Goal: Transaction & Acquisition: Subscribe to service/newsletter

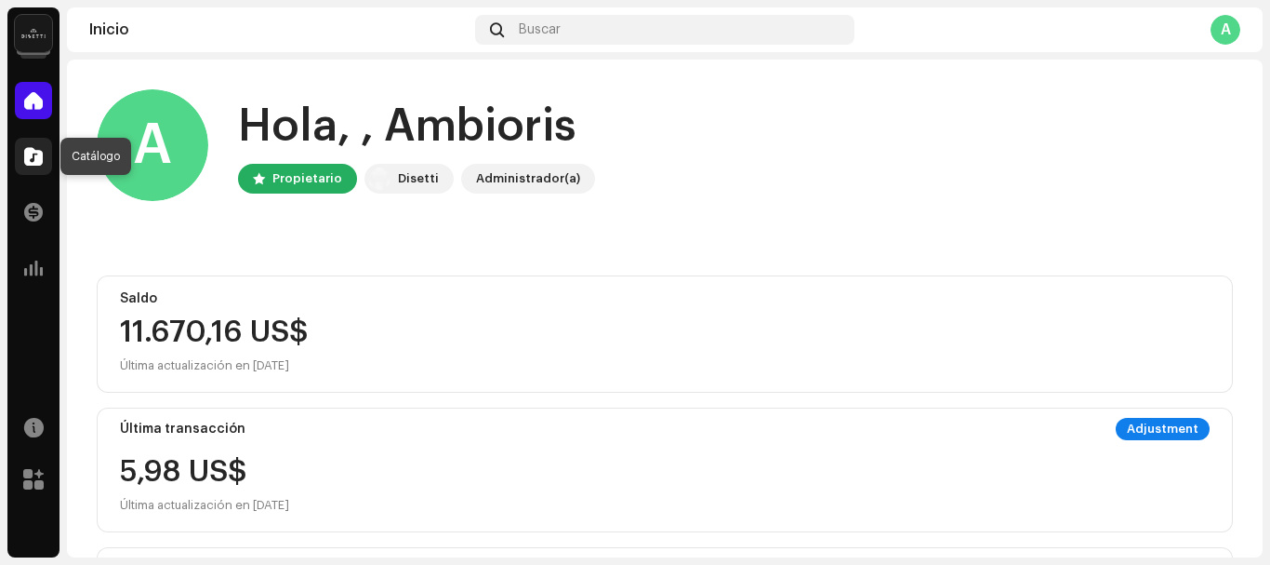
click at [32, 156] on span at bounding box center [33, 156] width 19 height 15
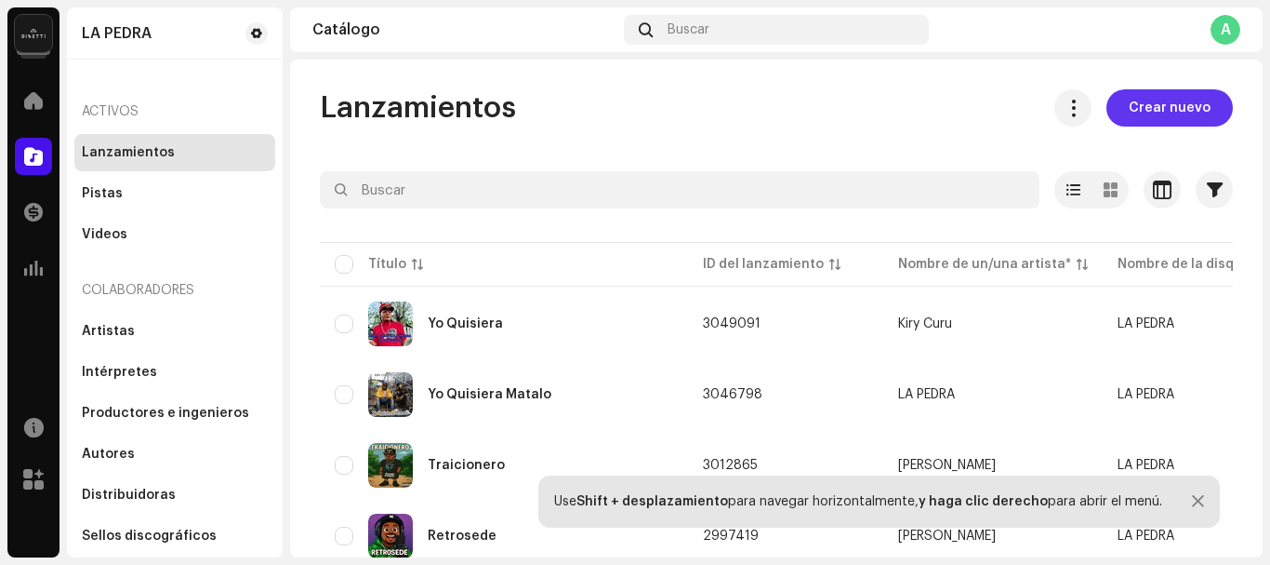
click at [1156, 110] on span "Crear nuevo" at bounding box center [1170, 107] width 82 height 37
click at [1149, 107] on span "Crear nuevo" at bounding box center [1170, 107] width 82 height 37
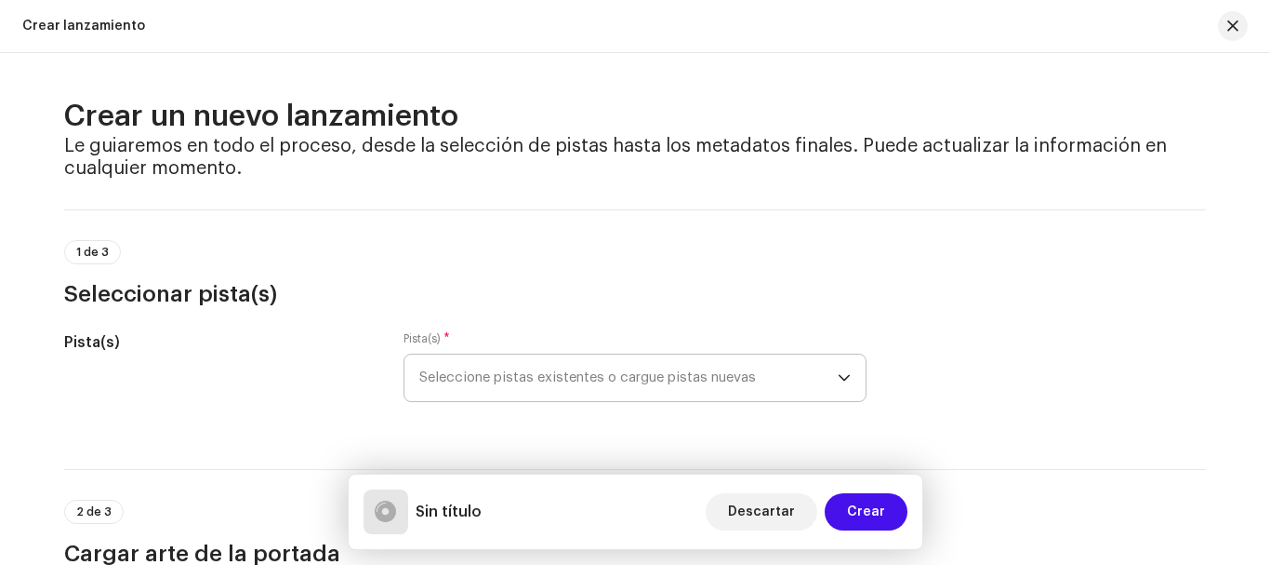
click at [758, 380] on span "Seleccione pistas existentes o cargue pistas nuevas" at bounding box center [628, 377] width 419 height 47
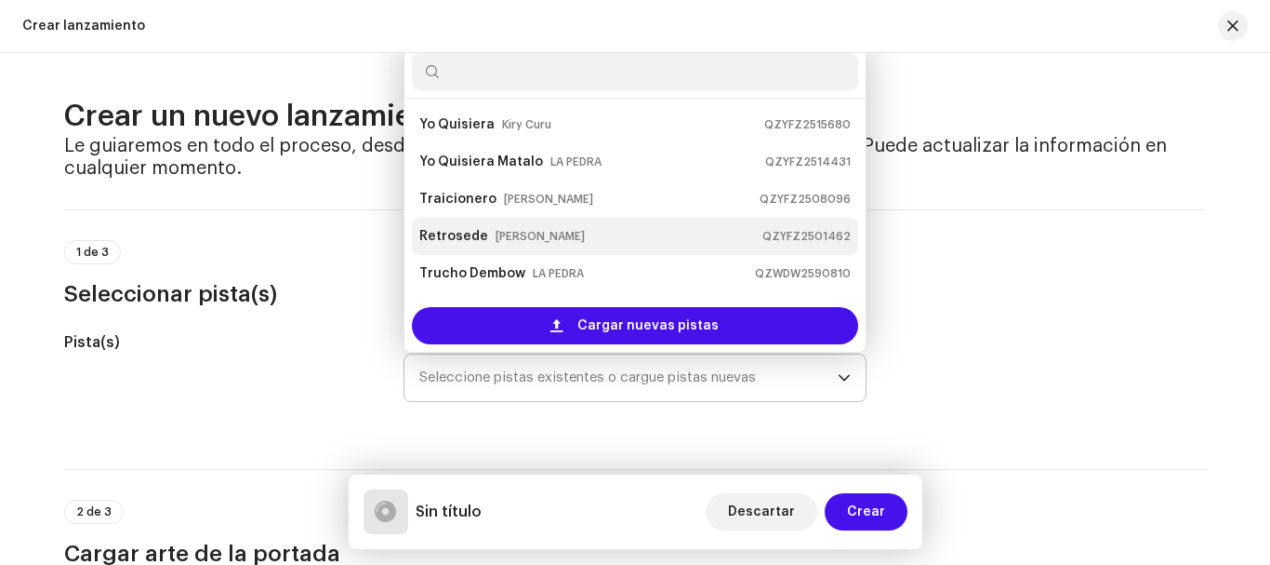
scroll to position [30, 0]
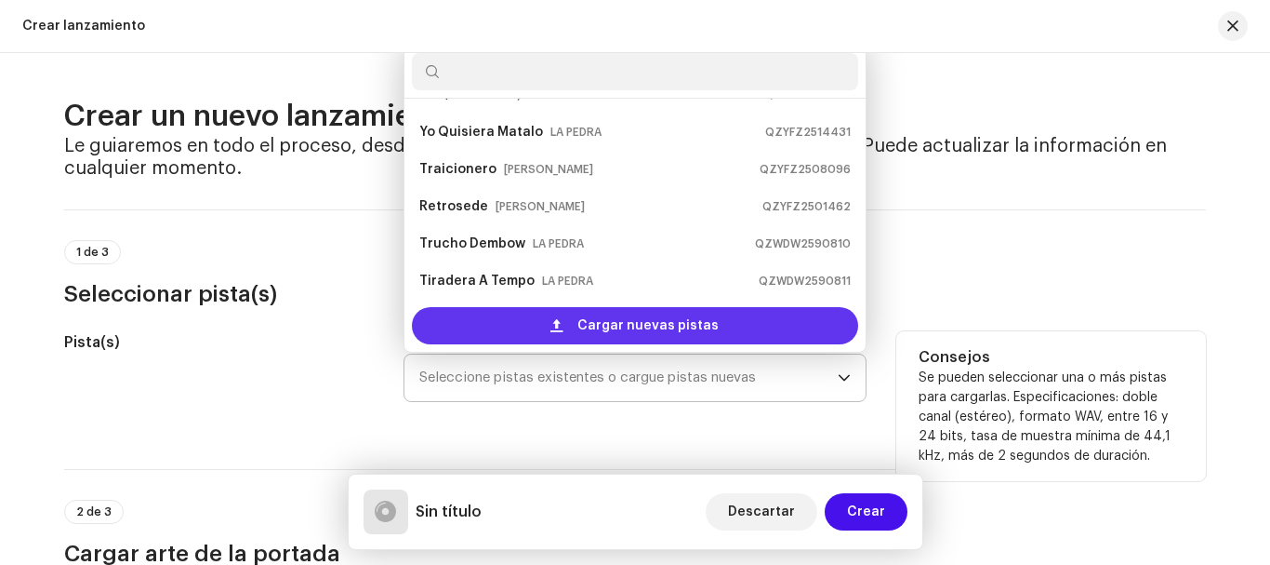
click at [605, 314] on span "Cargar nuevas pistas" at bounding box center [648, 325] width 141 height 37
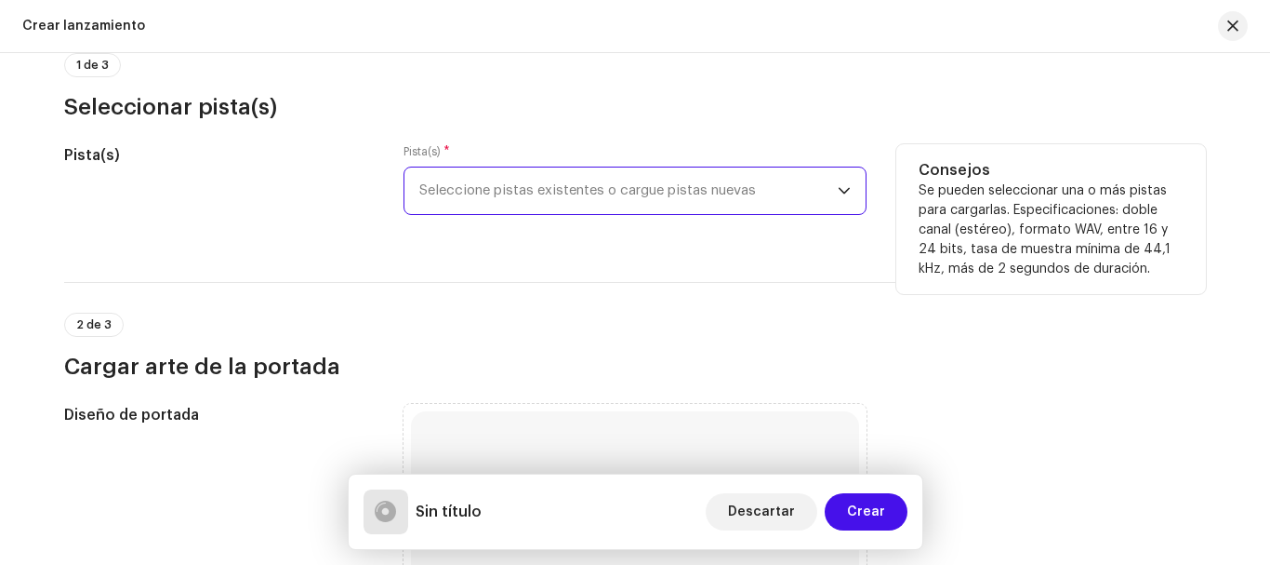
scroll to position [280, 0]
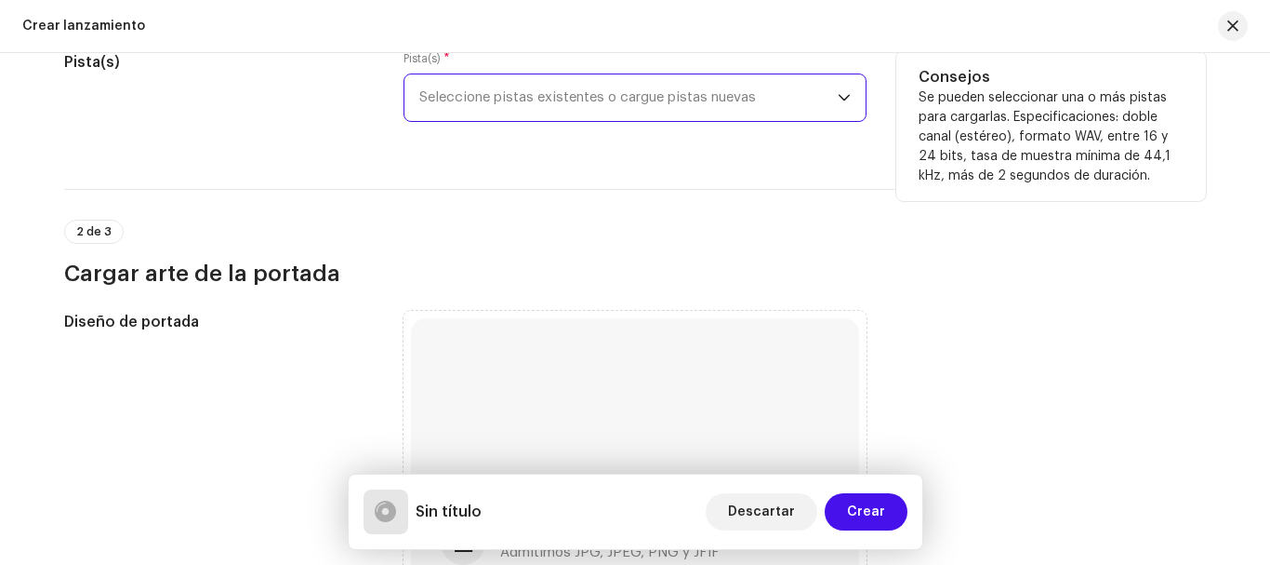
click at [739, 95] on span "Seleccione pistas existentes o cargue pistas nuevas" at bounding box center [628, 97] width 419 height 47
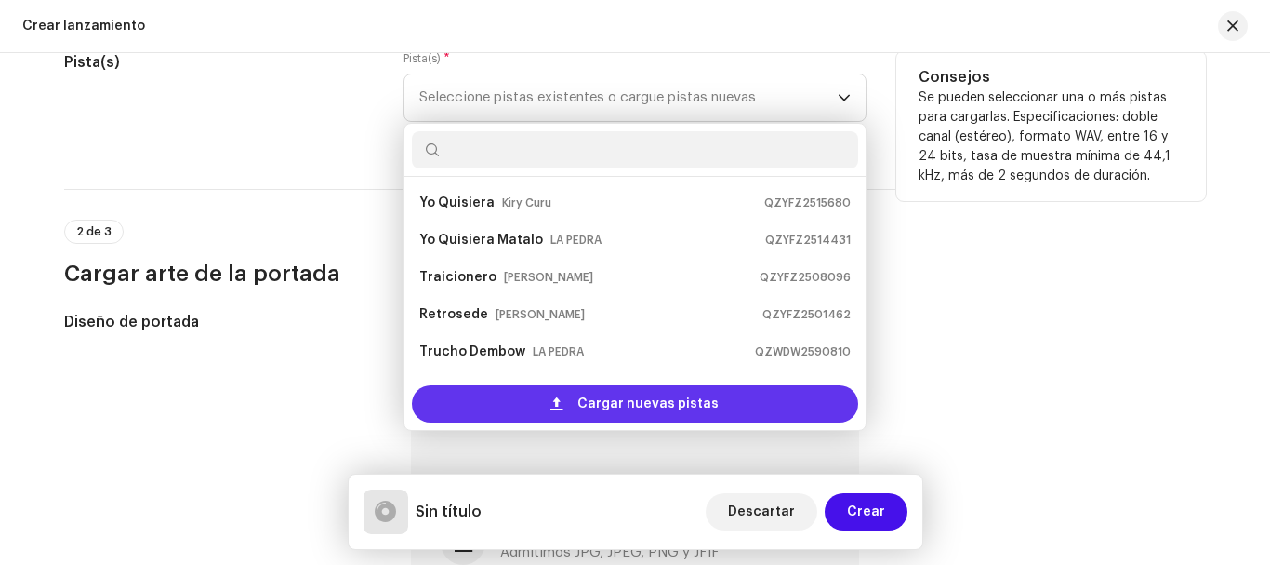
click at [597, 407] on span "Cargar nuevas pistas" at bounding box center [648, 403] width 141 height 37
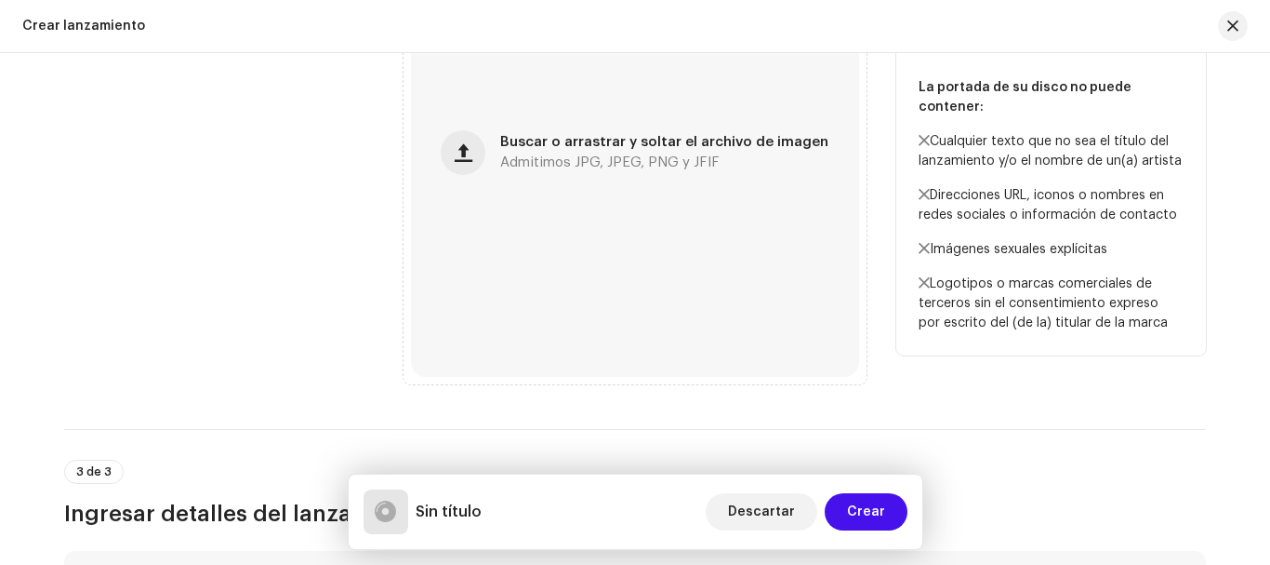
scroll to position [838, 0]
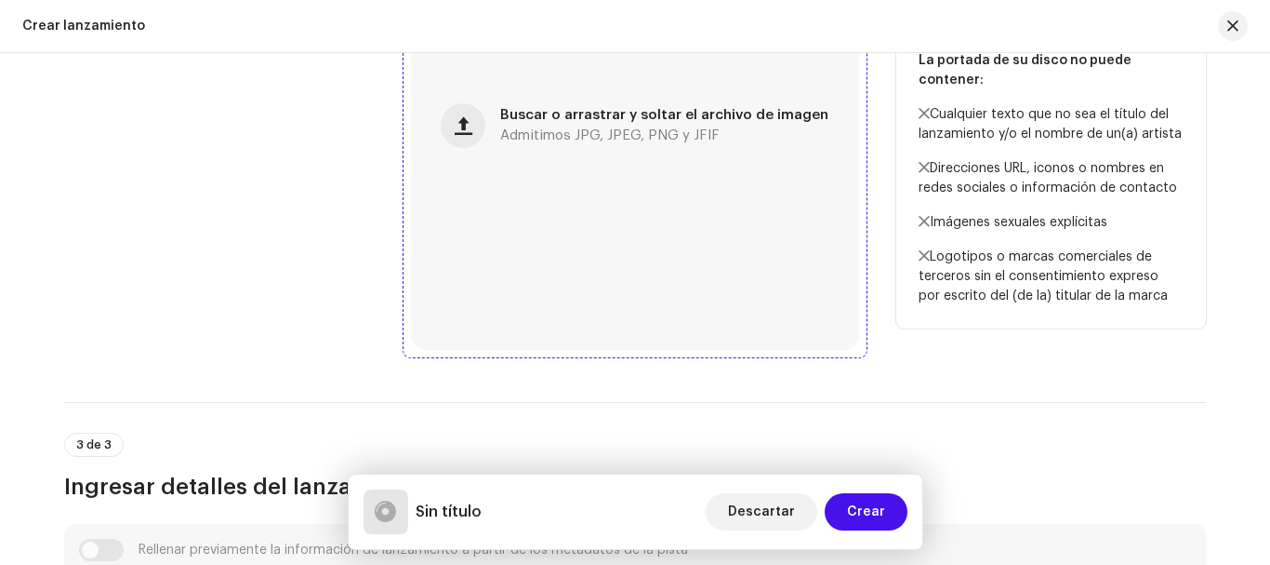
click at [538, 137] on span "Admitimos JPG, JPEG, PNG y JFIF" at bounding box center [609, 135] width 219 height 13
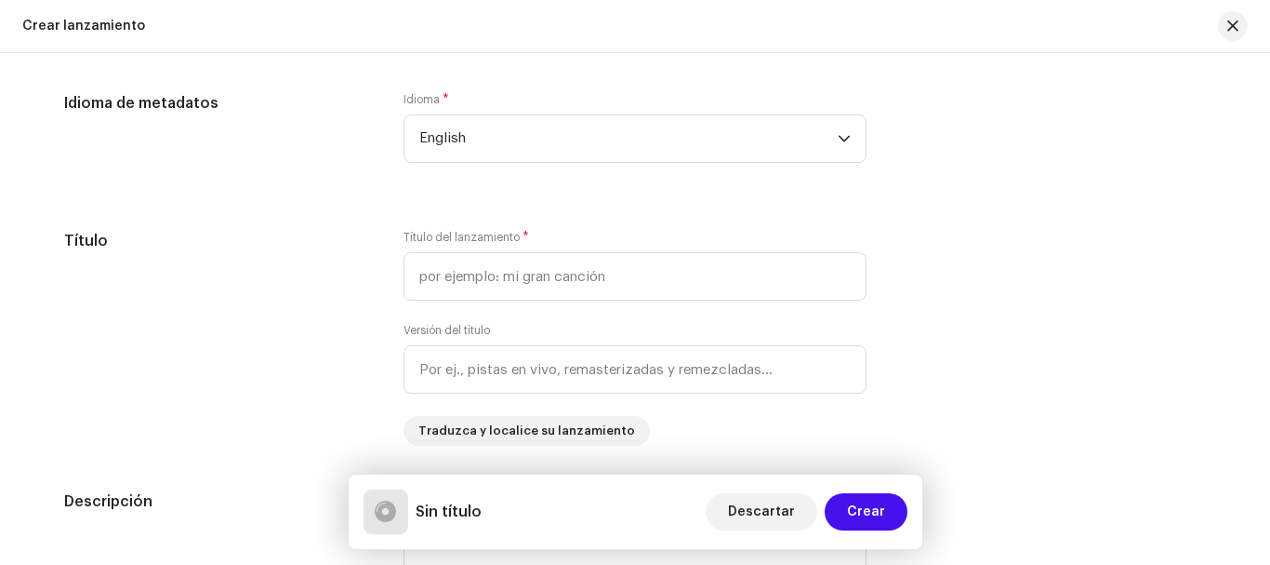
scroll to position [1535, 0]
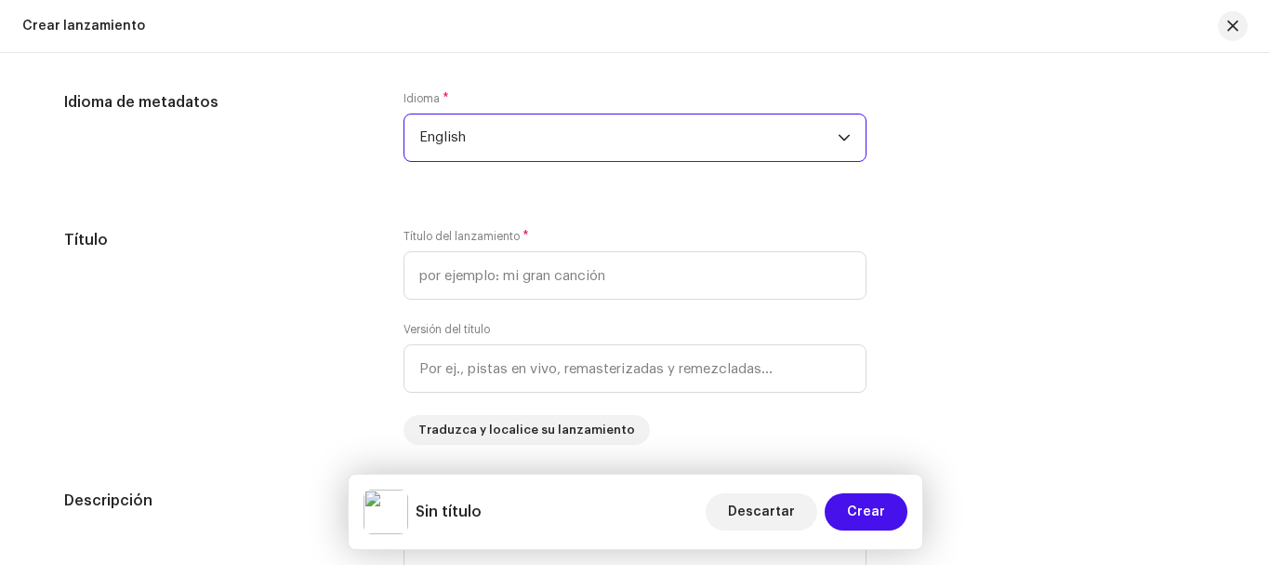
click at [653, 126] on span "English" at bounding box center [628, 137] width 419 height 47
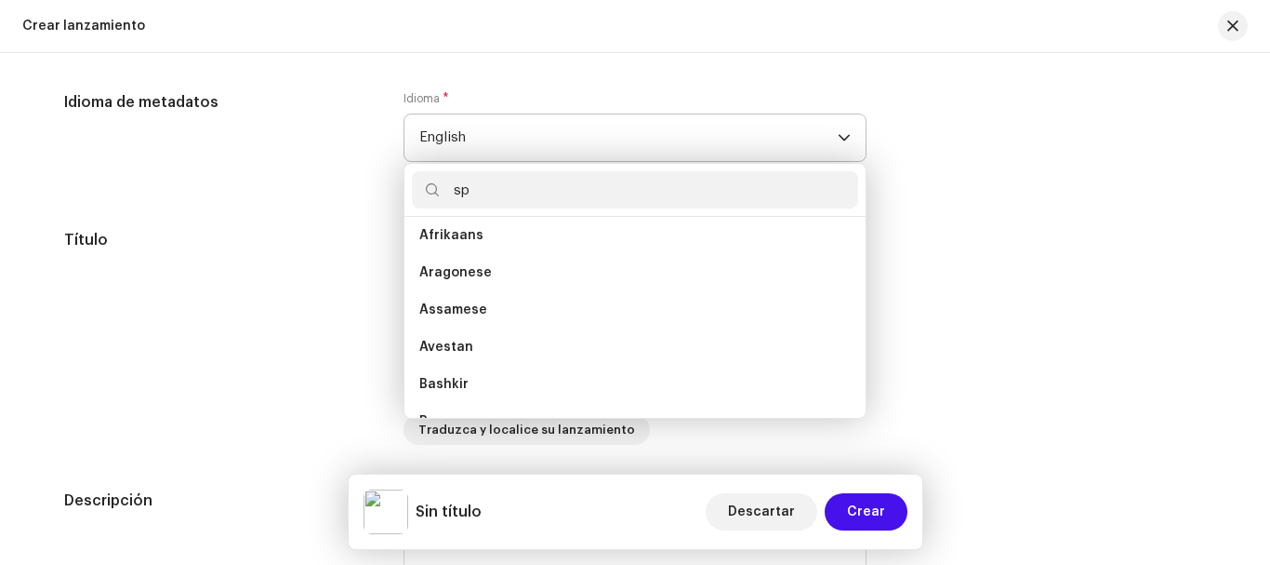
scroll to position [0, 0]
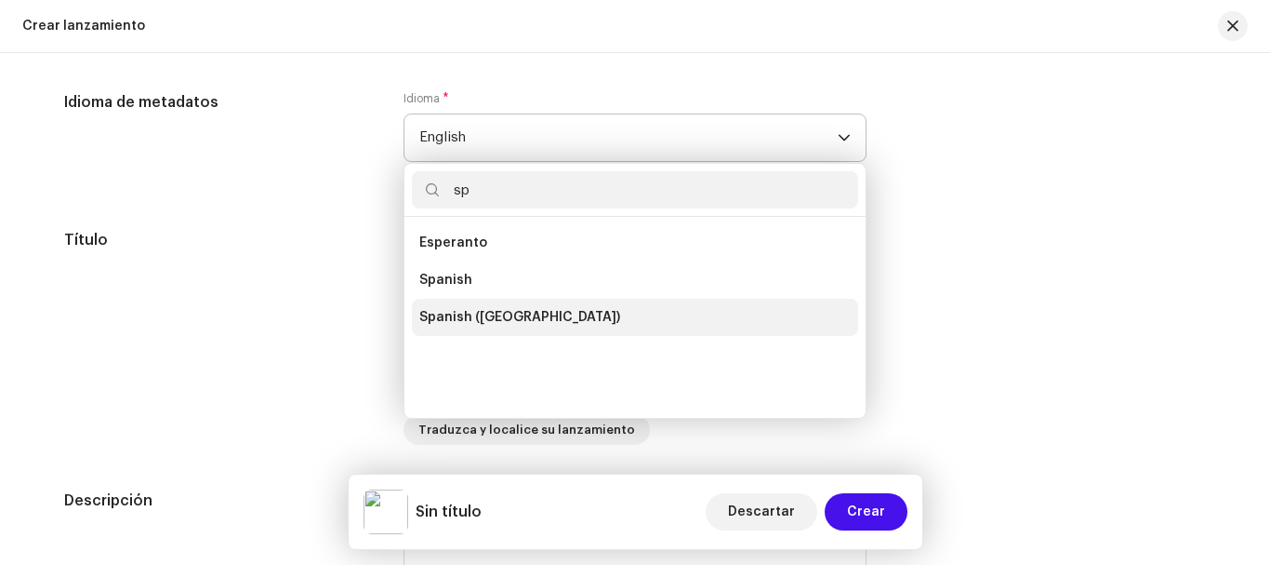
type input "sp"
click at [575, 320] on li "Spanish ([GEOGRAPHIC_DATA])" at bounding box center [635, 317] width 446 height 37
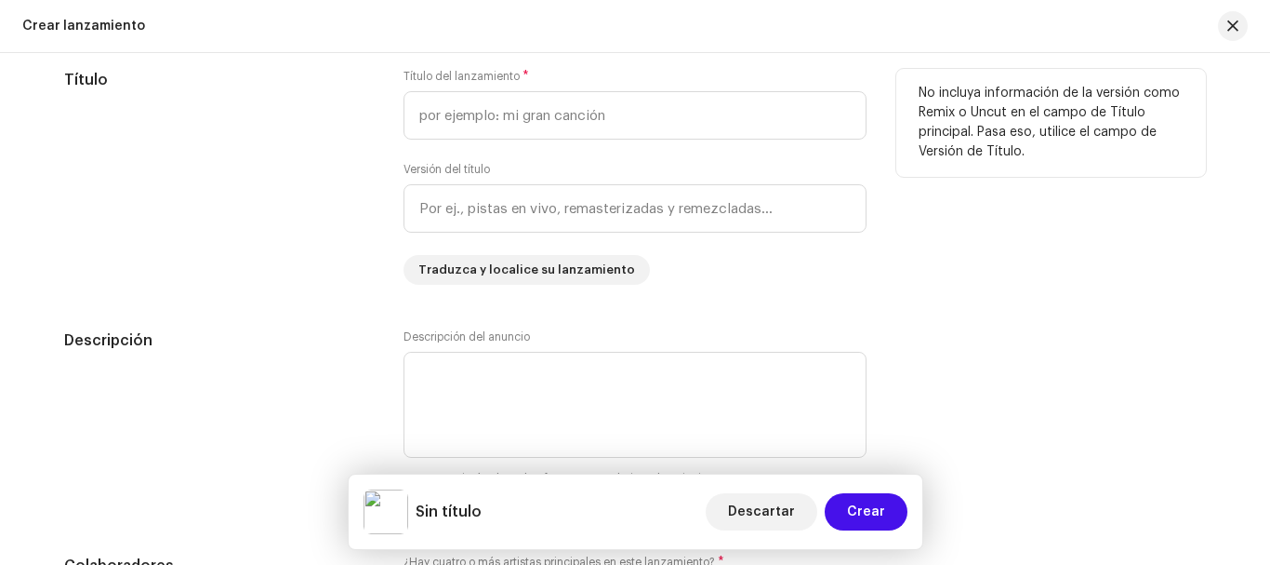
scroll to position [1692, 0]
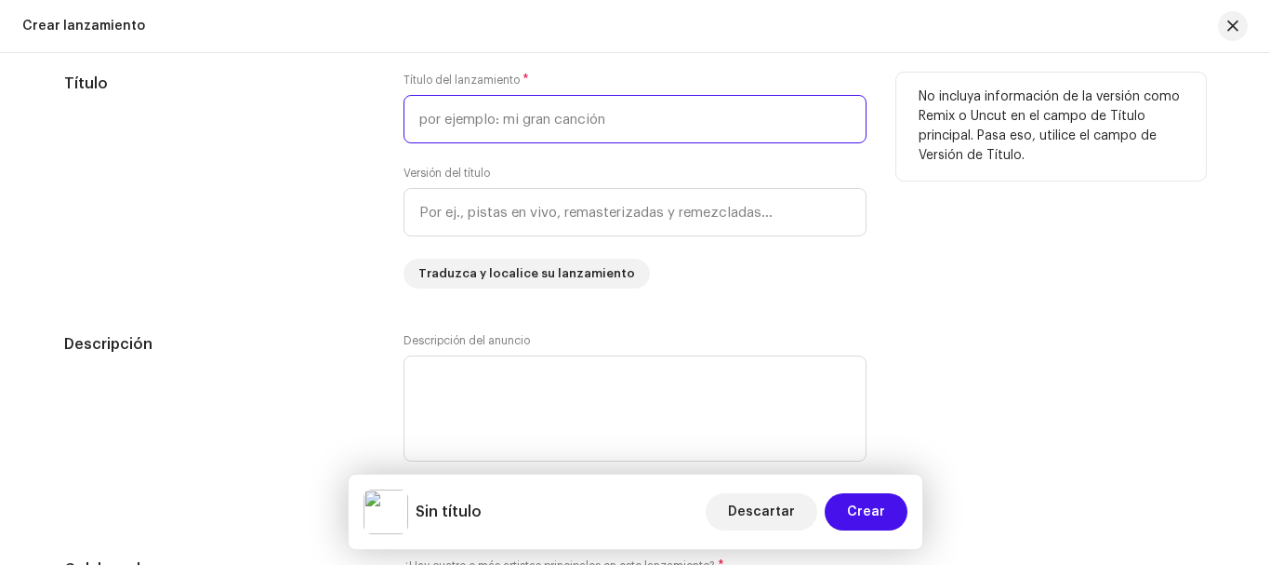
click at [562, 117] on input "text" at bounding box center [635, 119] width 463 height 48
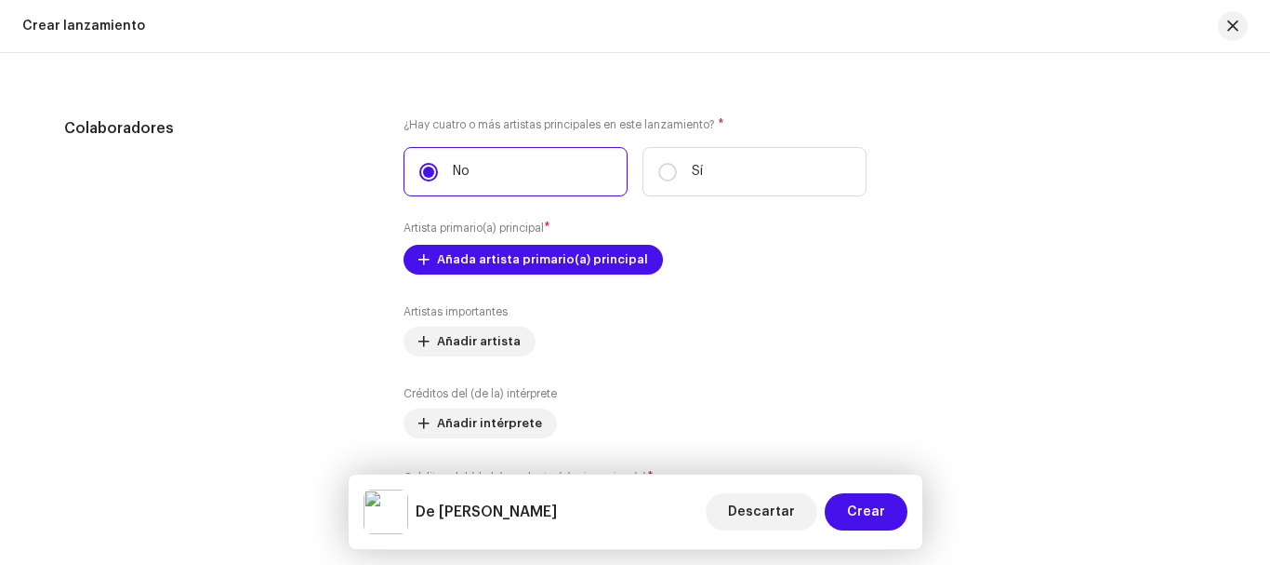
scroll to position [2178, 0]
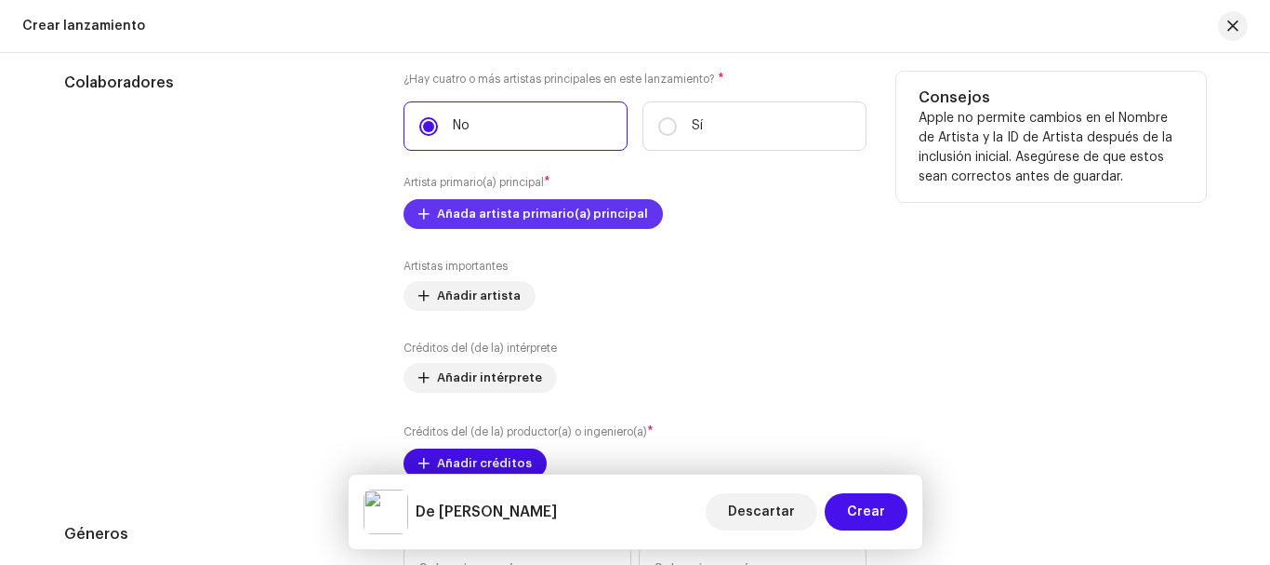
type input "De [PERSON_NAME]"
click at [544, 216] on span "Añada artista primario(a) principal" at bounding box center [542, 213] width 211 height 37
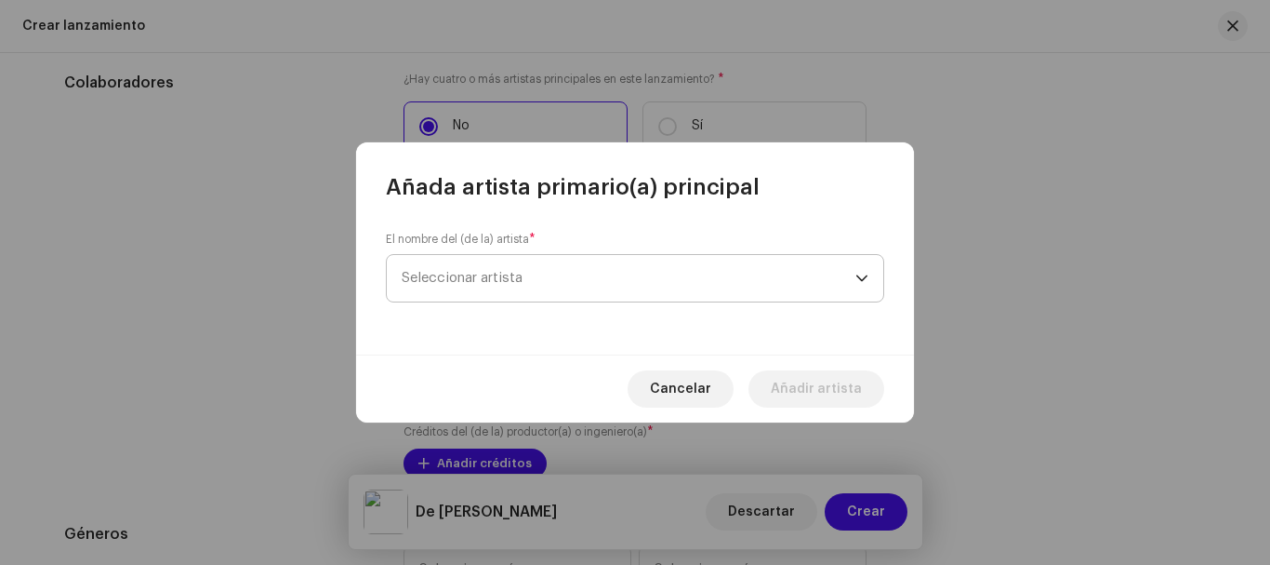
click at [593, 276] on span "Seleccionar artista" at bounding box center [629, 278] width 454 height 47
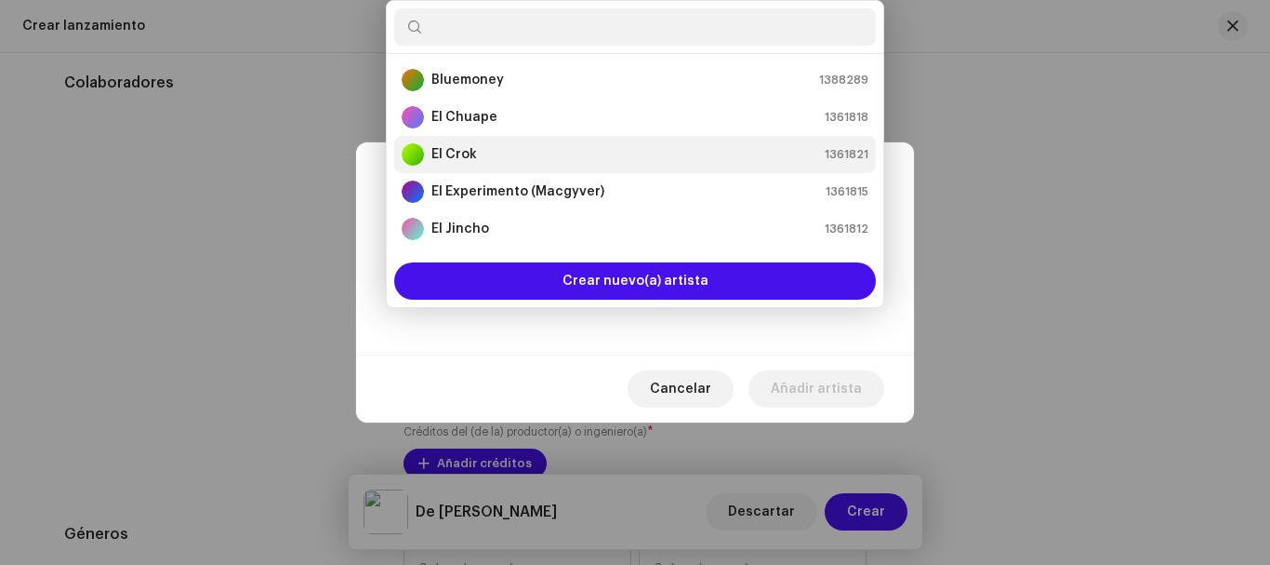
type input "M"
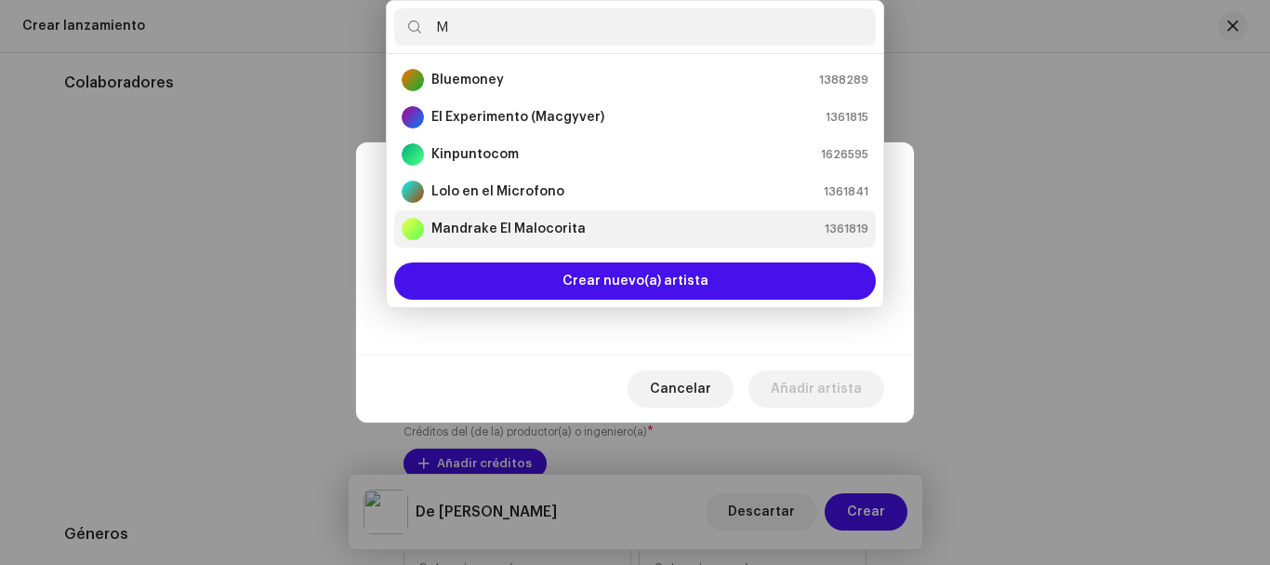
click at [534, 231] on strong "Mandrake El Malocorita" at bounding box center [509, 228] width 154 height 19
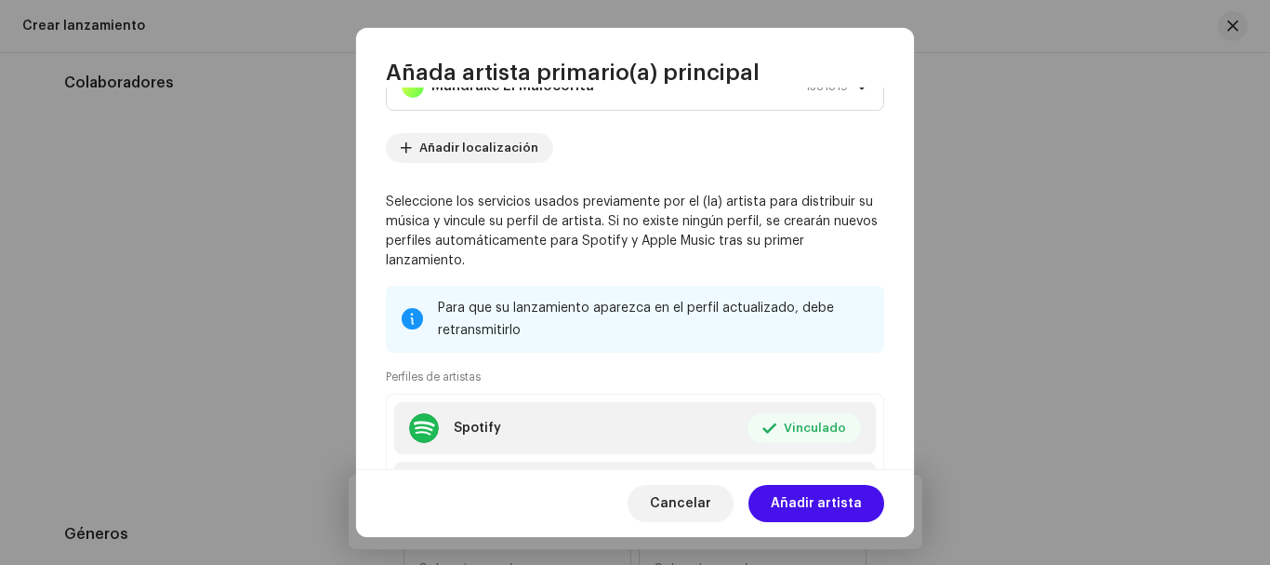
scroll to position [242, 0]
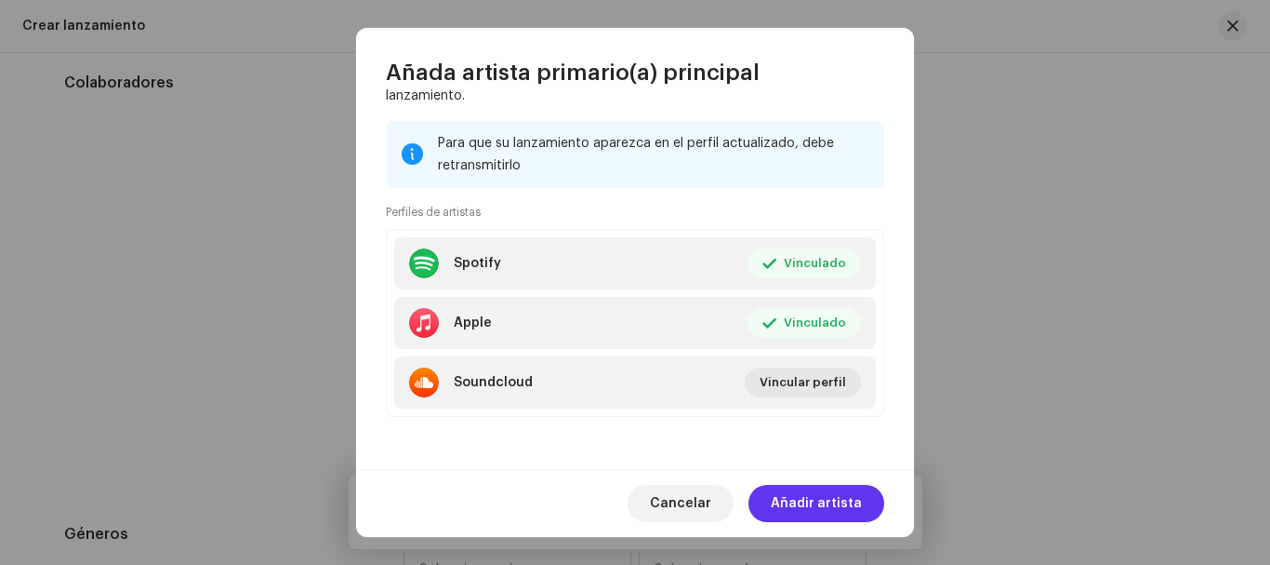
click at [845, 497] on span "Añadir artista" at bounding box center [816, 503] width 91 height 37
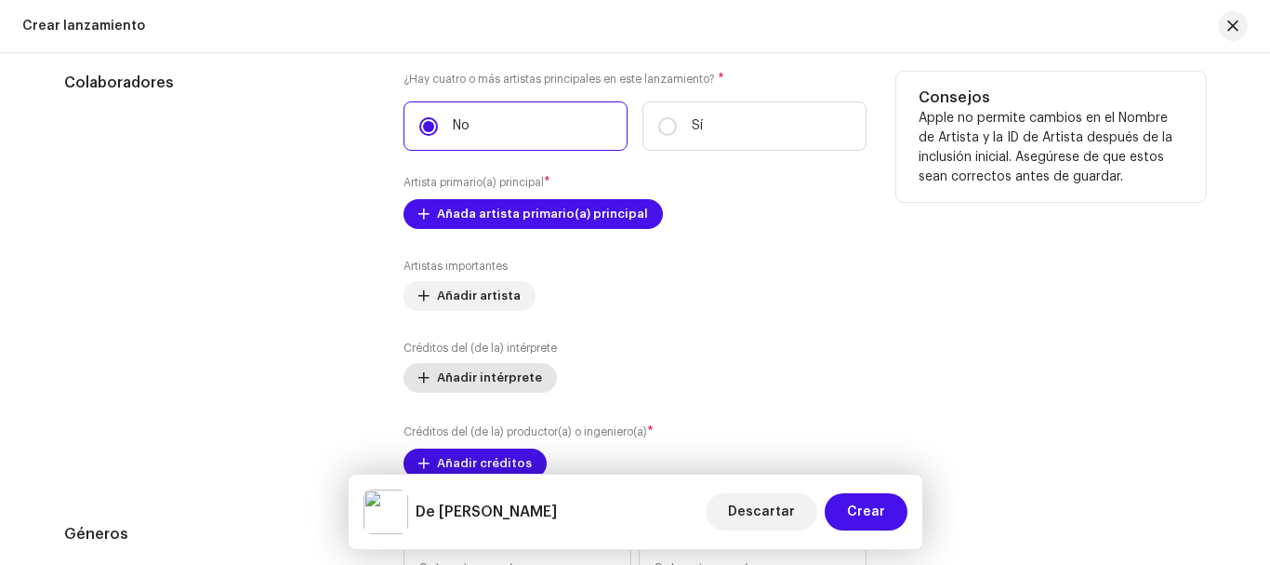
click at [501, 382] on span "Añadir intérprete" at bounding box center [489, 377] width 105 height 37
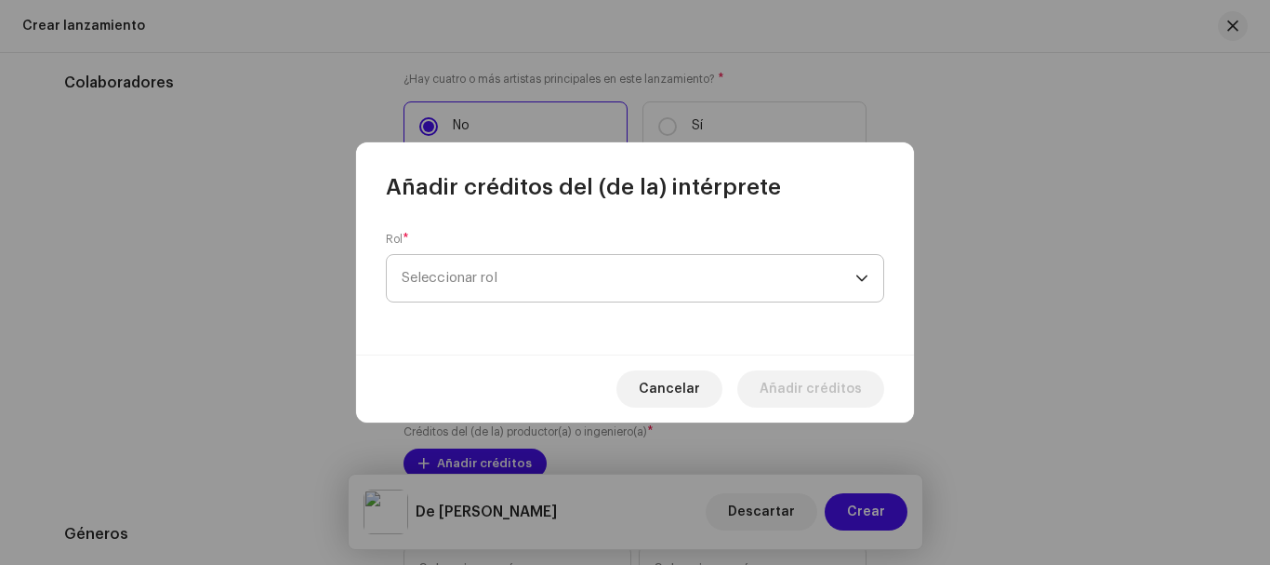
click at [514, 271] on span "Seleccionar rol" at bounding box center [629, 278] width 454 height 47
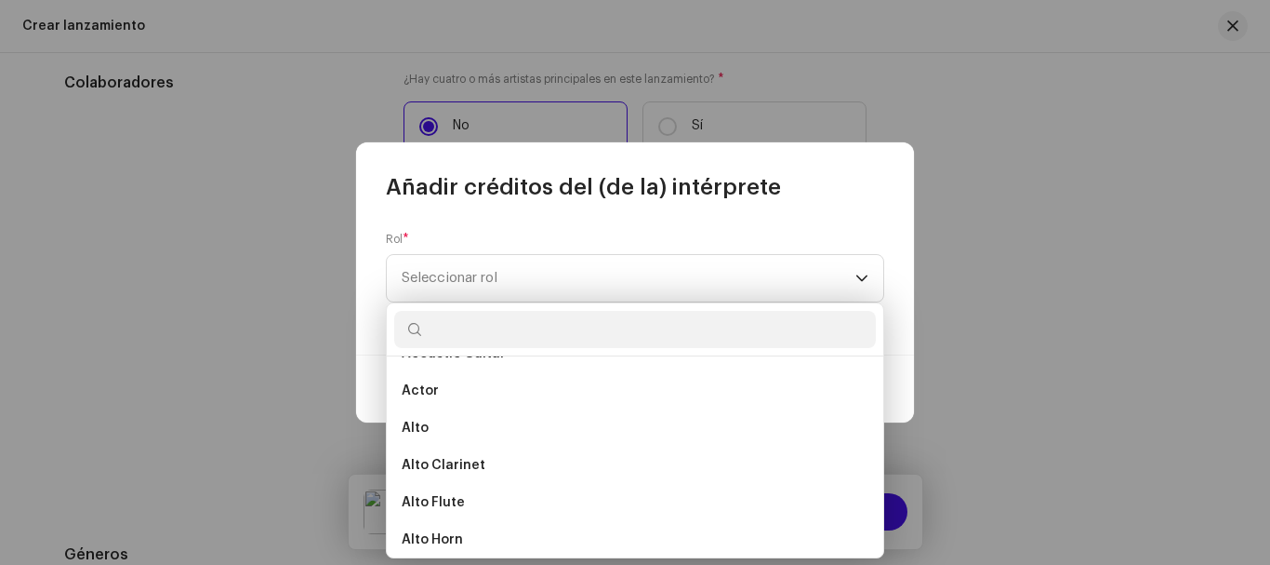
scroll to position [155, 0]
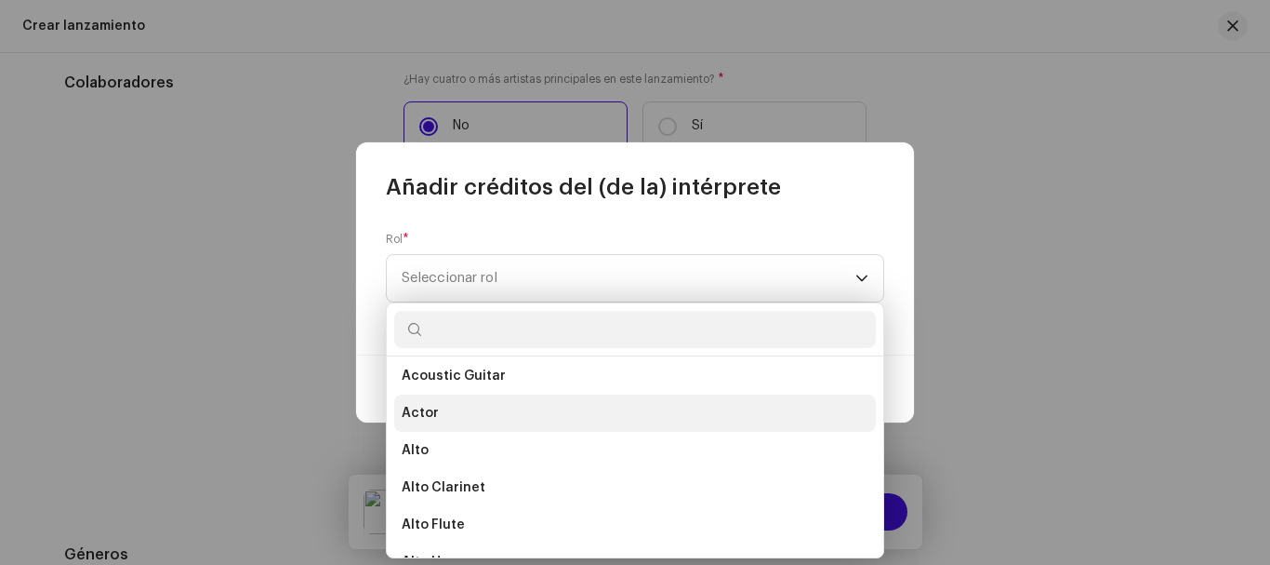
click at [460, 412] on li "Actor" at bounding box center [635, 412] width 482 height 37
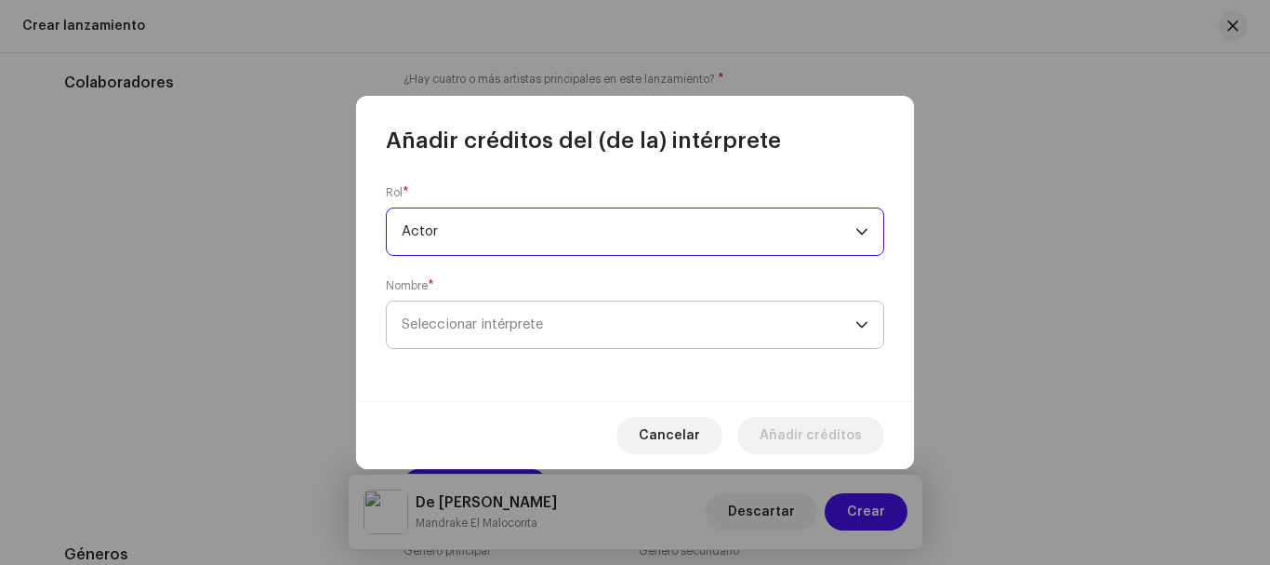
click at [614, 314] on span "Seleccionar intérprete" at bounding box center [629, 324] width 454 height 47
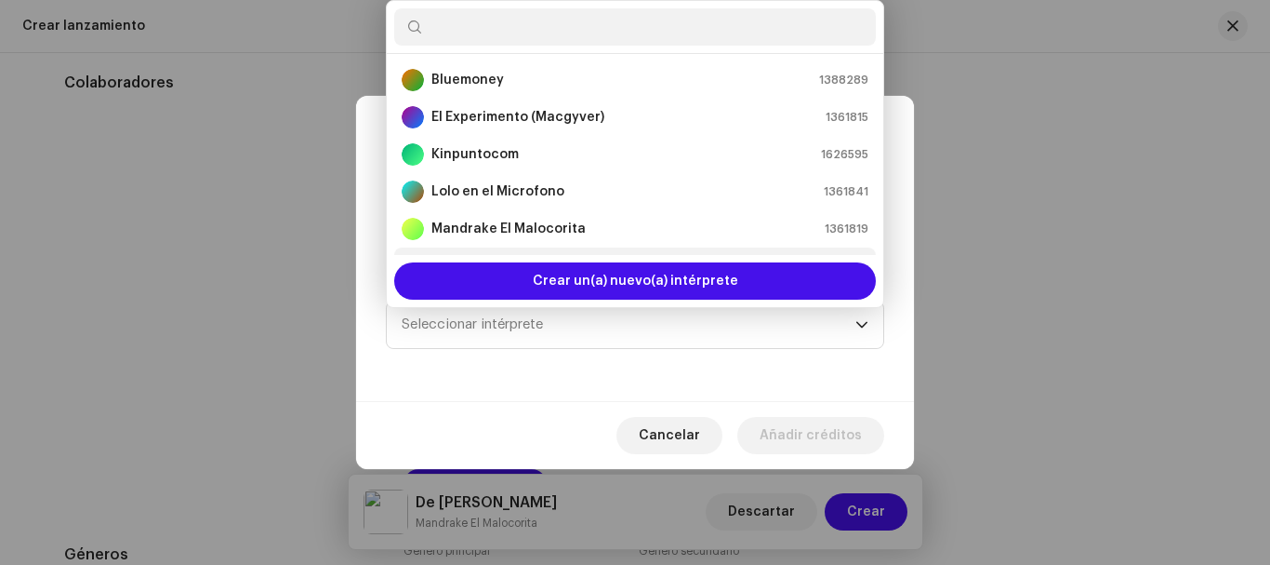
scroll to position [30, 0]
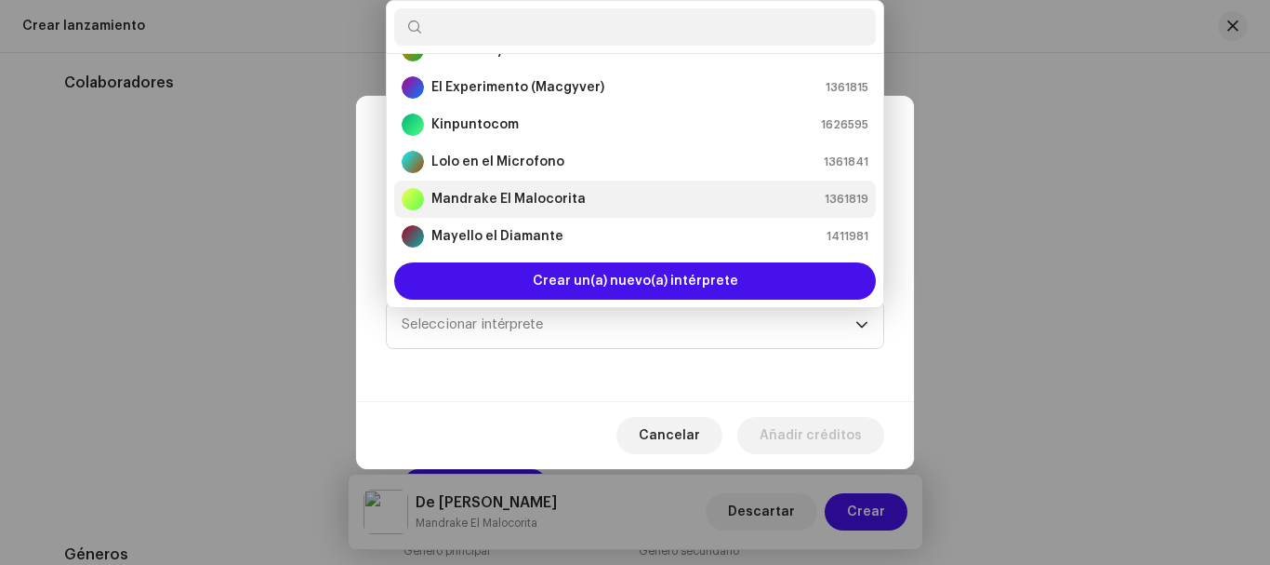
click at [578, 197] on div "Mandrake El Malocorita 1361819" at bounding box center [635, 199] width 467 height 22
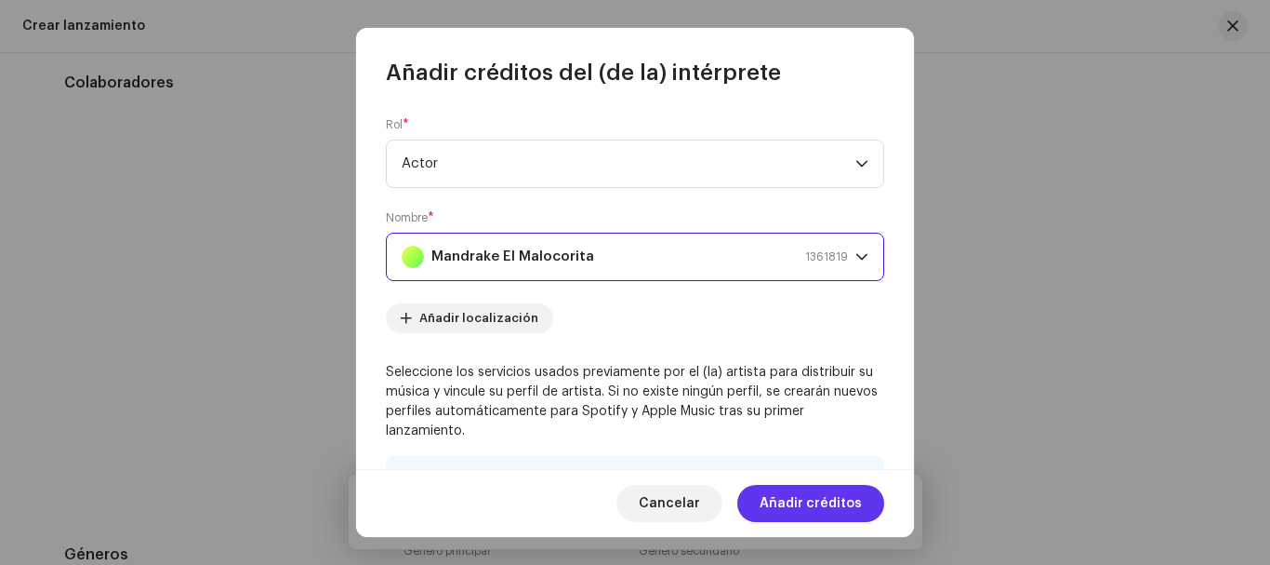
click at [822, 503] on span "Añadir créditos" at bounding box center [811, 503] width 102 height 37
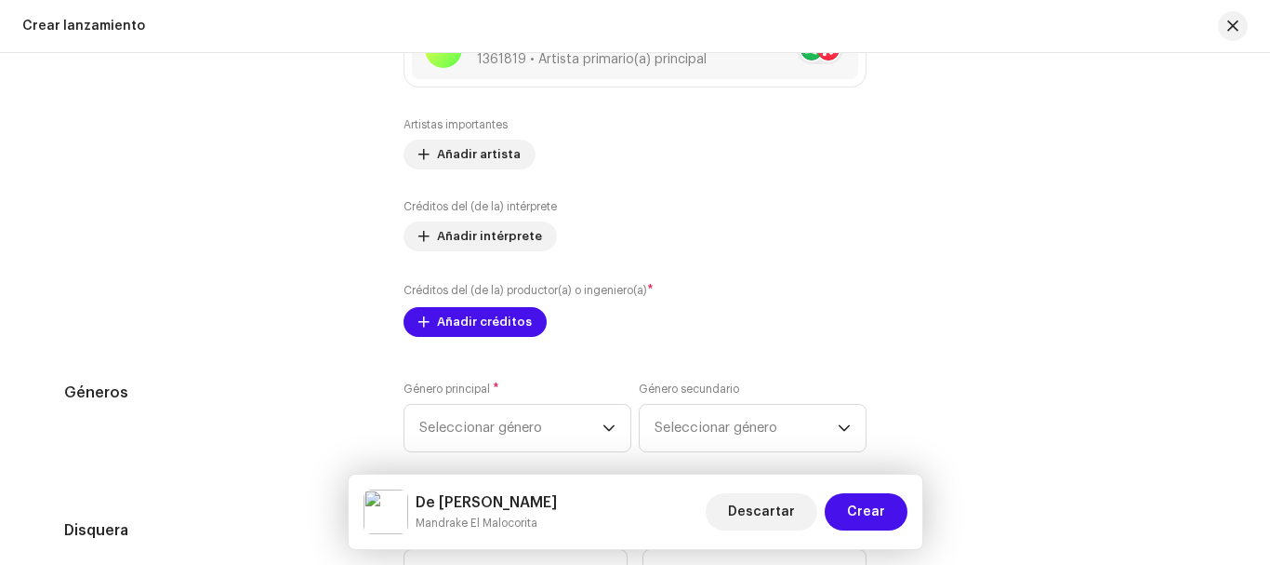
scroll to position [2438, 0]
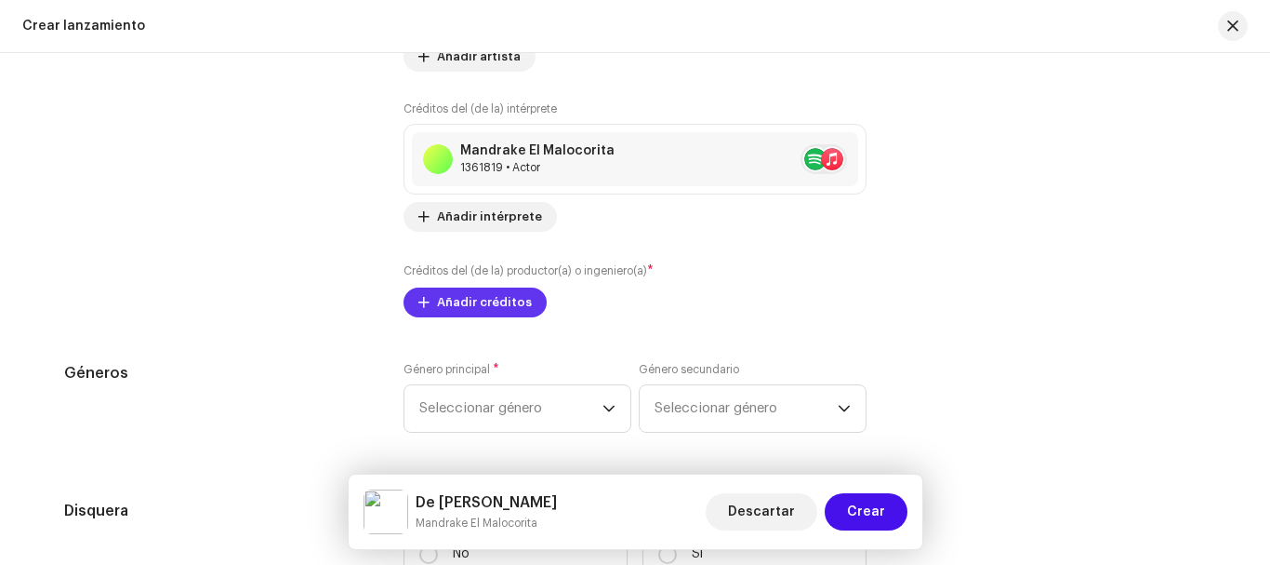
click at [491, 304] on span "Añadir créditos" at bounding box center [484, 302] width 95 height 37
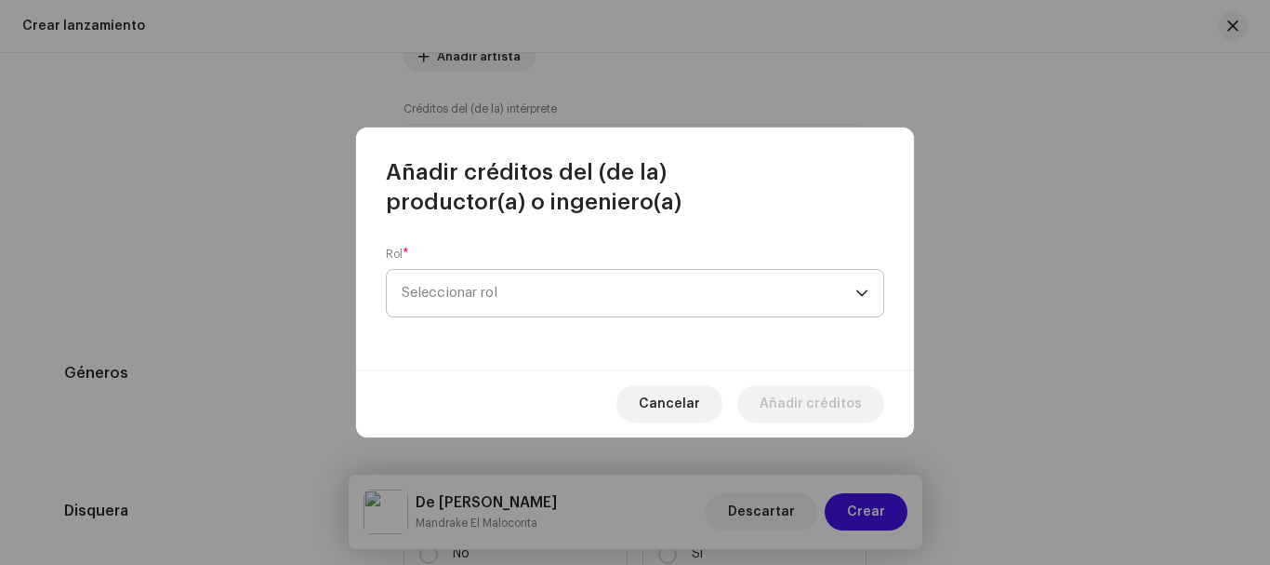
click at [519, 292] on span "Seleccionar rol" at bounding box center [629, 293] width 454 height 47
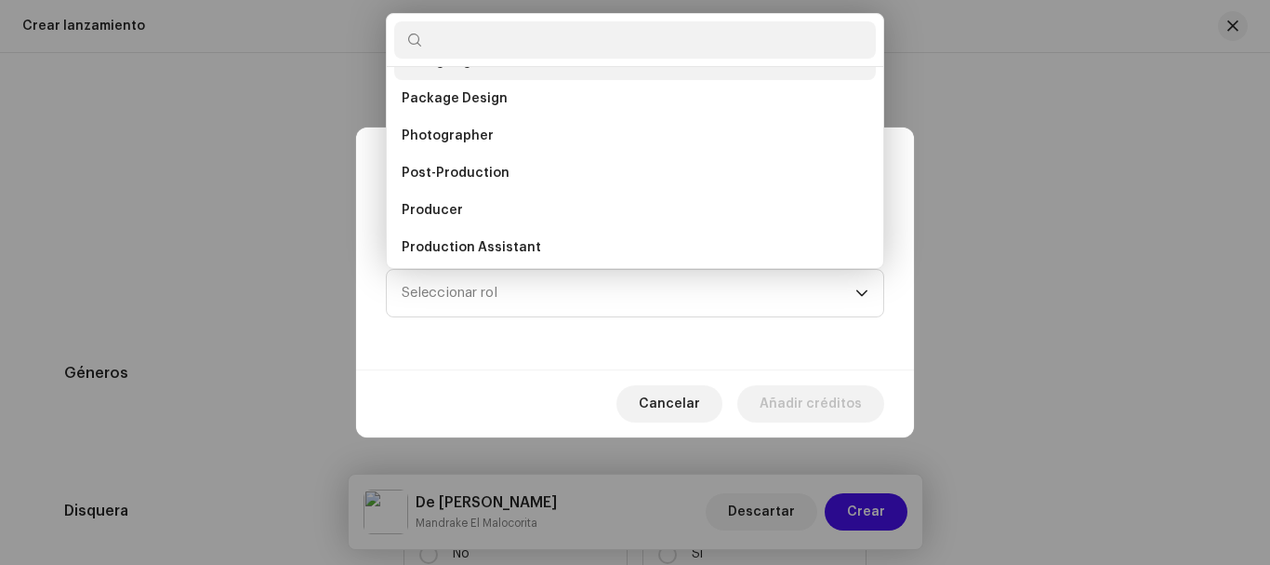
scroll to position [649, 0]
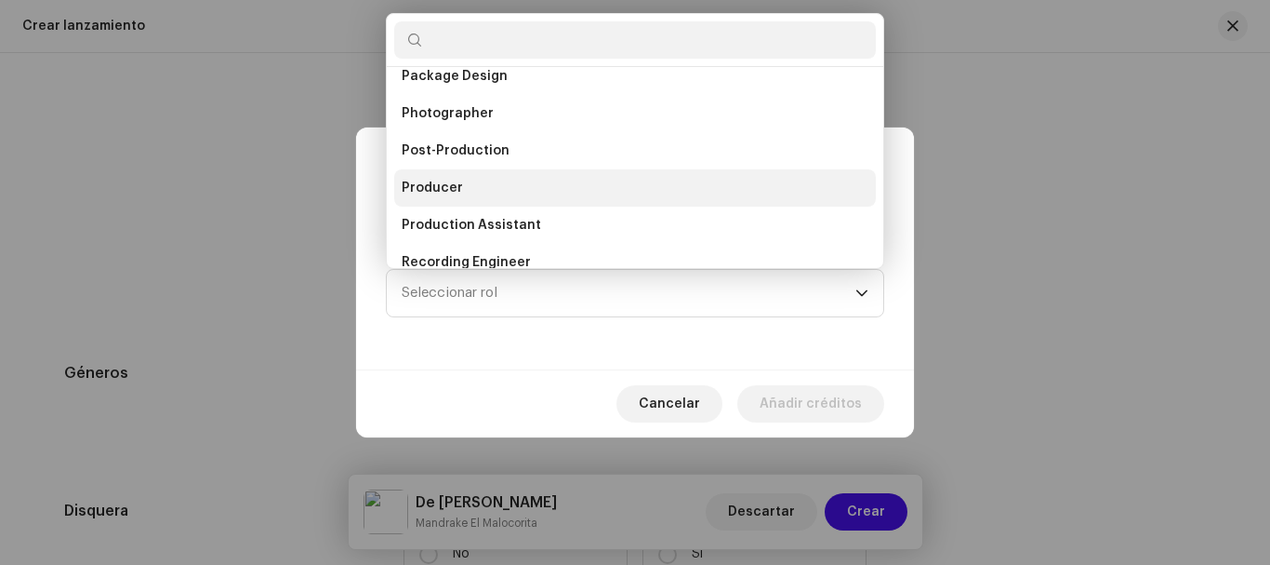
click at [439, 187] on span "Producer" at bounding box center [432, 188] width 61 height 19
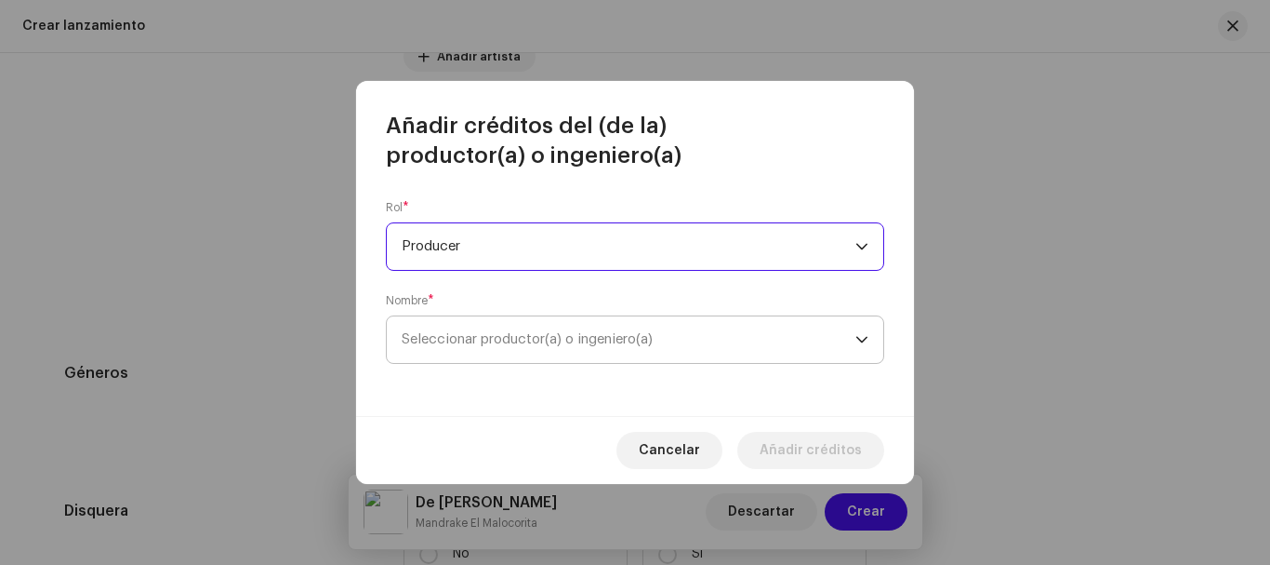
click at [516, 336] on span "Seleccionar productor(a) o ingeniero(a)" at bounding box center [527, 339] width 251 height 14
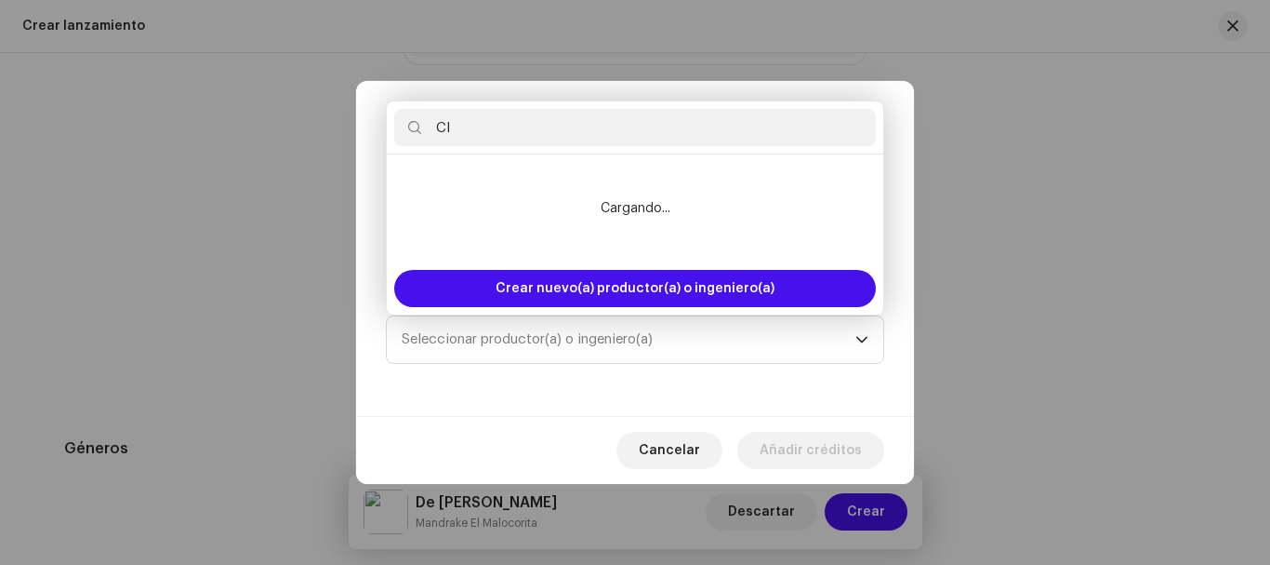
scroll to position [2513, 0]
type input "Clon 876"
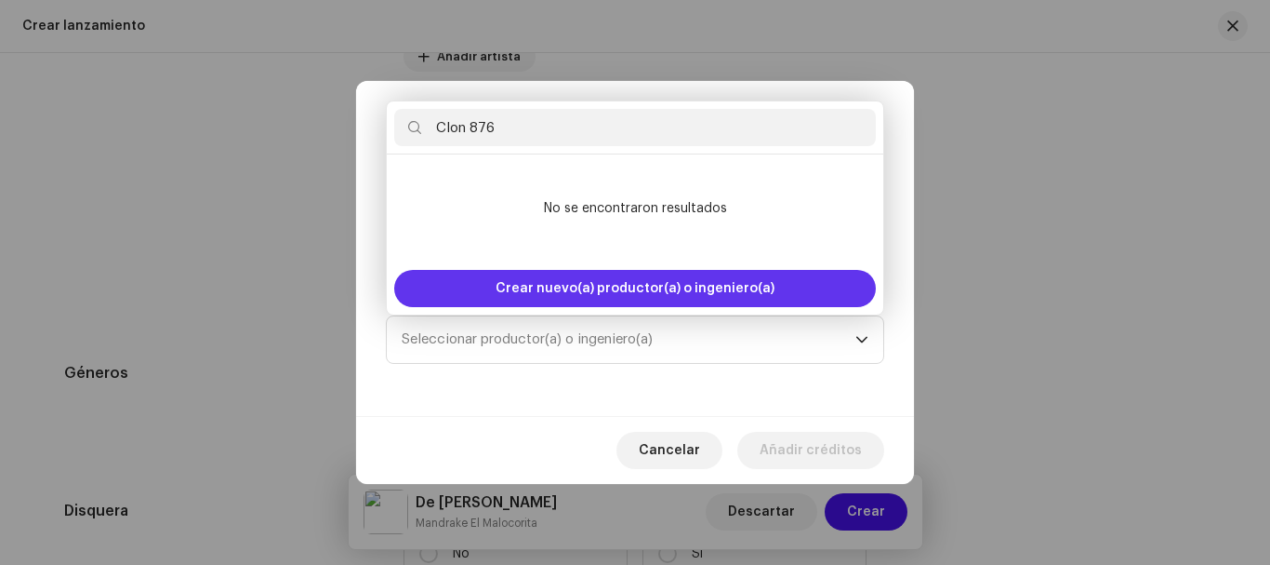
click at [722, 285] on span "Crear nuevo(a) productor(a) o ingeniero(a)" at bounding box center [635, 288] width 279 height 37
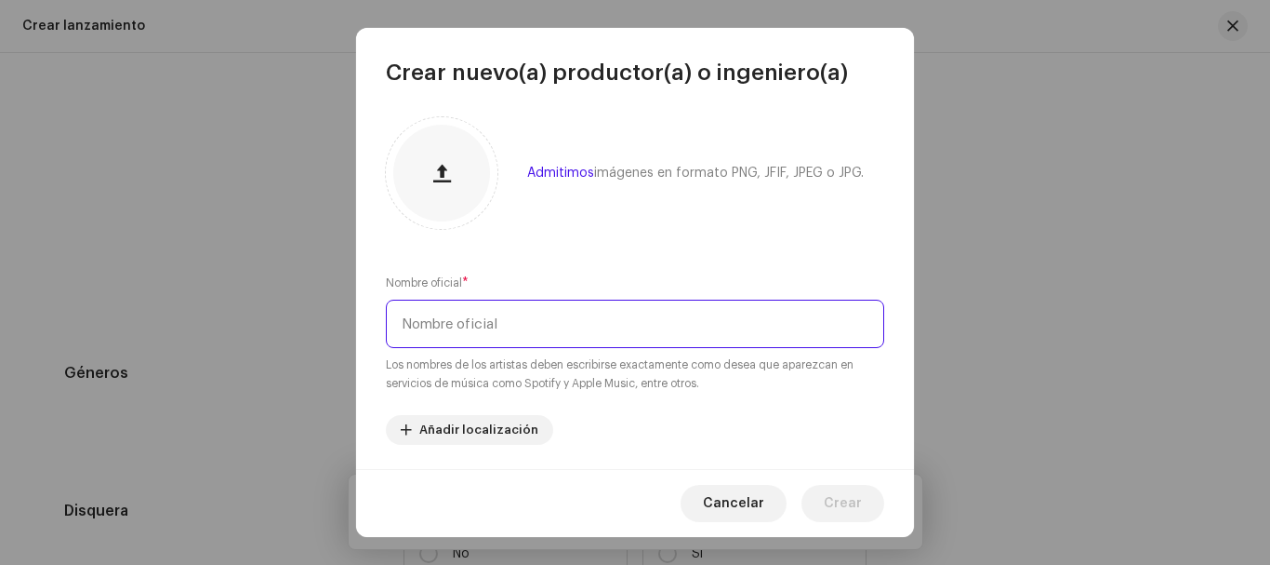
click at [541, 327] on input "text" at bounding box center [635, 323] width 498 height 48
type input "Clon 876"
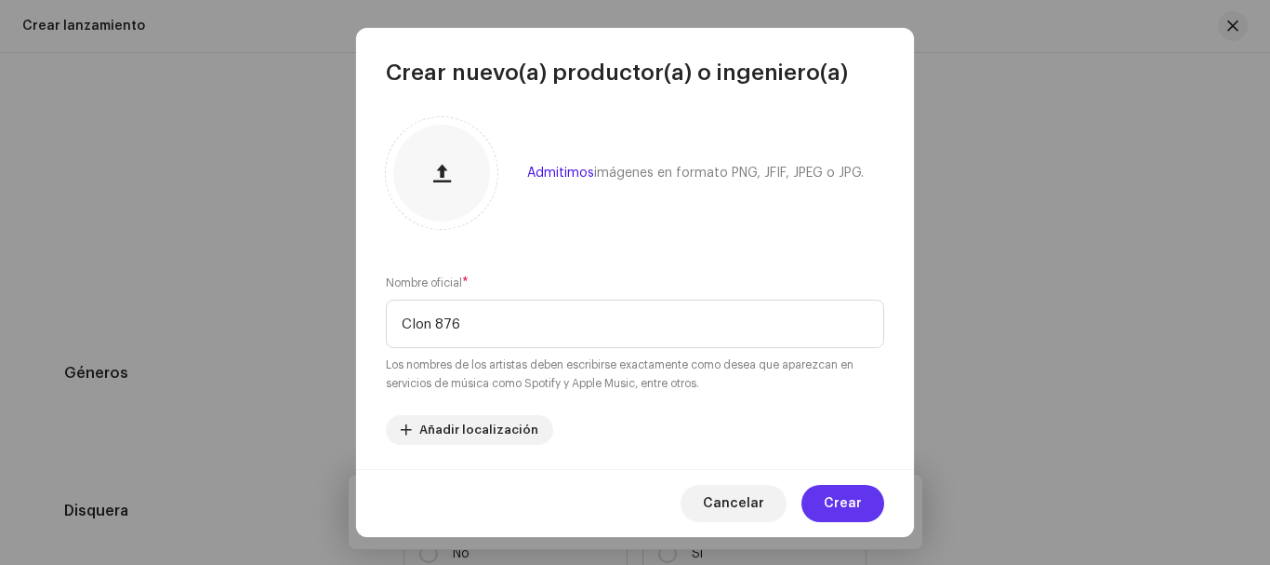
click at [853, 499] on span "Crear" at bounding box center [843, 503] width 38 height 37
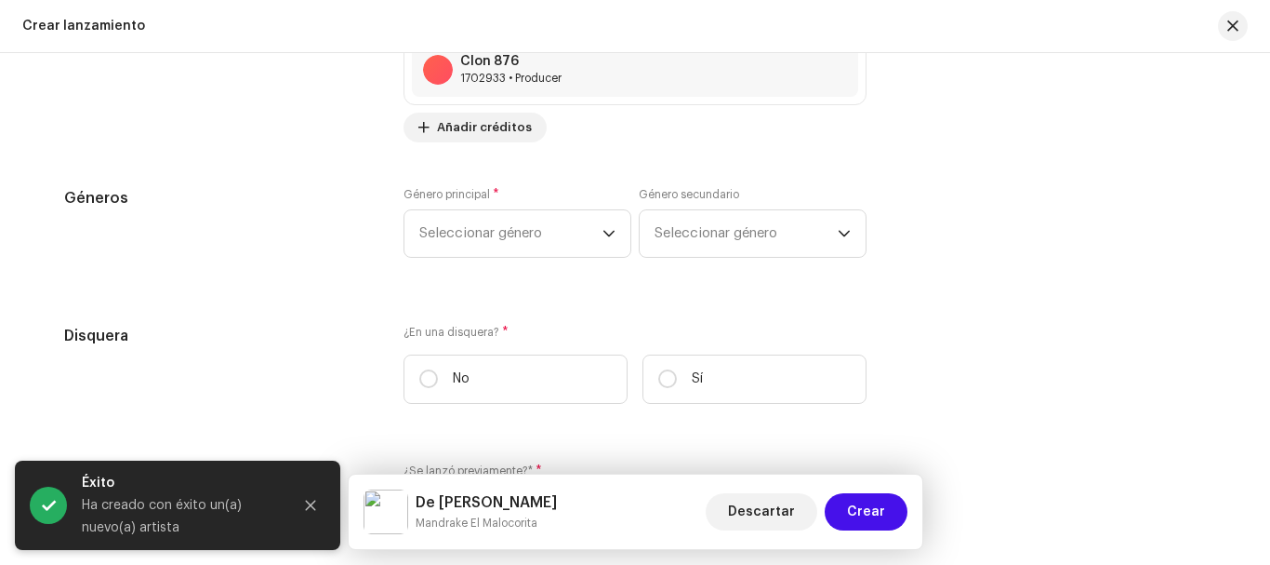
scroll to position [2821, 0]
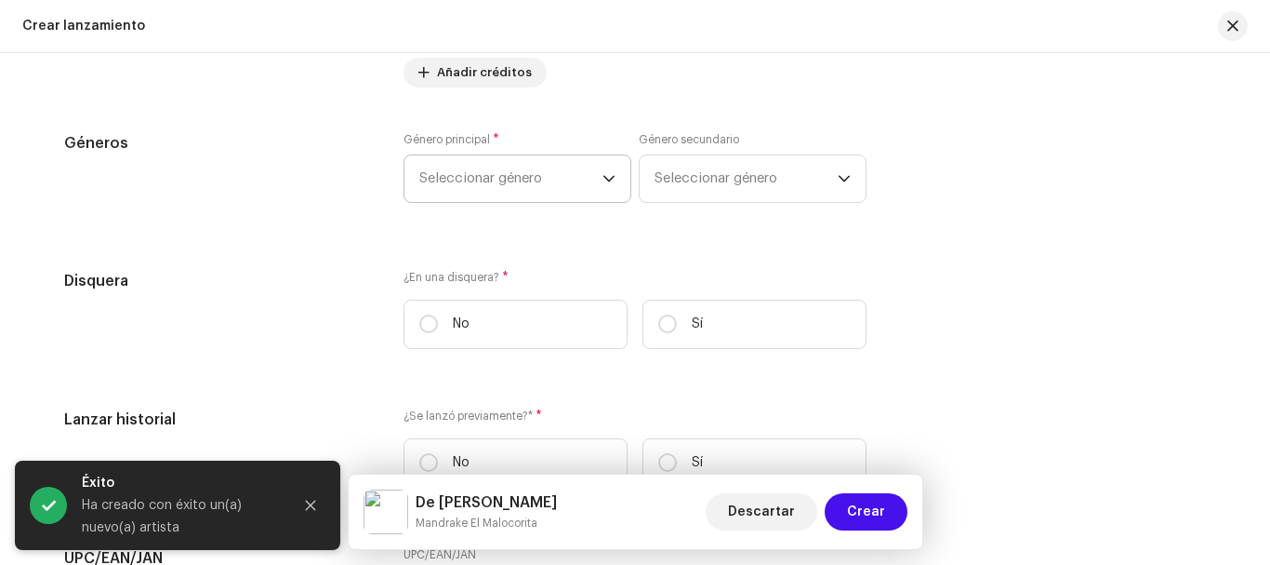
click at [545, 182] on span "Seleccionar género" at bounding box center [510, 178] width 183 height 47
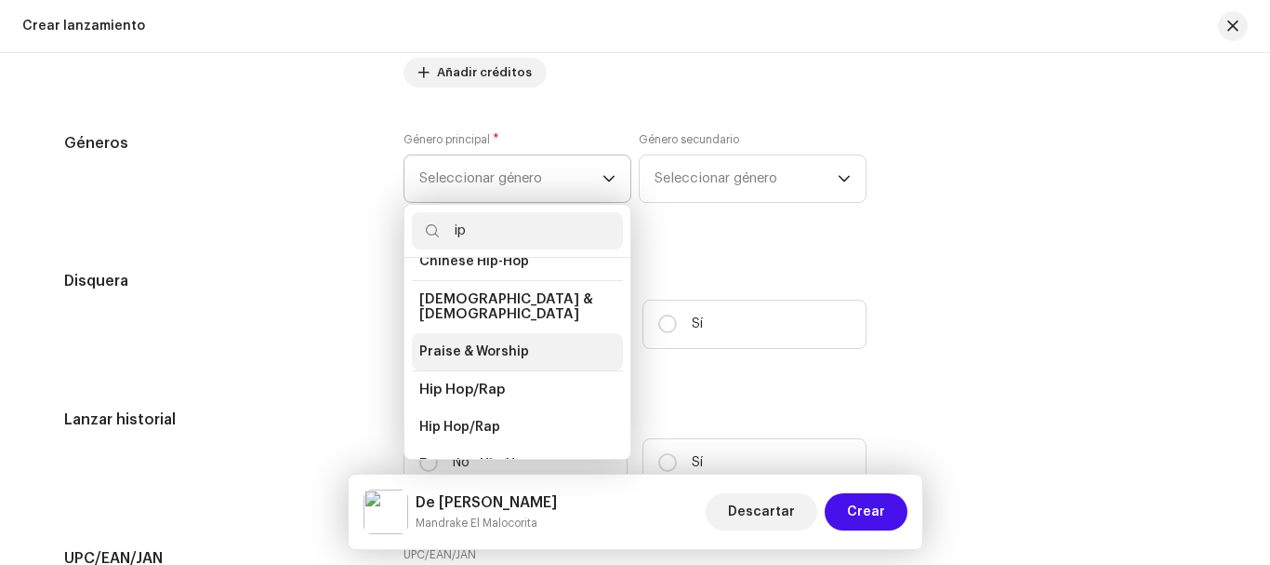
scroll to position [60, 0]
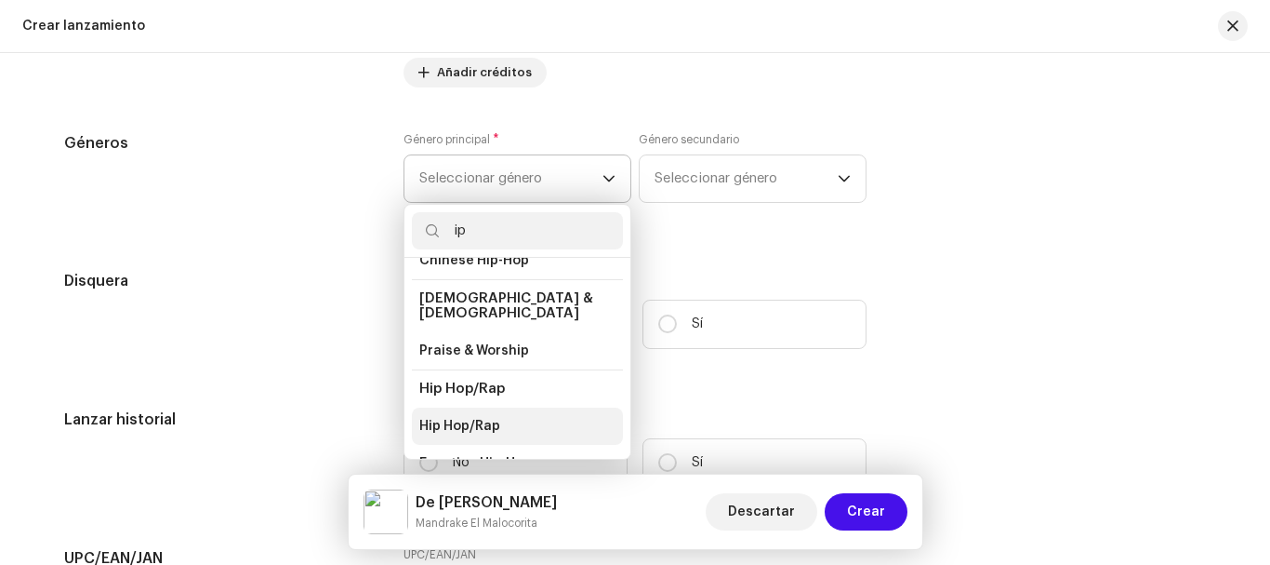
type input "ip"
click at [484, 417] on span "Hip Hop/Rap" at bounding box center [459, 426] width 81 height 19
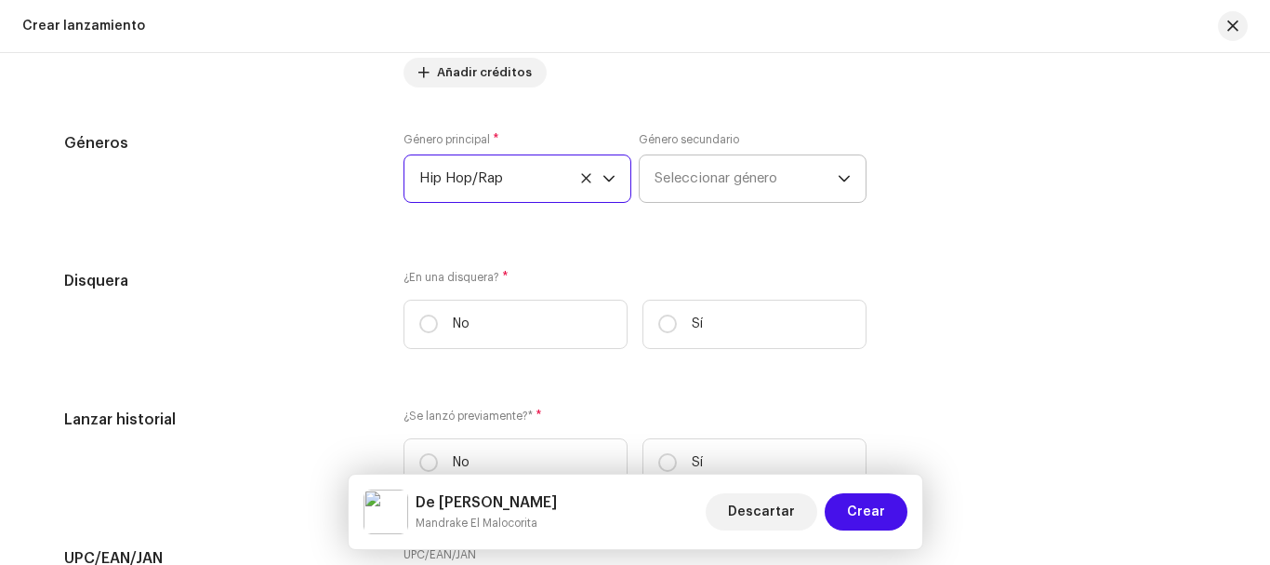
click at [714, 169] on span "Seleccionar género" at bounding box center [746, 178] width 183 height 47
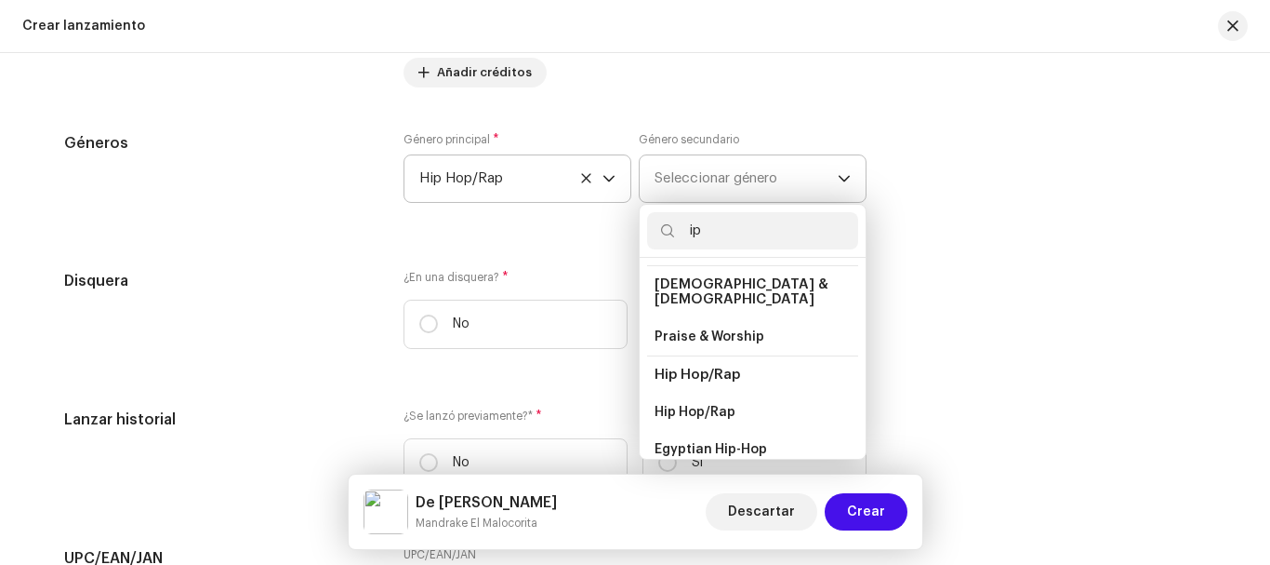
scroll to position [93, 0]
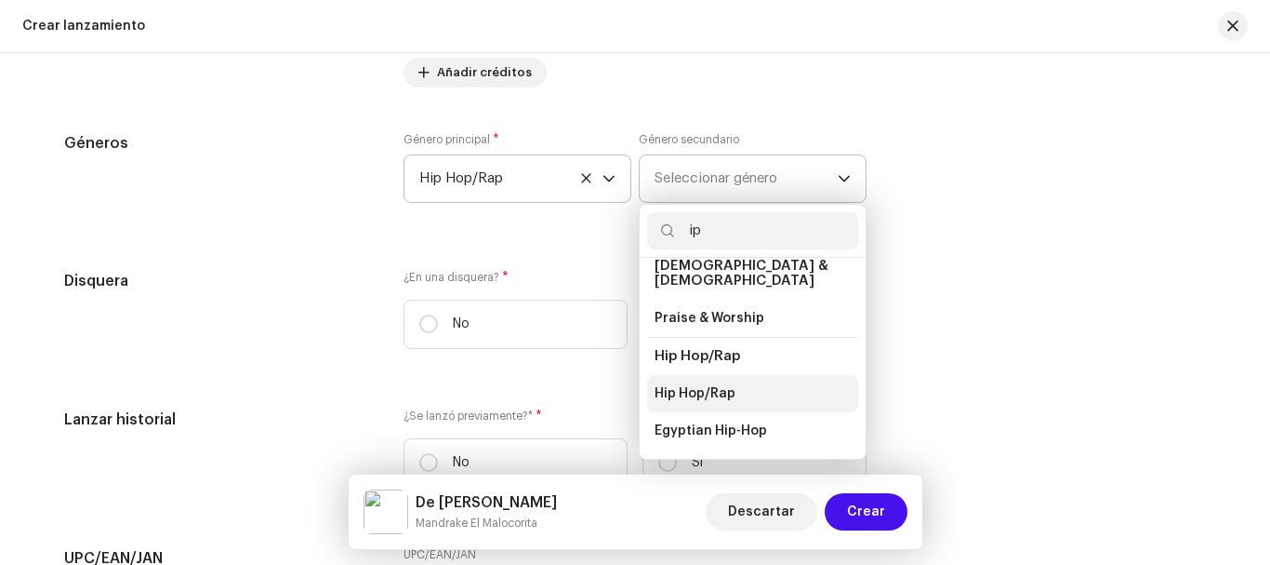
type input "ip"
click at [700, 384] on span "Hip Hop/Rap" at bounding box center [695, 393] width 81 height 19
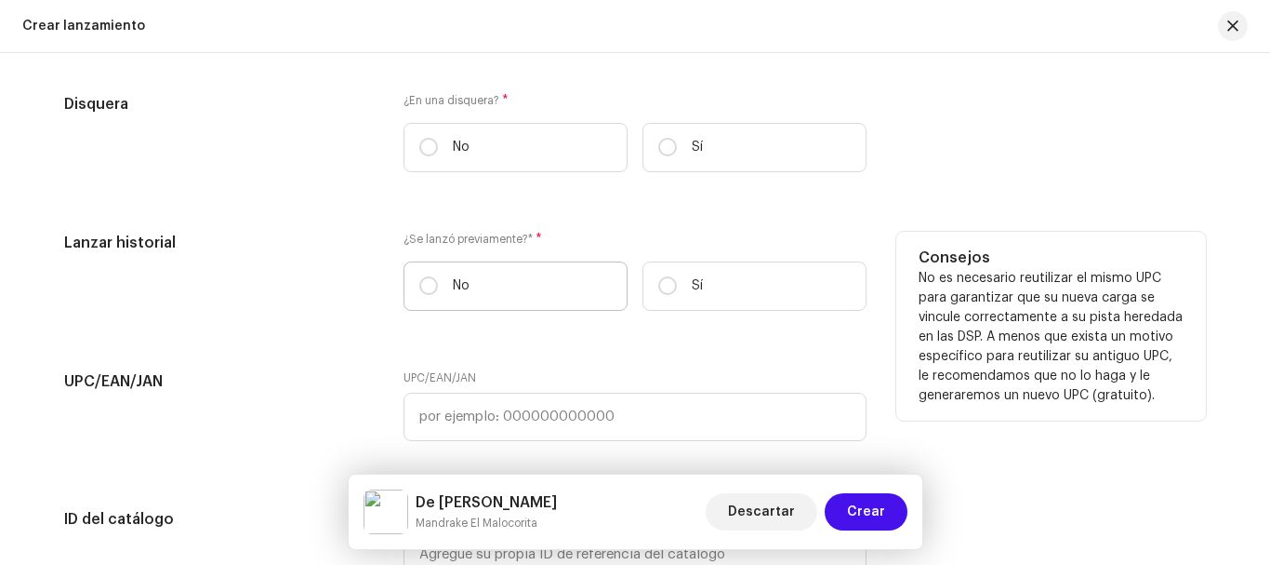
scroll to position [2981, 0]
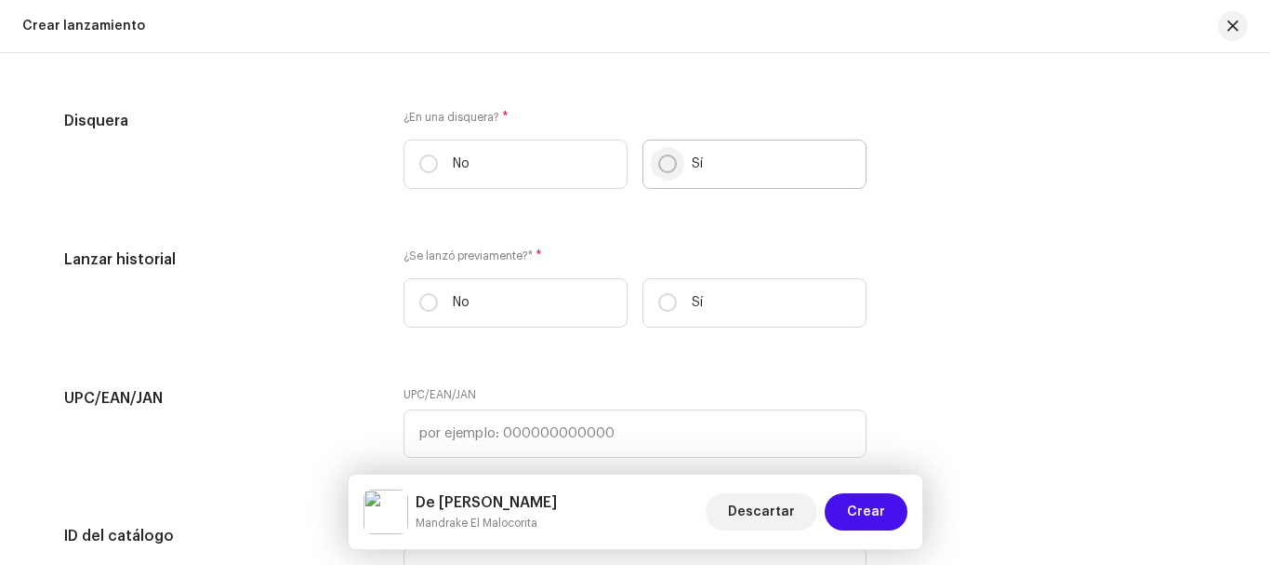
click at [661, 156] on input "Sí" at bounding box center [667, 163] width 19 height 19
radio input "true"
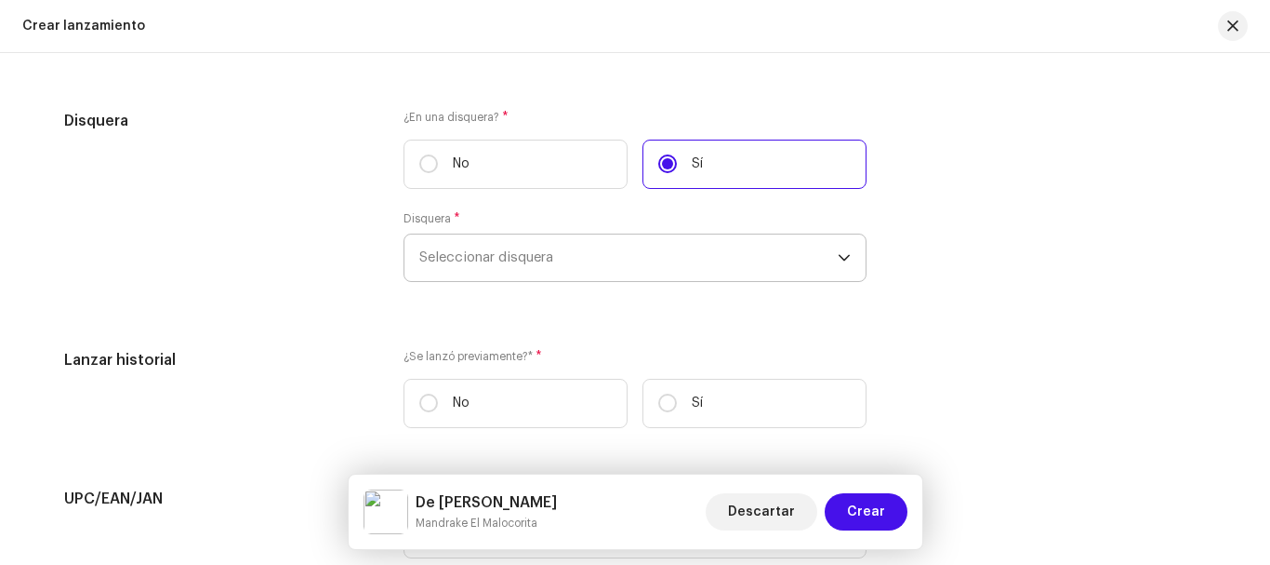
click at [520, 269] on span "Seleccionar disquera" at bounding box center [628, 257] width 419 height 47
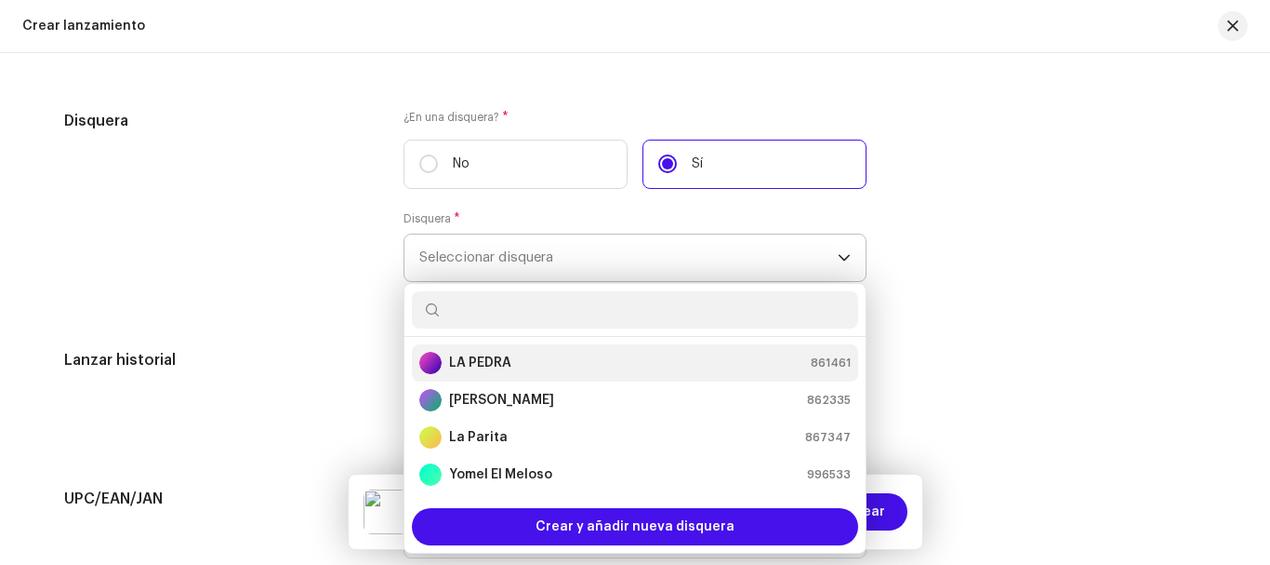
click at [548, 362] on div "LA PEDRA 861461" at bounding box center [635, 363] width 432 height 22
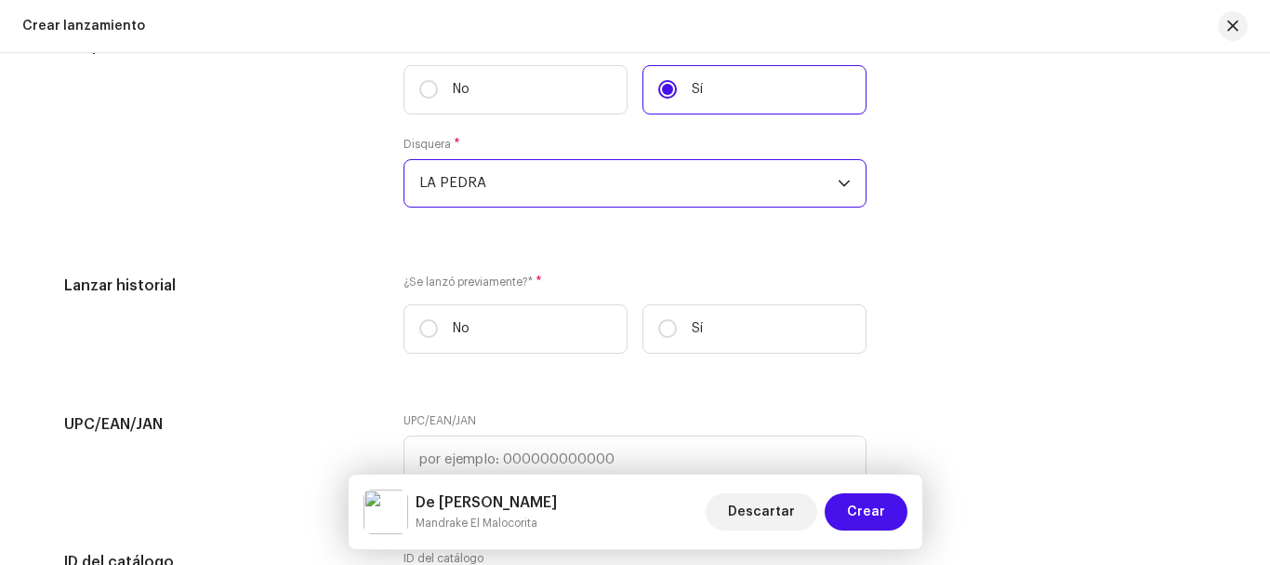
scroll to position [3113, 0]
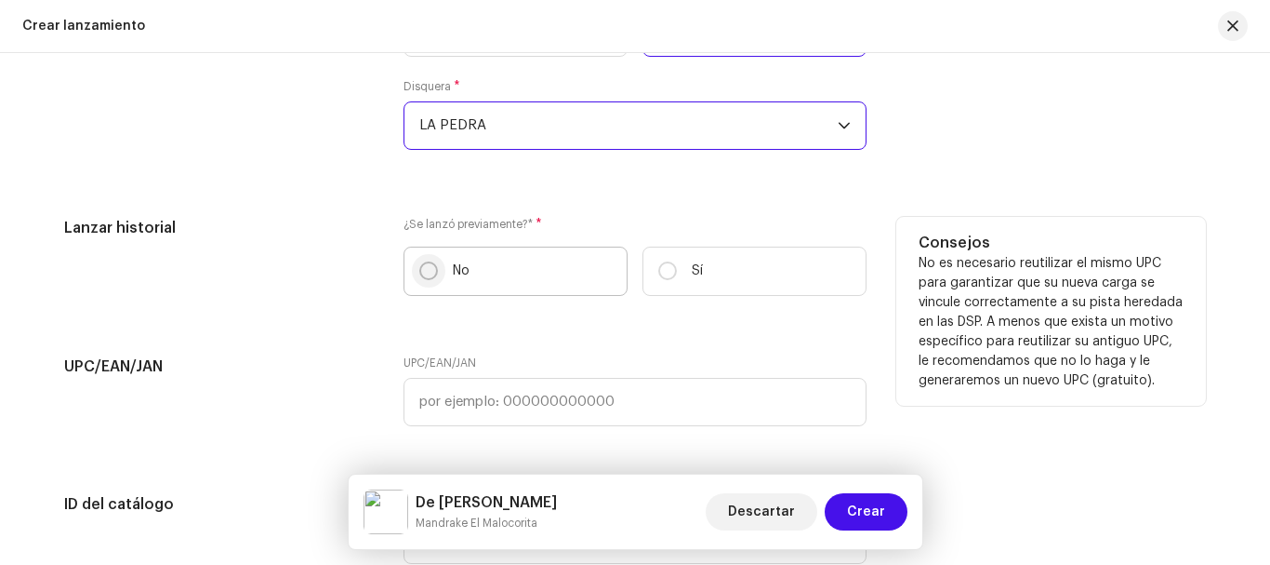
click at [432, 270] on input "No" at bounding box center [428, 270] width 19 height 19
radio input "true"
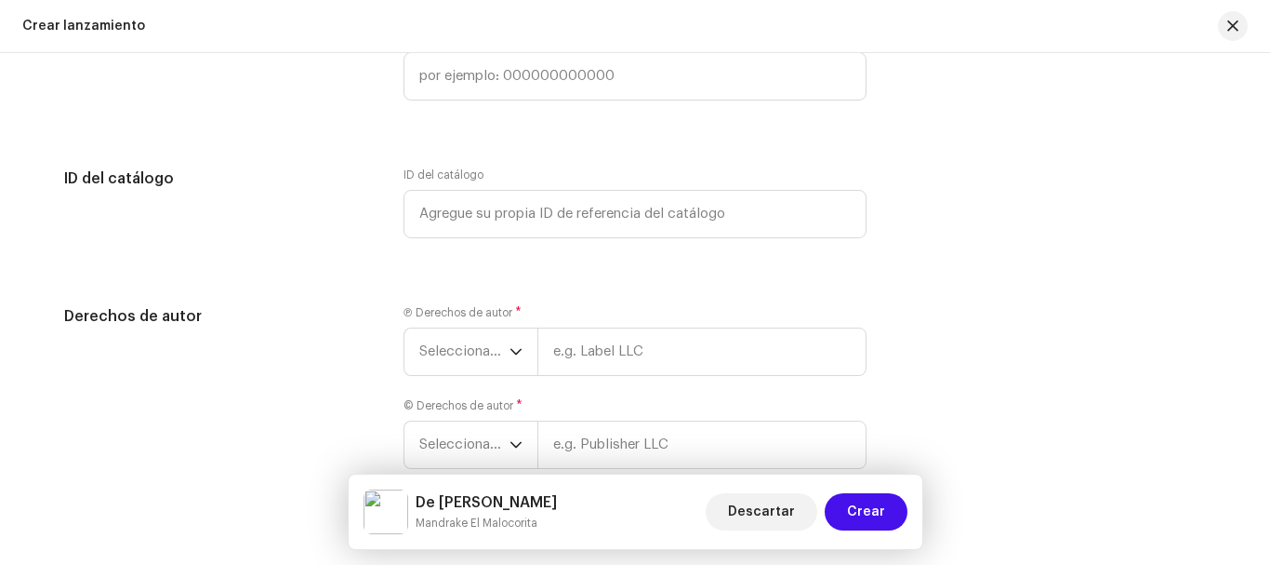
scroll to position [3489, 0]
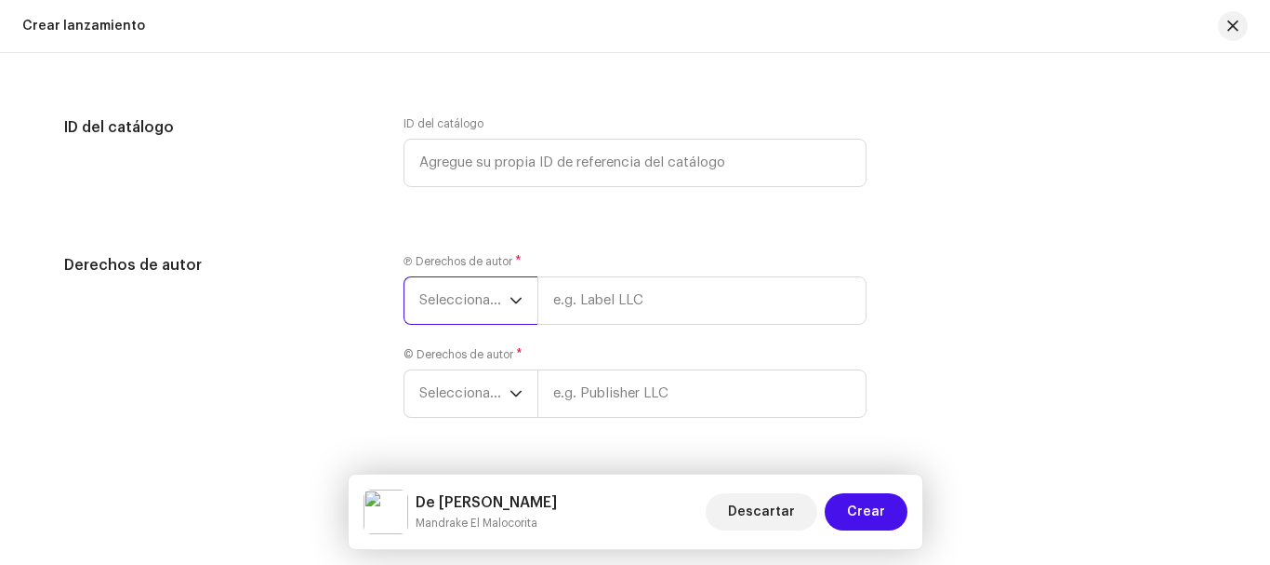
click at [472, 301] on span "Seleccionar año" at bounding box center [464, 300] width 90 height 47
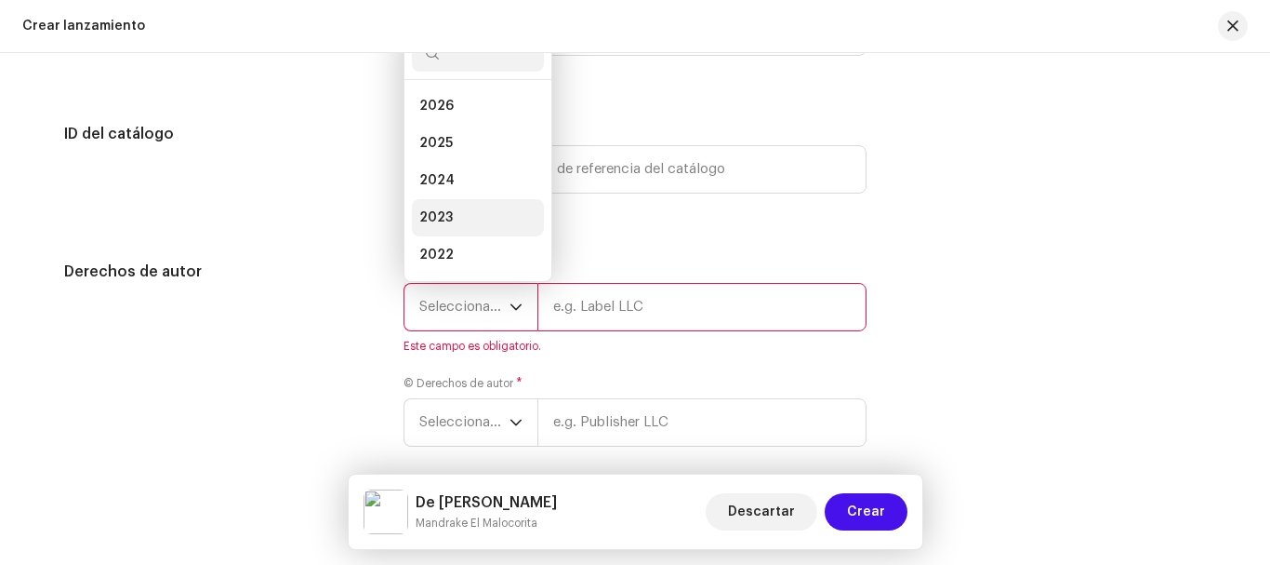
scroll to position [30, 0]
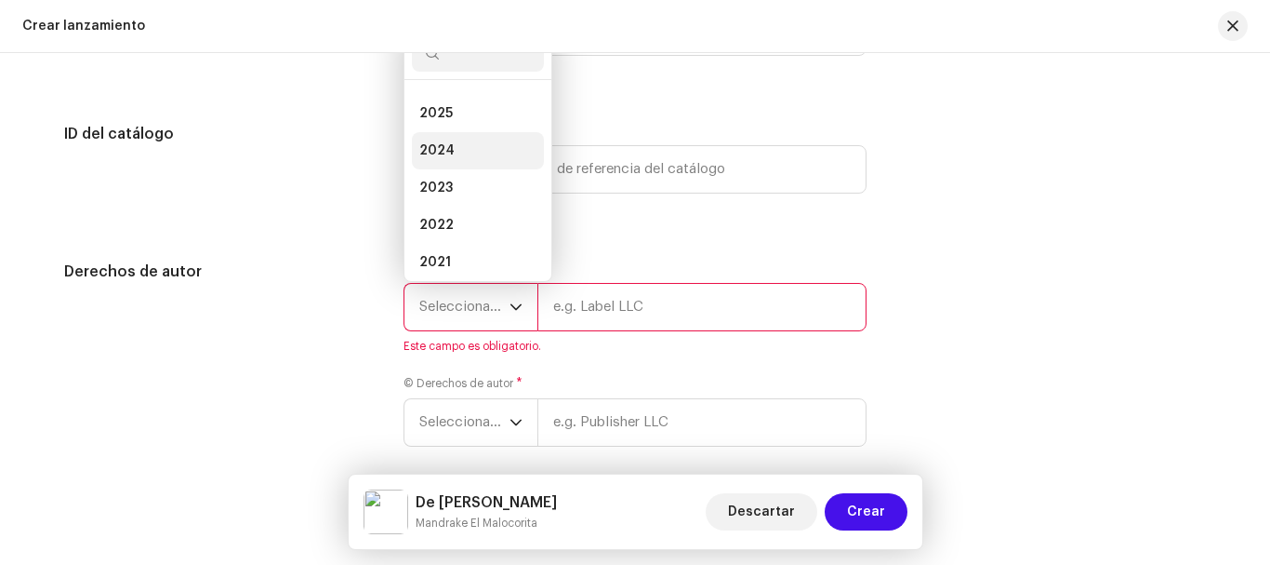
click at [464, 147] on li "2024" at bounding box center [478, 150] width 132 height 37
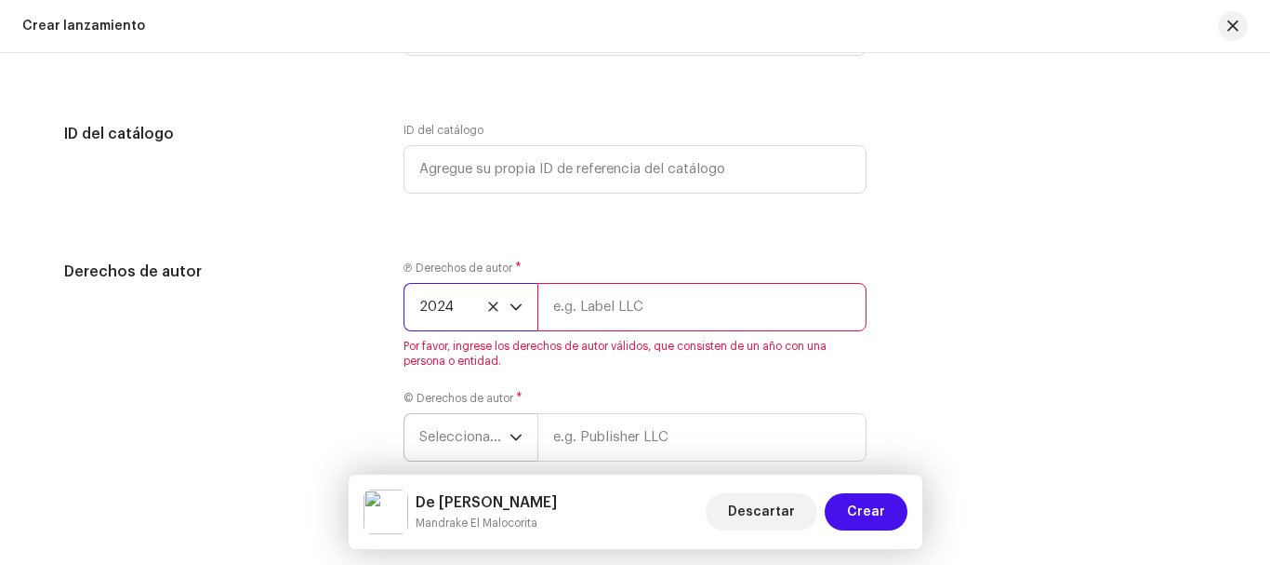
click at [467, 432] on span "Seleccionar año" at bounding box center [464, 437] width 90 height 47
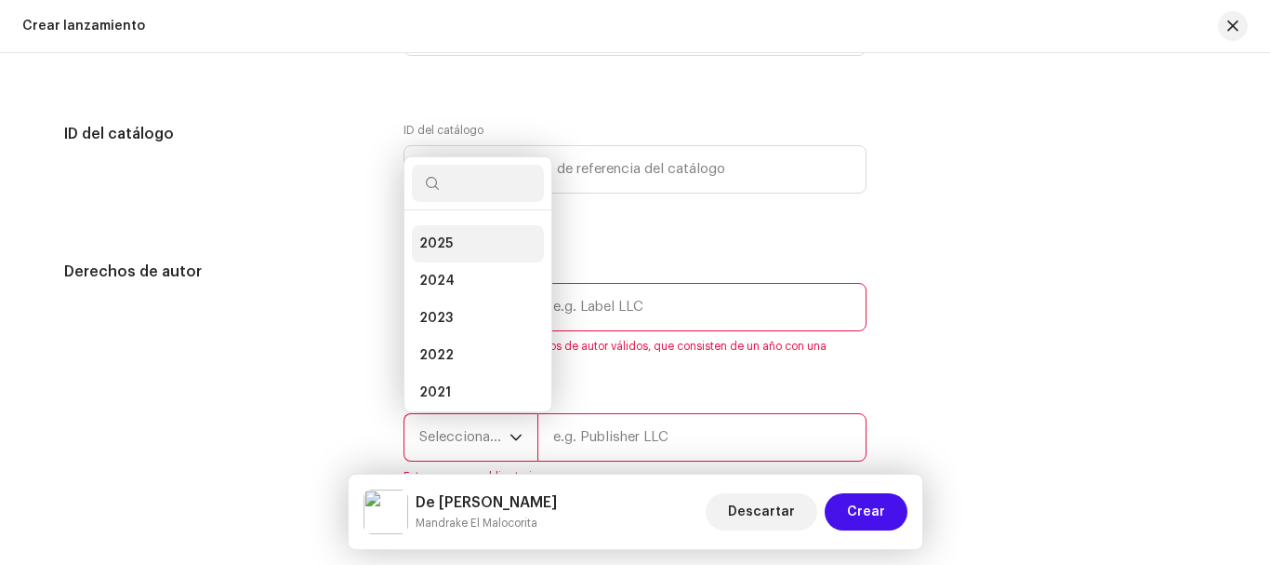
click at [474, 253] on li "2025" at bounding box center [478, 243] width 132 height 37
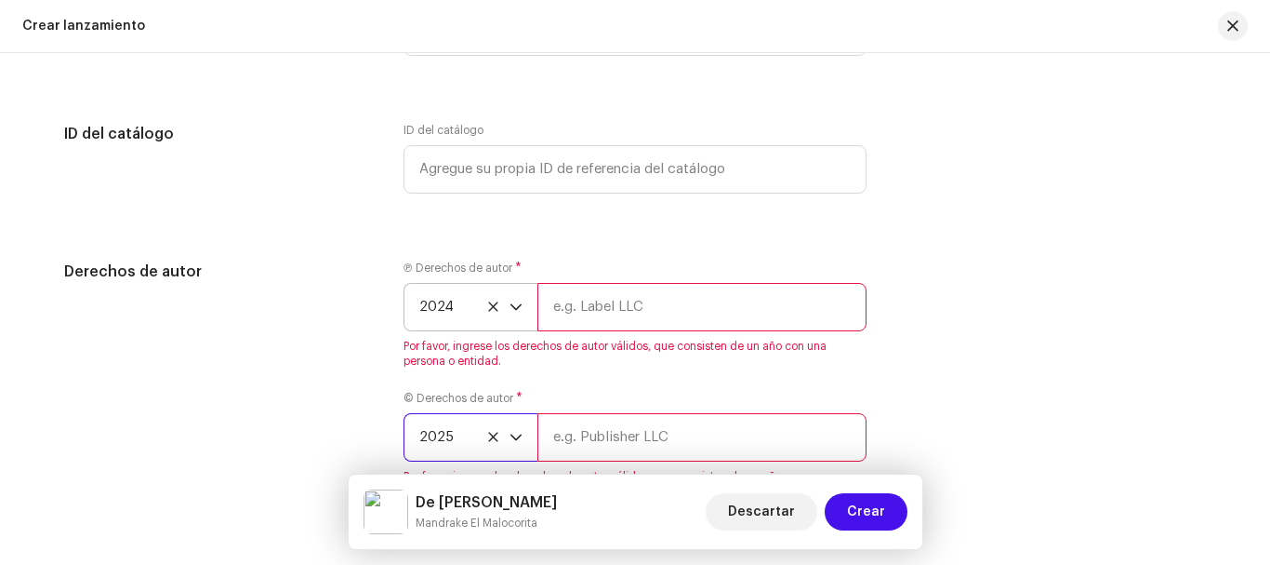
click at [615, 320] on input "text" at bounding box center [702, 307] width 329 height 48
click at [663, 296] on input "text" at bounding box center [702, 307] width 329 height 48
type input "E"
type input "[PERSON_NAME]"
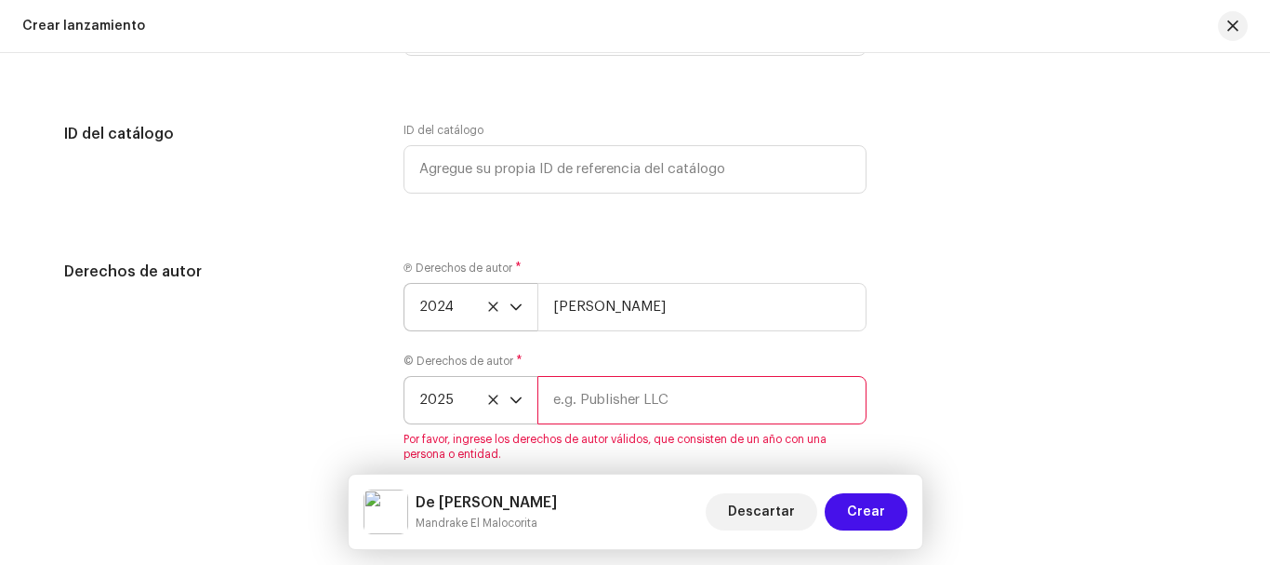
click at [667, 396] on input "text" at bounding box center [702, 400] width 329 height 48
type input "[PERSON_NAME]"
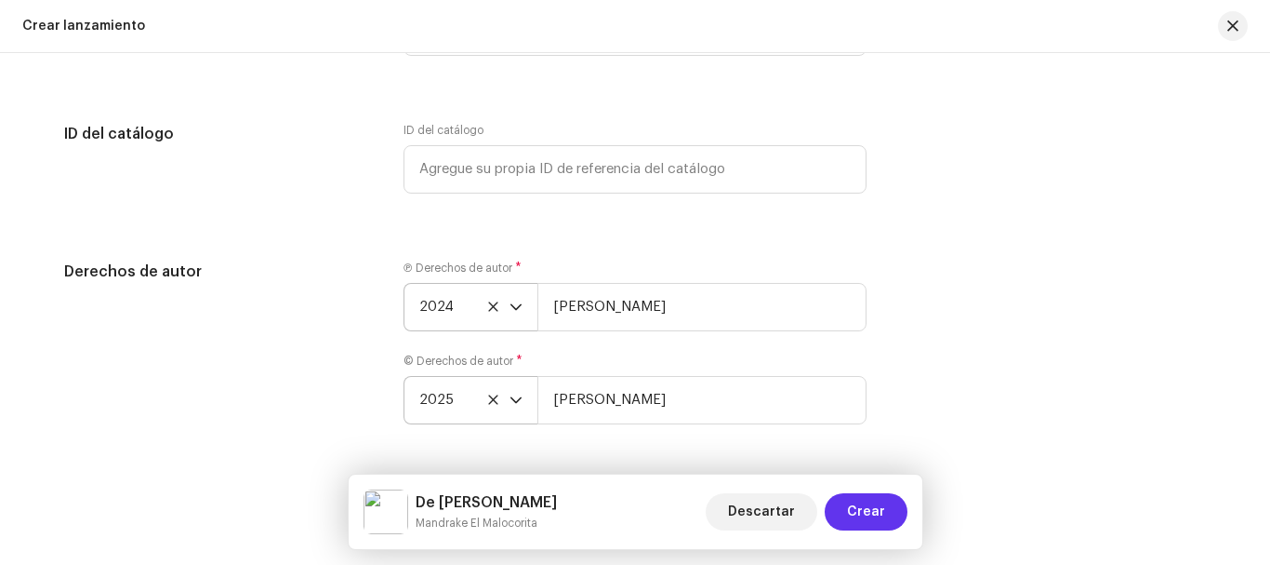
click at [864, 520] on span "Crear" at bounding box center [866, 511] width 38 height 37
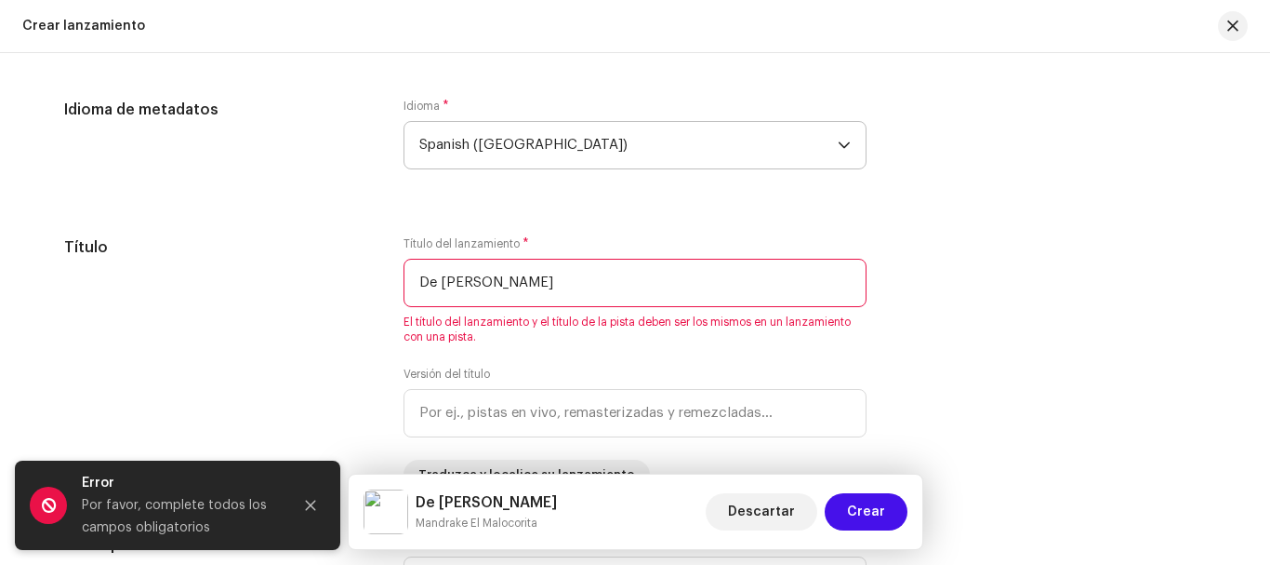
scroll to position [1552, 0]
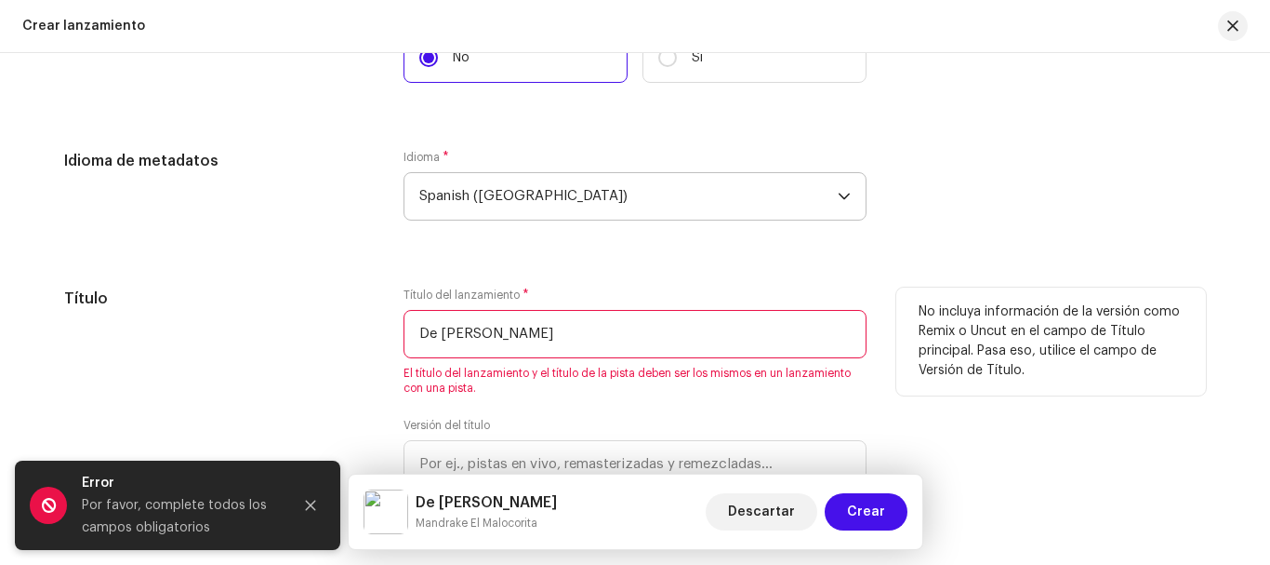
drag, startPoint x: 522, startPoint y: 332, endPoint x: 353, endPoint y: 320, distance: 168.8
click at [353, 320] on div "Título Título del lanzamiento * De Una Tingola El título del lanzamiento y el t…" at bounding box center [635, 413] width 1142 height 253
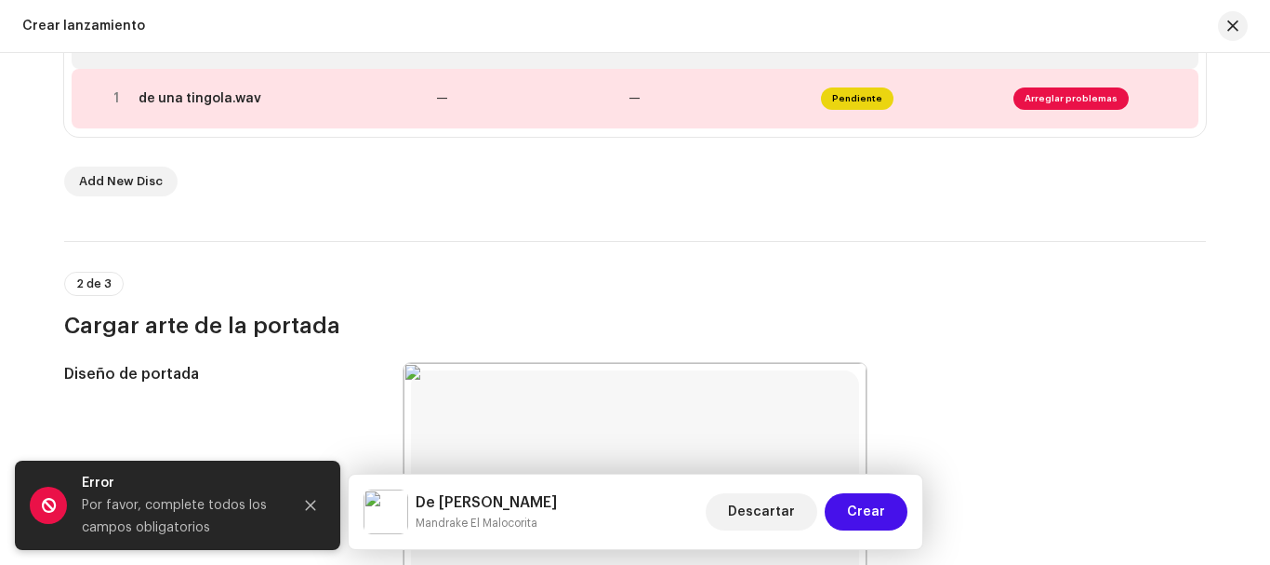
scroll to position [419, 0]
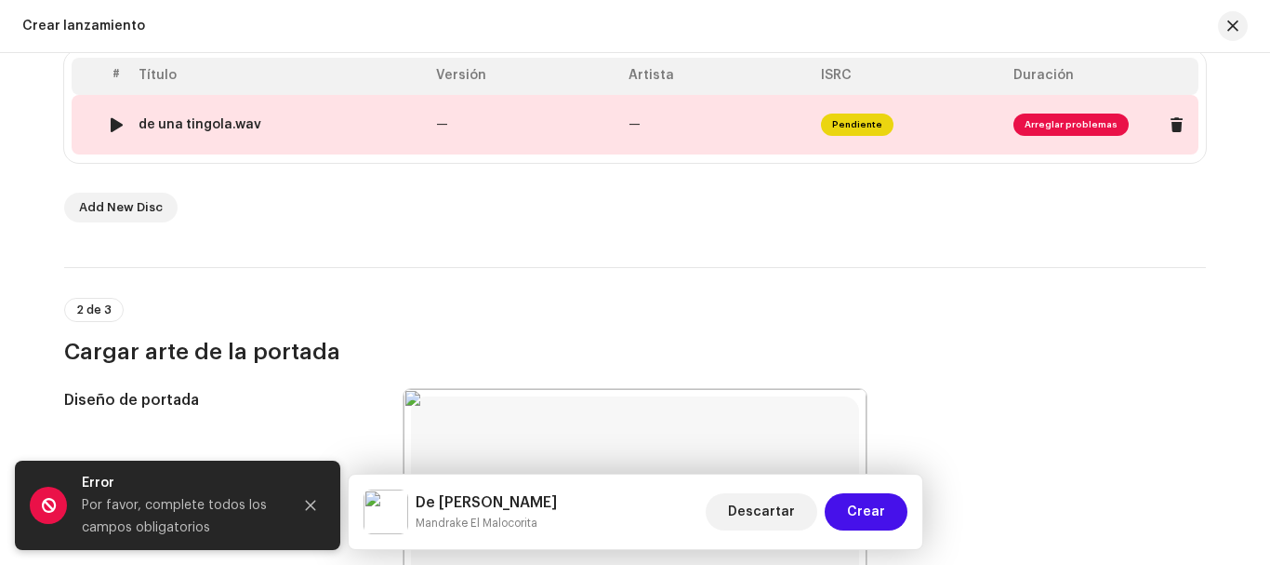
click at [1030, 121] on span "Arreglar problemas" at bounding box center [1071, 124] width 115 height 22
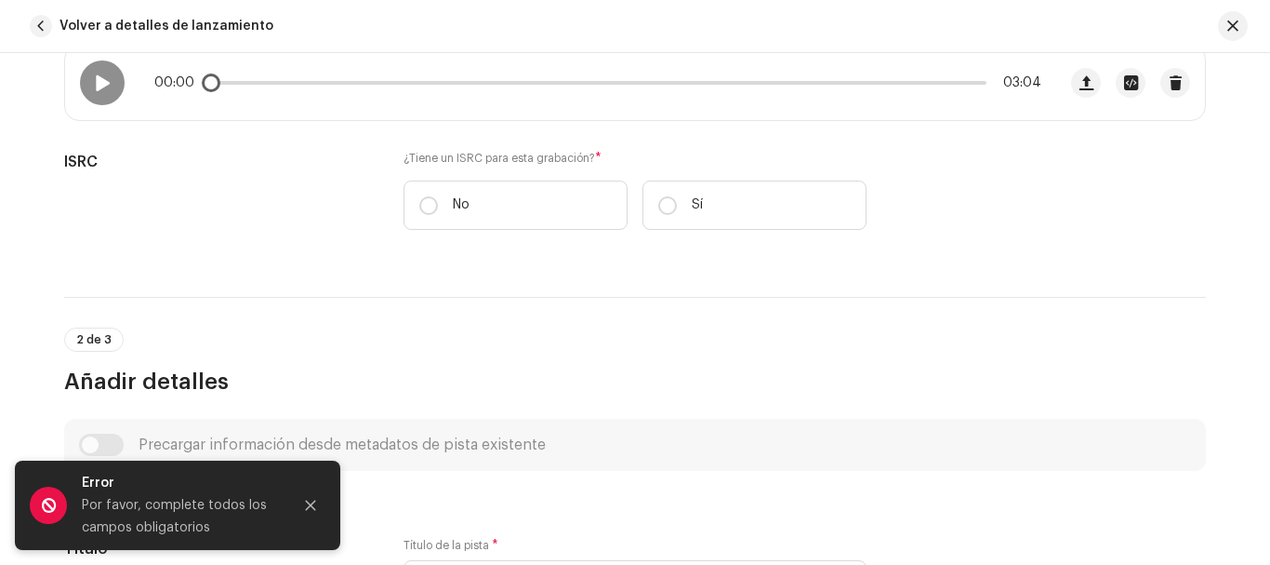
scroll to position [490, 0]
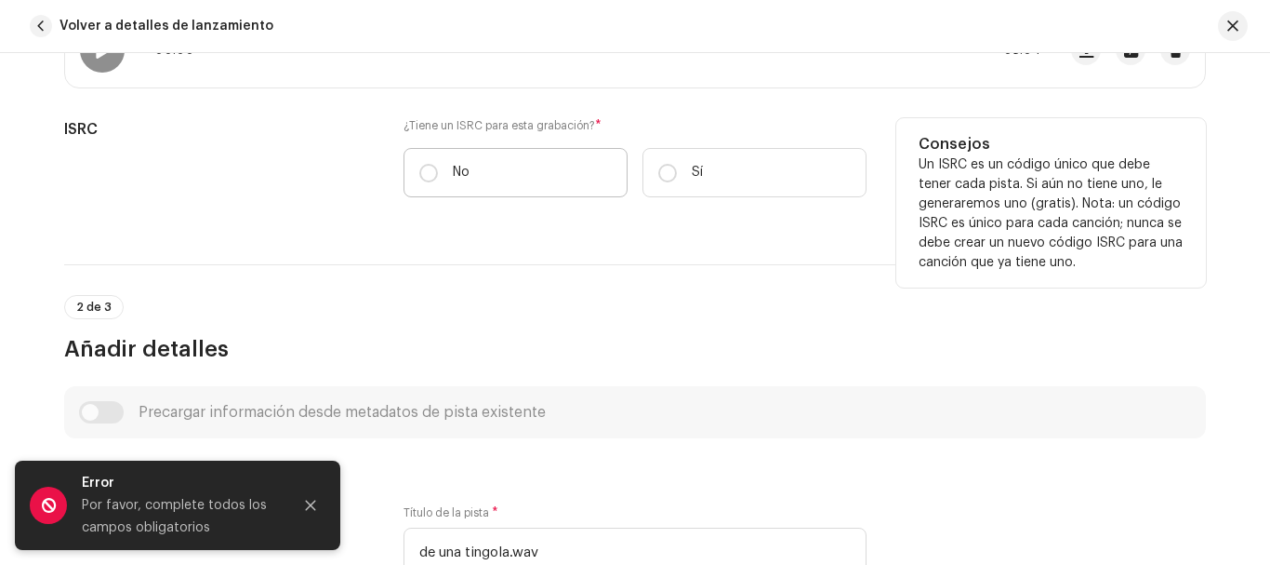
click at [436, 173] on label "No" at bounding box center [516, 172] width 224 height 49
click at [436, 173] on input "No" at bounding box center [428, 173] width 19 height 19
radio input "true"
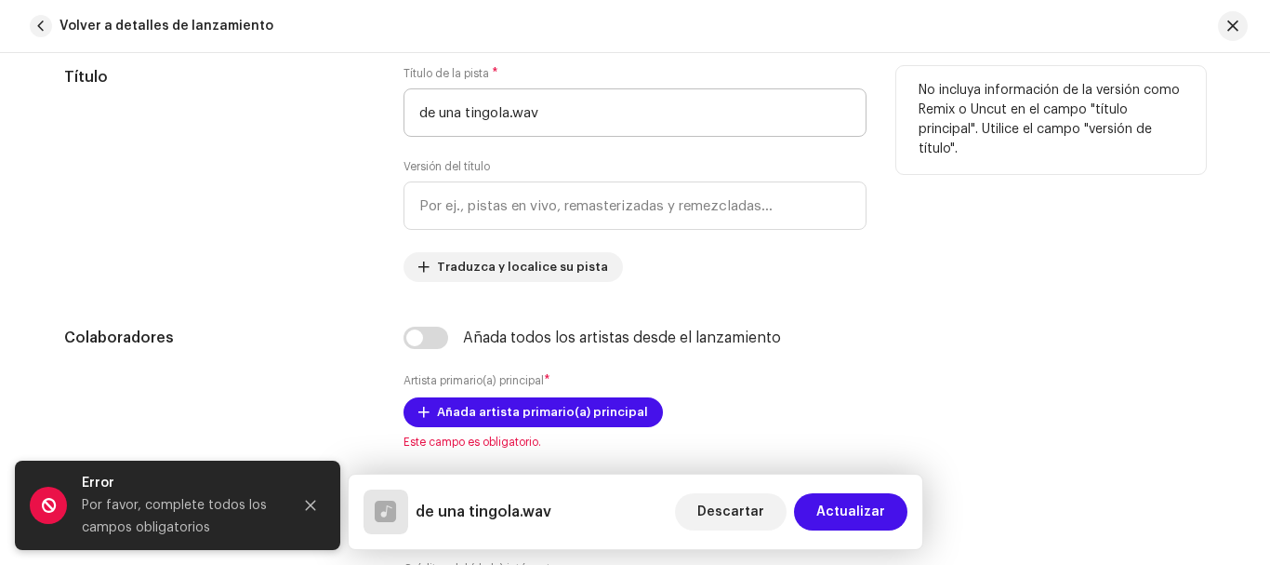
scroll to position [989, 0]
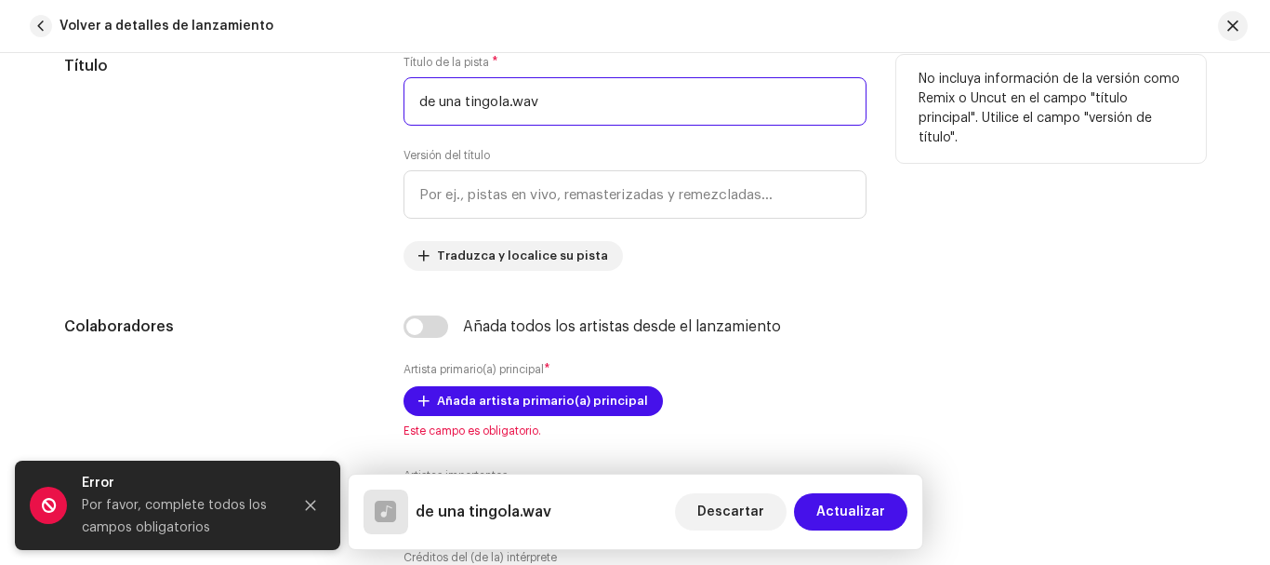
drag, startPoint x: 555, startPoint y: 100, endPoint x: 347, endPoint y: 105, distance: 208.4
click at [347, 105] on div "Título Título de la pista * de una tingola.wav Versión del título Traduzca y lo…" at bounding box center [635, 163] width 1142 height 216
paste input "De [PERSON_NAME]"
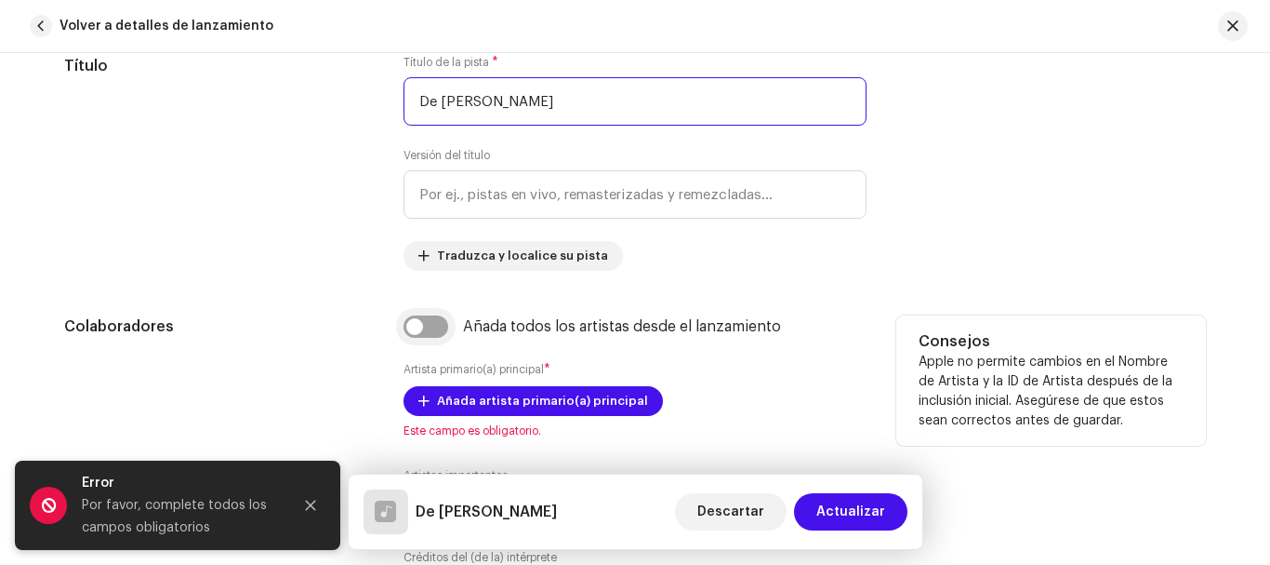
type input "De [PERSON_NAME]"
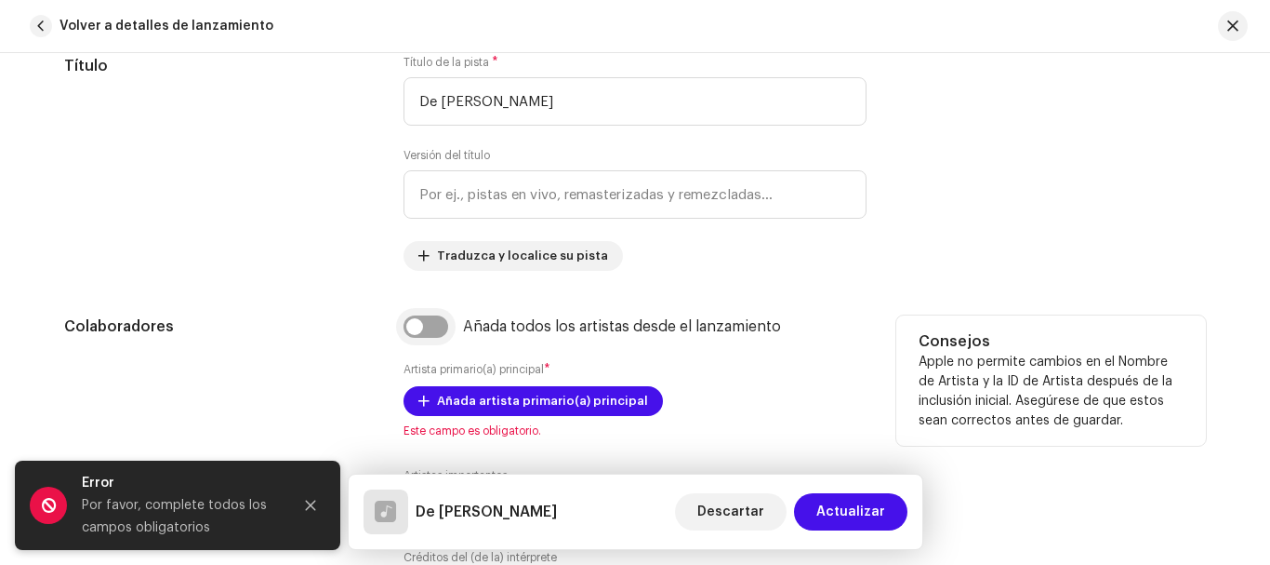
click at [414, 324] on input "checkbox" at bounding box center [426, 326] width 45 height 22
checkbox input "true"
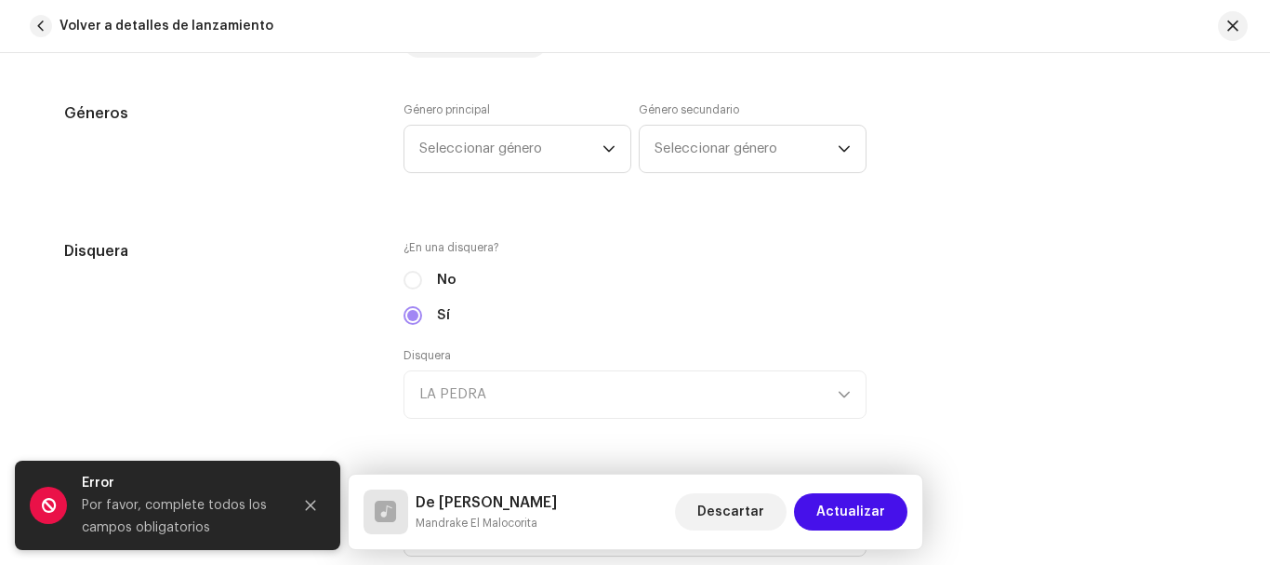
scroll to position [1845, 0]
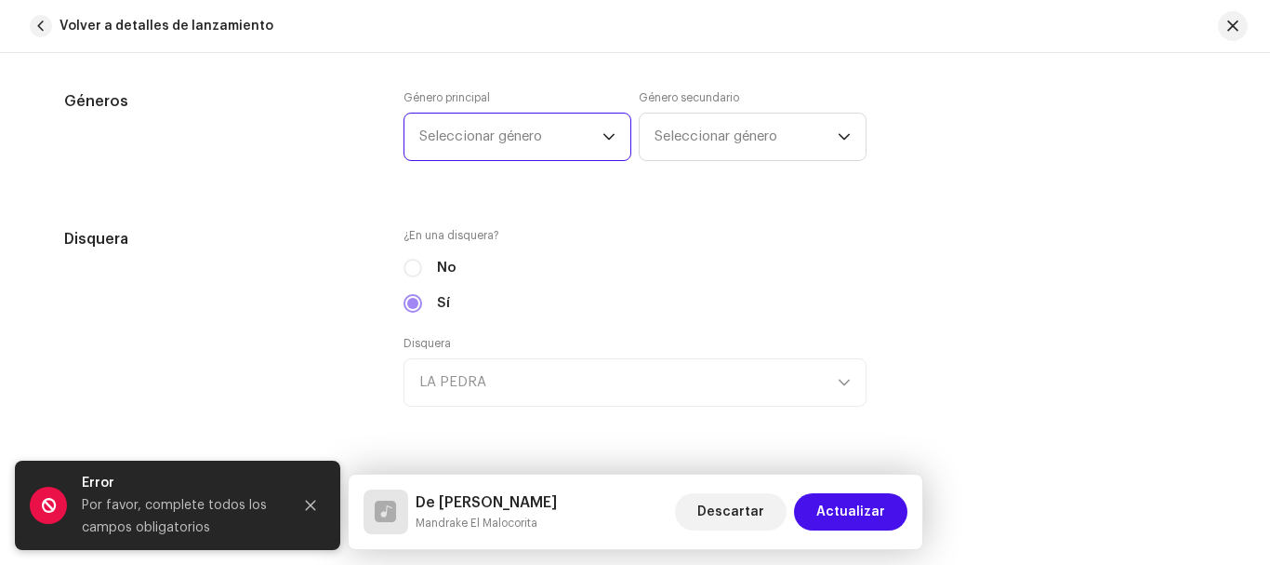
click at [472, 126] on span "Seleccionar género" at bounding box center [510, 136] width 183 height 47
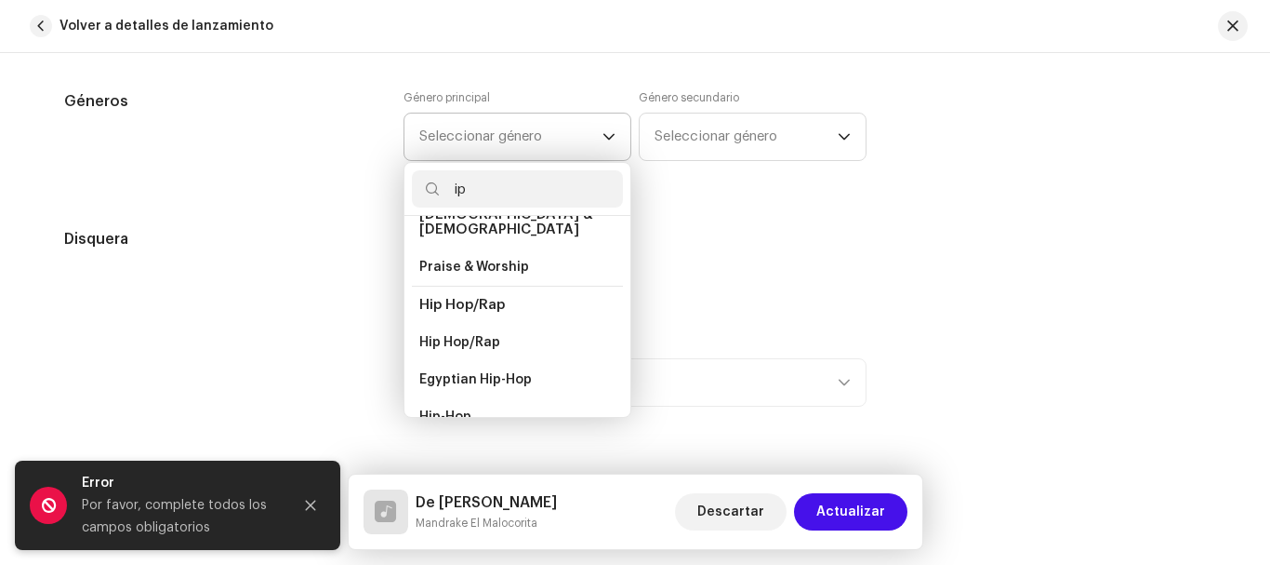
scroll to position [126, 0]
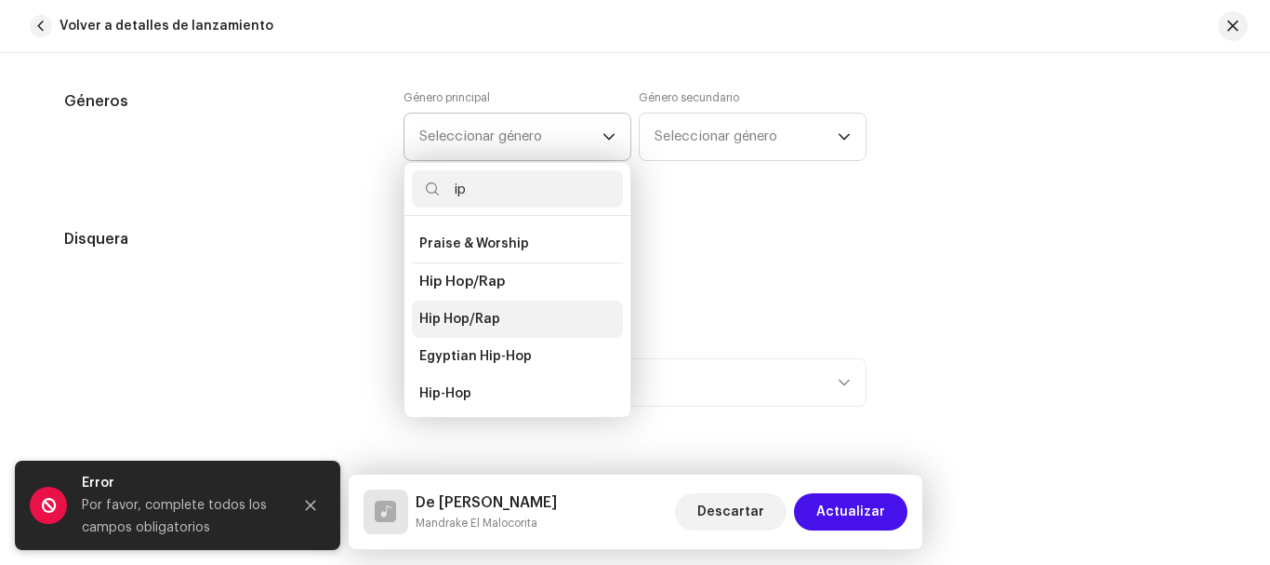
type input "ip"
click at [489, 310] on span "Hip Hop/Rap" at bounding box center [459, 319] width 81 height 19
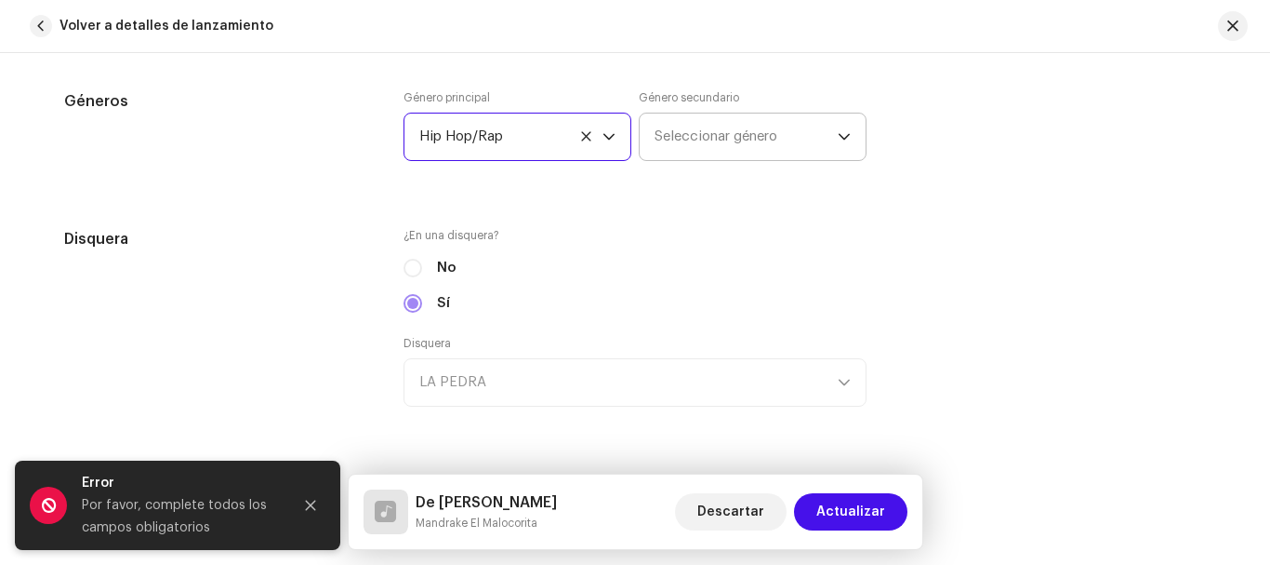
click at [741, 136] on span "Seleccionar género" at bounding box center [746, 136] width 183 height 47
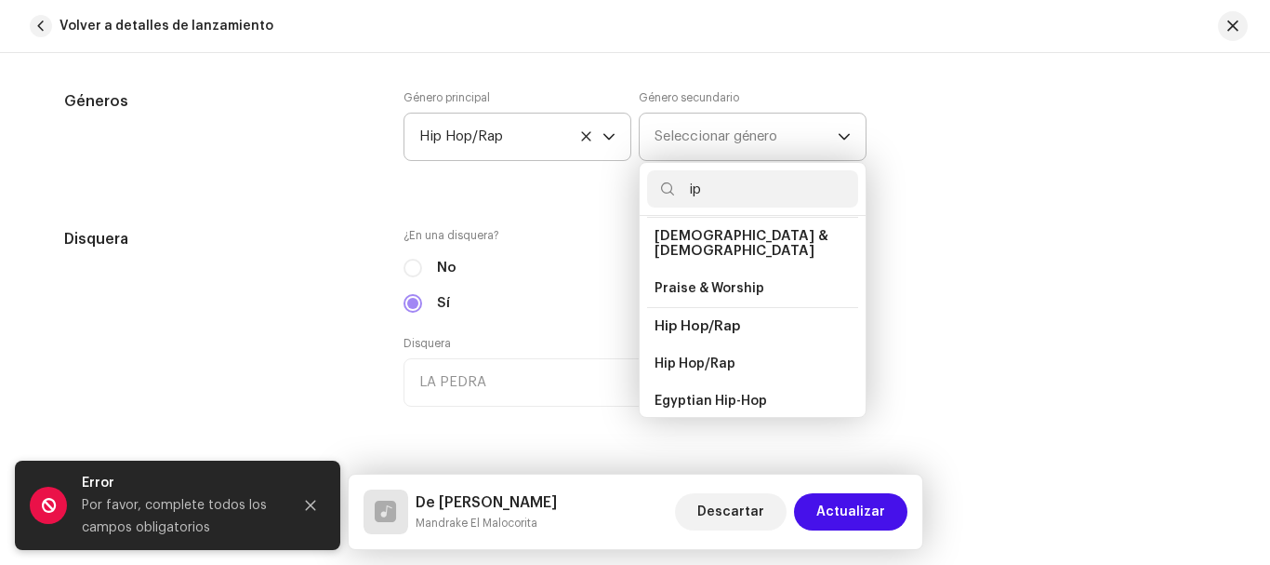
scroll to position [93, 0]
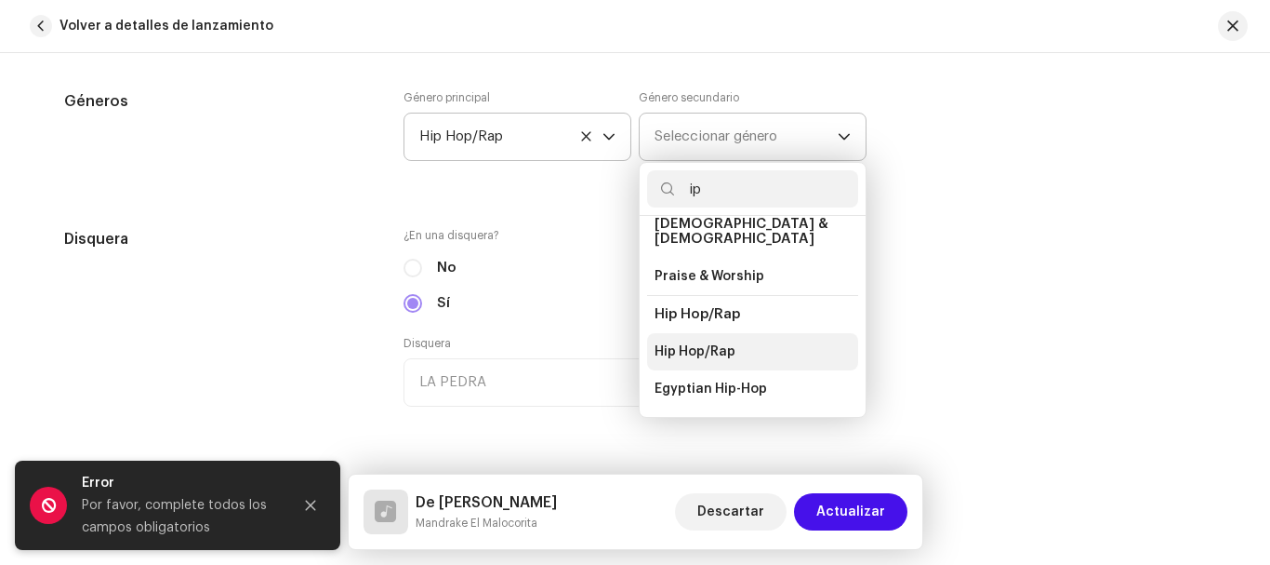
type input "ip"
click at [691, 343] on span "Hip Hop/Rap" at bounding box center [695, 351] width 81 height 19
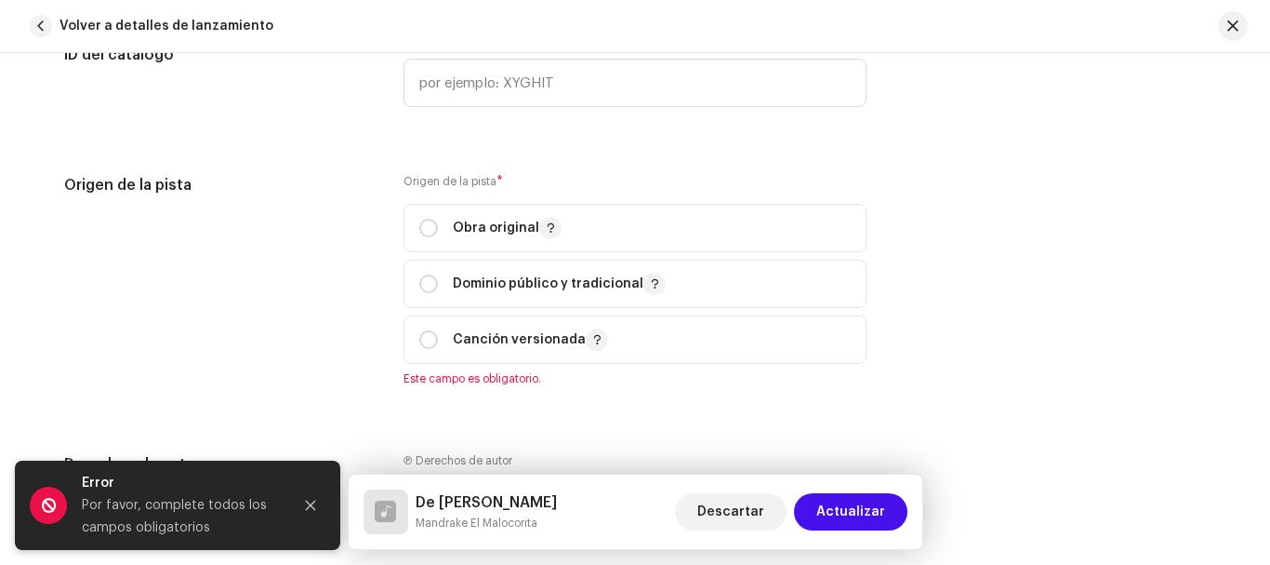
scroll to position [2450, 0]
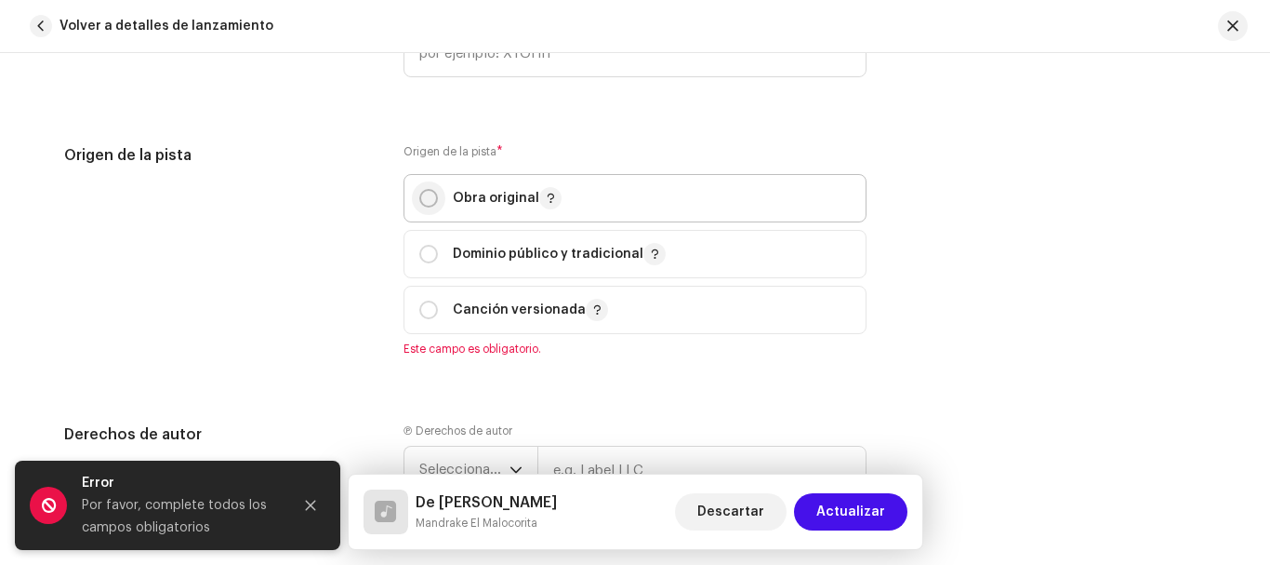
click at [430, 197] on input "radio" at bounding box center [428, 198] width 19 height 19
radio input "true"
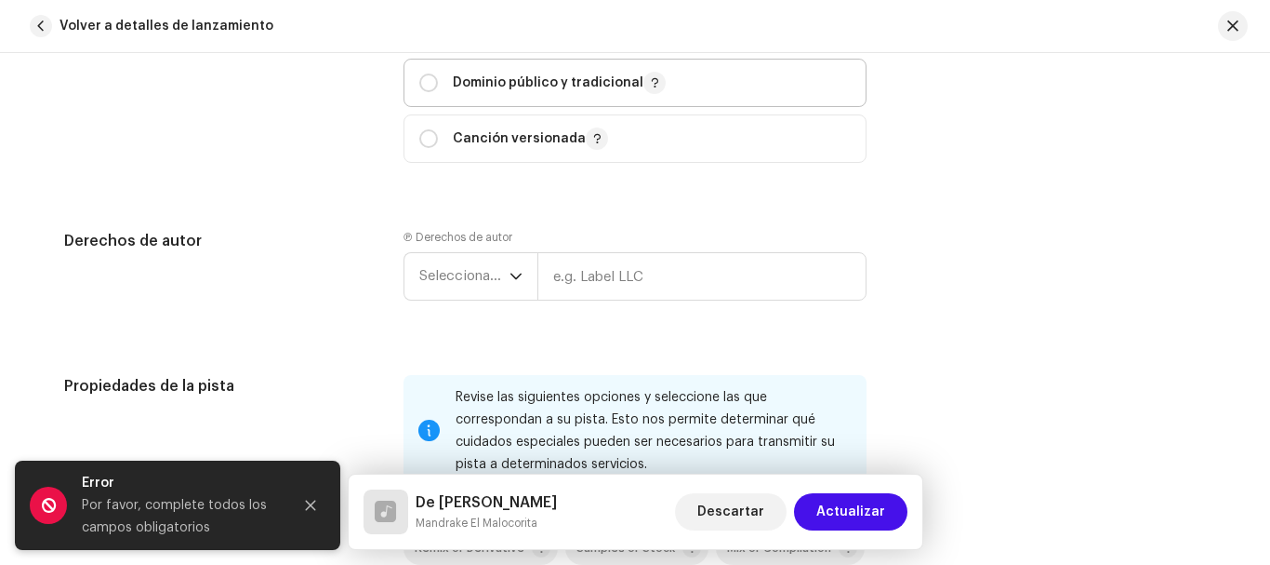
scroll to position [2661, 0]
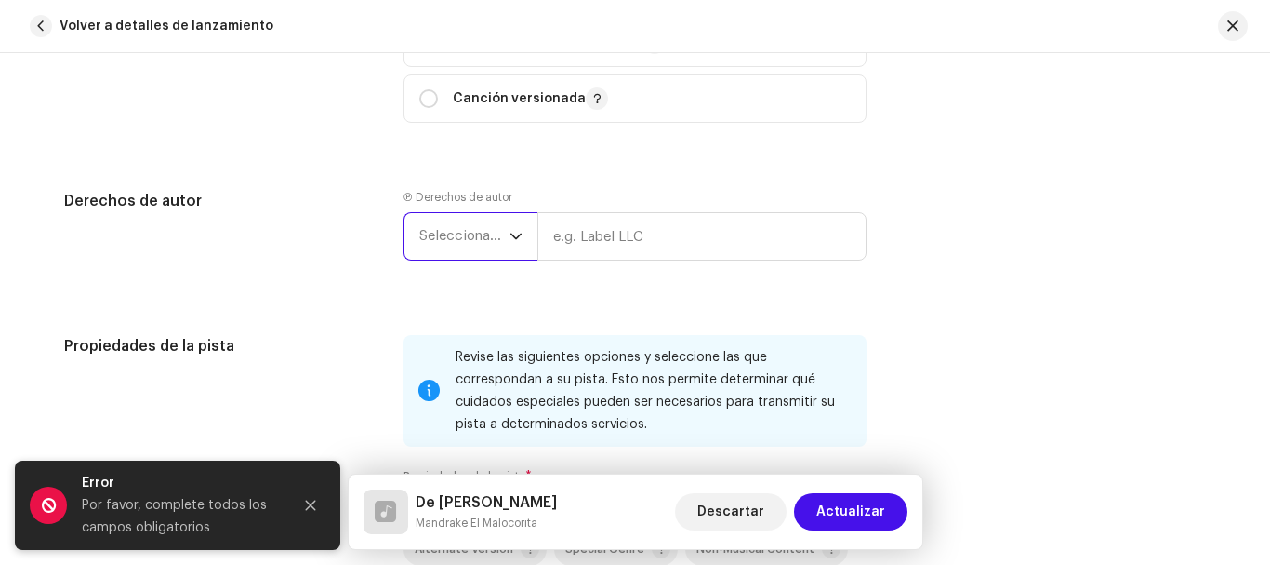
click at [452, 222] on span "Seleccionar año" at bounding box center [464, 236] width 90 height 47
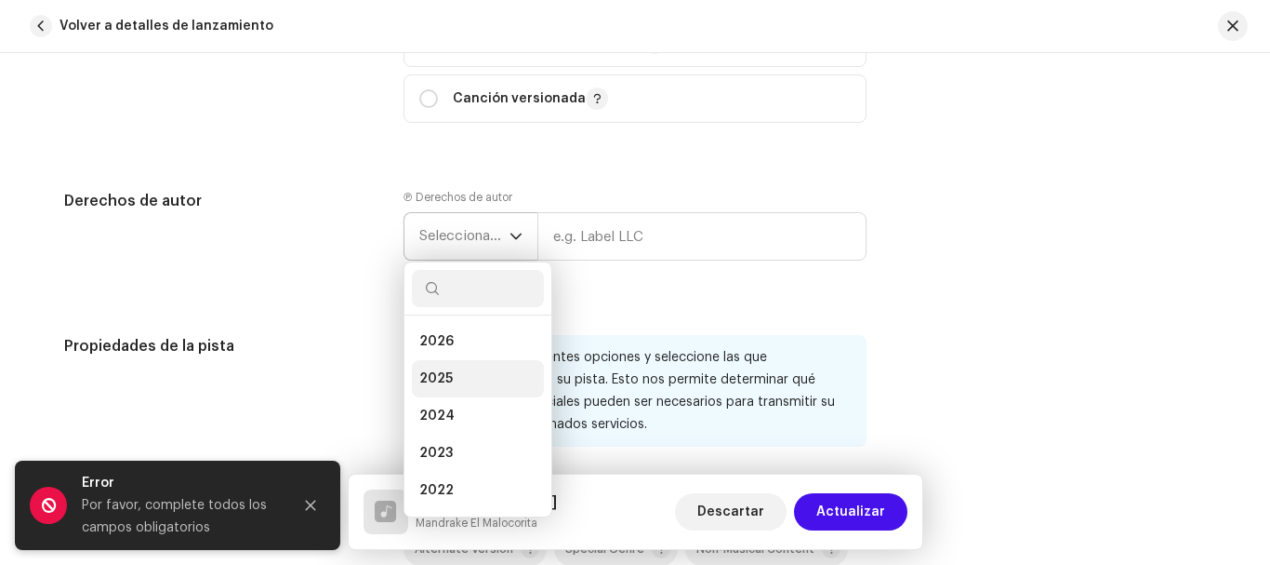
click at [460, 383] on li "2025" at bounding box center [478, 378] width 132 height 37
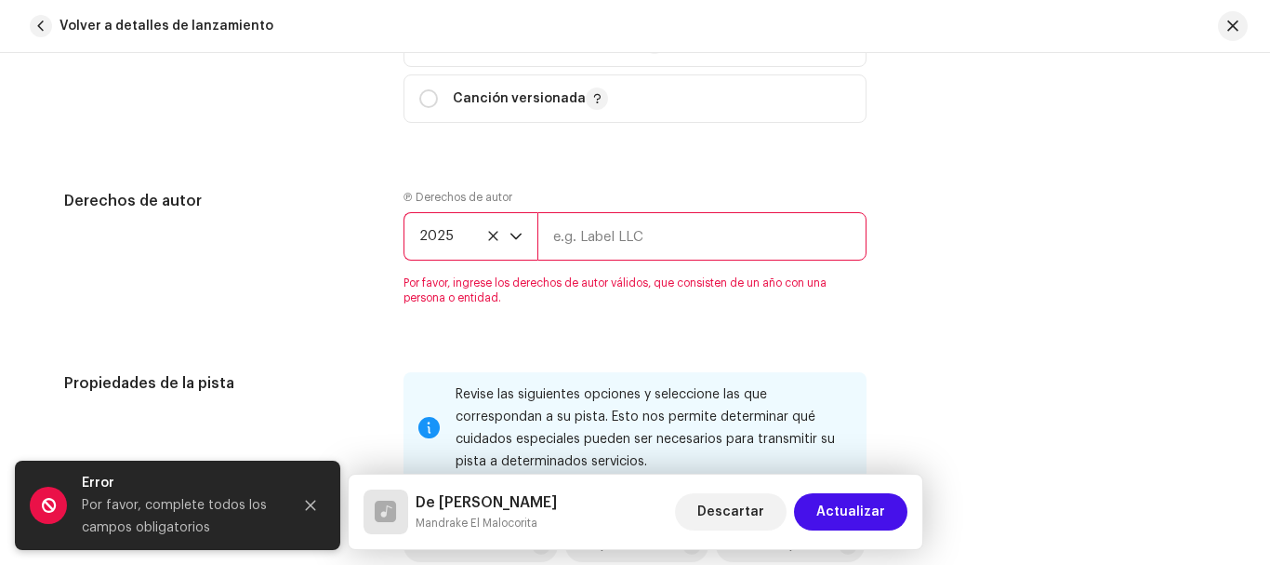
click at [620, 240] on input "text" at bounding box center [702, 236] width 329 height 48
type input "[PERSON_NAME]"
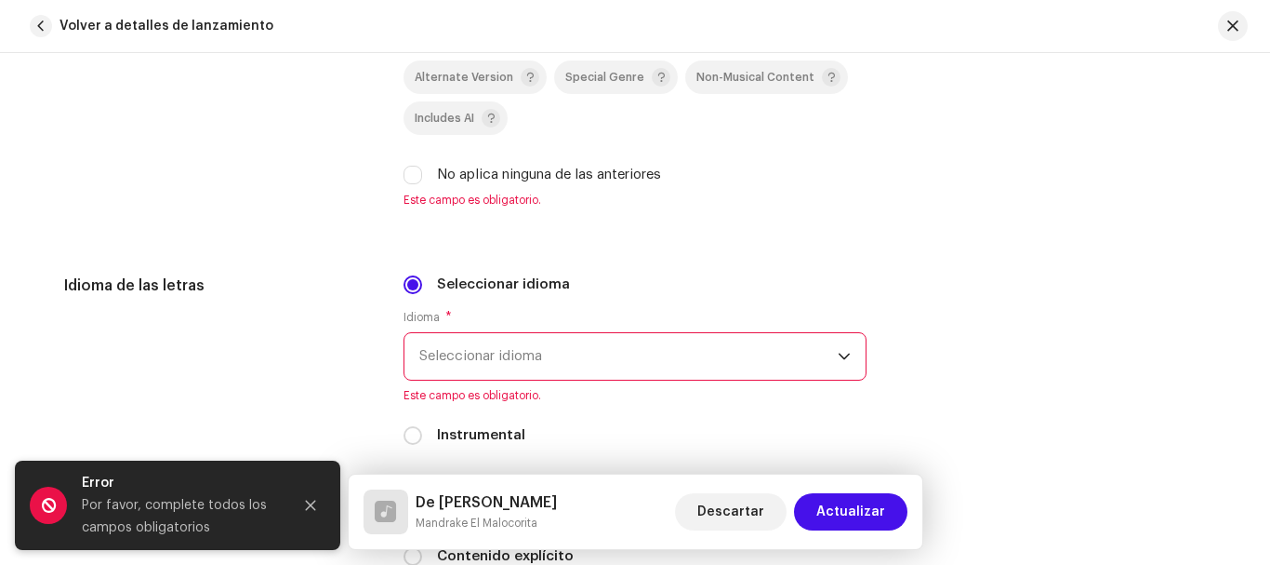
scroll to position [3145, 0]
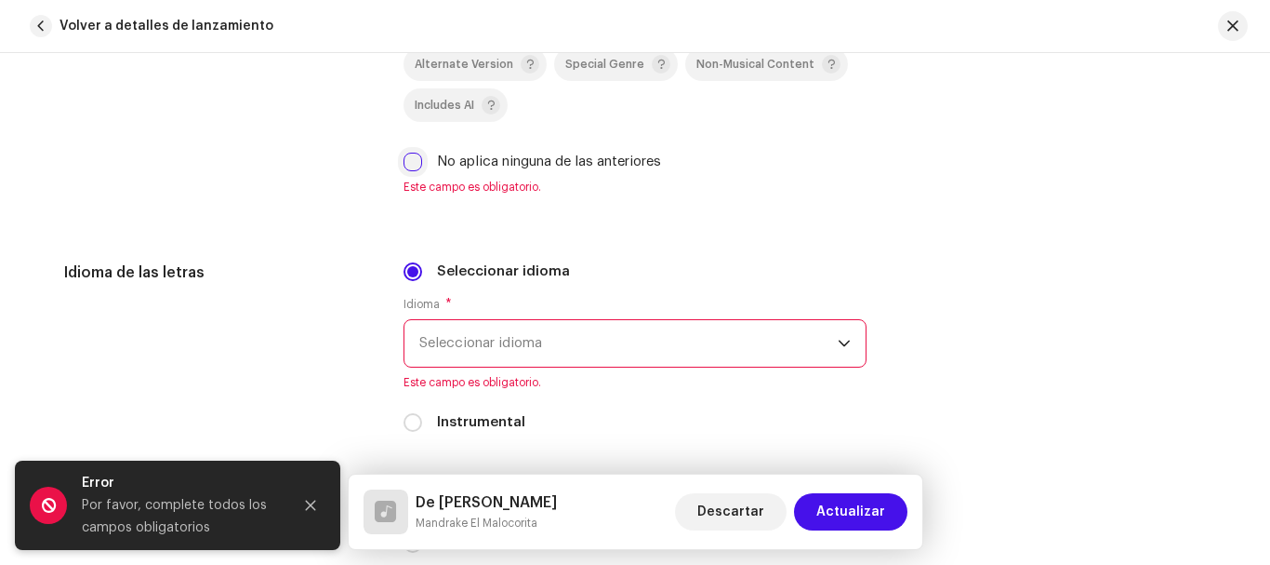
click at [406, 165] on input "No aplica ninguna de las anteriores" at bounding box center [413, 162] width 19 height 19
checkbox input "true"
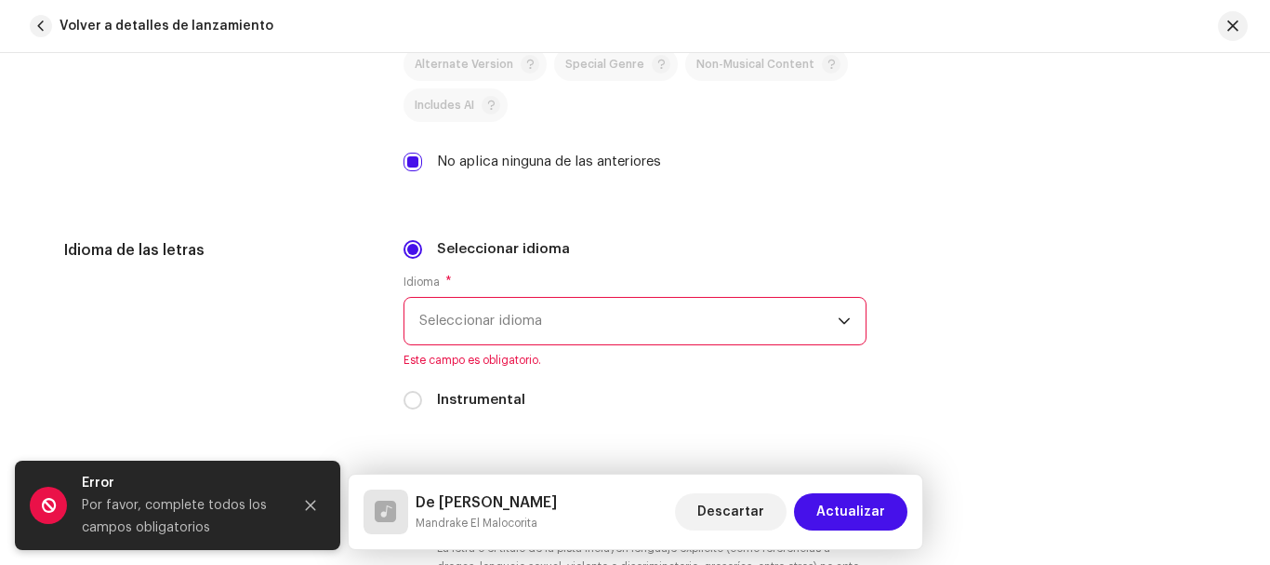
click at [500, 311] on span "Seleccionar idioma" at bounding box center [628, 321] width 419 height 47
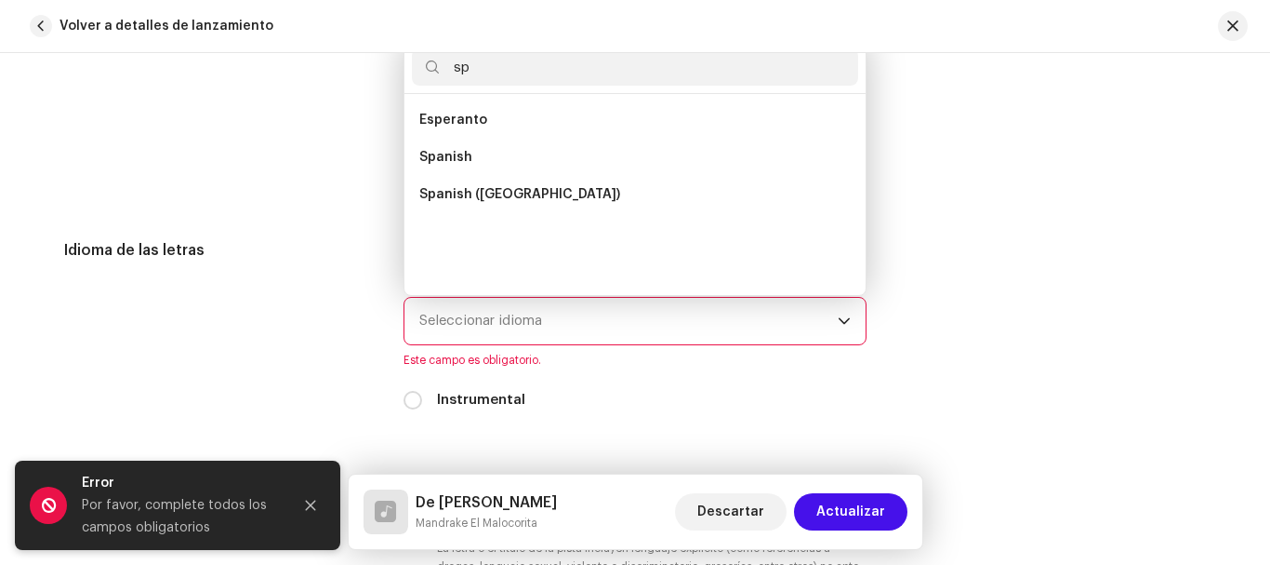
scroll to position [0, 0]
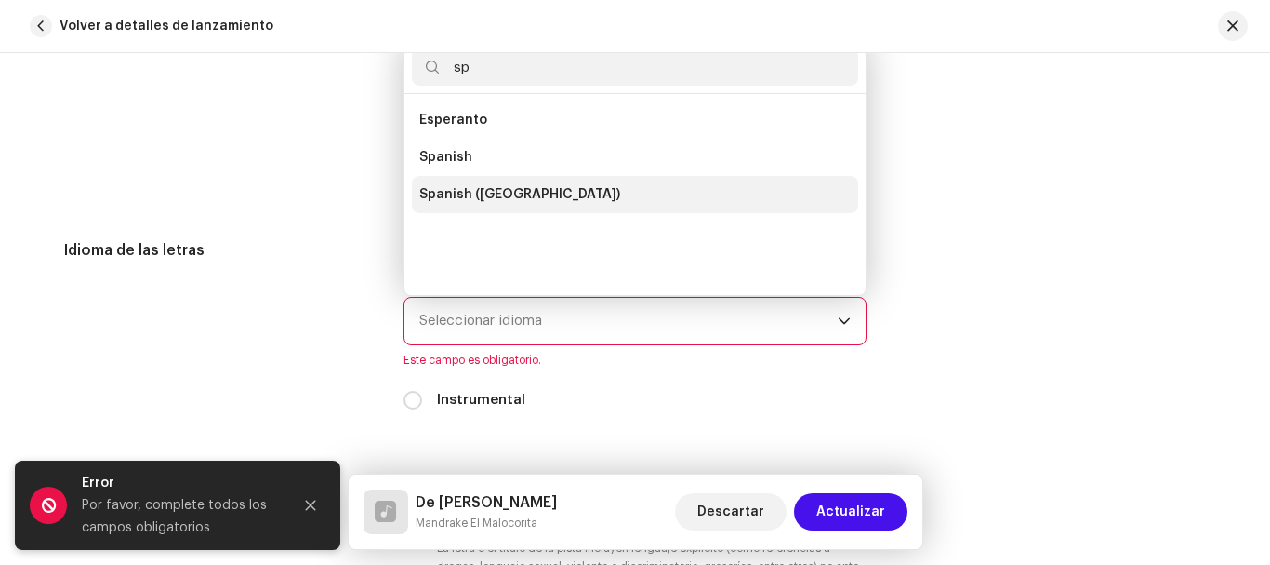
type input "sp"
click at [557, 195] on span "Spanish ([GEOGRAPHIC_DATA])" at bounding box center [519, 194] width 201 height 19
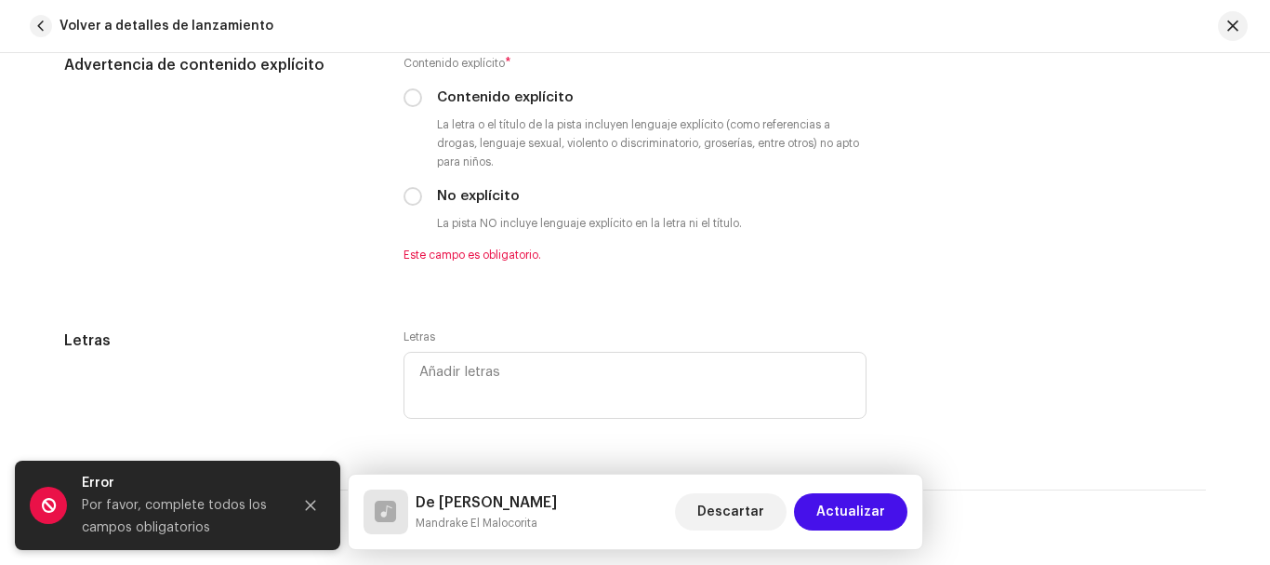
scroll to position [3570, 0]
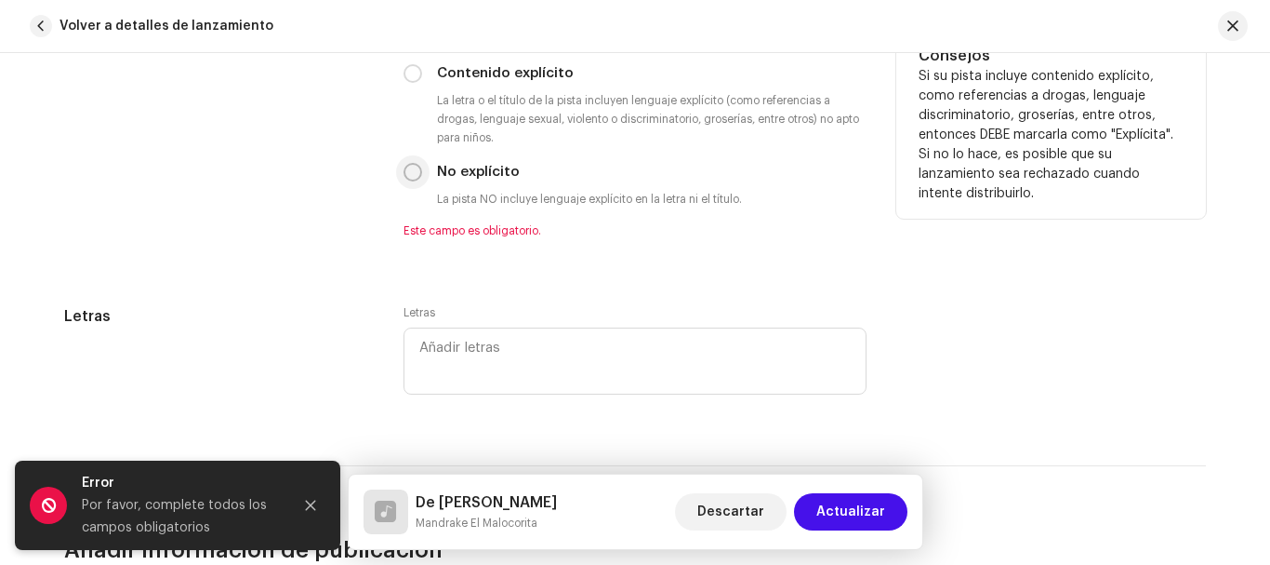
click at [411, 171] on input "No explícito" at bounding box center [413, 172] width 19 height 19
radio input "true"
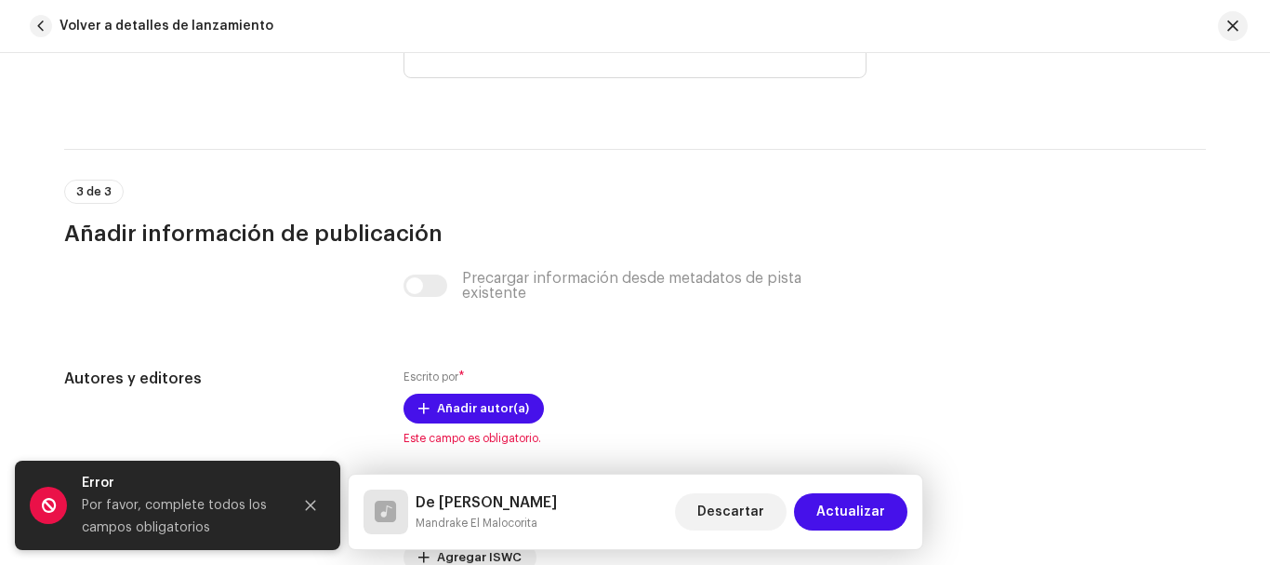
scroll to position [3885, 0]
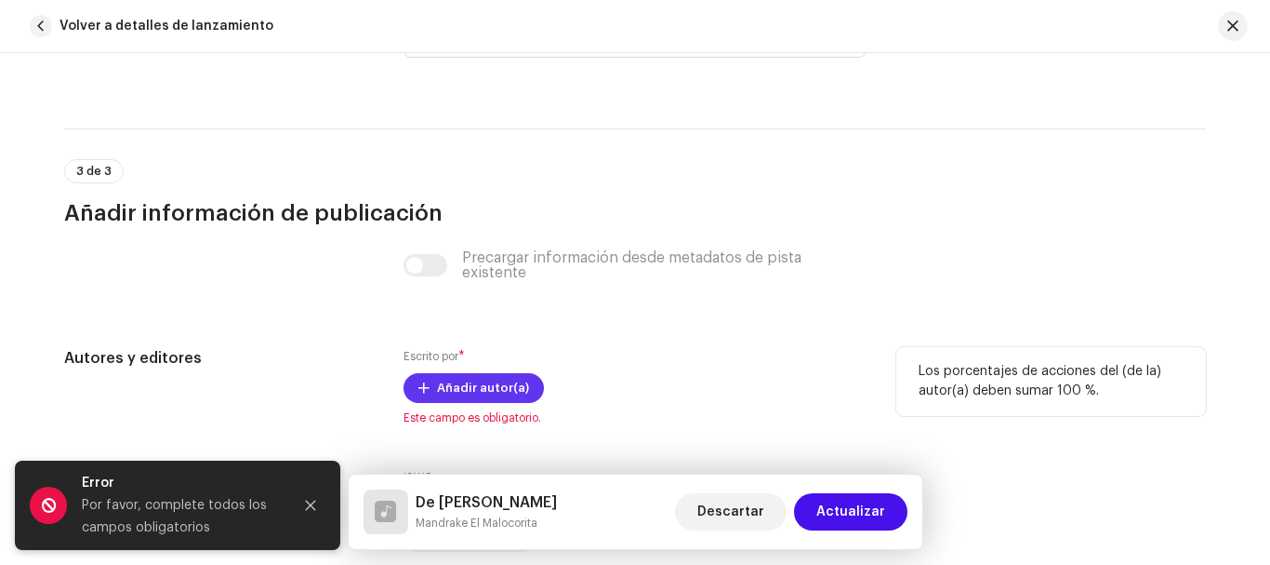
click at [470, 383] on span "Añadir autor(a)" at bounding box center [483, 387] width 92 height 37
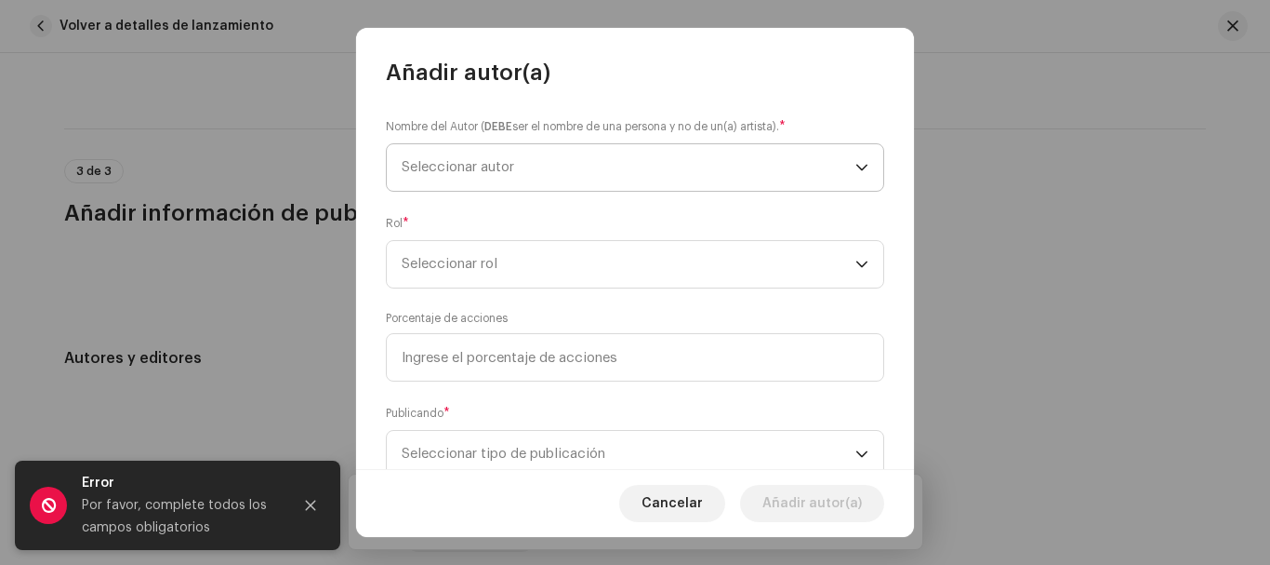
click at [604, 164] on span "Seleccionar autor" at bounding box center [629, 167] width 454 height 47
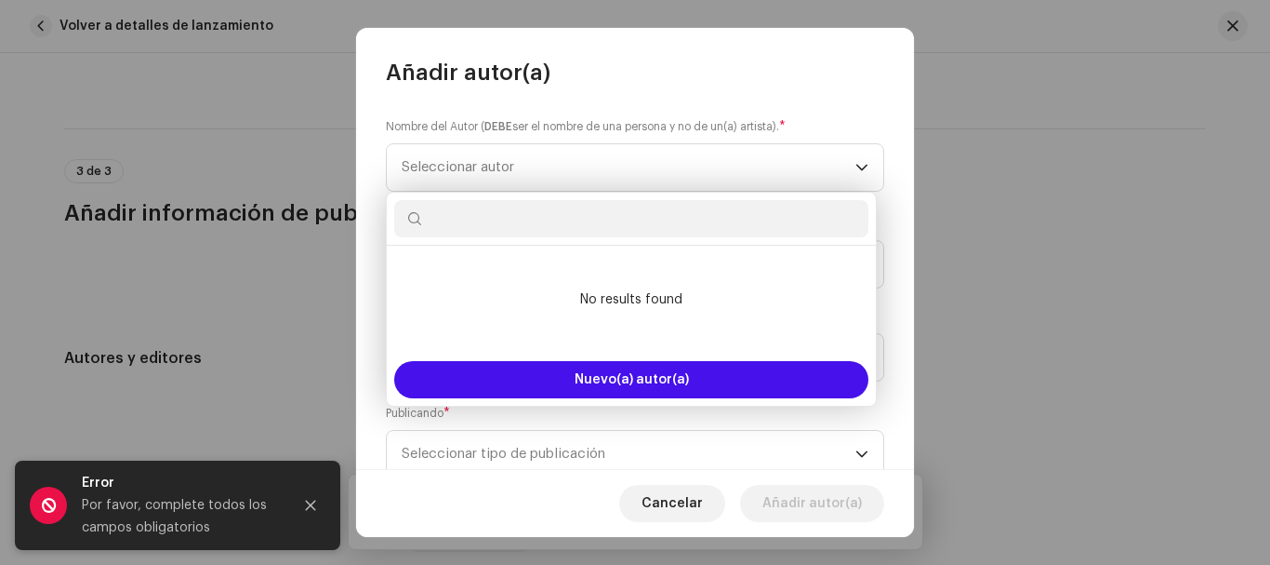
click at [667, 209] on input "text" at bounding box center [631, 218] width 474 height 37
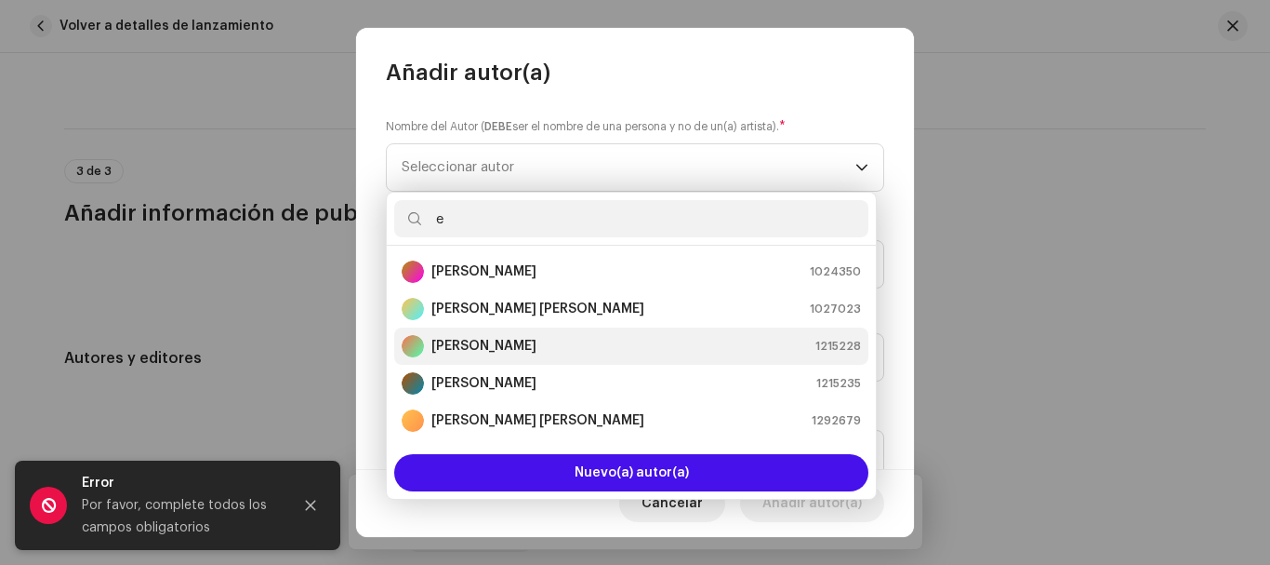
type input "e"
click at [575, 345] on div "[PERSON_NAME] 1215228" at bounding box center [631, 346] width 459 height 22
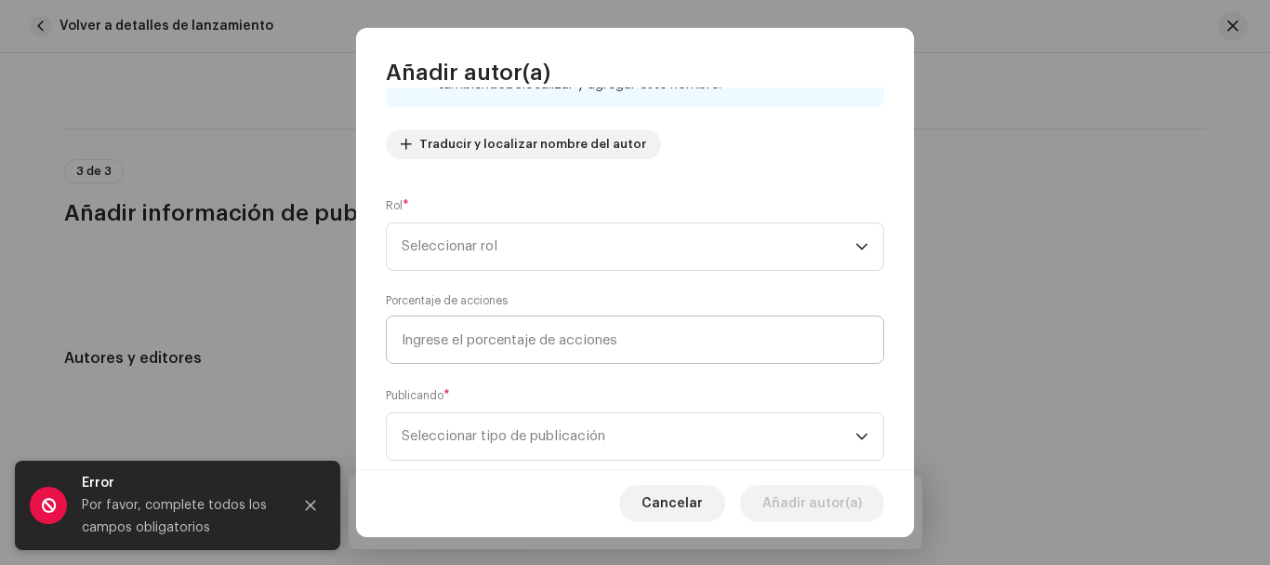
scroll to position [191, 0]
click at [517, 245] on span "Seleccionar rol" at bounding box center [629, 244] width 454 height 47
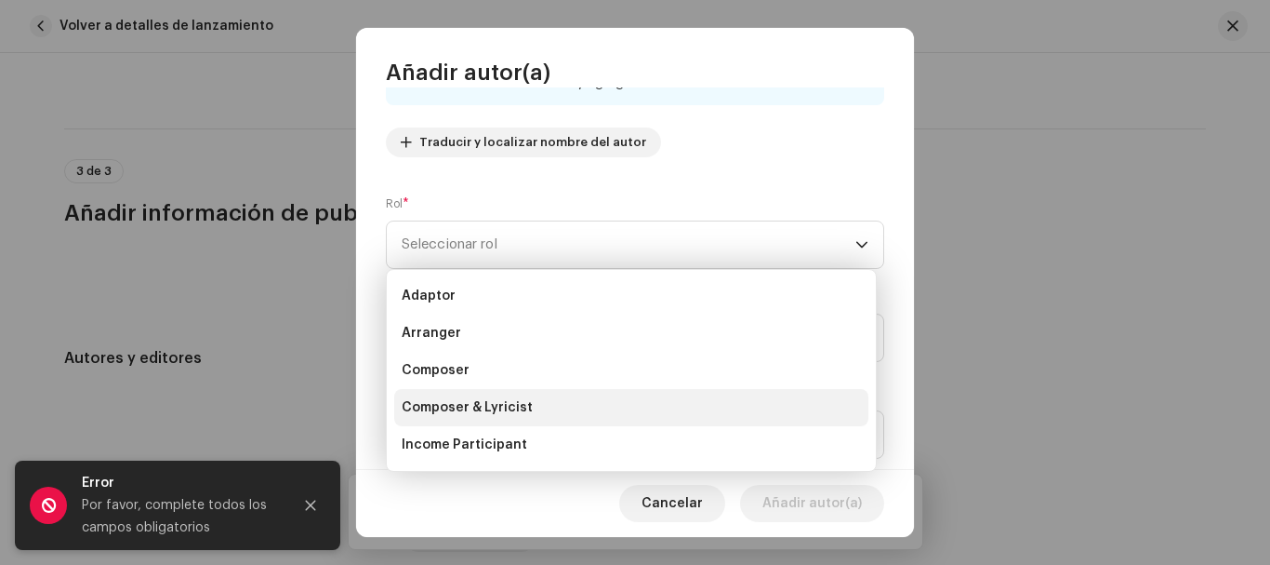
click at [498, 400] on span "Composer & Lyricist" at bounding box center [467, 407] width 131 height 19
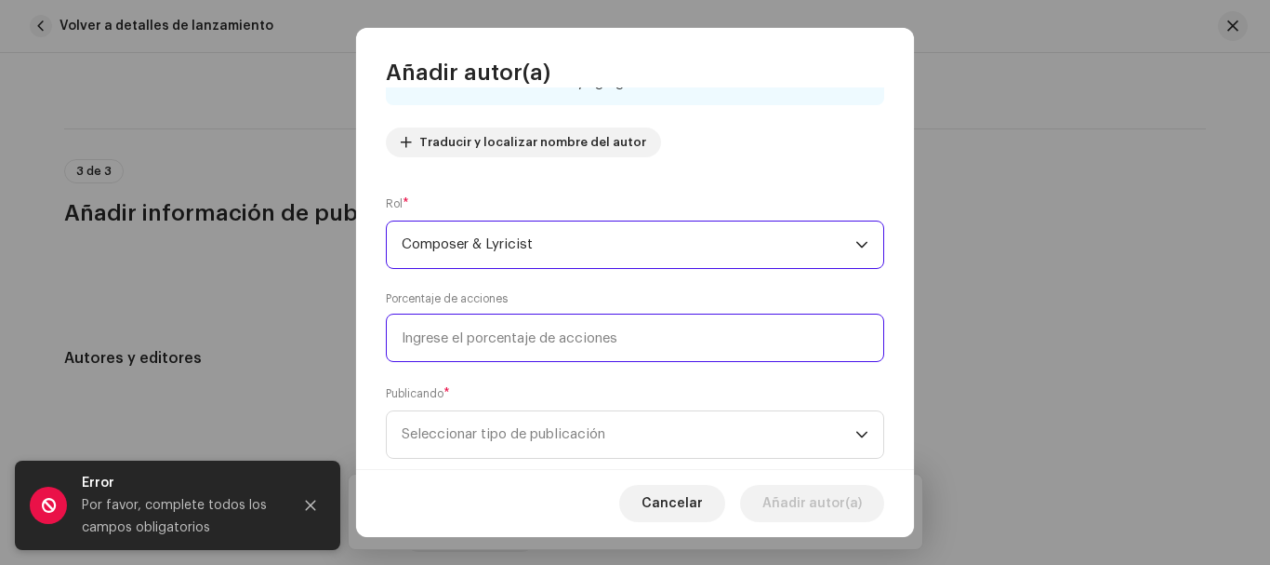
click at [555, 331] on input at bounding box center [635, 337] width 498 height 48
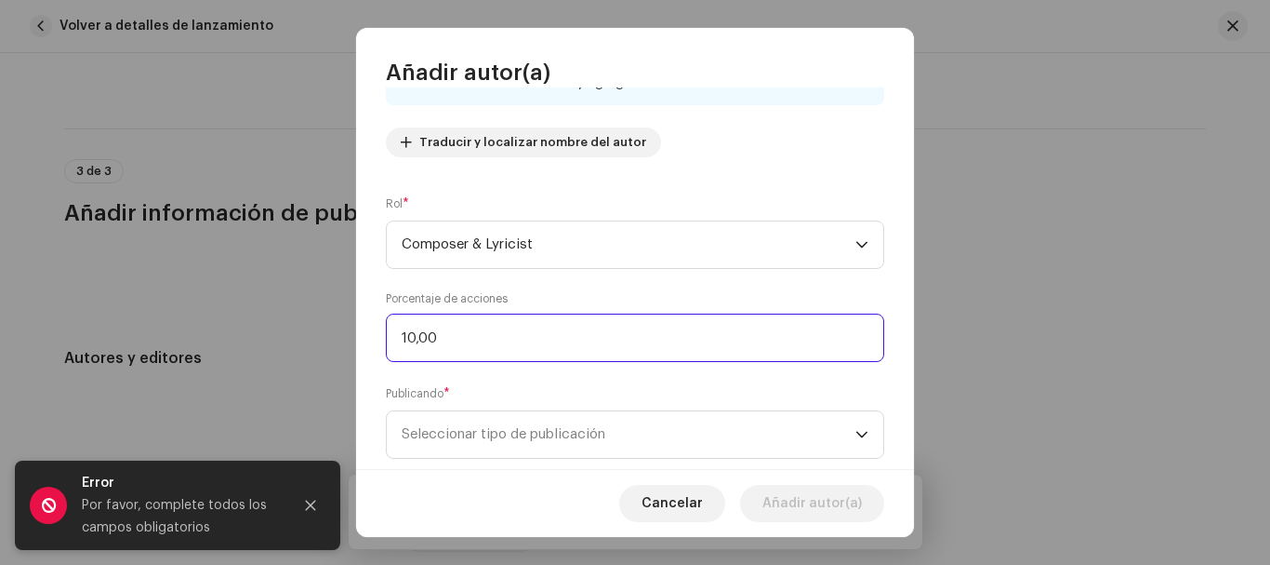
type input "100,00"
click at [552, 430] on span "Seleccionar tipo de publicación" at bounding box center [629, 434] width 454 height 47
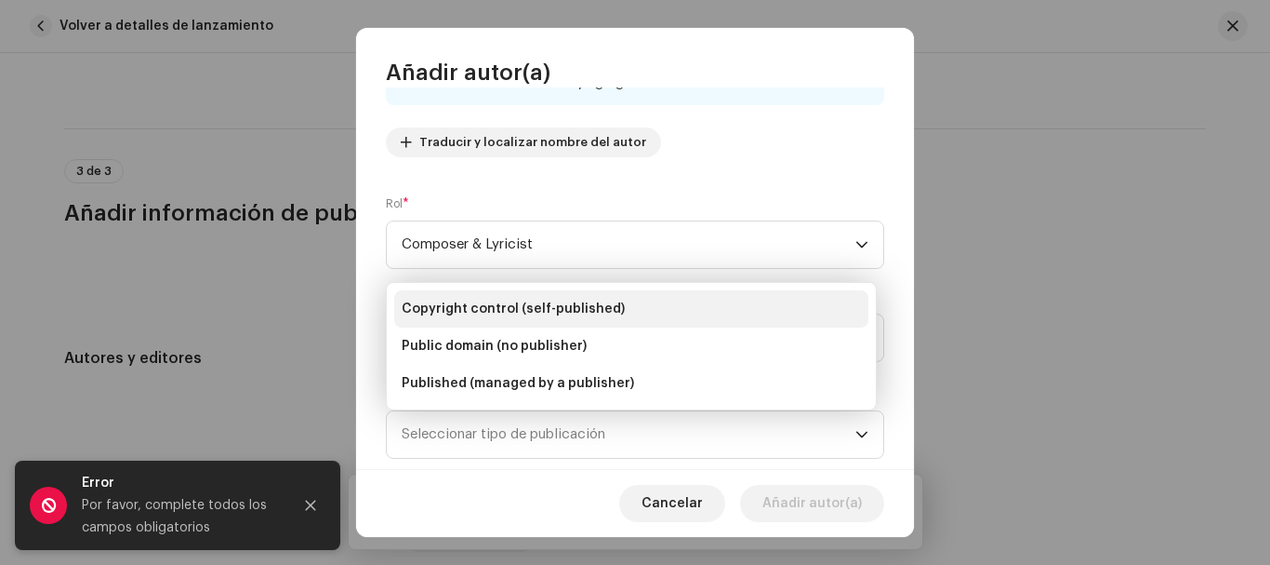
click at [604, 300] on span "Copyright control (self-published)" at bounding box center [513, 308] width 223 height 19
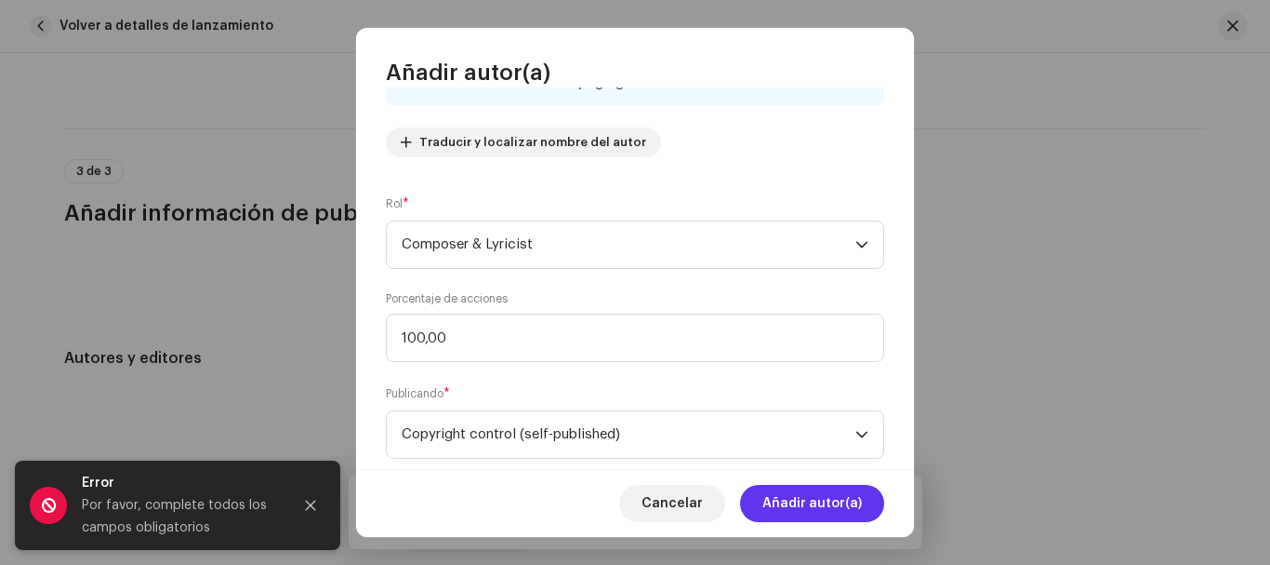
click at [830, 488] on span "Añadir autor(a)" at bounding box center [813, 503] width 100 height 37
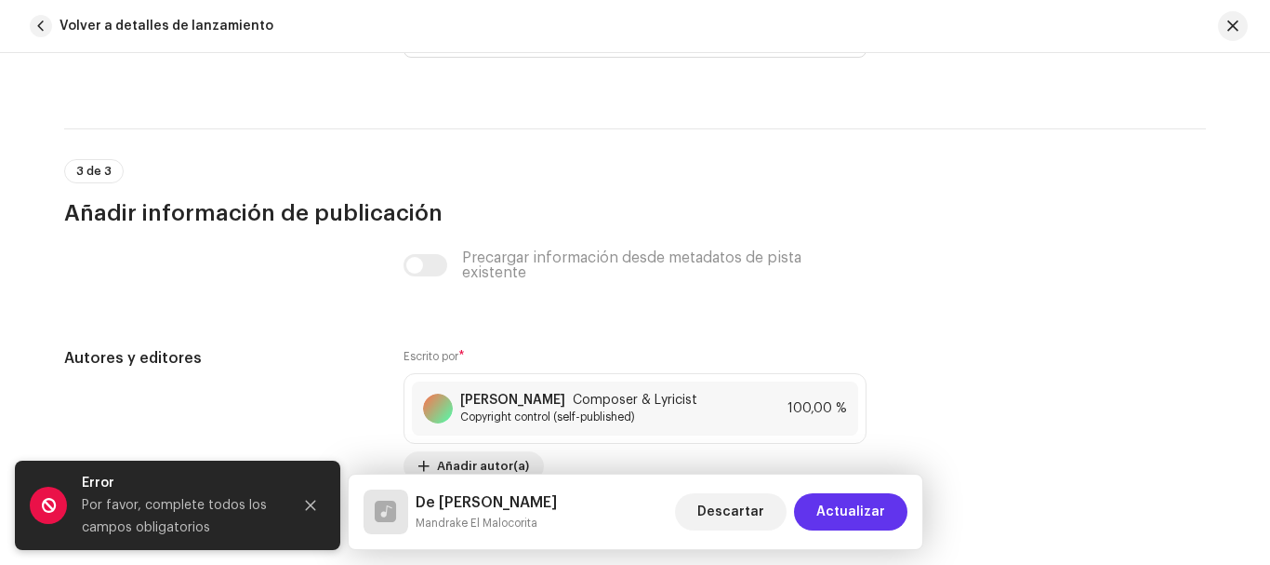
click at [845, 516] on span "Actualizar" at bounding box center [851, 511] width 69 height 37
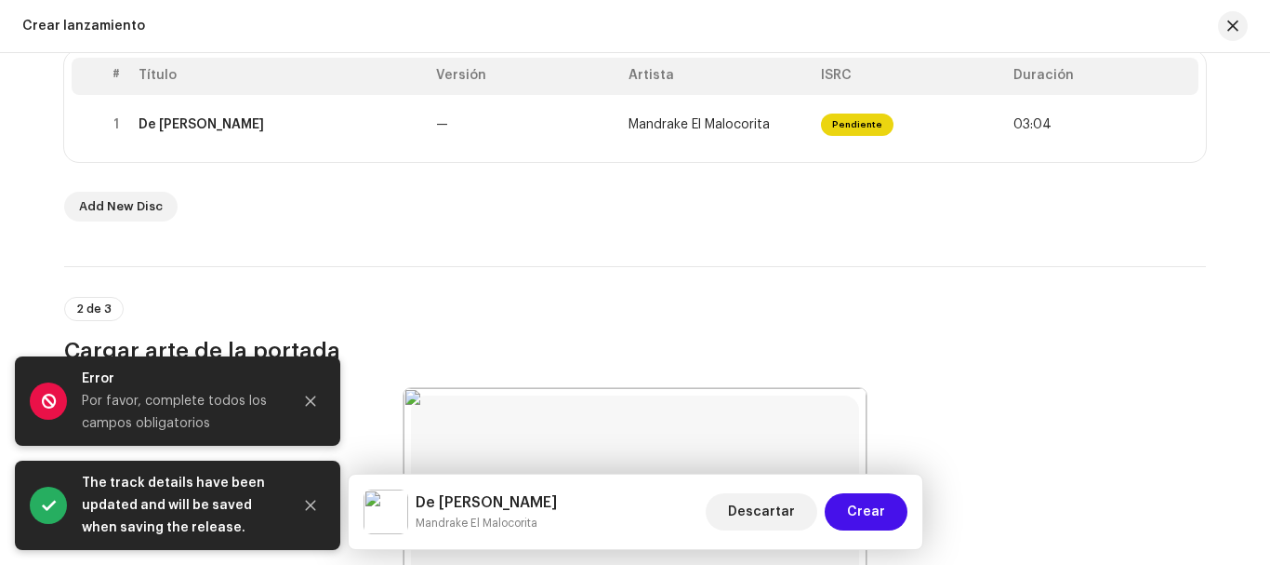
click at [845, 516] on button "Crear" at bounding box center [866, 511] width 83 height 37
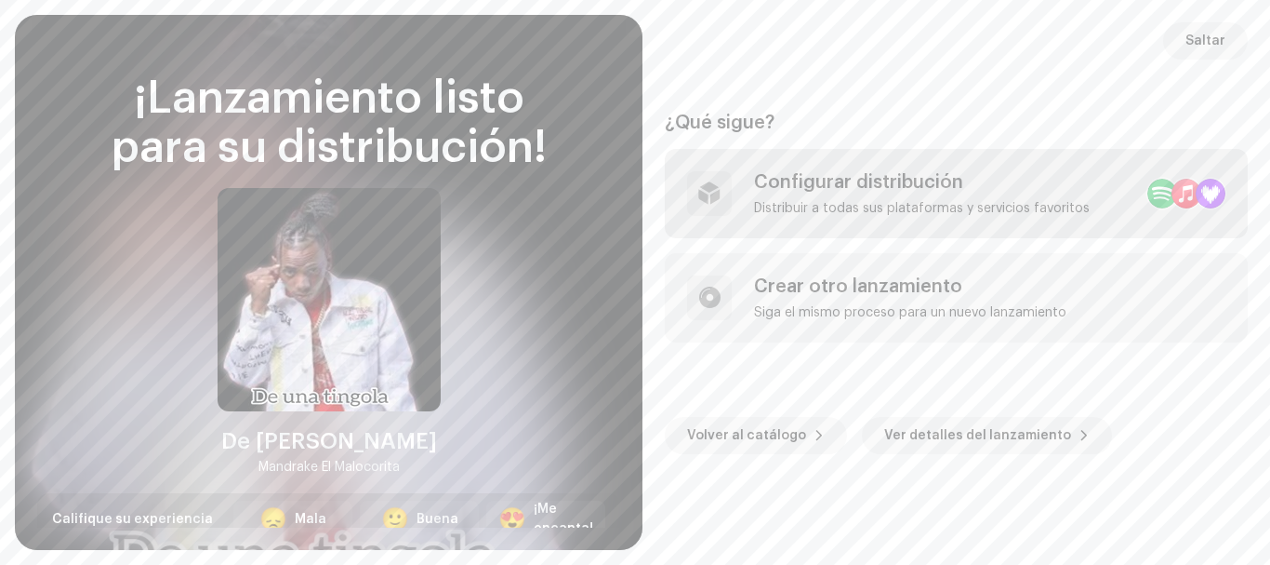
click at [1175, 190] on div at bounding box center [1187, 194] width 30 height 30
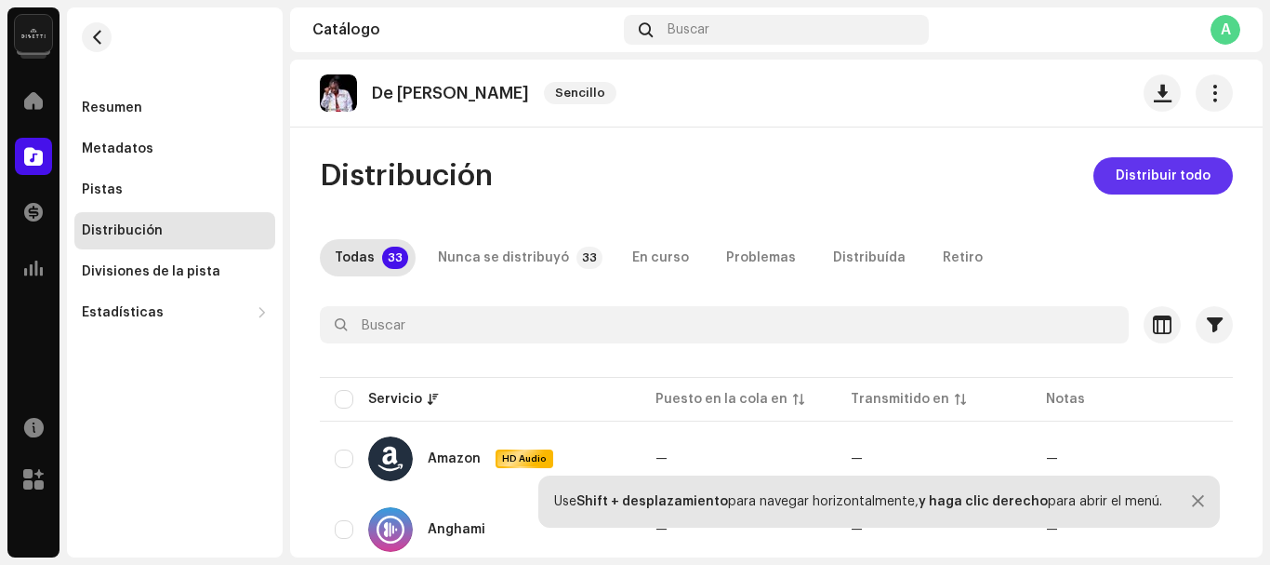
click at [1121, 168] on span "Distribuir todo" at bounding box center [1163, 175] width 95 height 37
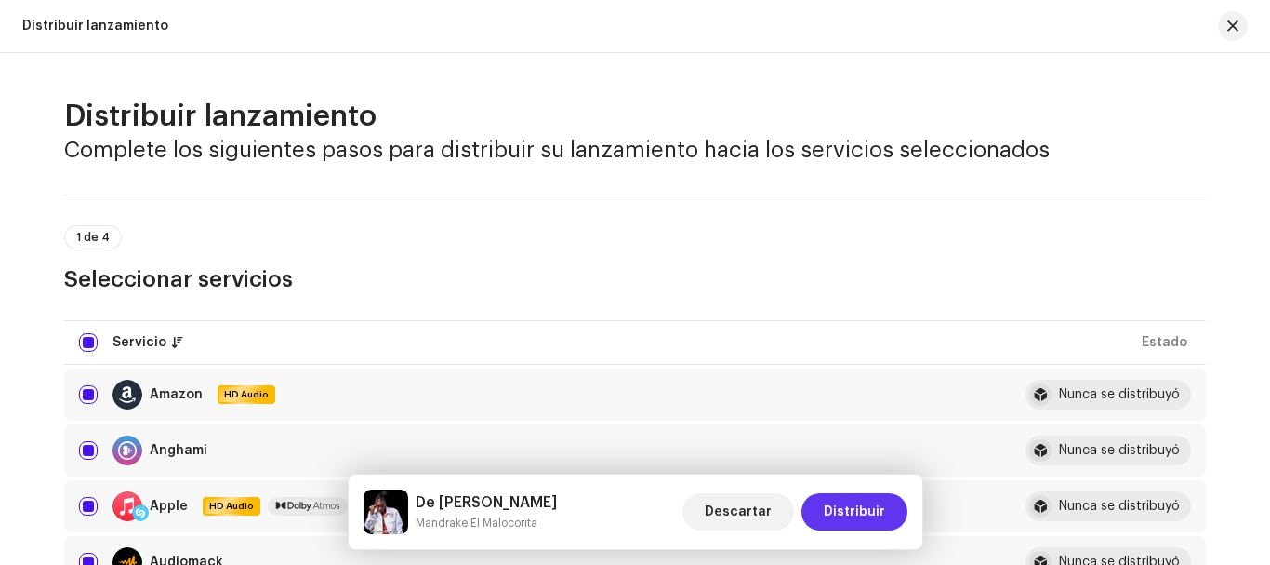
click at [853, 514] on span "Distribuir" at bounding box center [854, 511] width 61 height 37
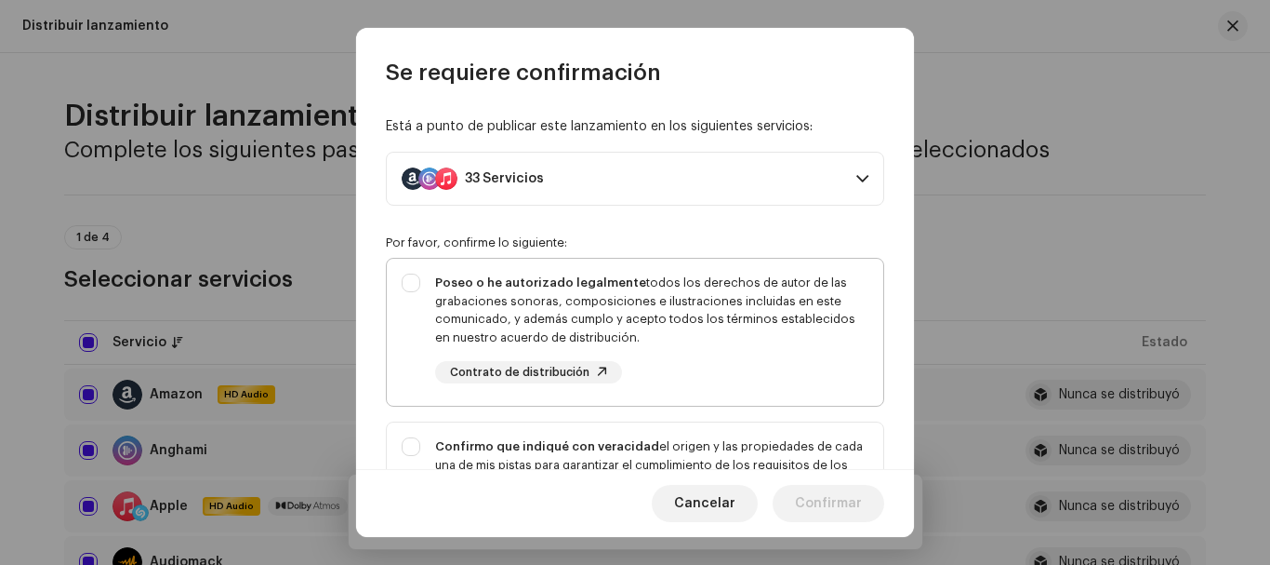
click at [412, 284] on div "Poseo o he autorizado legalmente todos los derechos de autor de las grabaciones…" at bounding box center [635, 329] width 497 height 140
checkbox input "true"
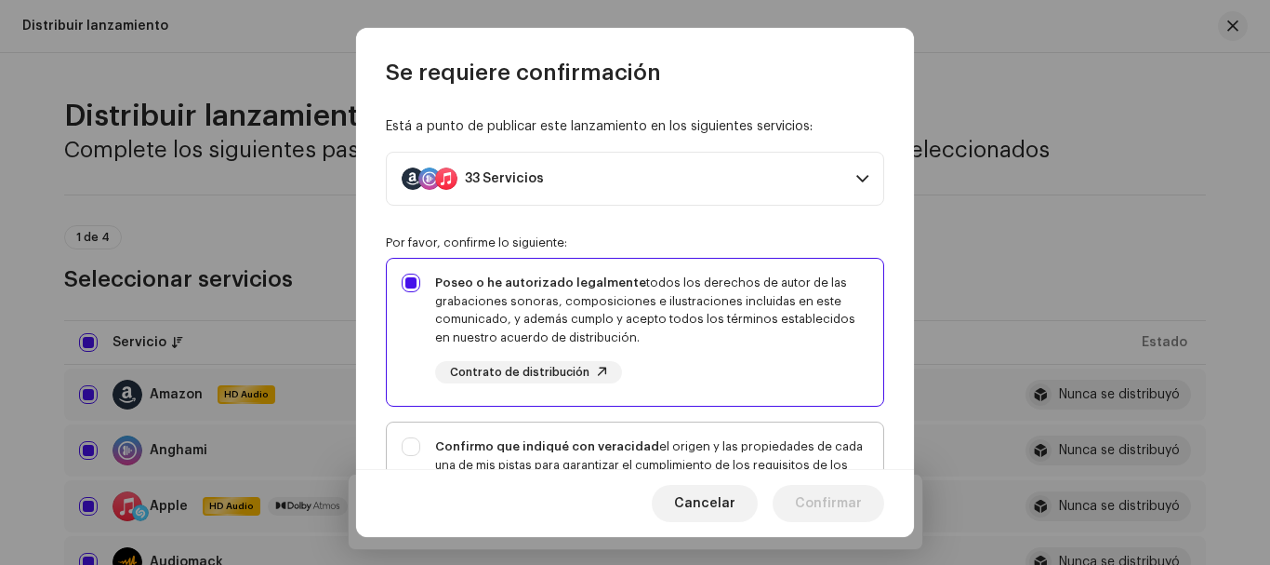
click at [406, 447] on div "Confirmo que indiqué con veracidad el origen y las propiedades de cada una de m…" at bounding box center [635, 501] width 497 height 158
checkbox input "true"
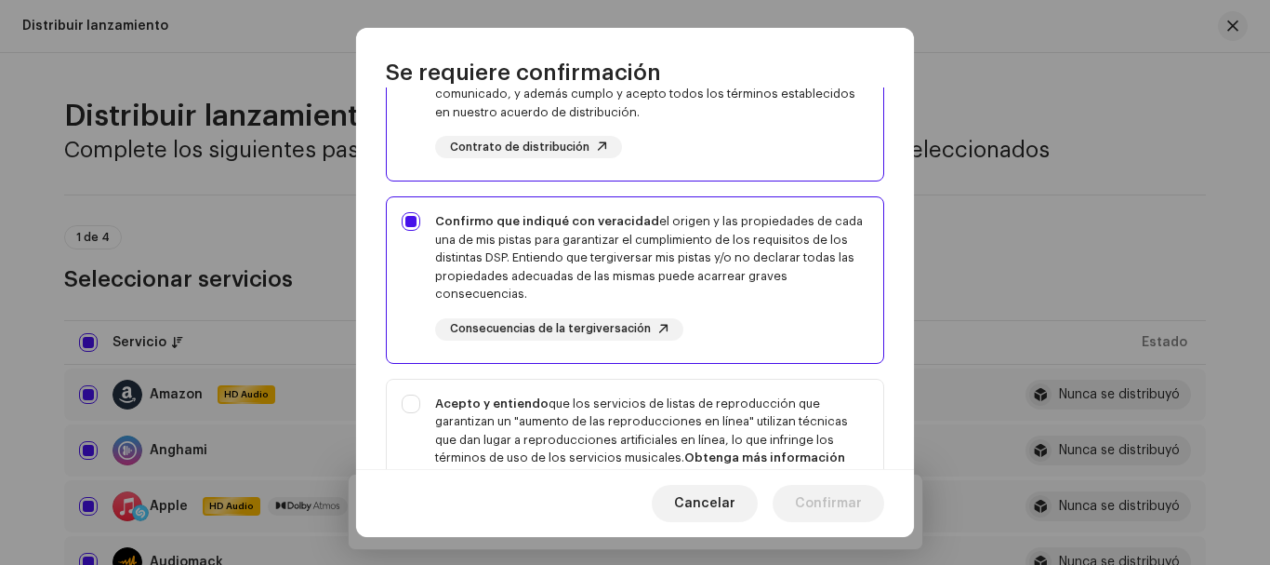
scroll to position [305, 0]
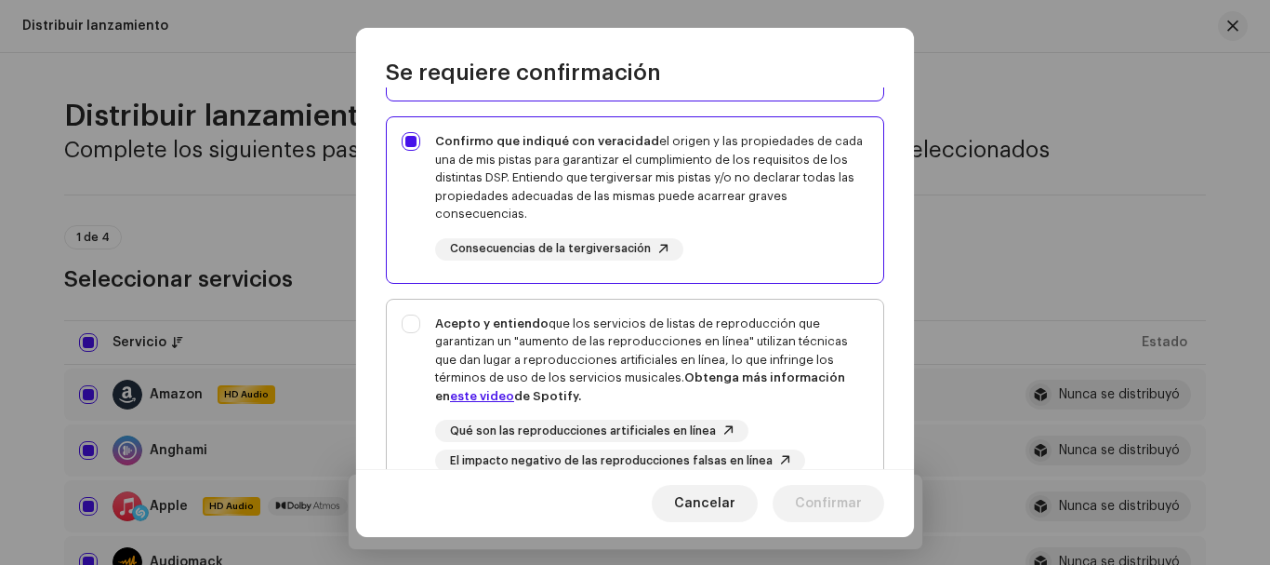
click at [411, 323] on div "Acepto y entiendo que los servicios de listas de reproducción que garantizan un…" at bounding box center [635, 393] width 497 height 188
checkbox input "true"
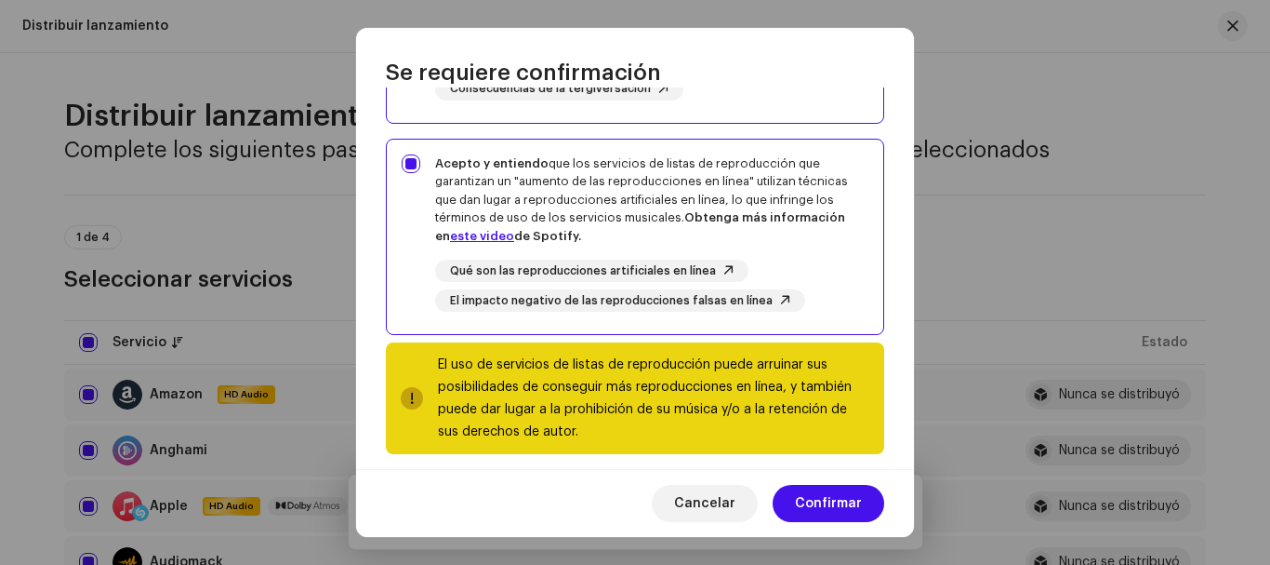
scroll to position [480, 0]
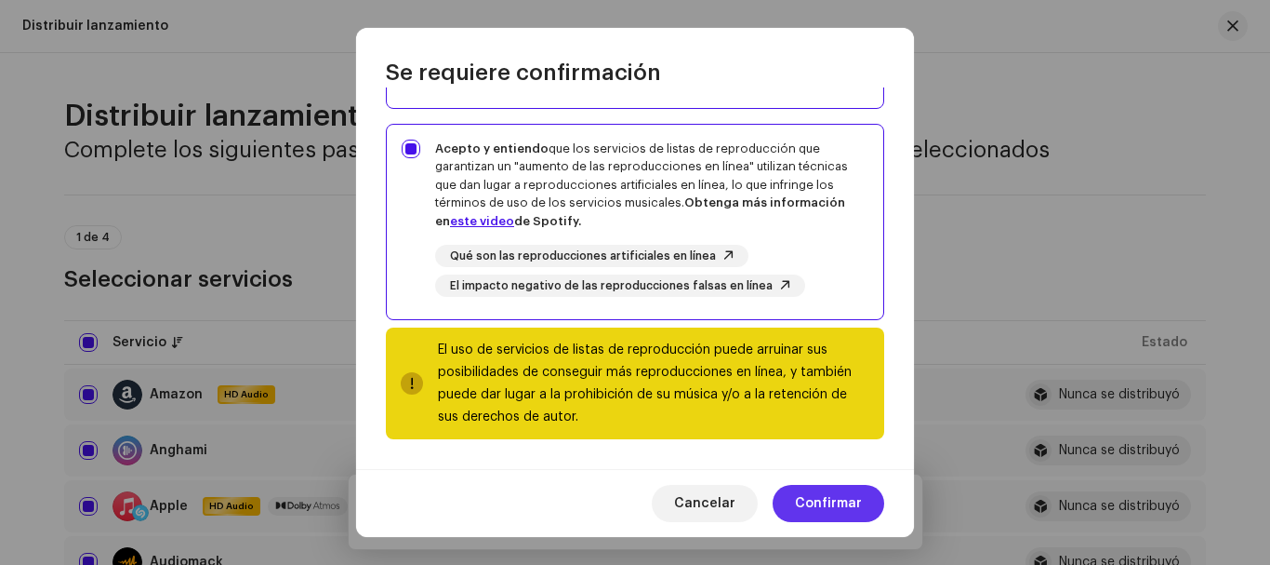
click at [826, 508] on span "Confirmar" at bounding box center [828, 503] width 67 height 37
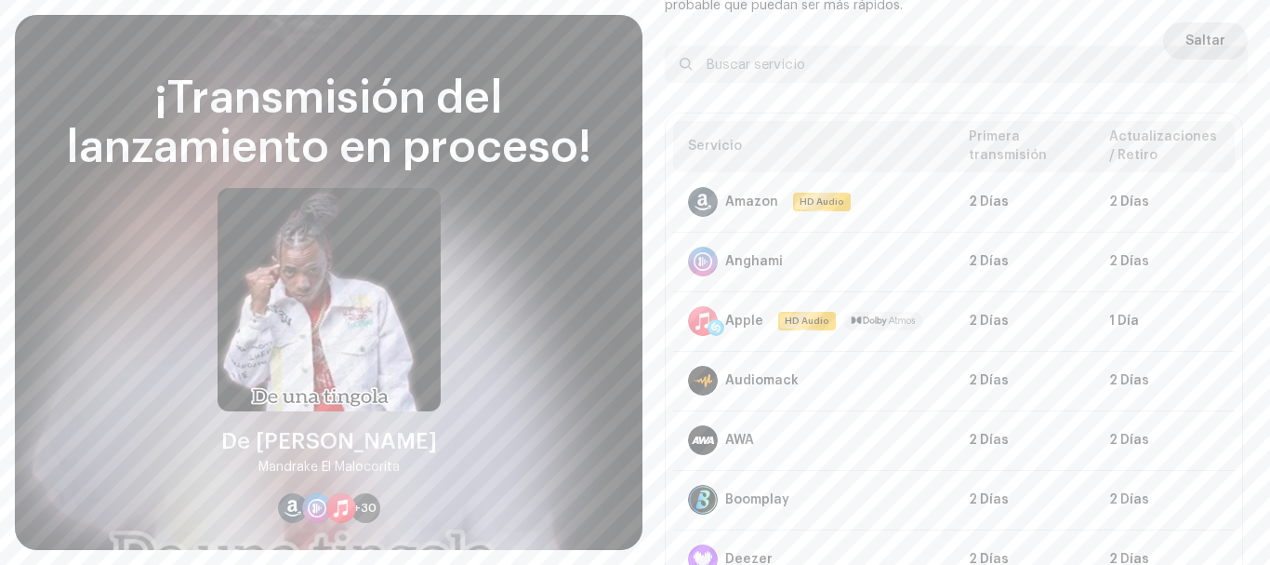
click at [1195, 35] on span "Saltar" at bounding box center [1206, 40] width 40 height 37
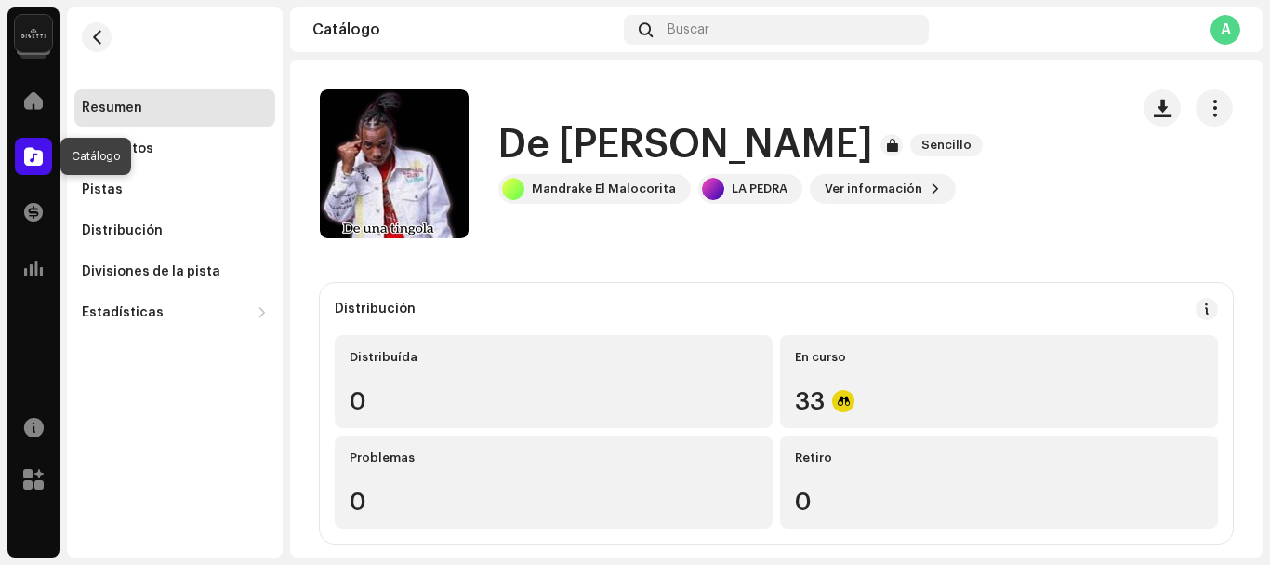
click at [35, 153] on span at bounding box center [33, 156] width 19 height 15
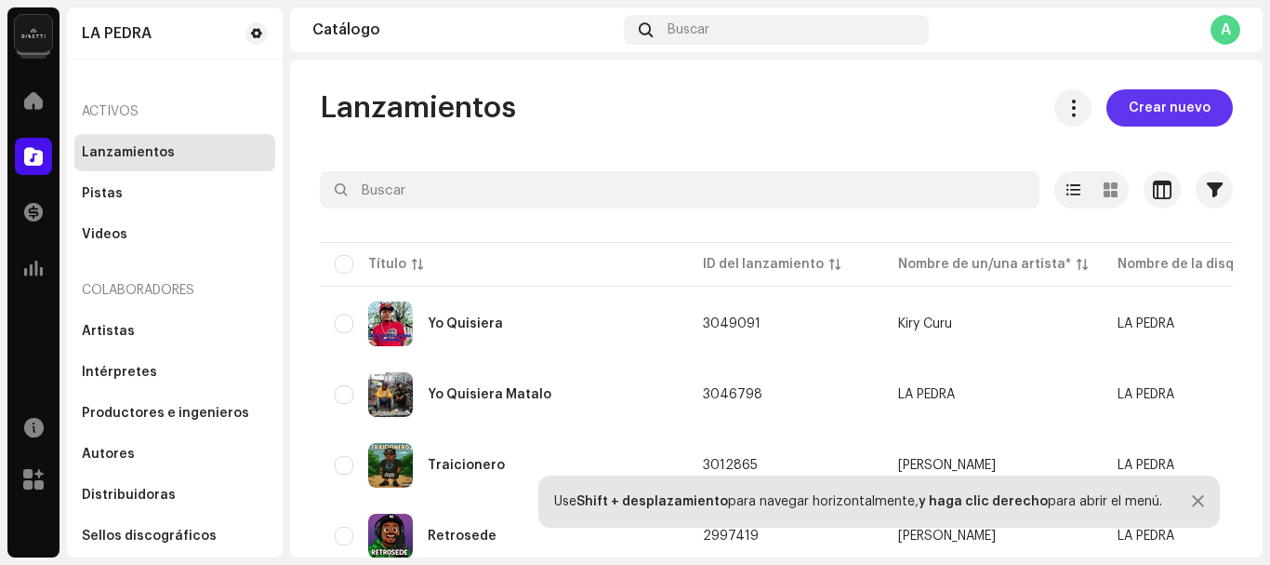
click at [1150, 103] on span "Crear nuevo" at bounding box center [1170, 107] width 82 height 37
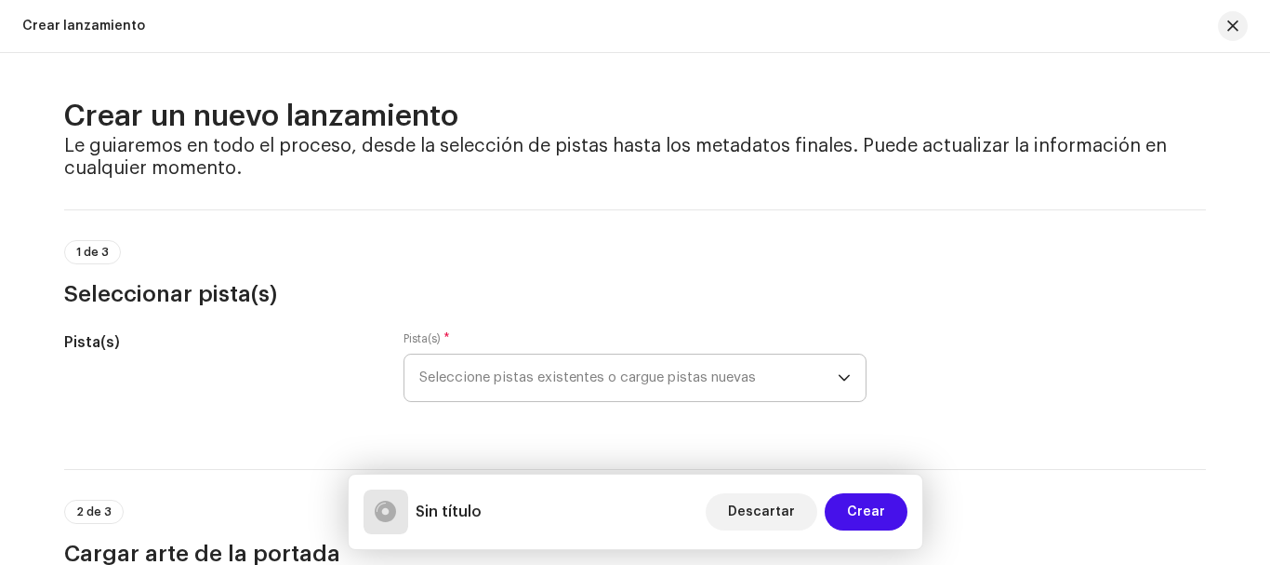
click at [591, 377] on span "Seleccione pistas existentes o cargue pistas nuevas" at bounding box center [628, 377] width 419 height 47
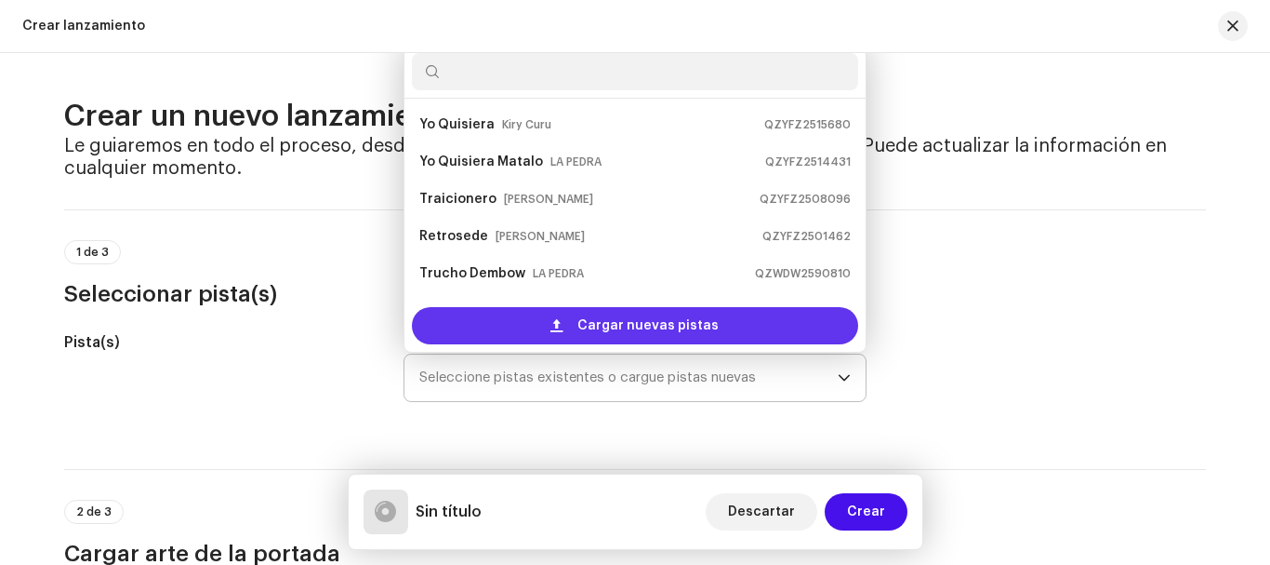
scroll to position [30, 0]
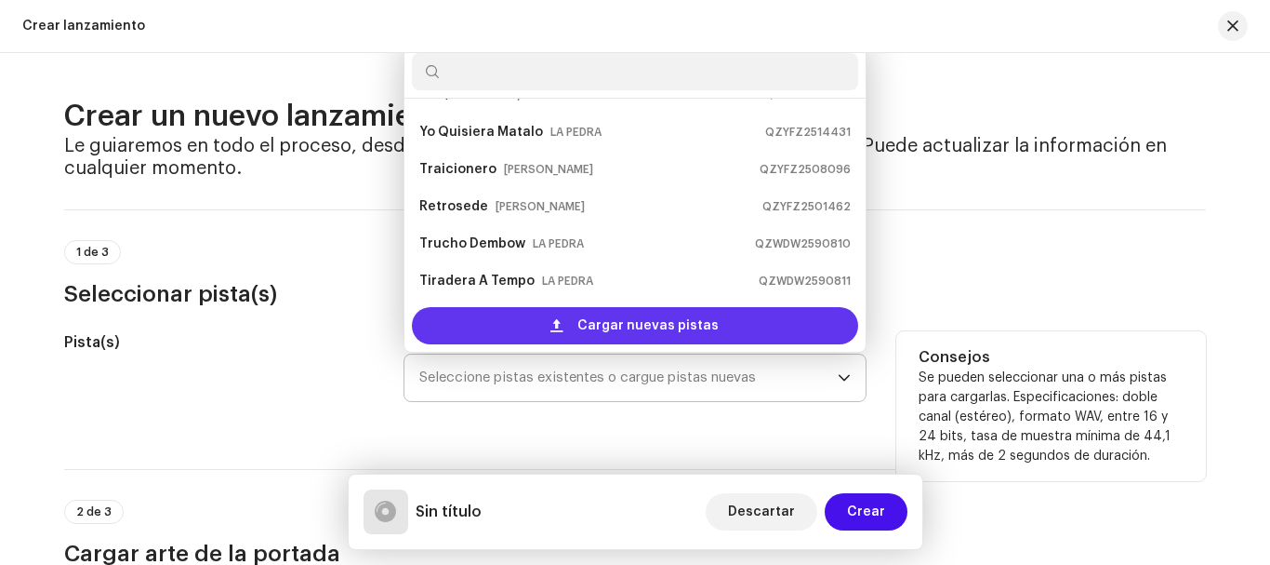
click at [610, 320] on span "Cargar nuevas pistas" at bounding box center [648, 325] width 141 height 37
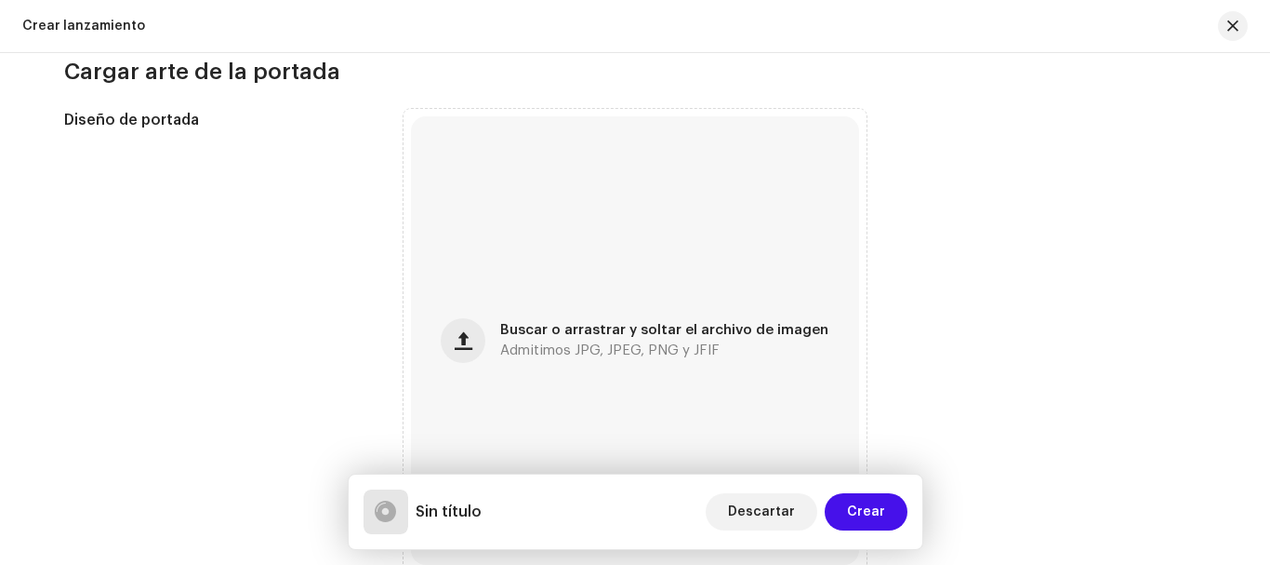
scroll to position [774, 0]
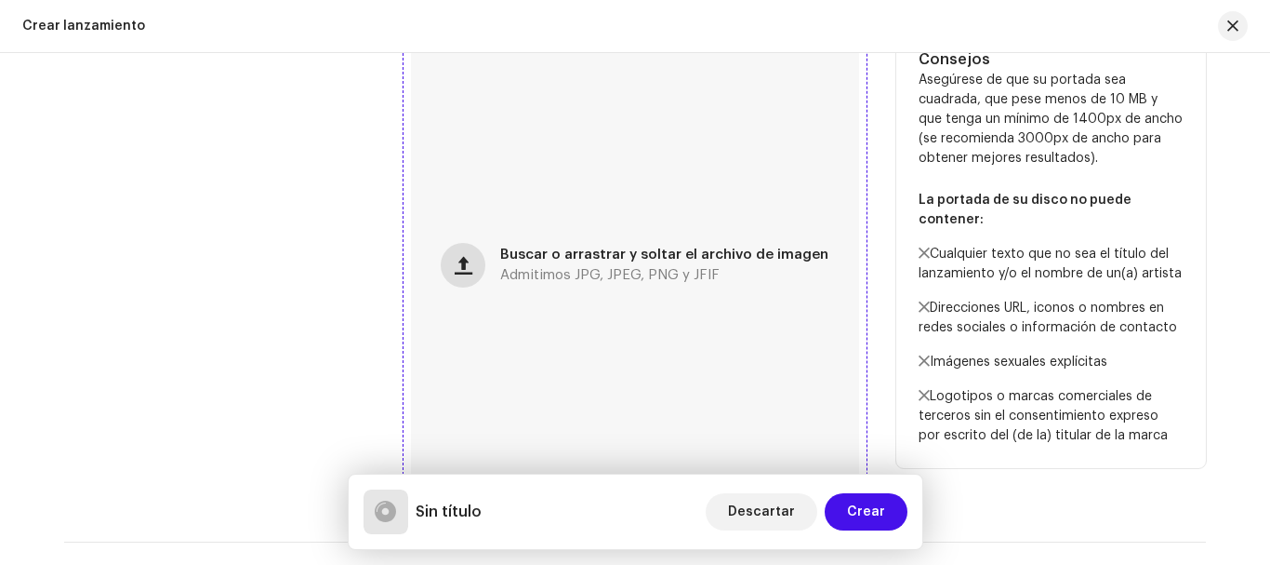
click at [472, 260] on span "button" at bounding box center [464, 265] width 18 height 15
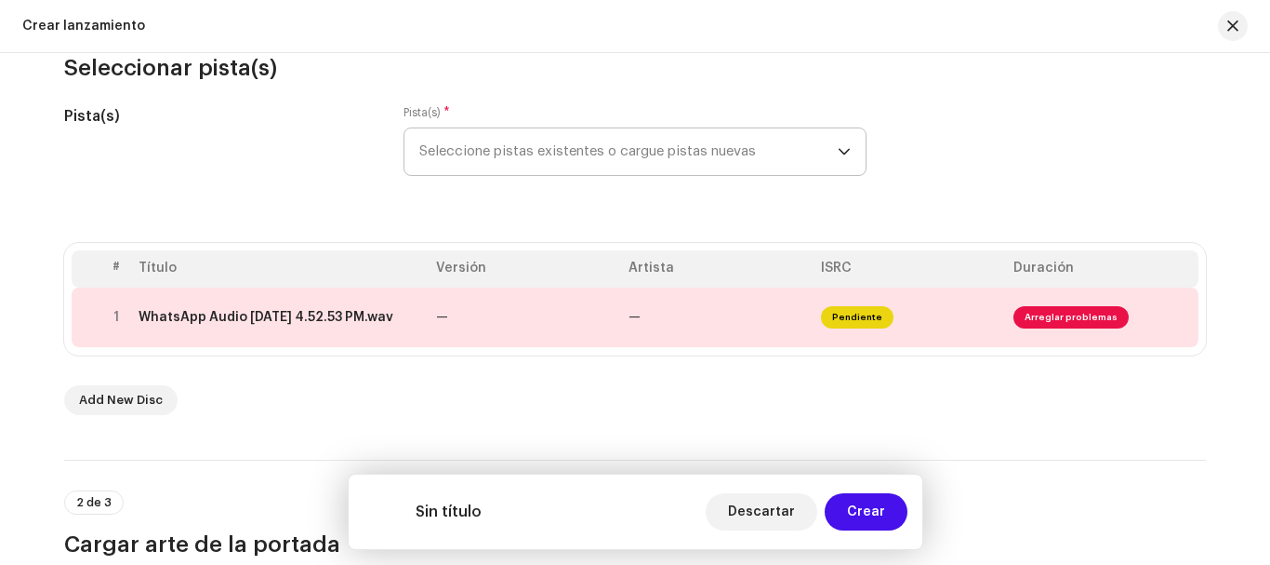
scroll to position [259, 0]
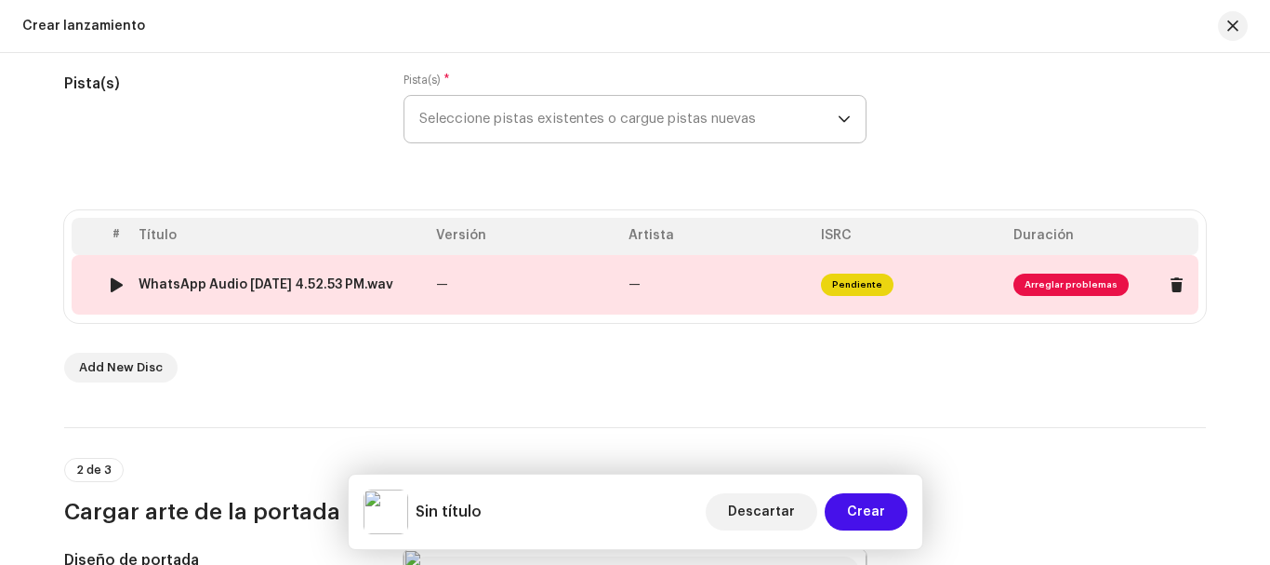
click at [110, 278] on div at bounding box center [117, 284] width 14 height 15
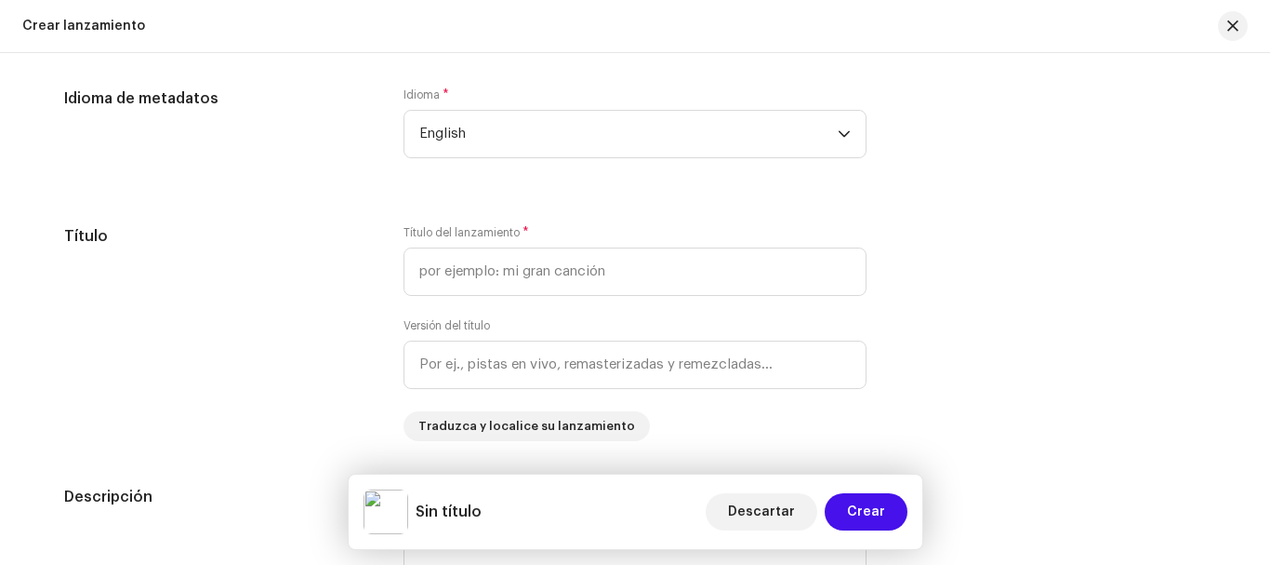
scroll to position [1626, 0]
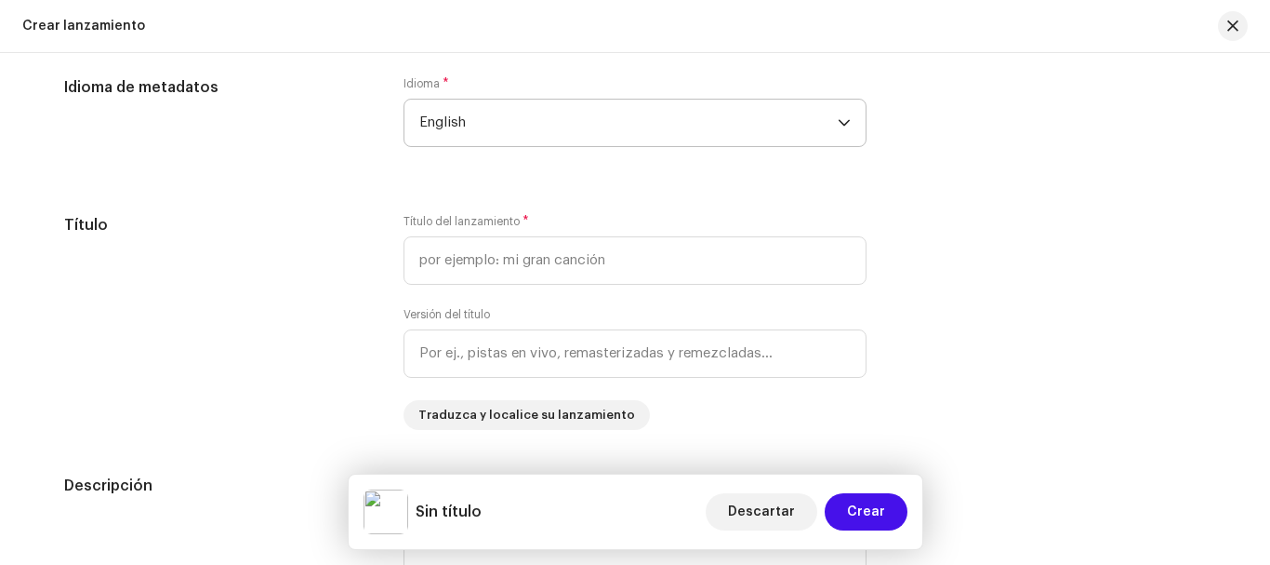
click at [623, 129] on span "English" at bounding box center [628, 123] width 419 height 47
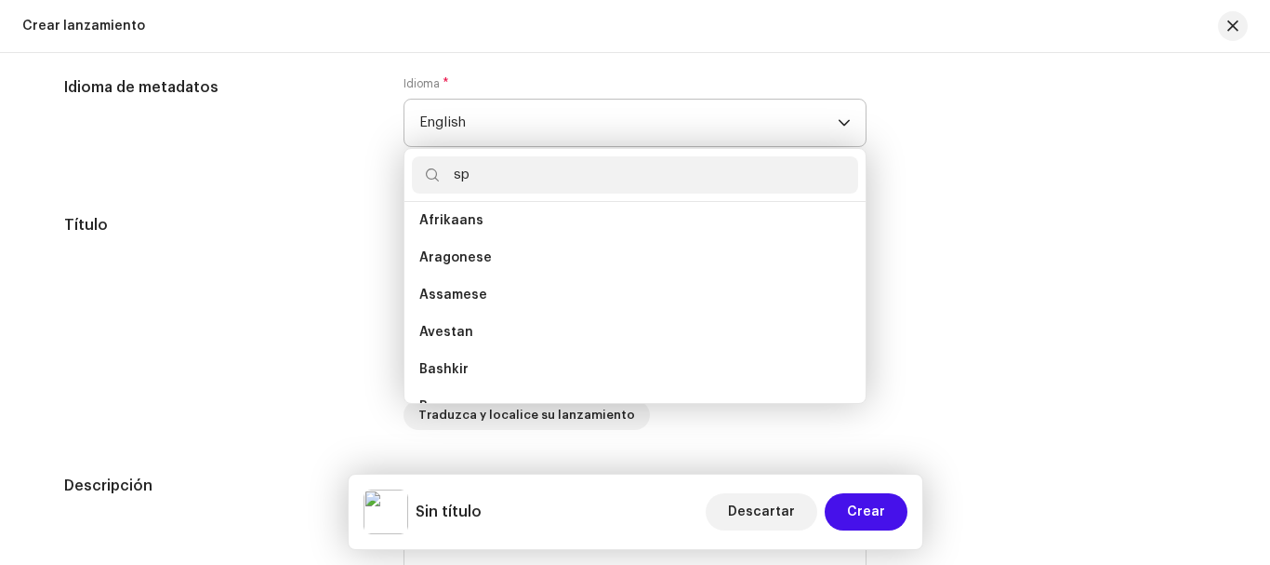
scroll to position [0, 0]
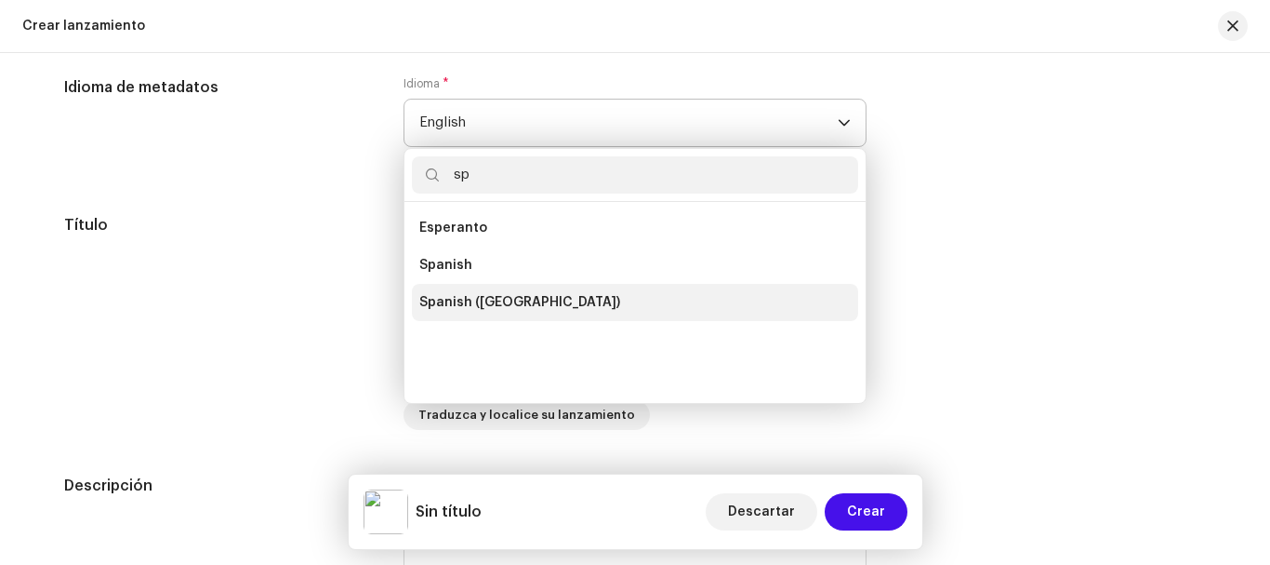
type input "sp"
click at [568, 295] on li "Spanish ([GEOGRAPHIC_DATA])" at bounding box center [635, 302] width 446 height 37
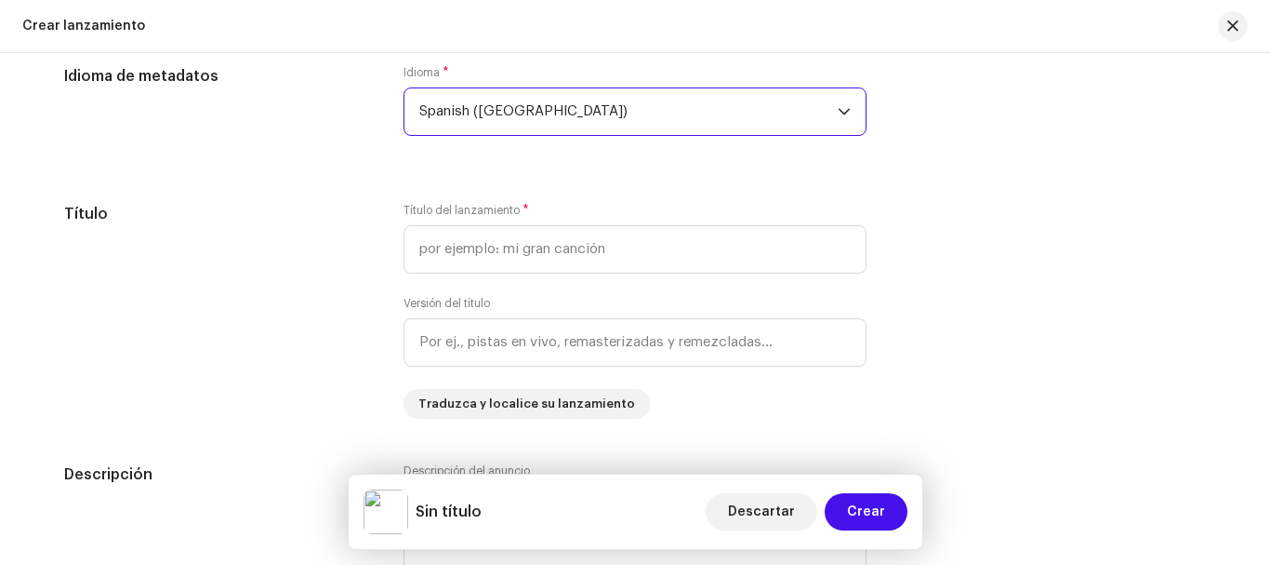
scroll to position [1666, 0]
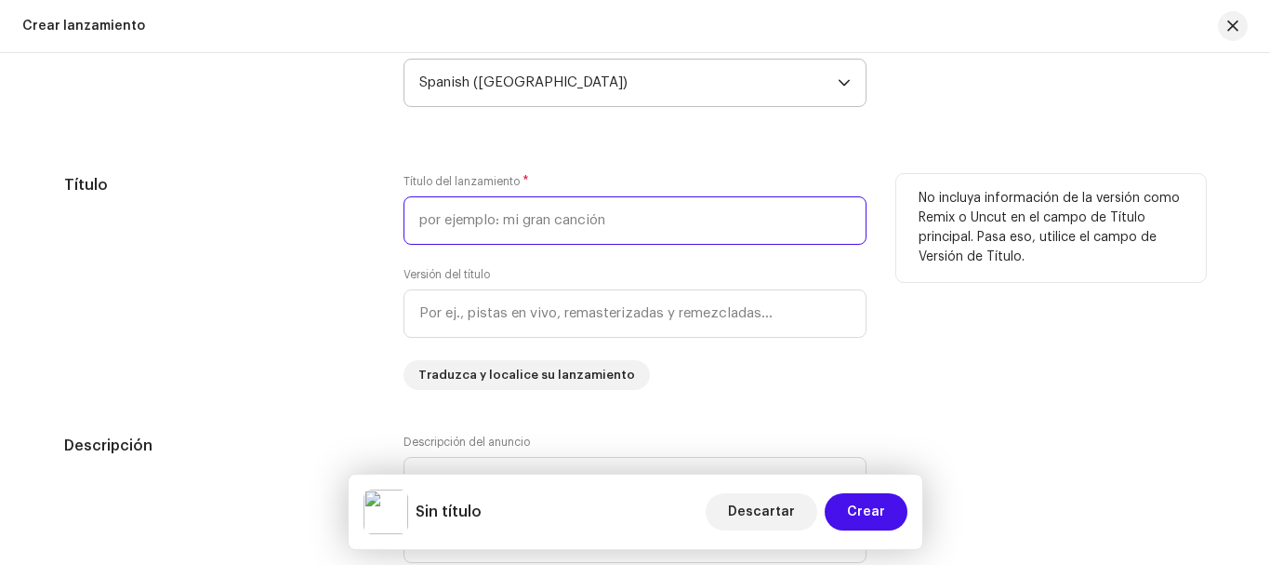
click at [498, 225] on input "text" at bounding box center [635, 220] width 463 height 48
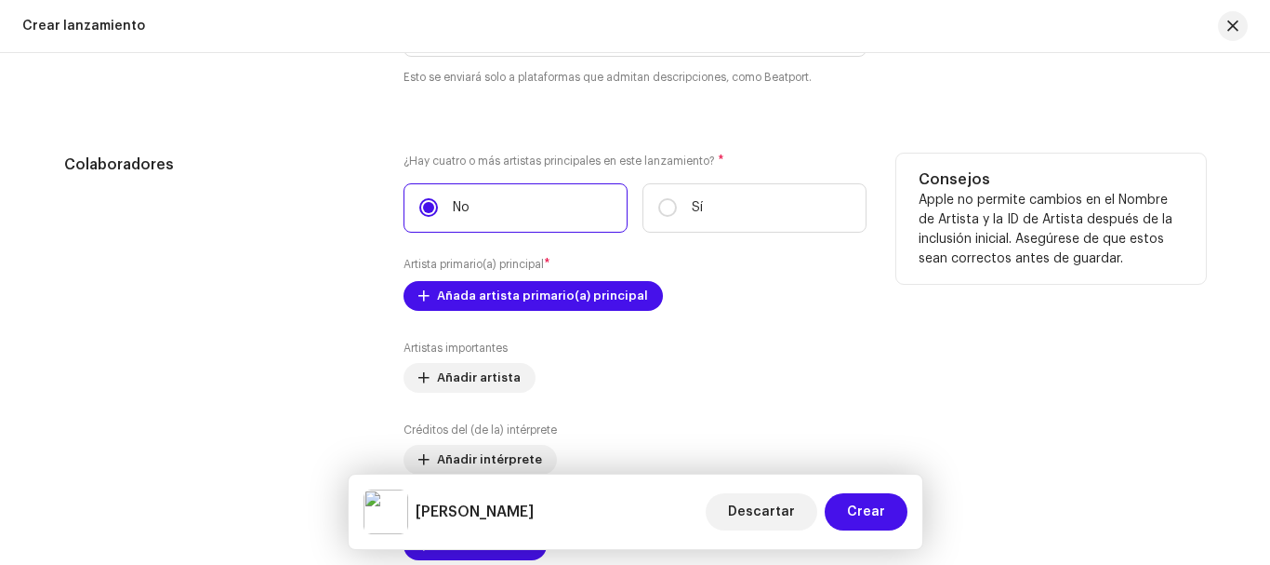
scroll to position [2245, 0]
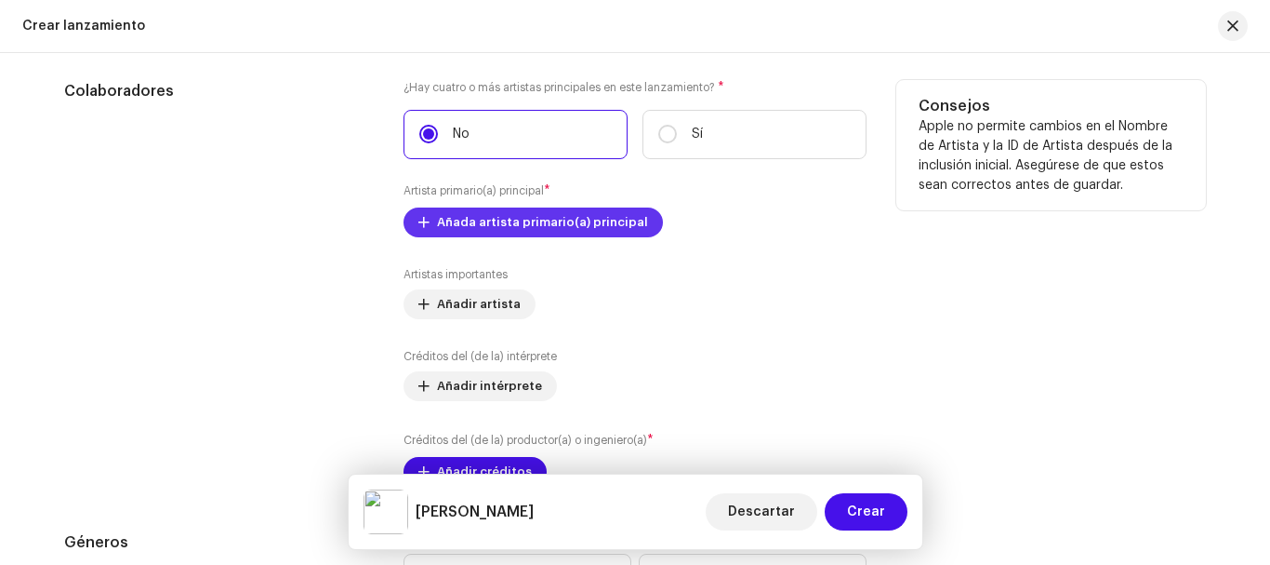
type input "[PERSON_NAME]"
click at [533, 219] on span "Añada artista primario(a) principal" at bounding box center [542, 222] width 211 height 37
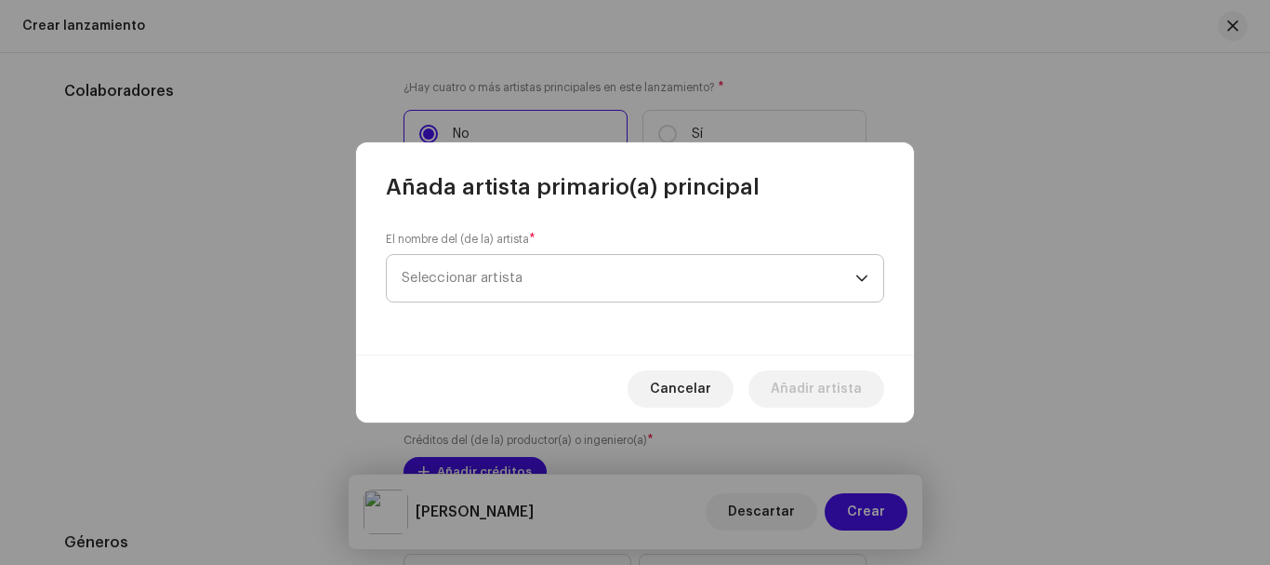
click at [509, 265] on span "Seleccionar artista" at bounding box center [629, 278] width 454 height 47
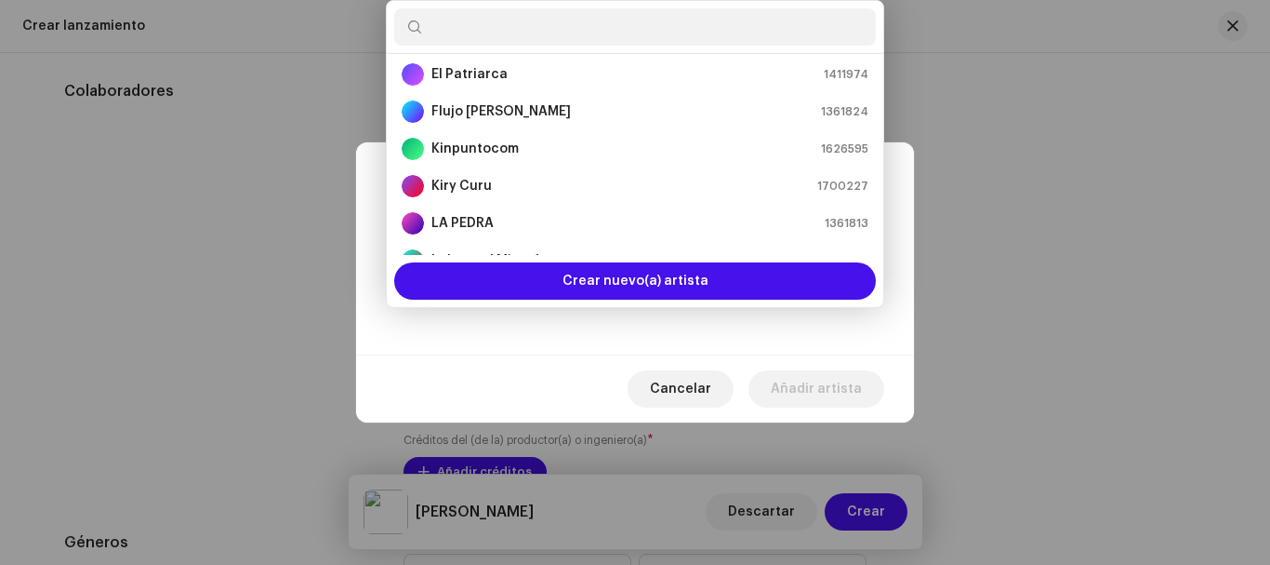
scroll to position [372, 0]
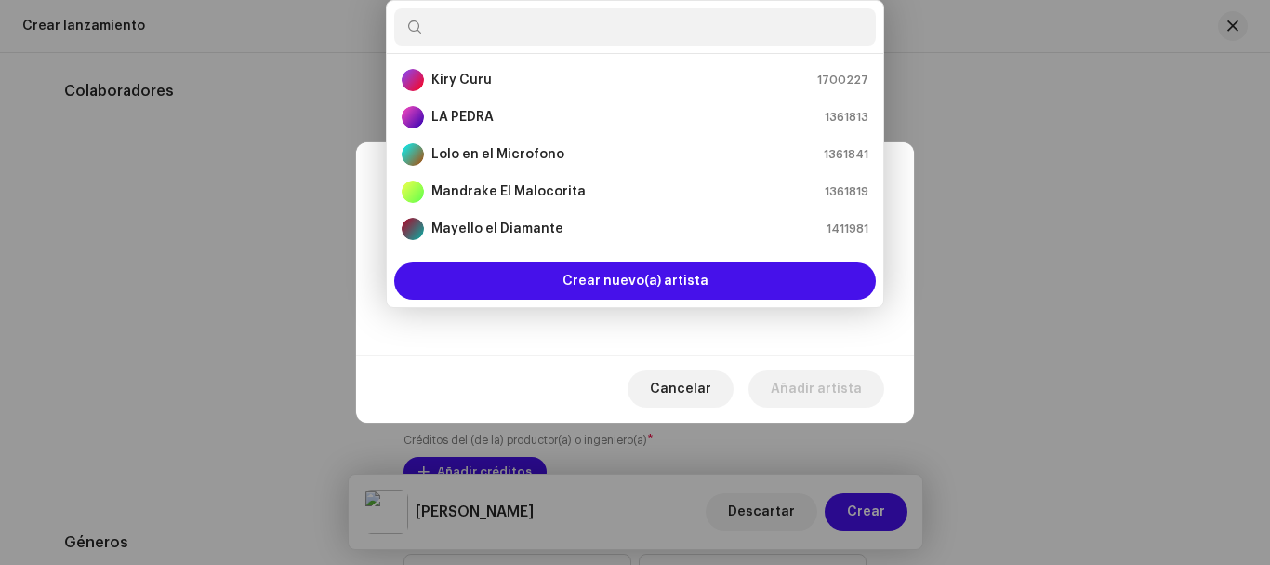
click at [534, 191] on strong "Mandrake El Malocorita" at bounding box center [509, 191] width 154 height 19
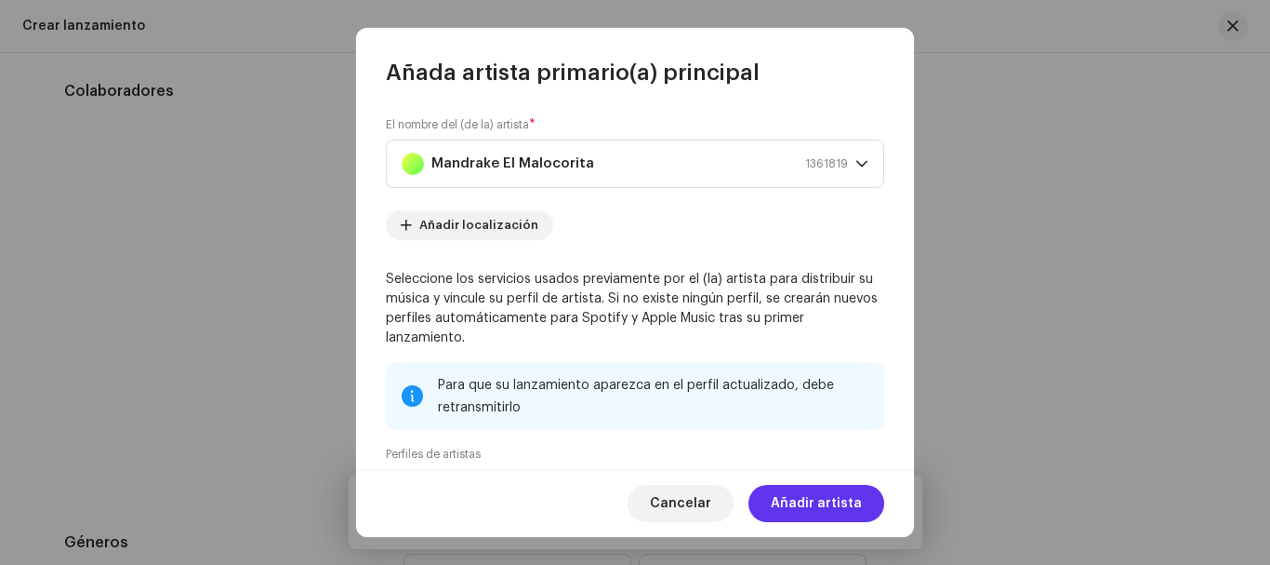
click at [845, 507] on span "Añadir artista" at bounding box center [816, 503] width 91 height 37
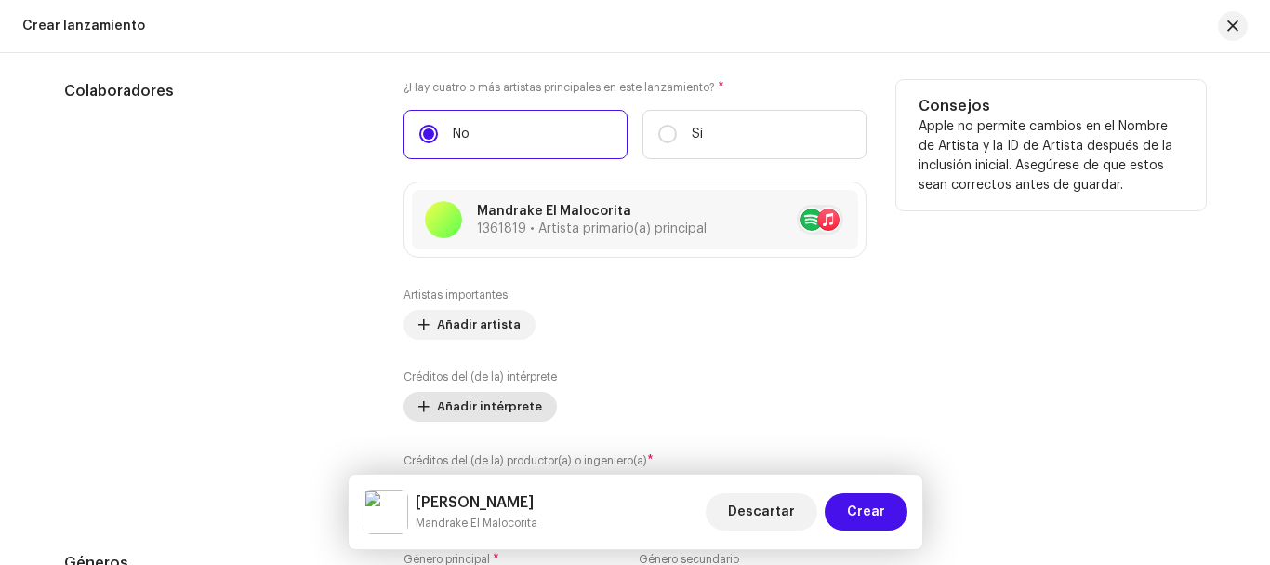
click at [487, 404] on span "Añadir intérprete" at bounding box center [489, 406] width 105 height 37
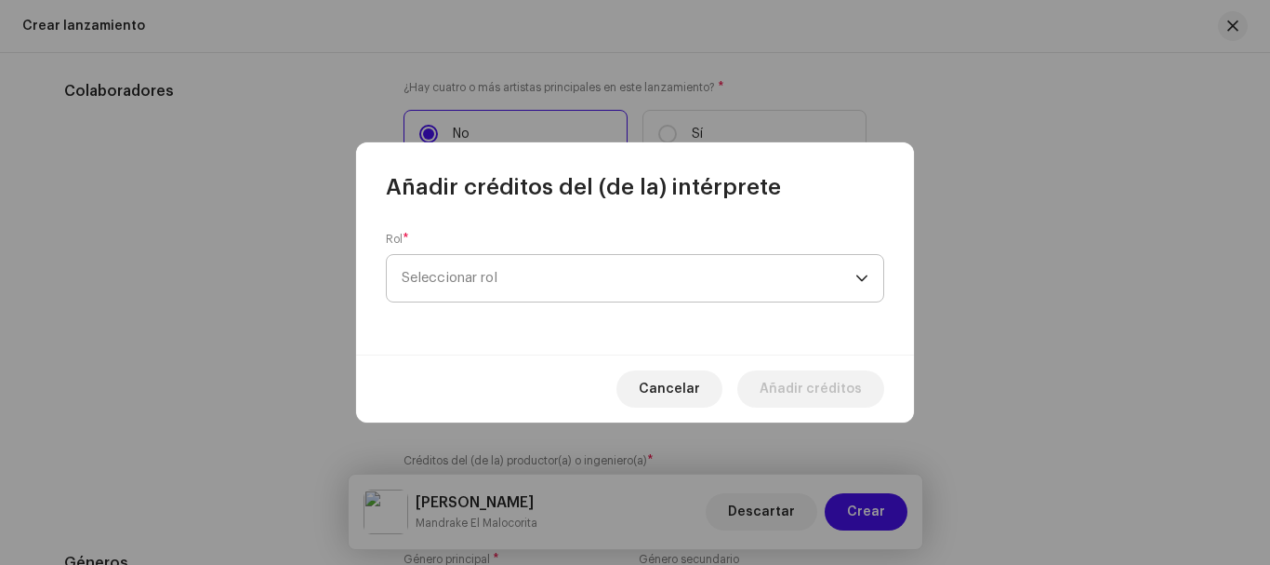
click at [536, 262] on span "Seleccionar rol" at bounding box center [629, 278] width 454 height 47
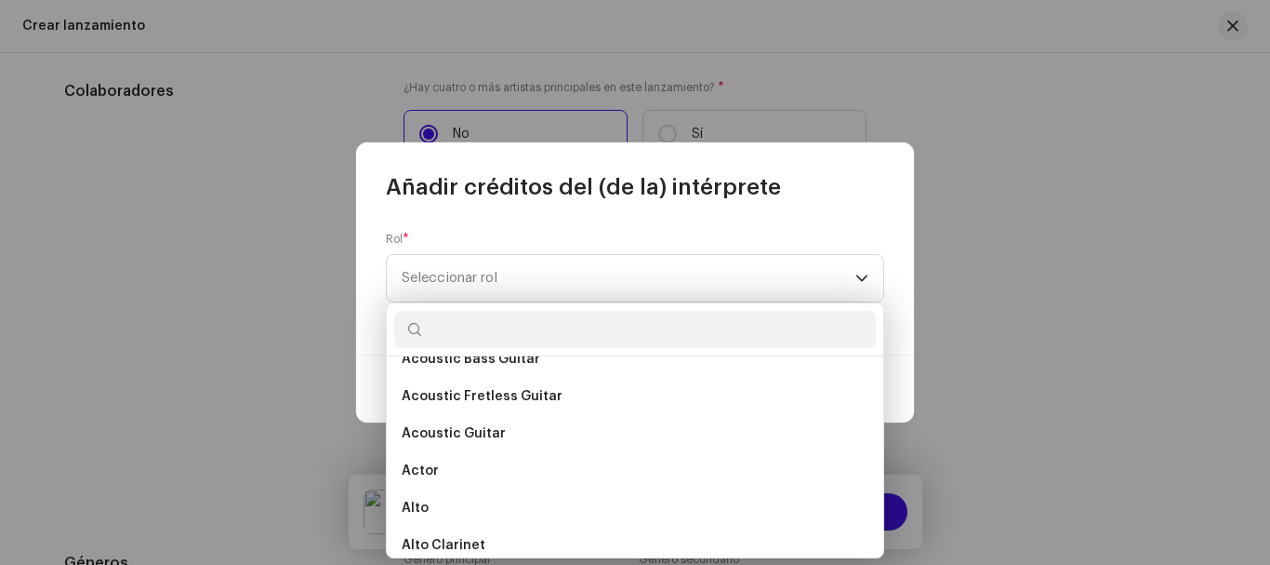
scroll to position [143, 0]
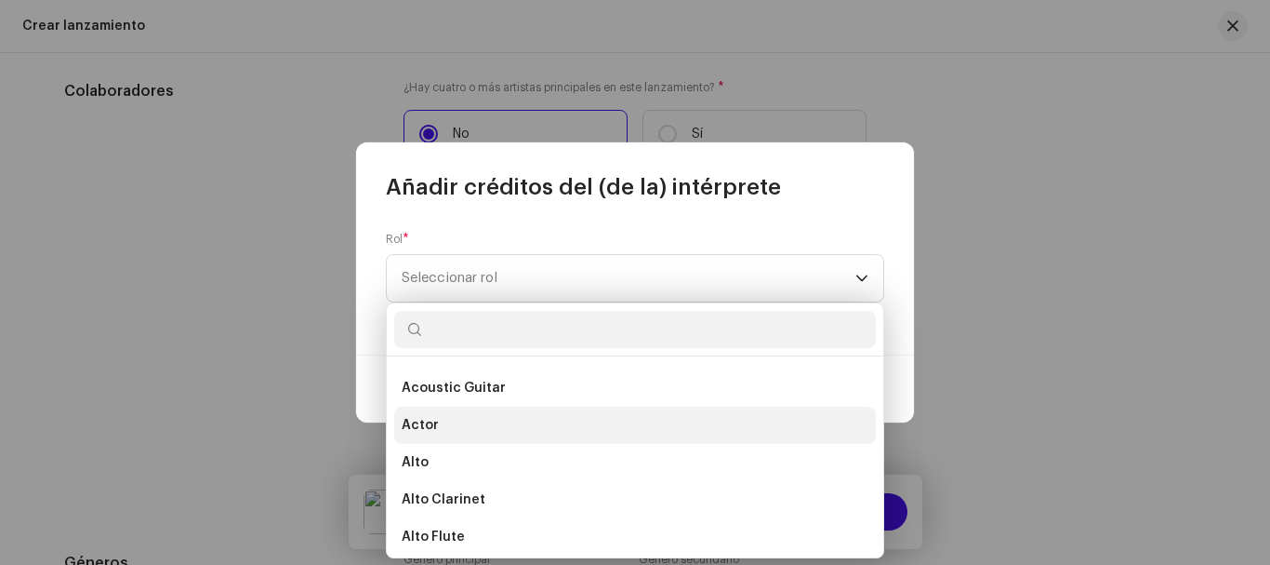
click at [462, 425] on li "Actor" at bounding box center [635, 424] width 482 height 37
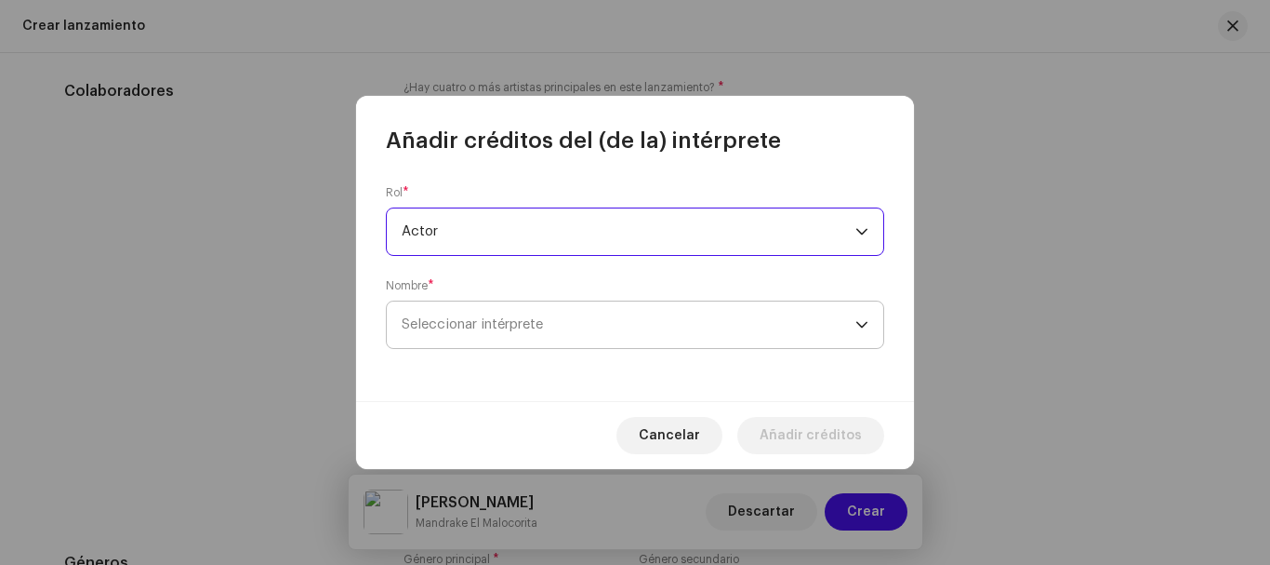
click at [501, 334] on span "Seleccionar intérprete" at bounding box center [629, 324] width 454 height 47
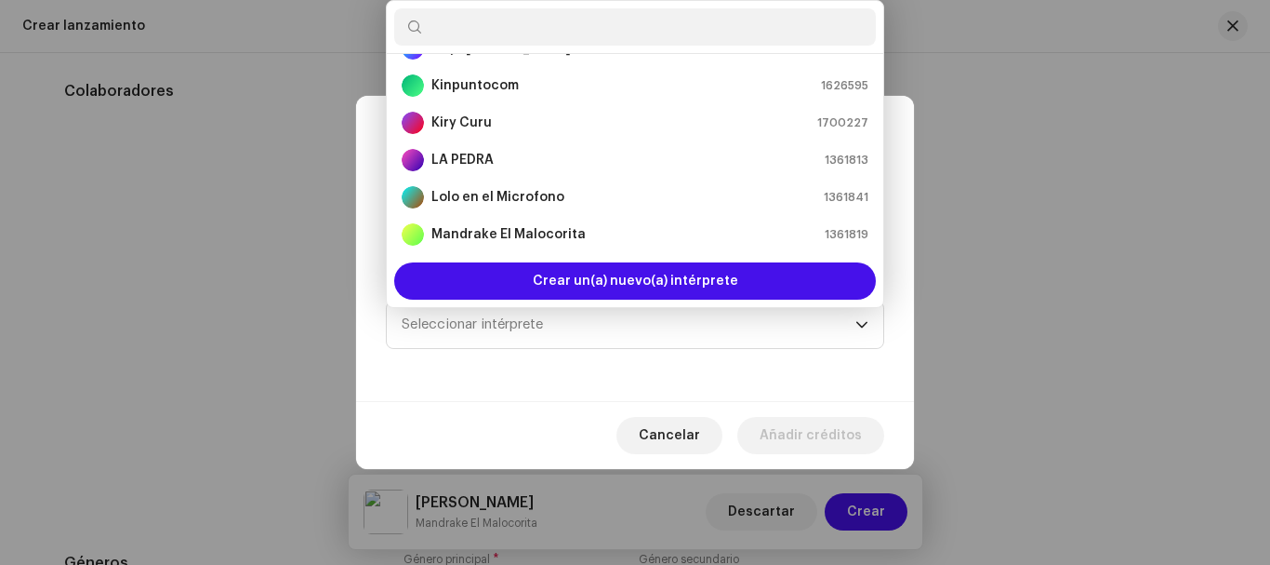
scroll to position [372, 0]
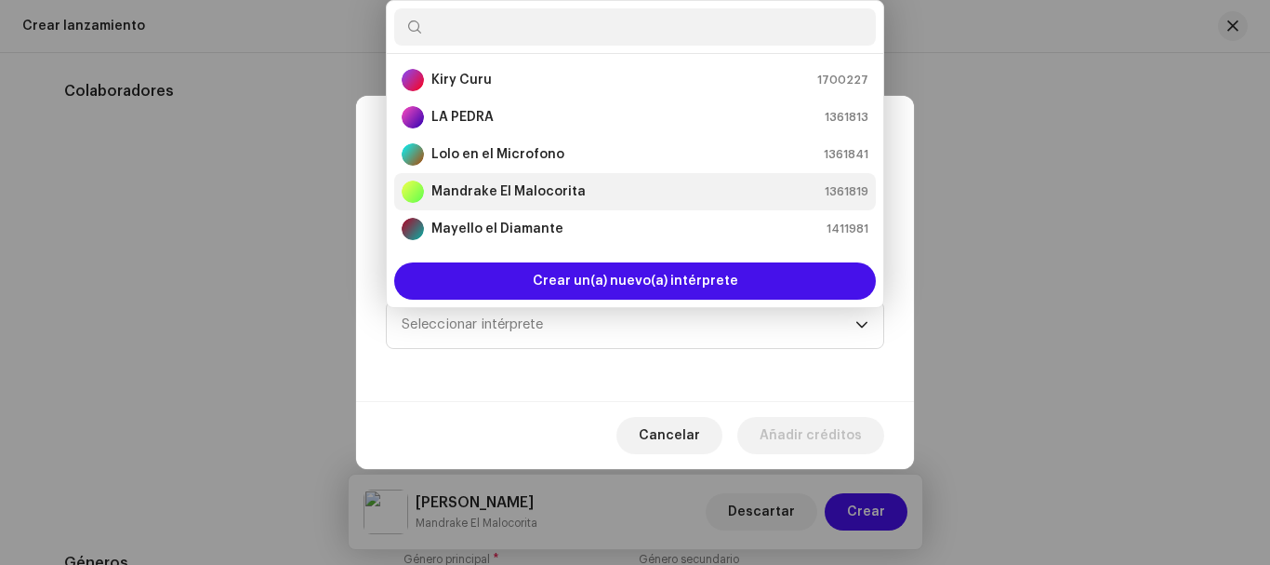
click at [530, 190] on strong "Mandrake El Malocorita" at bounding box center [509, 191] width 154 height 19
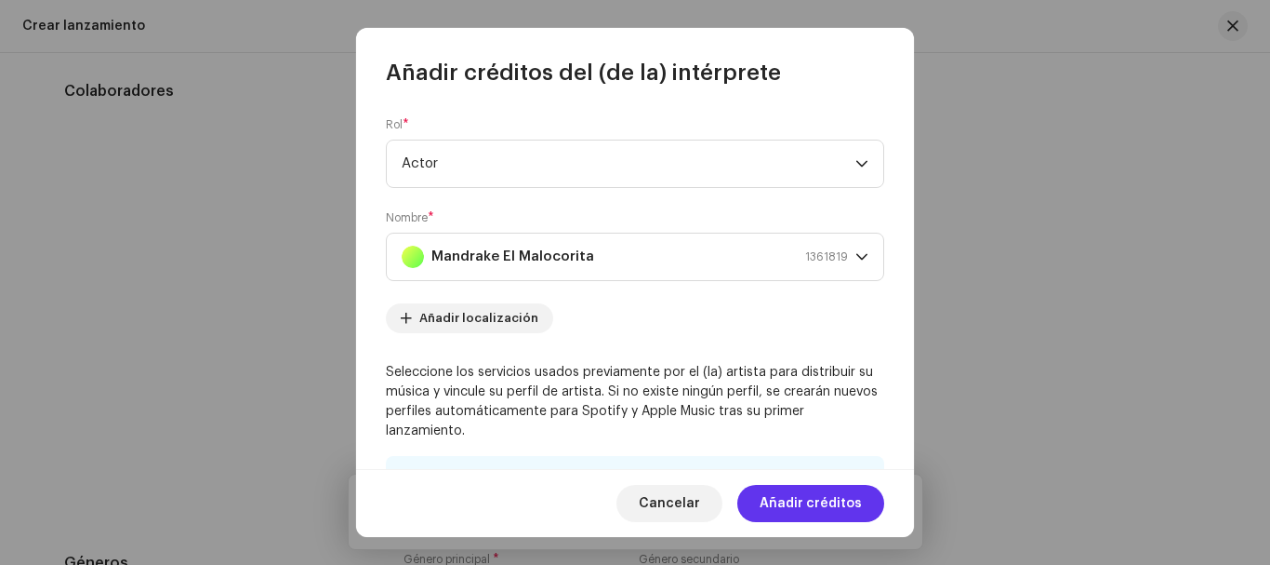
click at [829, 491] on span "Añadir créditos" at bounding box center [811, 503] width 102 height 37
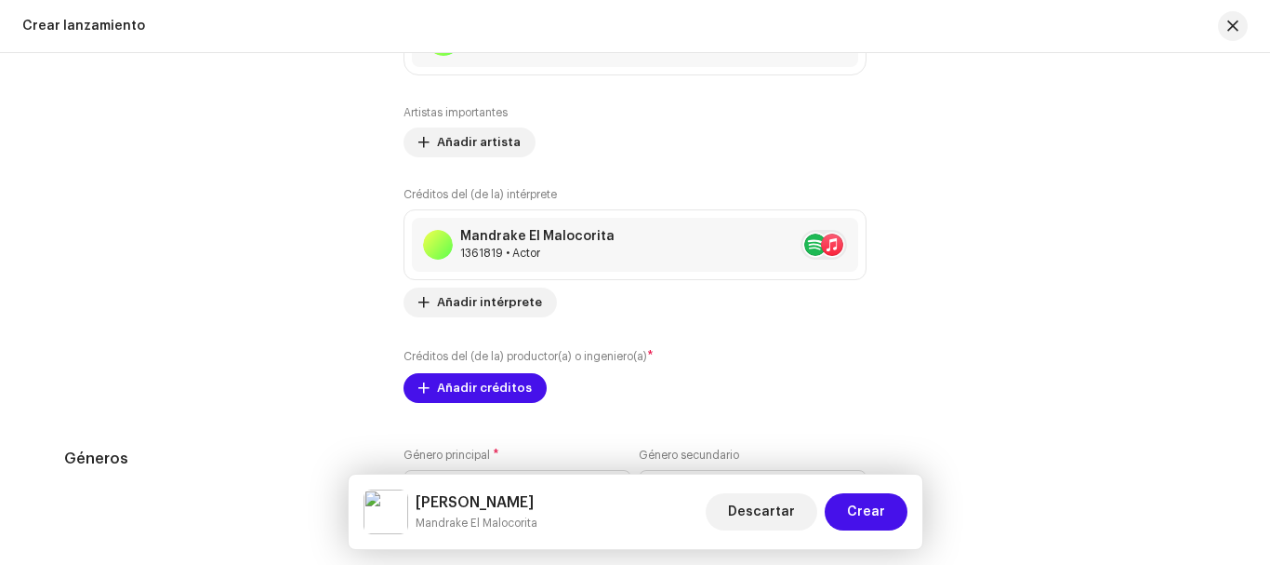
scroll to position [2444, 0]
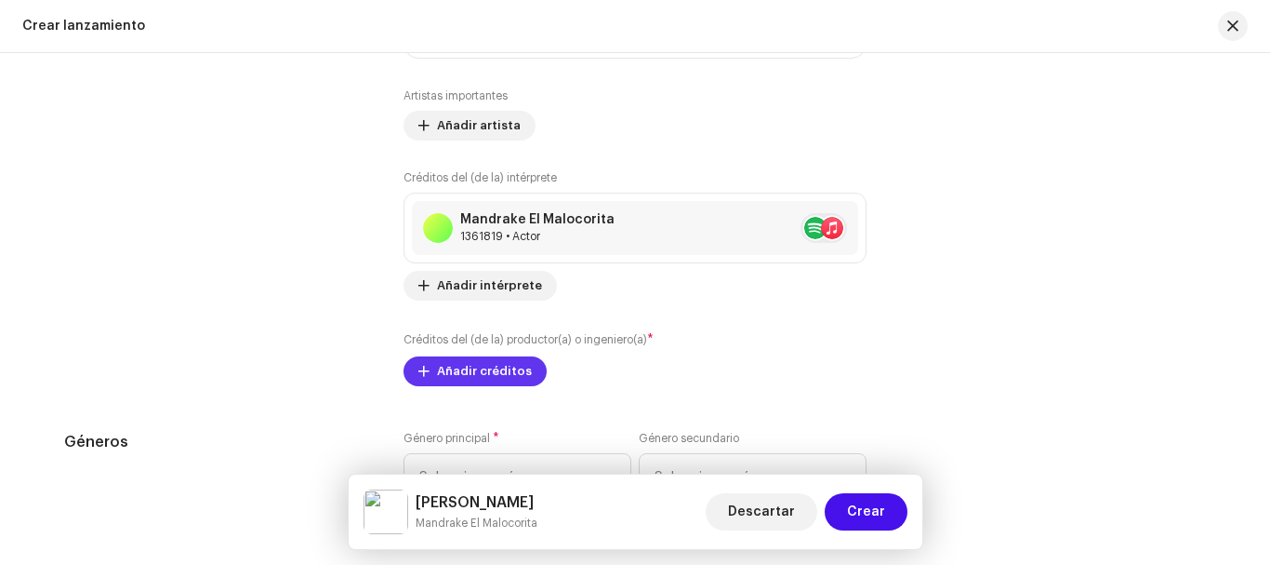
click at [470, 365] on span "Añadir créditos" at bounding box center [484, 370] width 95 height 37
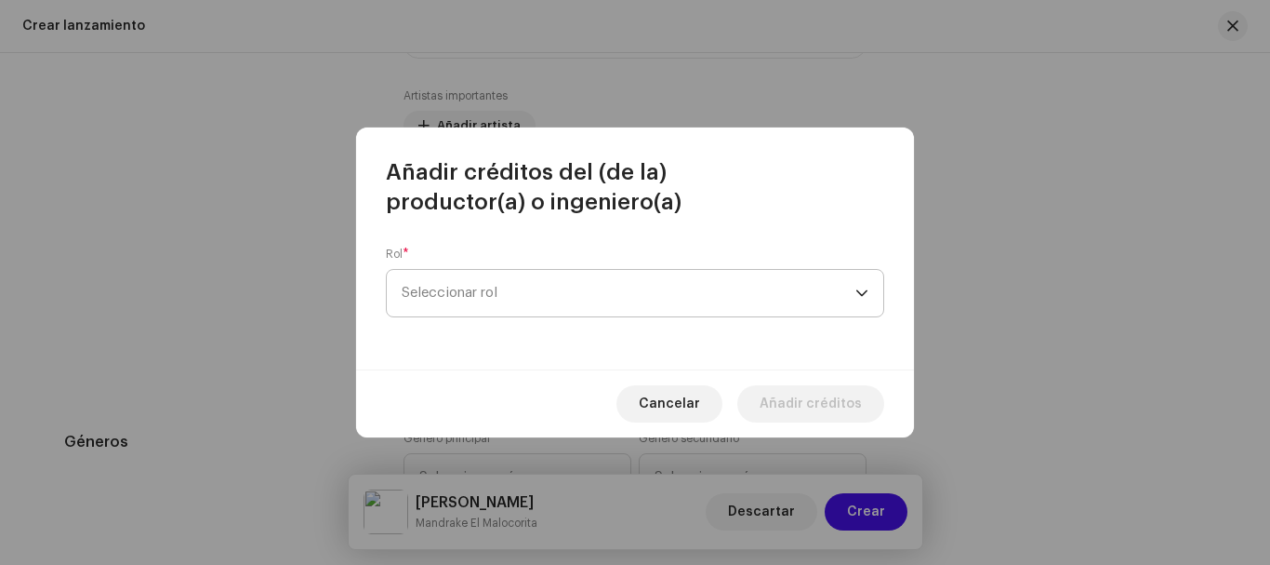
click at [469, 292] on span "Seleccionar rol" at bounding box center [629, 293] width 454 height 47
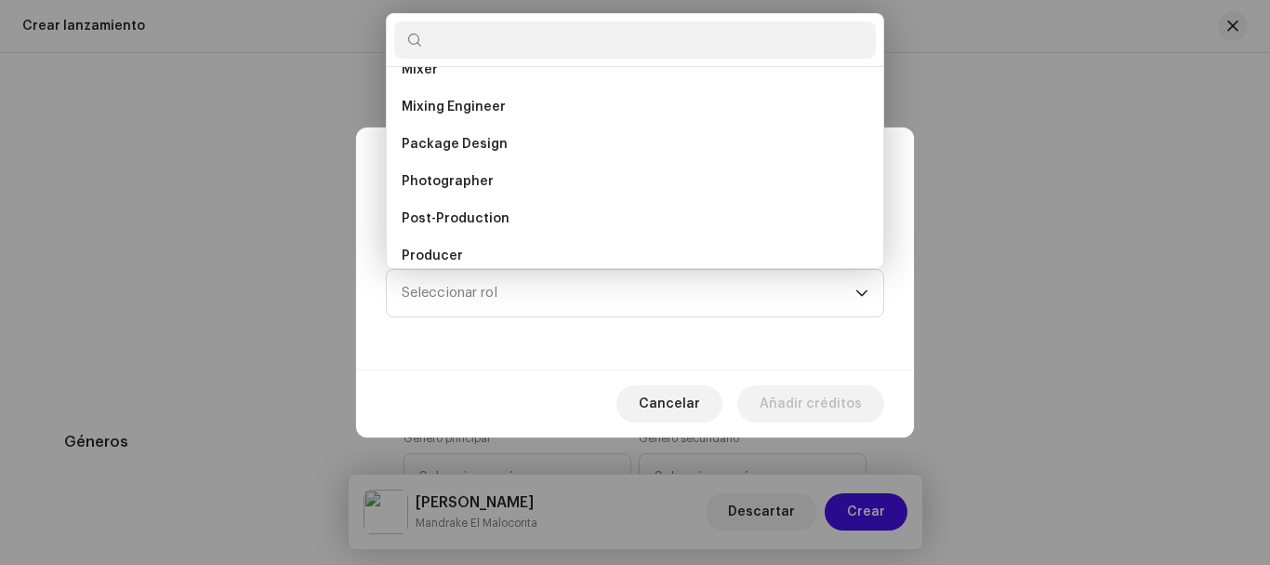
scroll to position [606, 0]
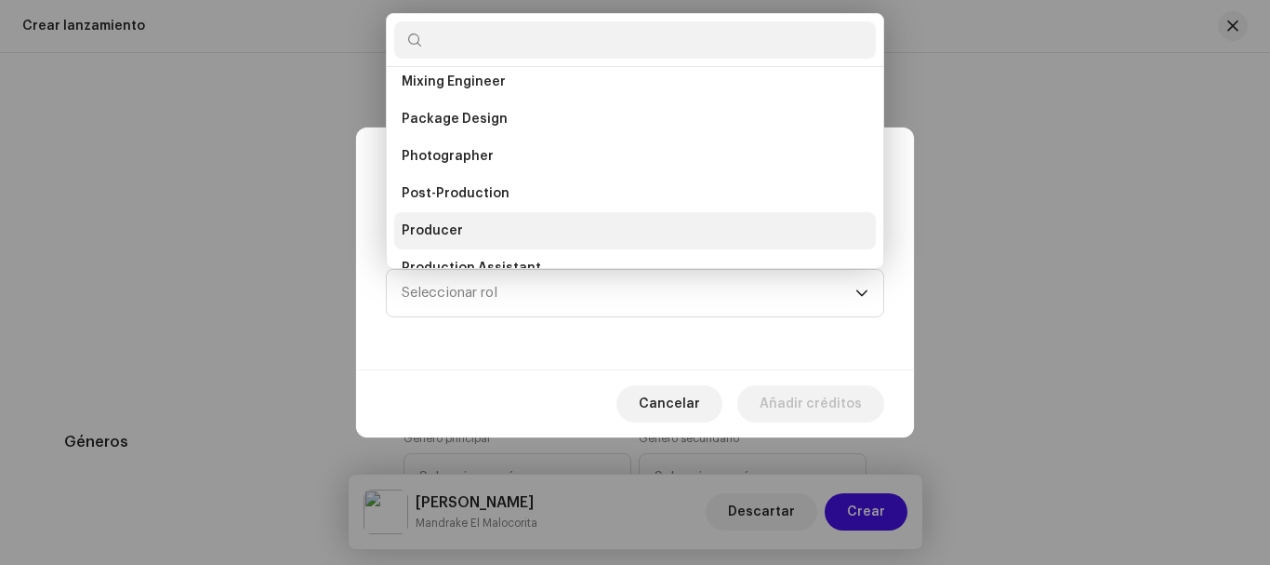
click at [443, 224] on span "Producer" at bounding box center [432, 230] width 61 height 19
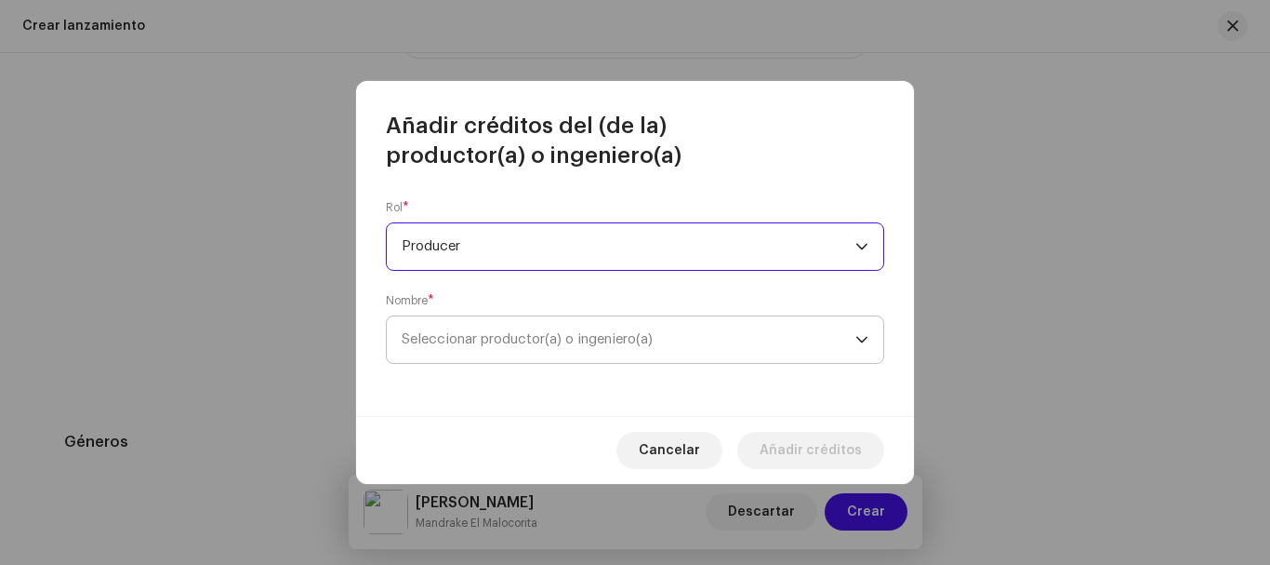
click at [472, 356] on span "Seleccionar productor(a) o ingeniero(a)" at bounding box center [629, 339] width 454 height 47
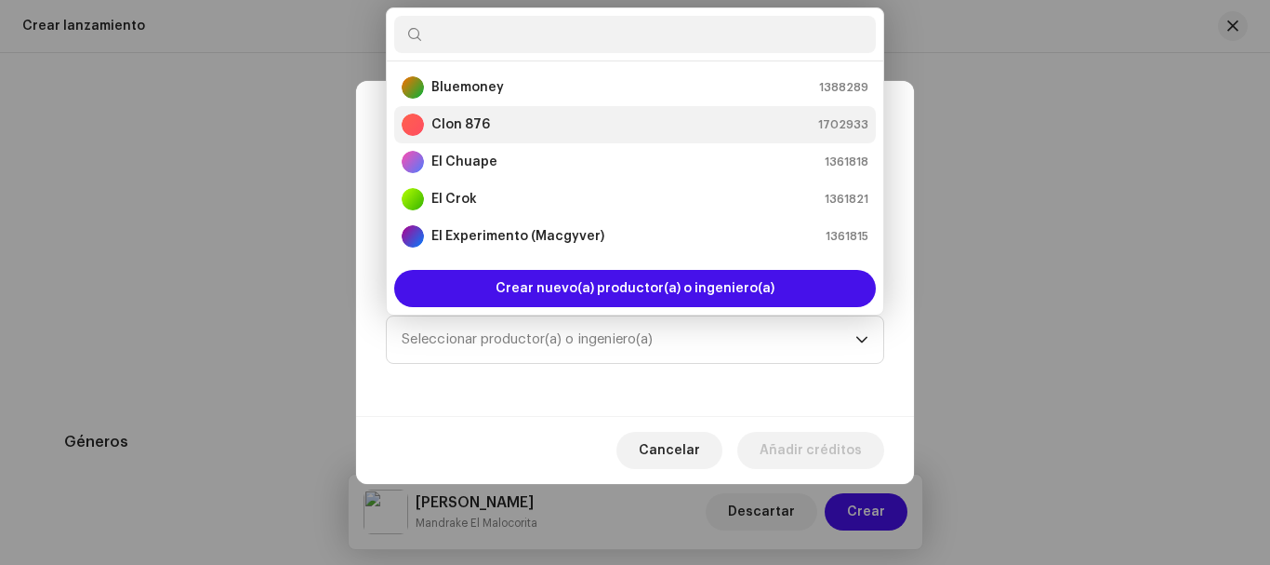
click at [505, 124] on div "Clon 876 1702933" at bounding box center [635, 124] width 467 height 22
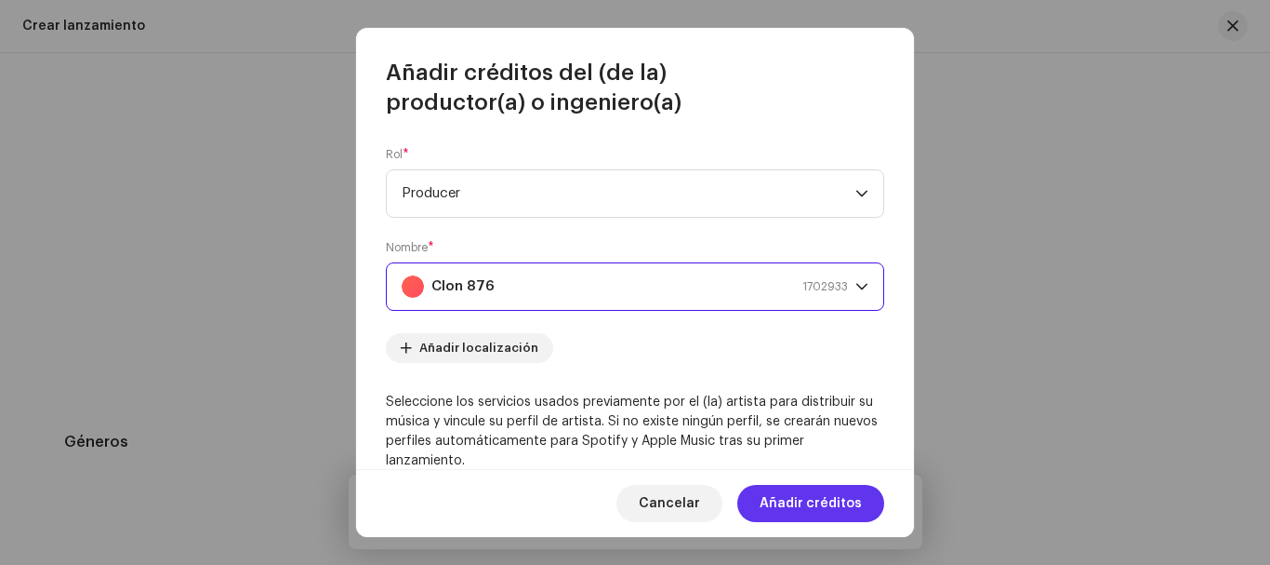
click at [804, 485] on span "Añadir créditos" at bounding box center [811, 503] width 102 height 37
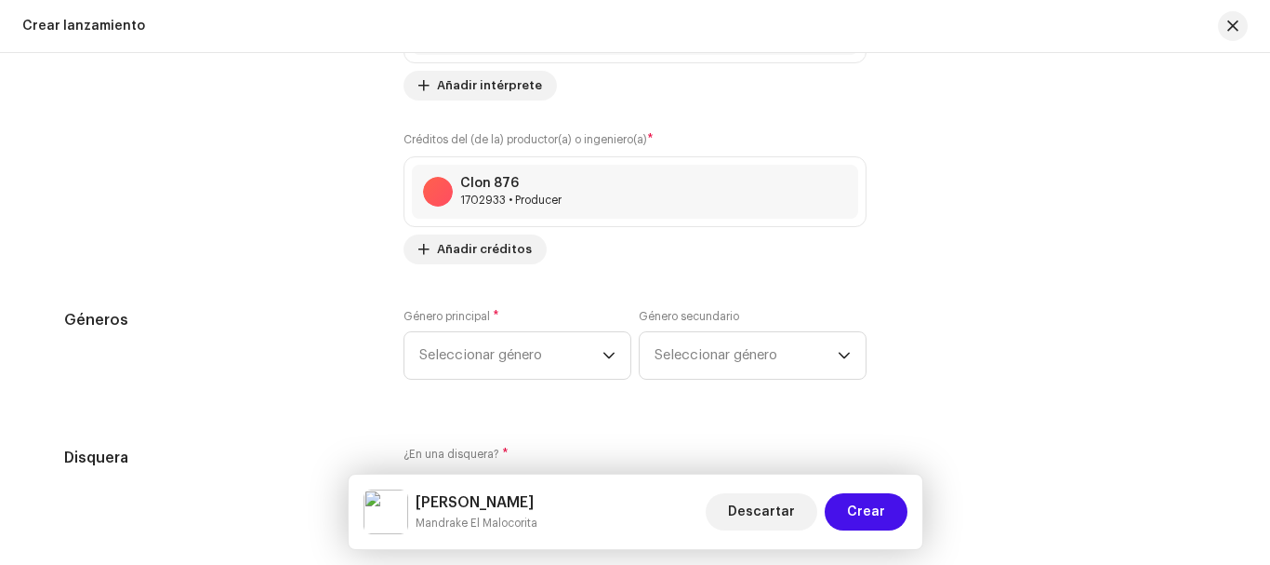
scroll to position [2714, 0]
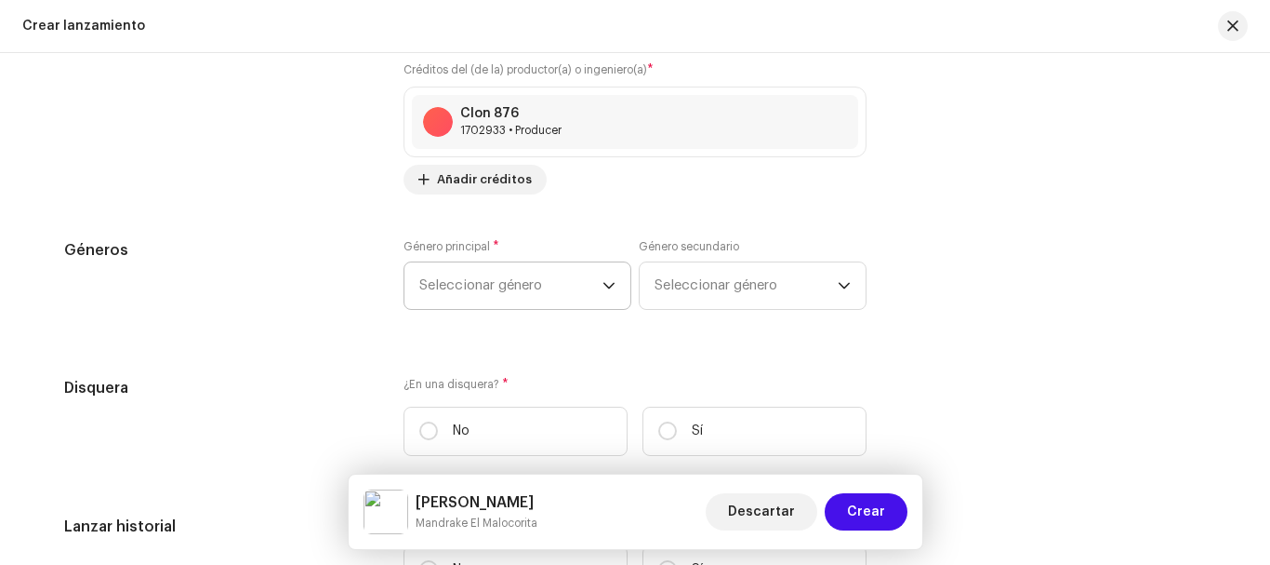
click at [524, 266] on span "Seleccionar género" at bounding box center [510, 285] width 183 height 47
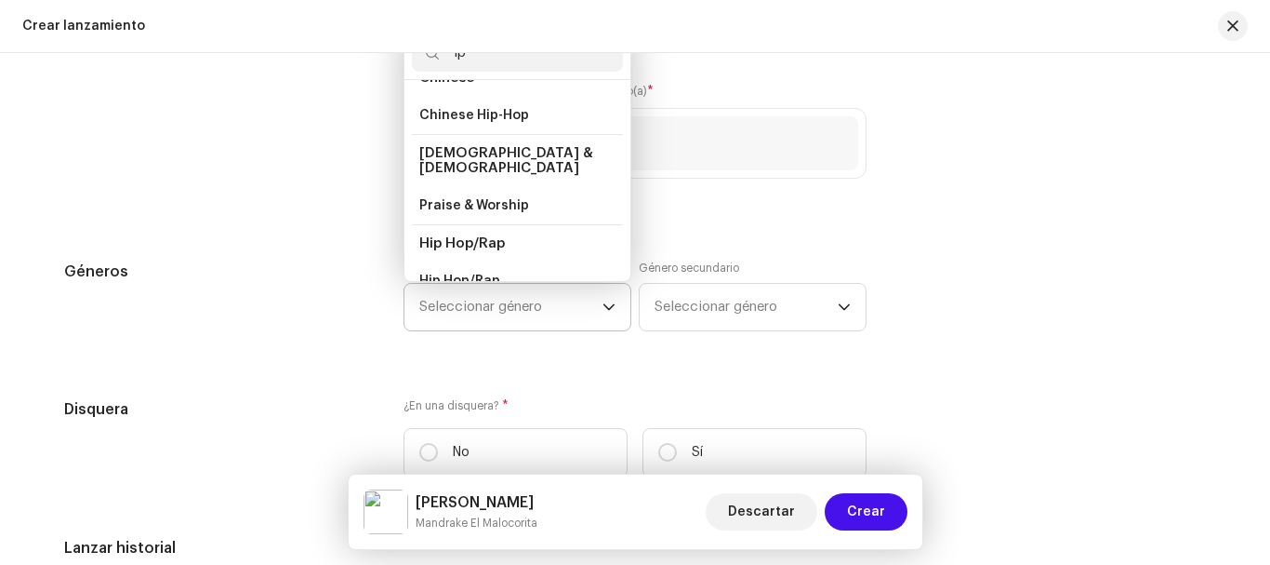
scroll to position [33, 0]
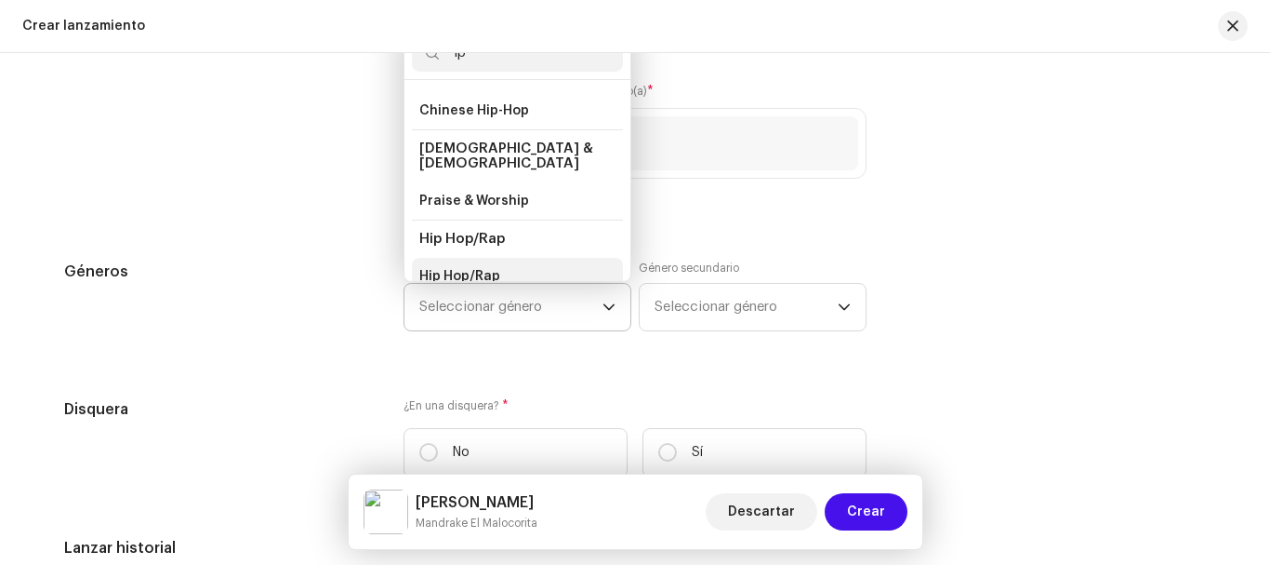
type input "ip"
click at [487, 267] on span "Hip Hop/Rap" at bounding box center [459, 276] width 81 height 19
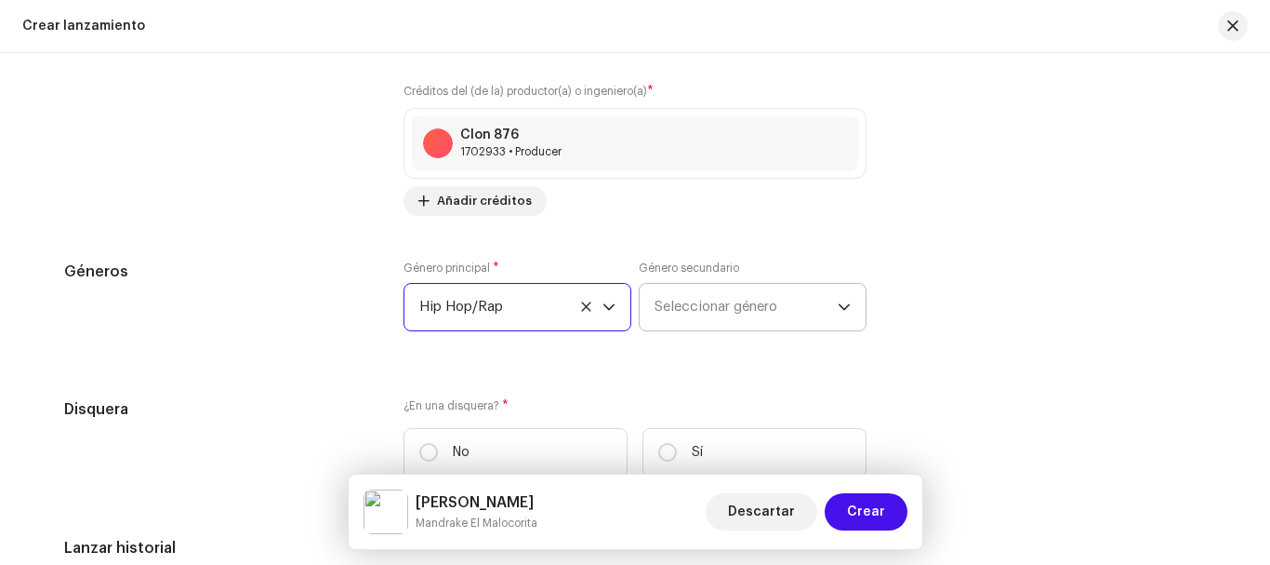
click at [744, 324] on span "Seleccionar género" at bounding box center [746, 307] width 183 height 47
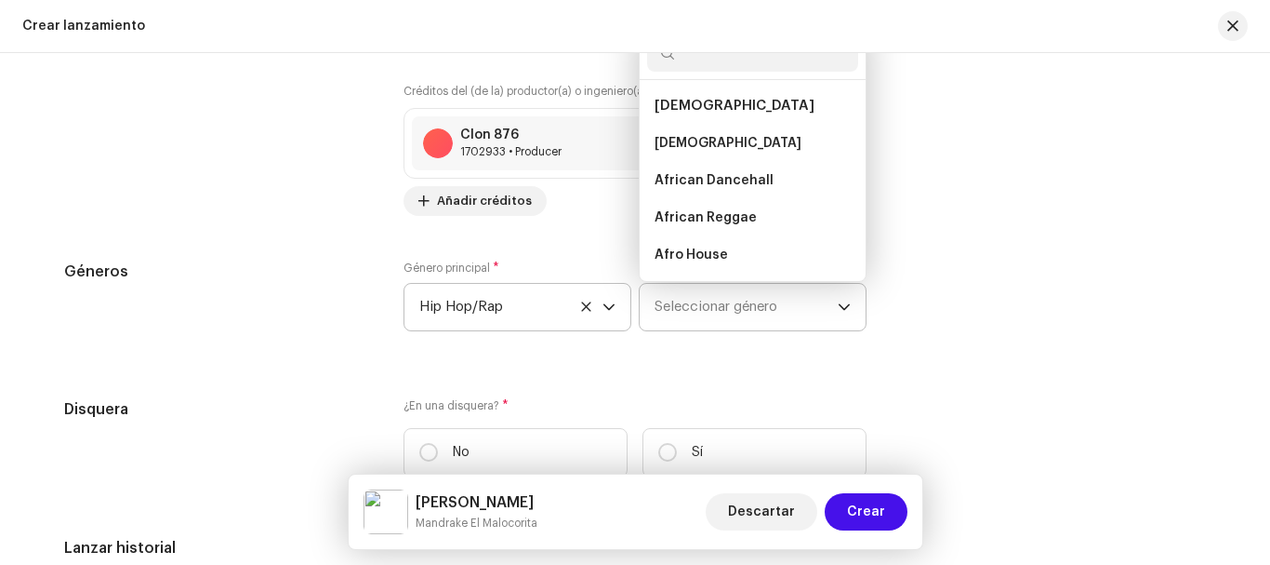
type input "i"
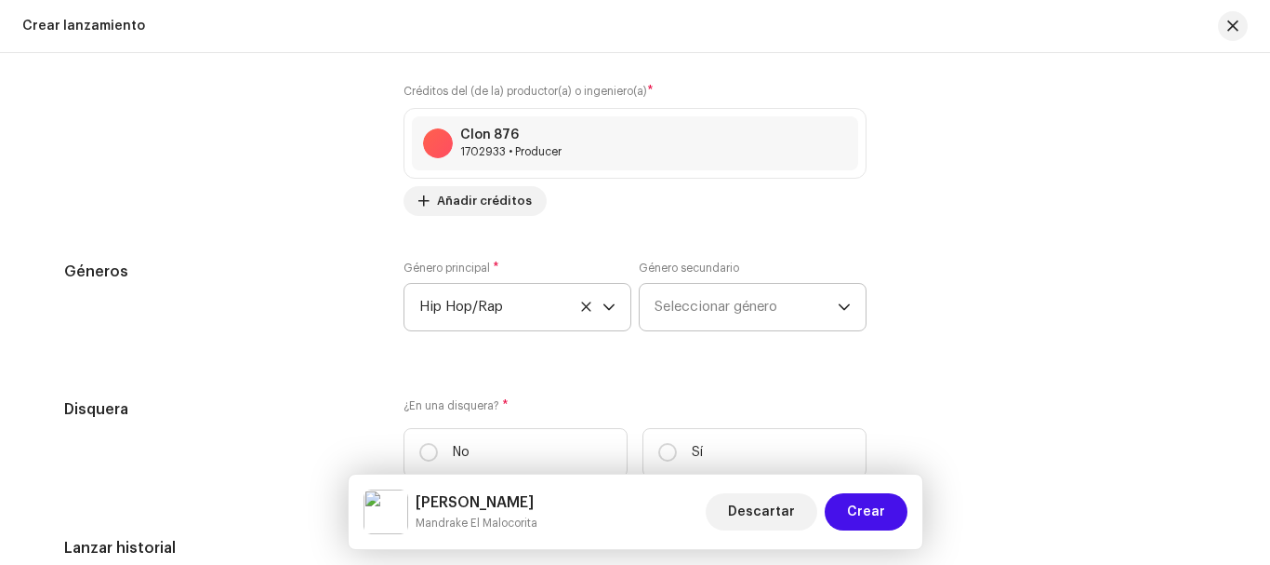
type input "p"
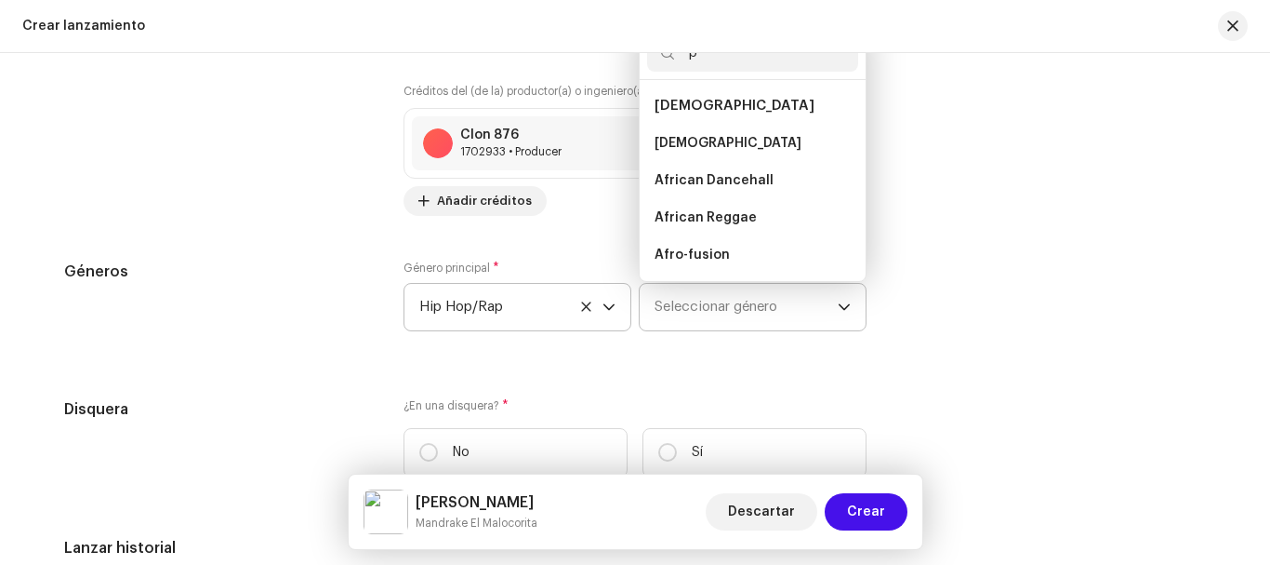
scroll to position [2685, 0]
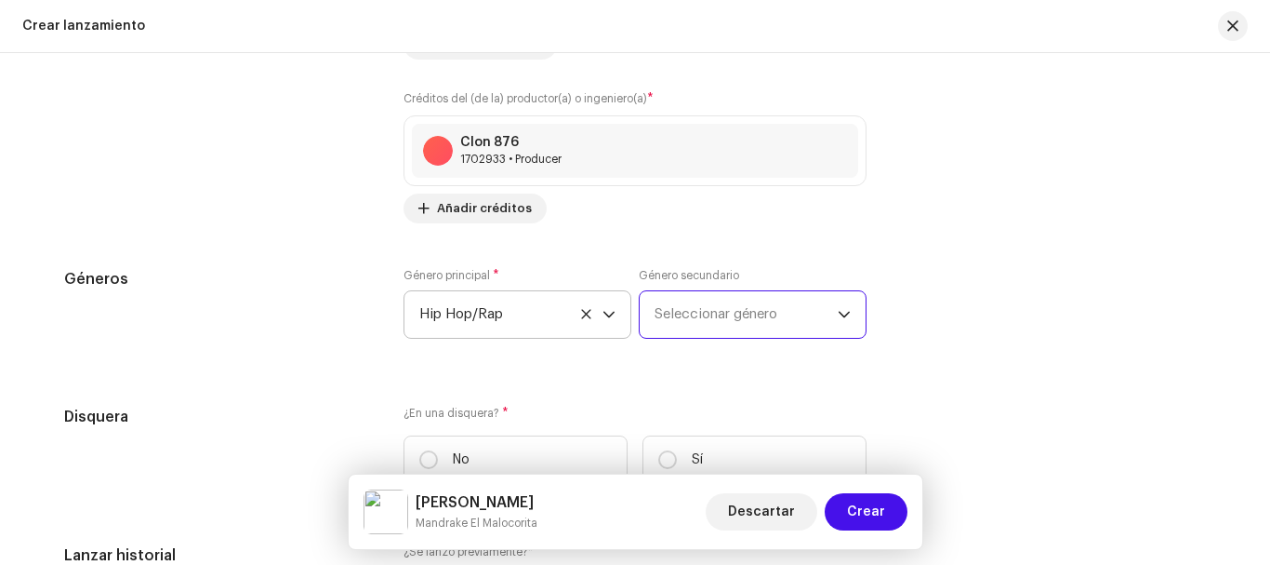
click at [757, 309] on span "Seleccionar género" at bounding box center [746, 314] width 183 height 47
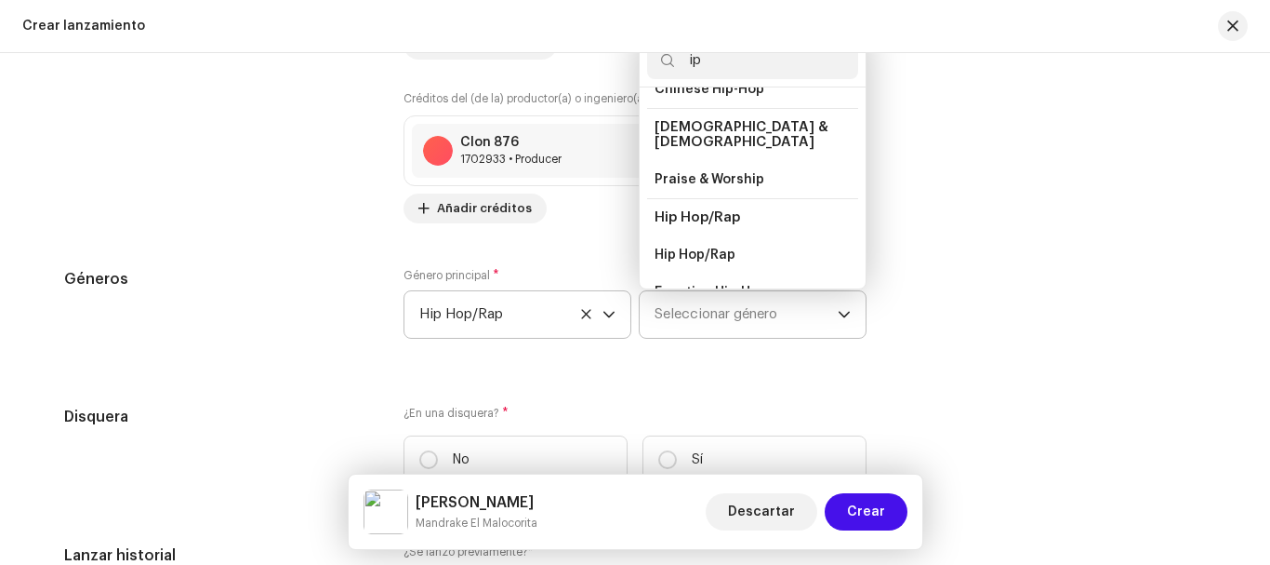
scroll to position [70, 0]
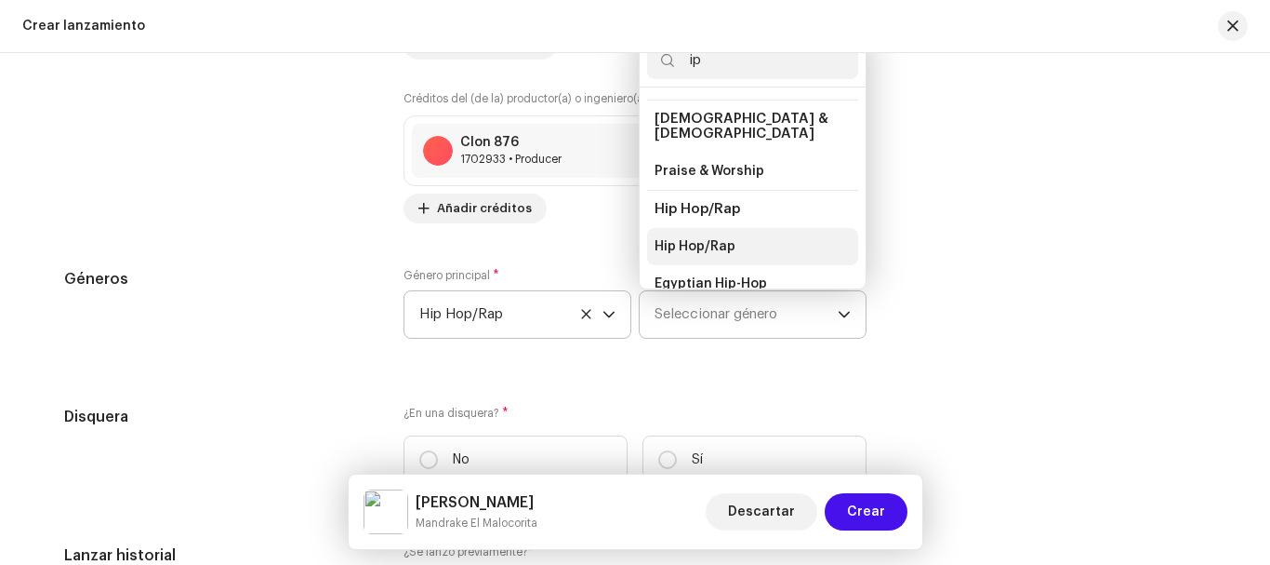
type input "ip"
click at [731, 232] on li "Hip Hop/Rap" at bounding box center [752, 246] width 211 height 37
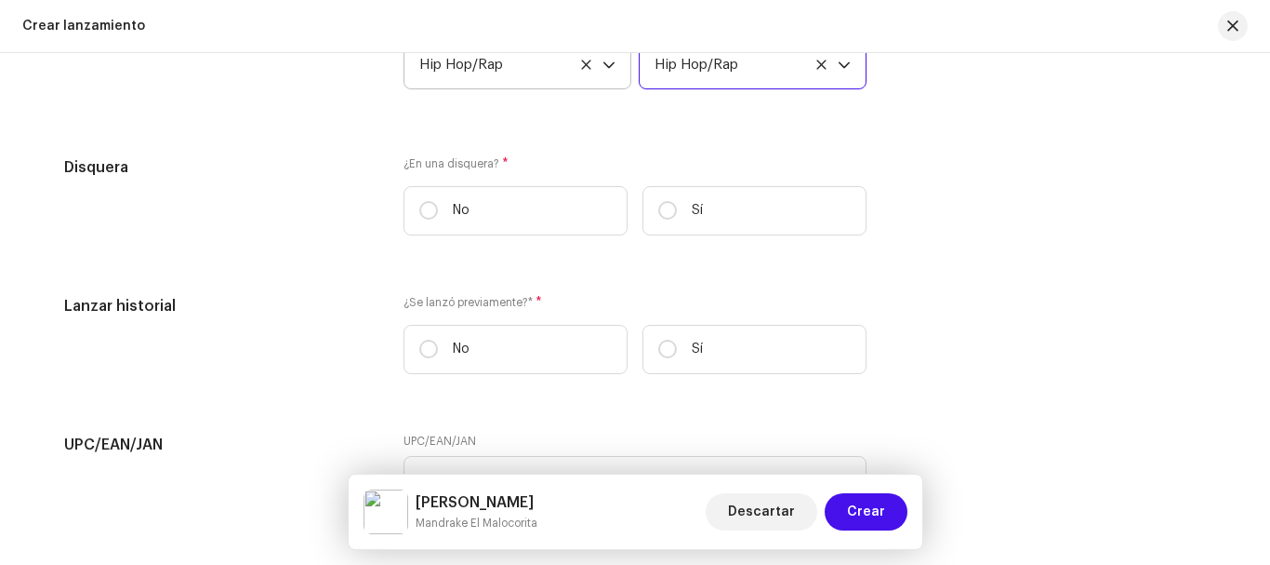
scroll to position [2935, 0]
click at [658, 202] on input "Sí" at bounding box center [667, 209] width 19 height 19
radio input "true"
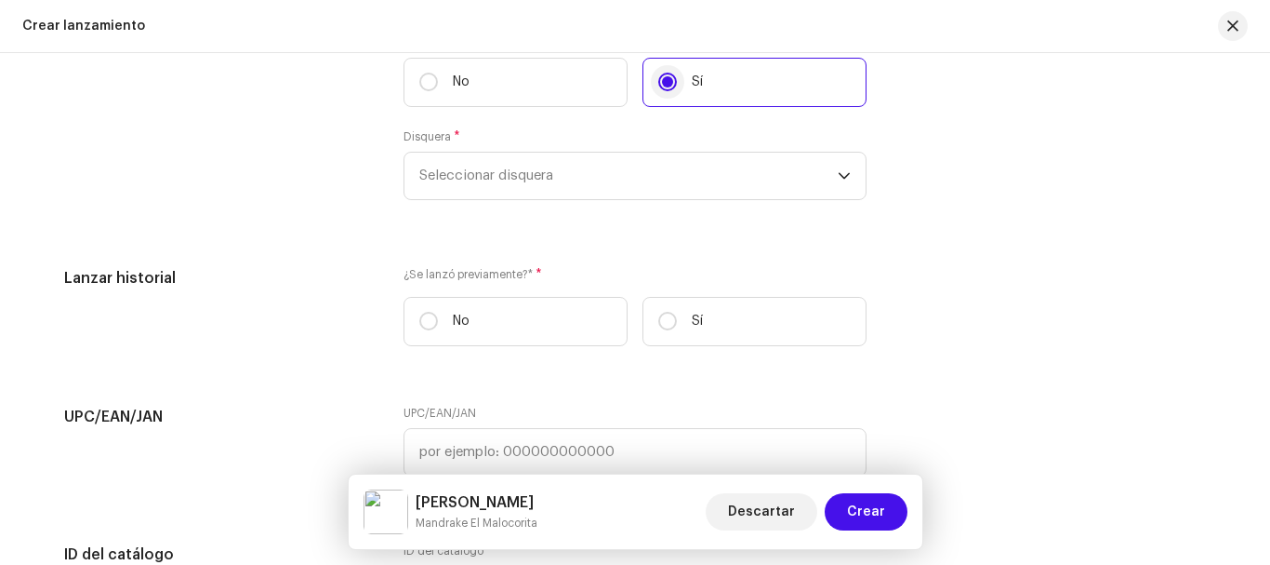
scroll to position [3085, 0]
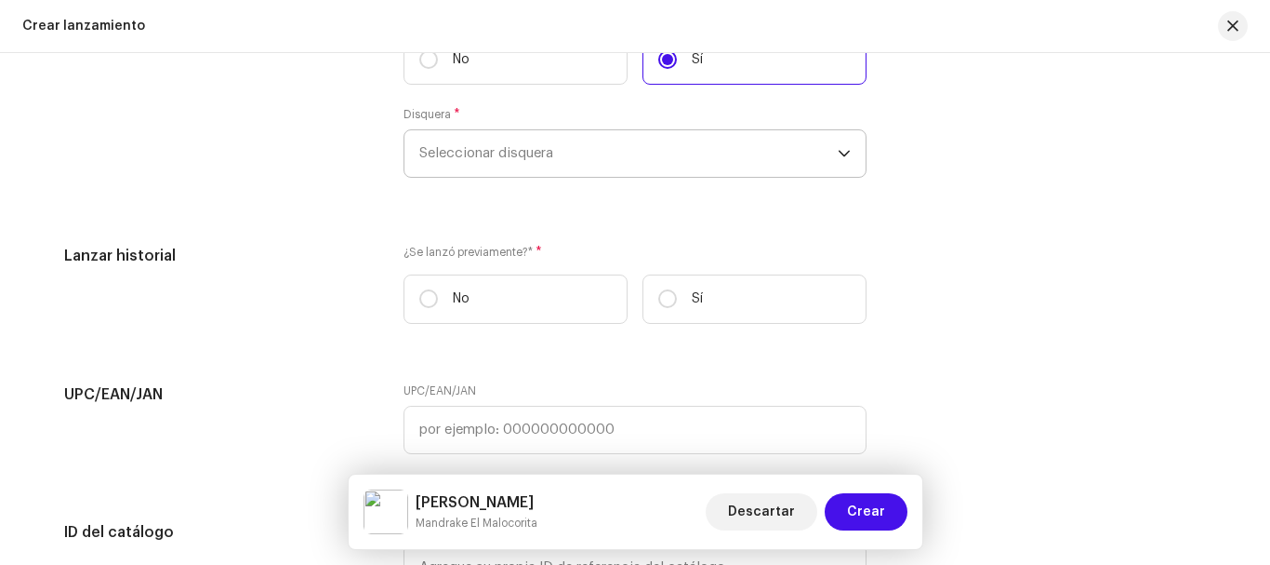
click at [571, 163] on span "Seleccionar disquera" at bounding box center [628, 153] width 419 height 47
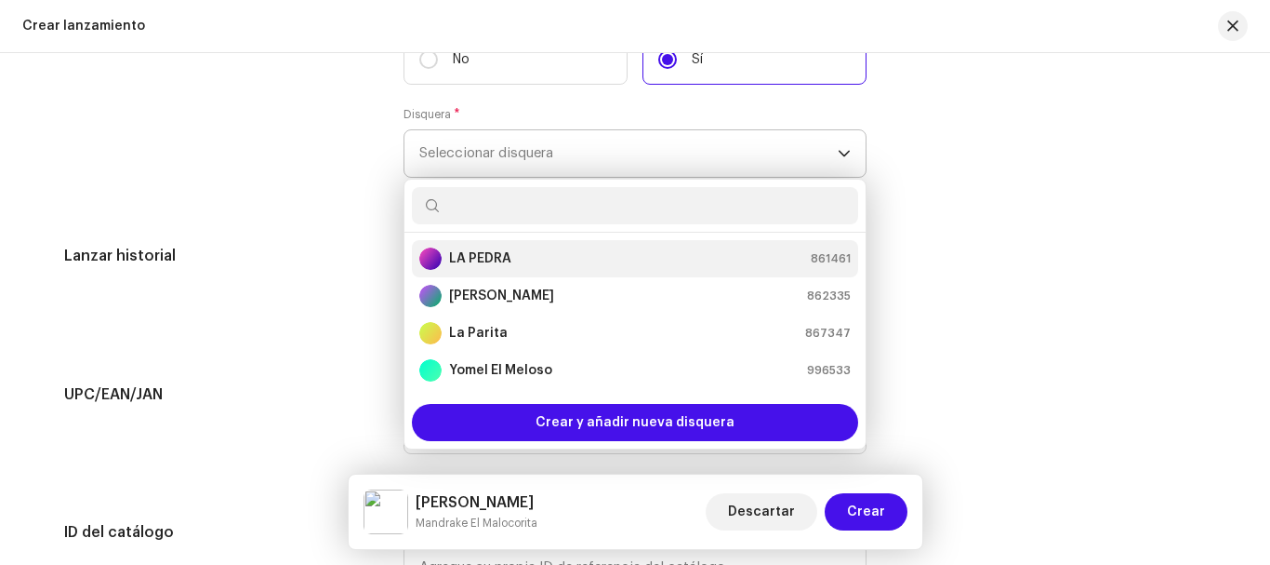
click at [539, 272] on li "LA PEDRA 861461" at bounding box center [635, 258] width 446 height 37
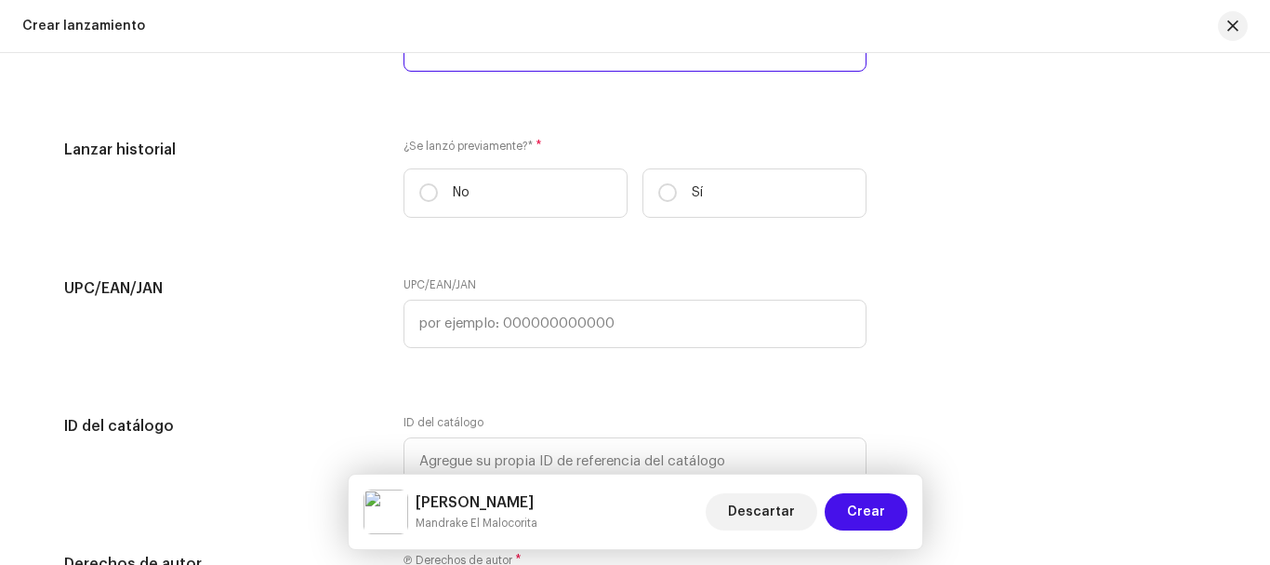
scroll to position [3209, 0]
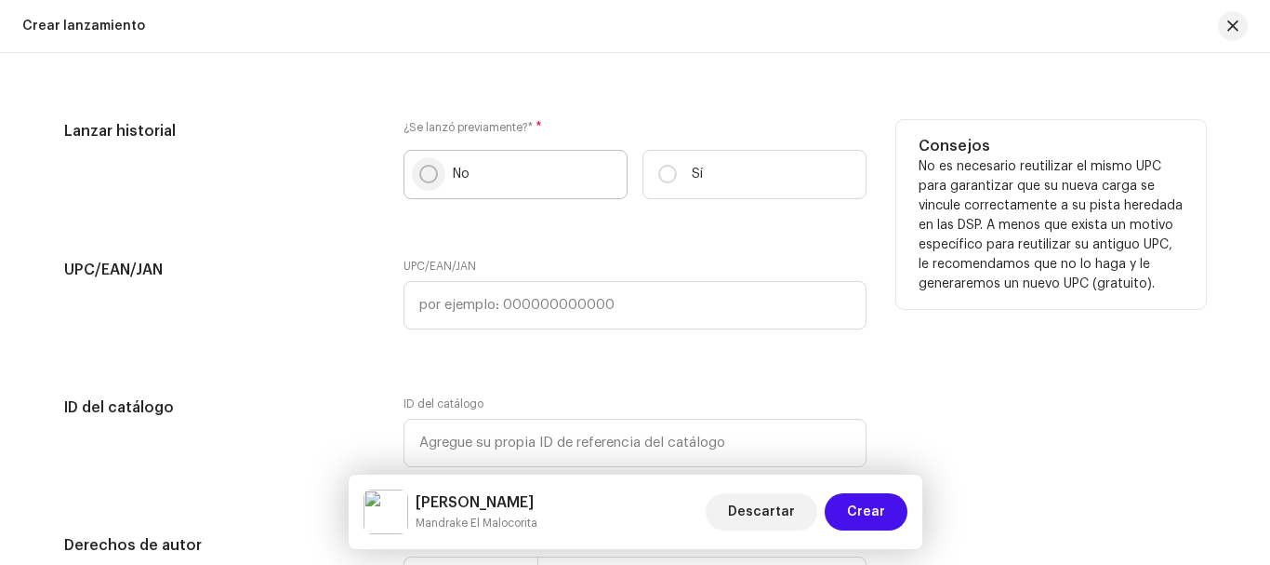
click at [426, 172] on input "No" at bounding box center [428, 174] width 19 height 19
radio input "true"
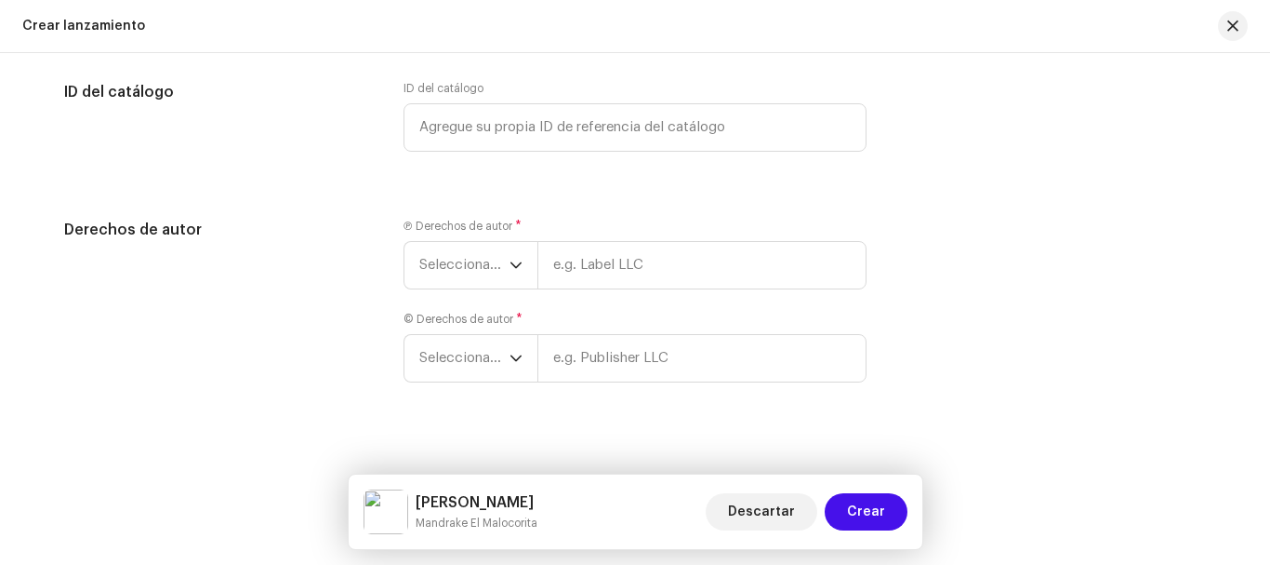
scroll to position [3543, 0]
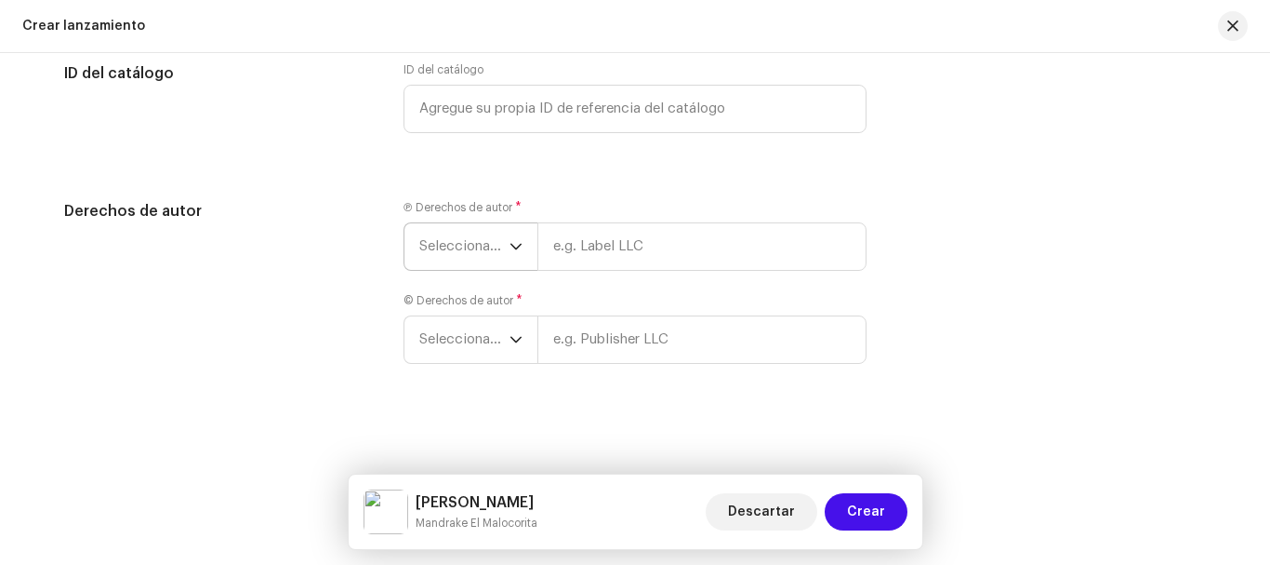
click at [477, 242] on span "Seleccionar año" at bounding box center [464, 246] width 90 height 47
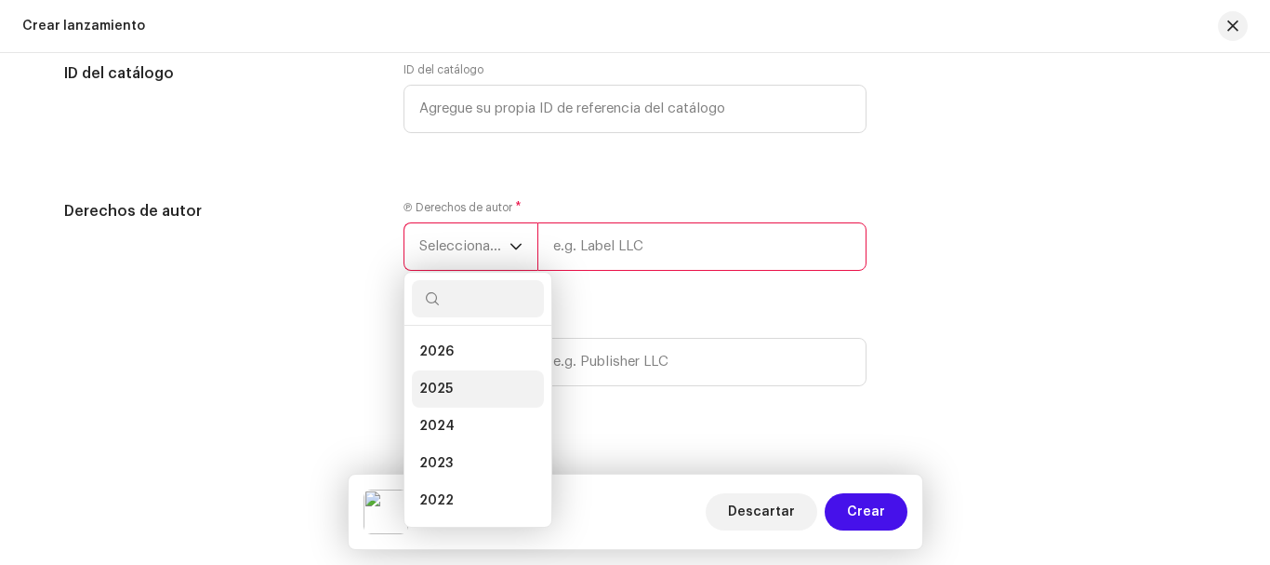
click at [435, 385] on span "2025" at bounding box center [435, 388] width 33 height 19
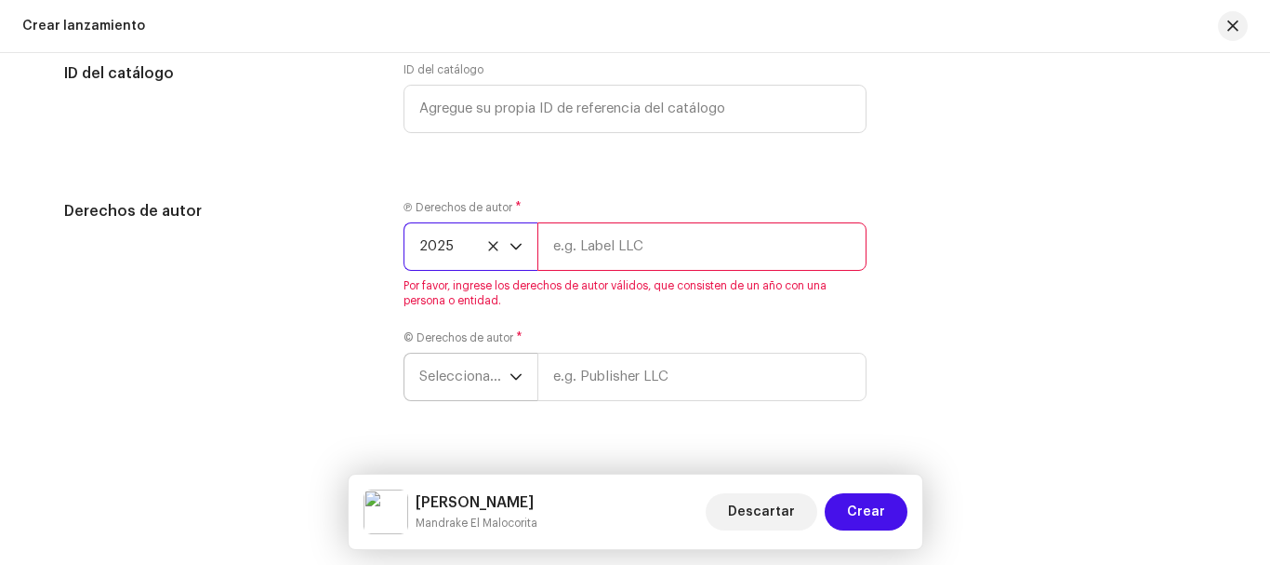
click at [459, 365] on span "Seleccionar año" at bounding box center [464, 376] width 90 height 47
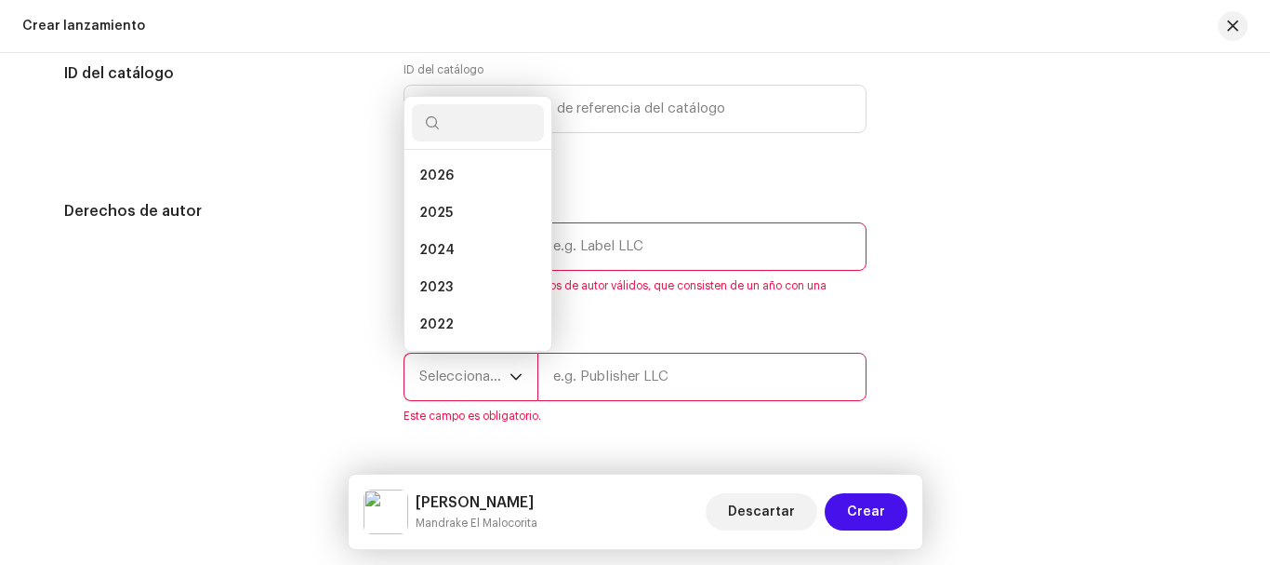
scroll to position [30, 0]
click at [472, 186] on li "2025" at bounding box center [478, 183] width 132 height 37
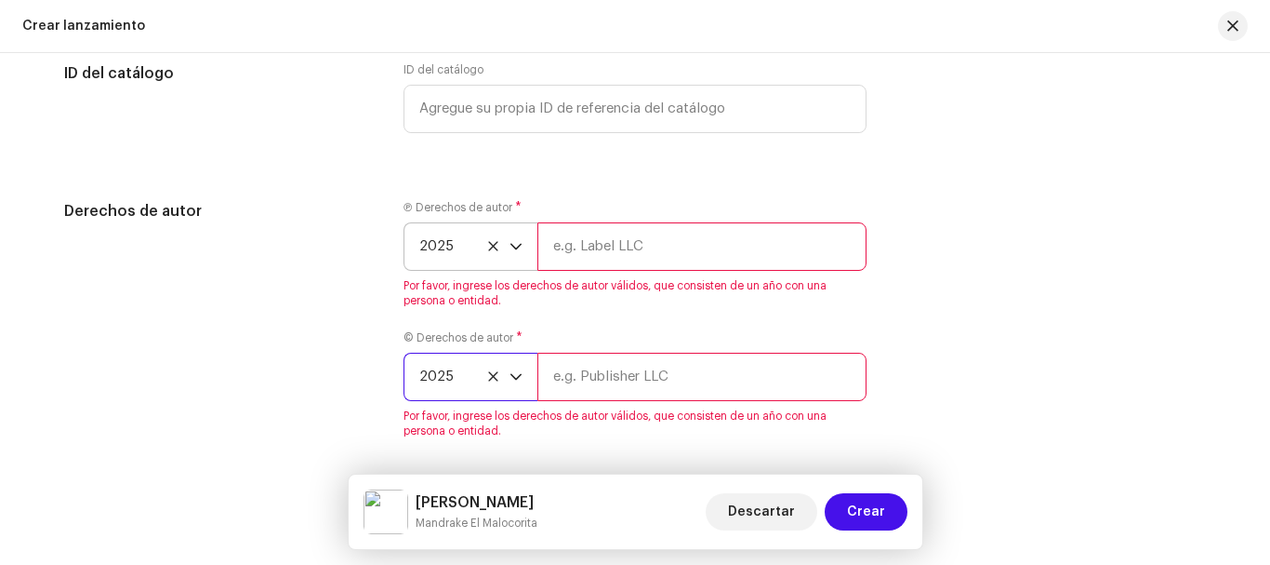
click at [610, 245] on input "text" at bounding box center [702, 246] width 329 height 48
type input "[PERSON_NAME]"
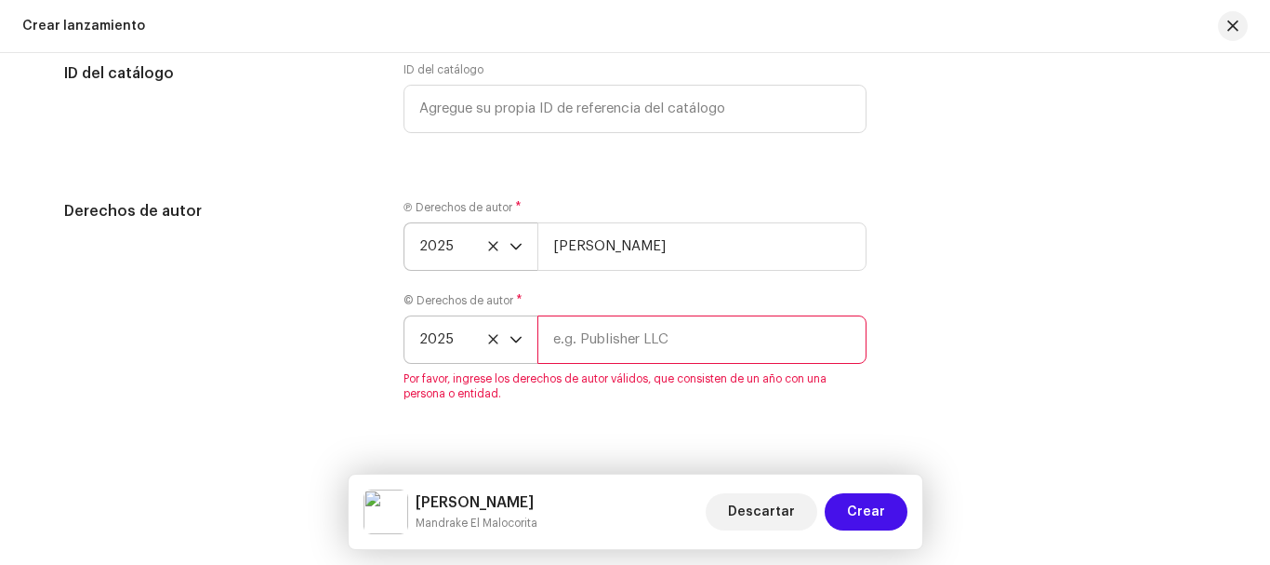
click at [590, 340] on input "text" at bounding box center [702, 339] width 329 height 48
type input "[PERSON_NAME]"
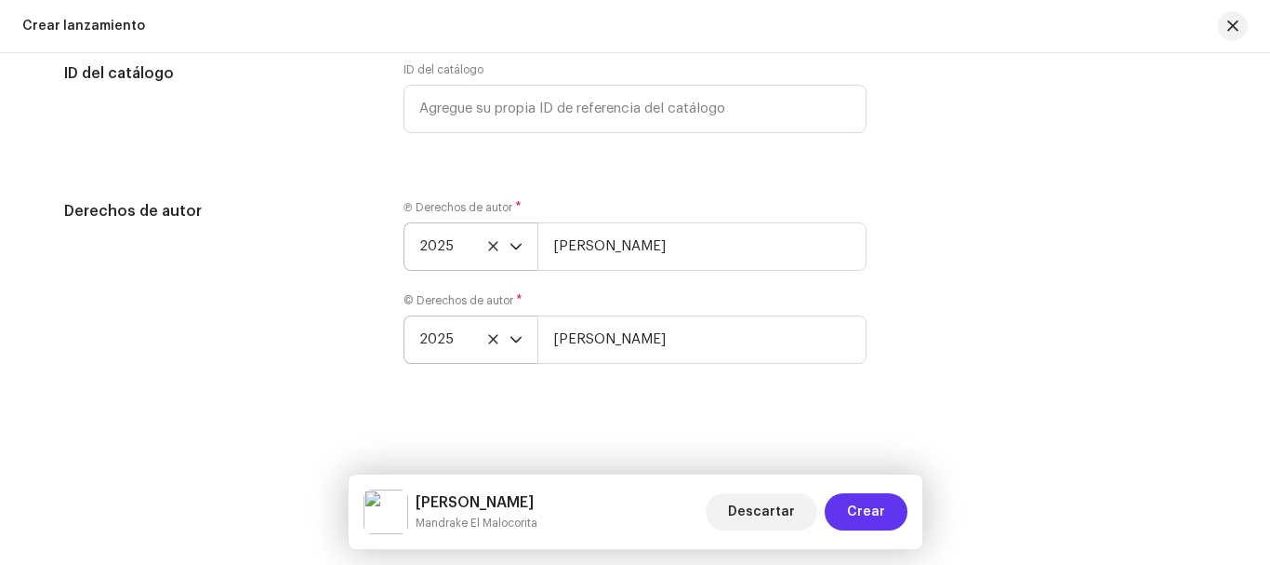
click at [860, 504] on span "Crear" at bounding box center [866, 511] width 38 height 37
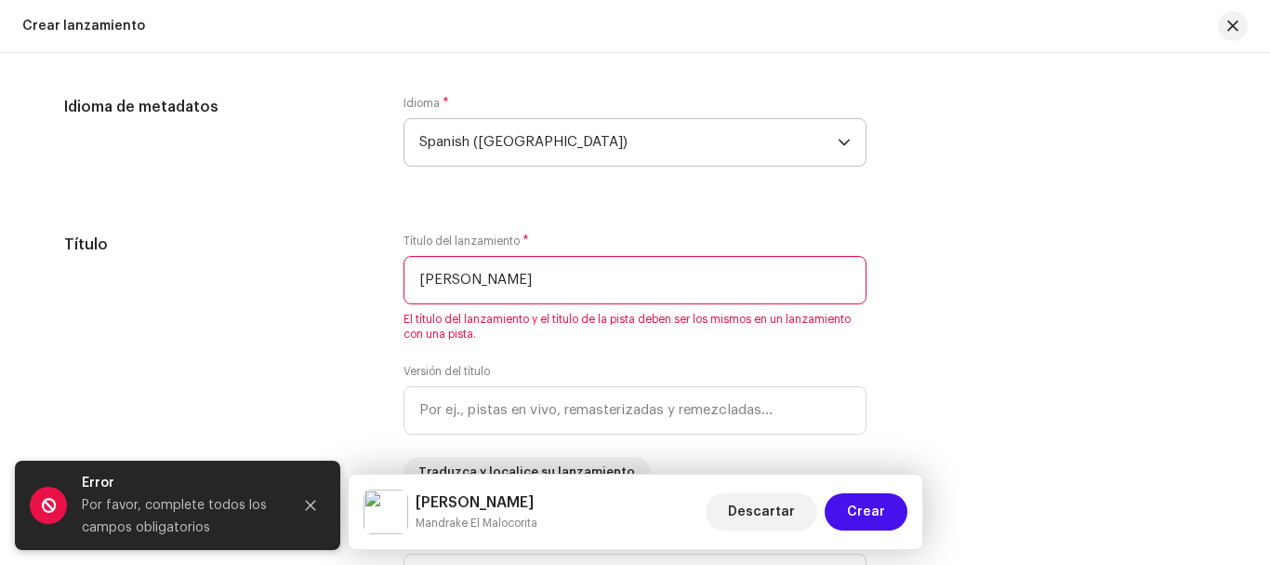
scroll to position [1657, 0]
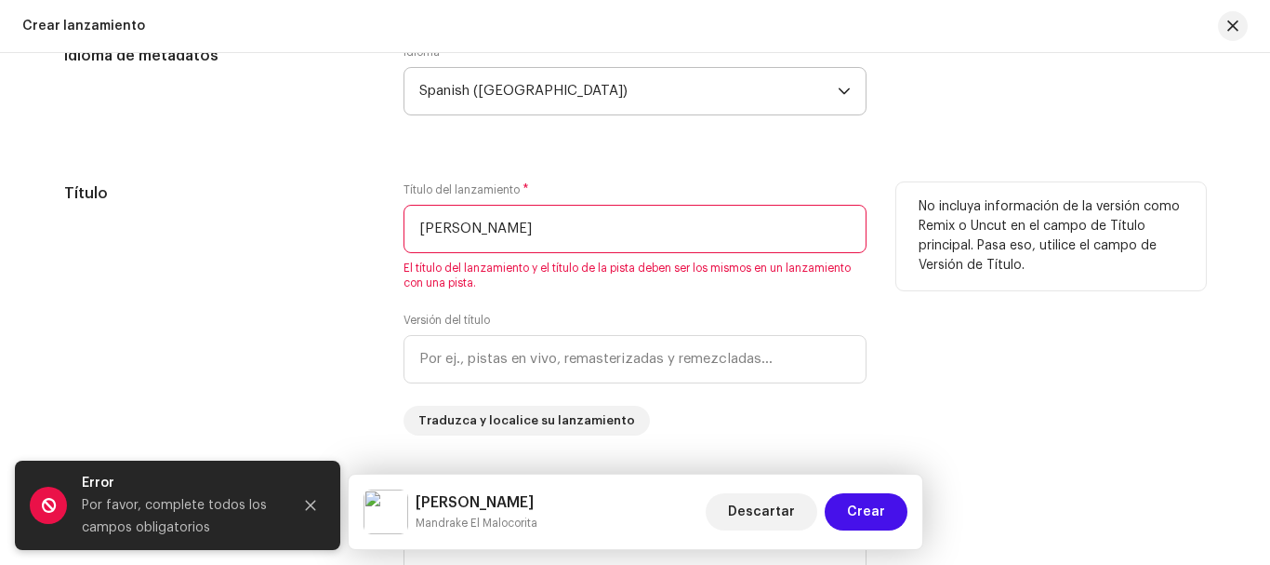
drag, startPoint x: 507, startPoint y: 238, endPoint x: 408, endPoint y: 232, distance: 98.8
click at [408, 232] on input "[PERSON_NAME]" at bounding box center [635, 229] width 463 height 48
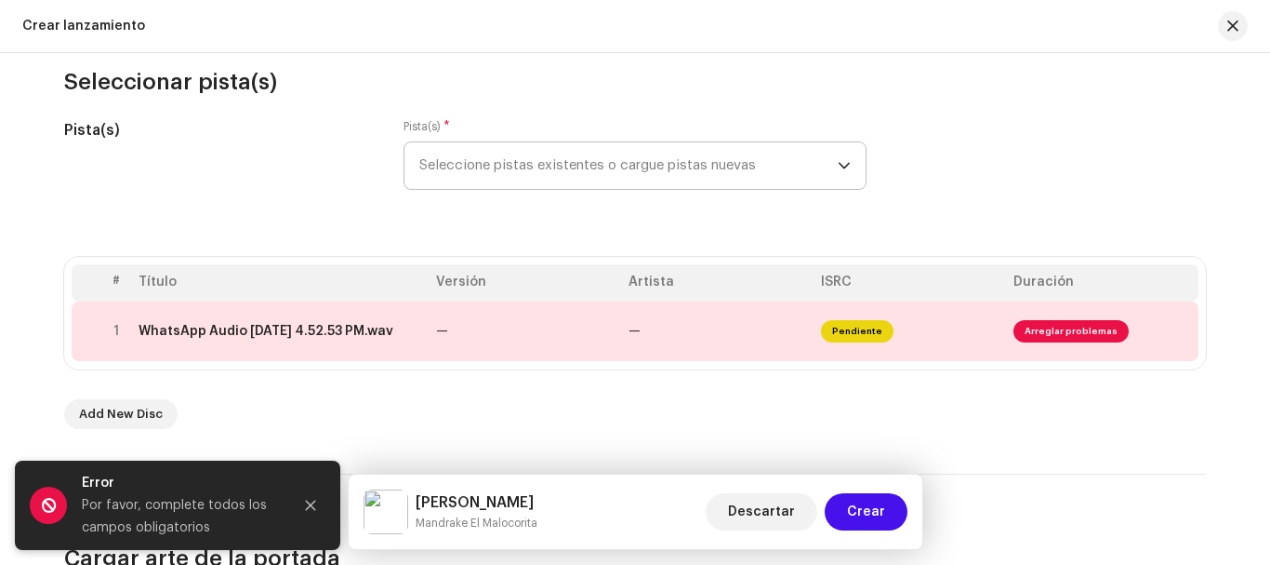
scroll to position [211, 0]
click at [941, 328] on td "Pendiente" at bounding box center [910, 332] width 193 height 60
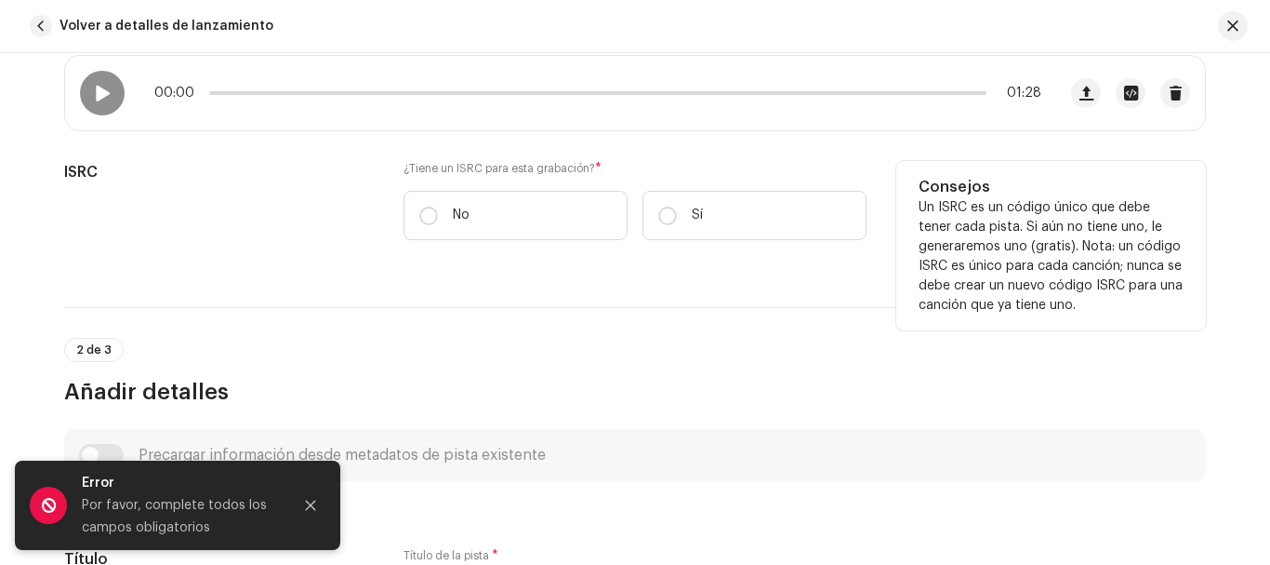
scroll to position [464, 0]
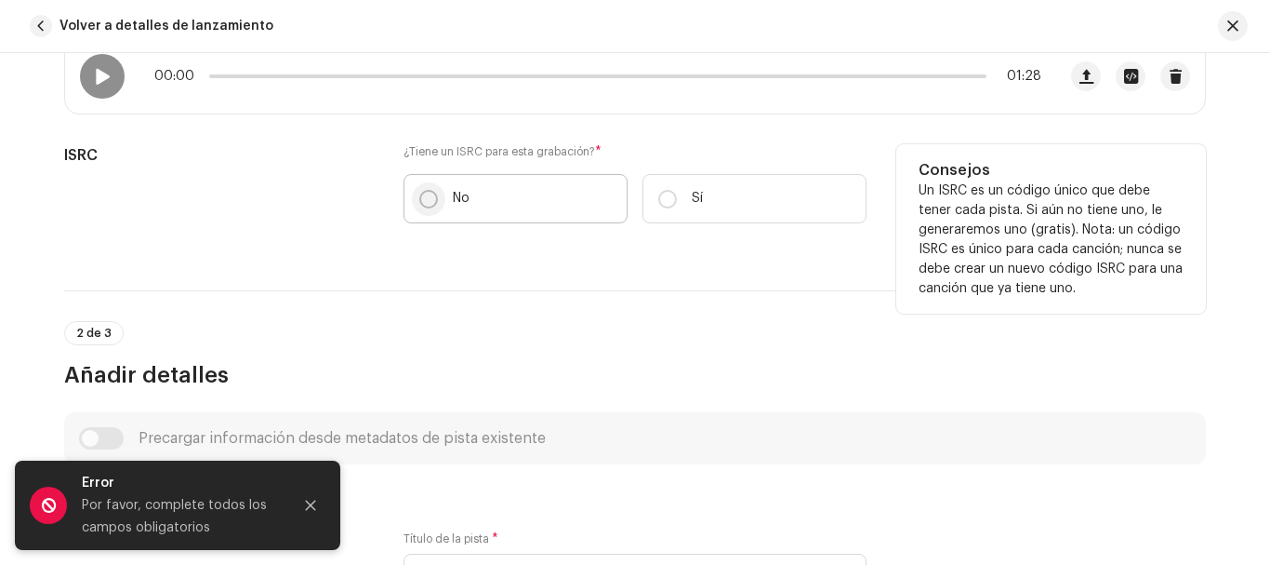
click at [419, 202] on p-radiobutton at bounding box center [428, 199] width 19 height 19
click at [419, 202] on input "No" at bounding box center [428, 199] width 19 height 19
radio input "true"
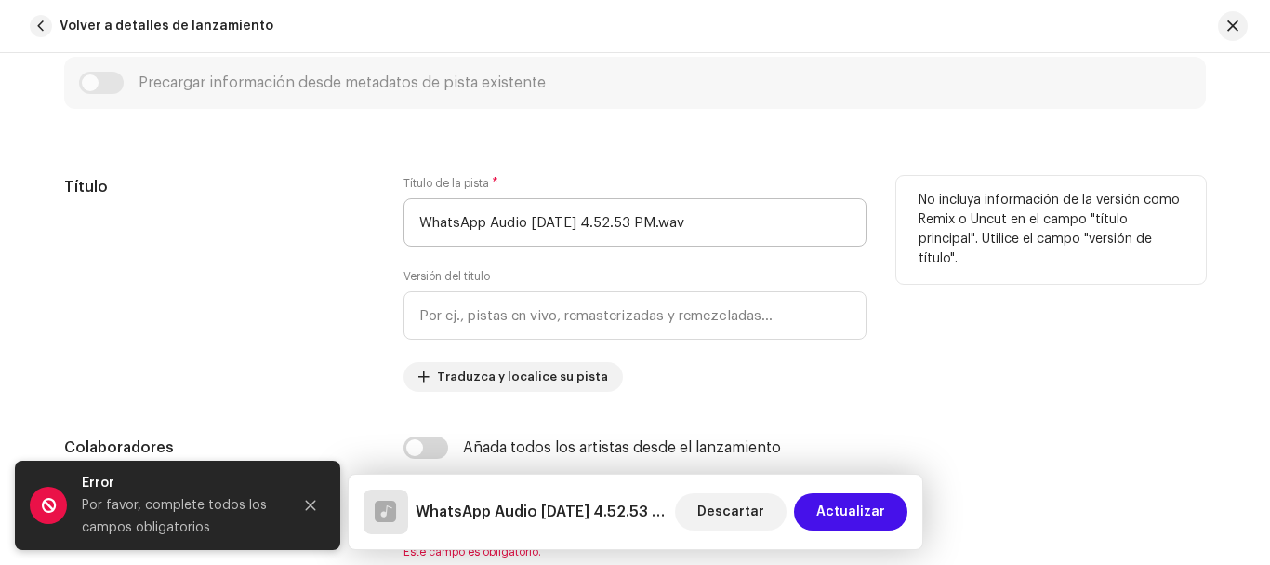
scroll to position [867, 0]
drag, startPoint x: 417, startPoint y: 222, endPoint x: 843, endPoint y: 207, distance: 426.2
click at [843, 207] on input "WhatsApp Audio [DATE] 4.52.53 PM.wav" at bounding box center [635, 223] width 463 height 48
paste input "[PERSON_NAME]"
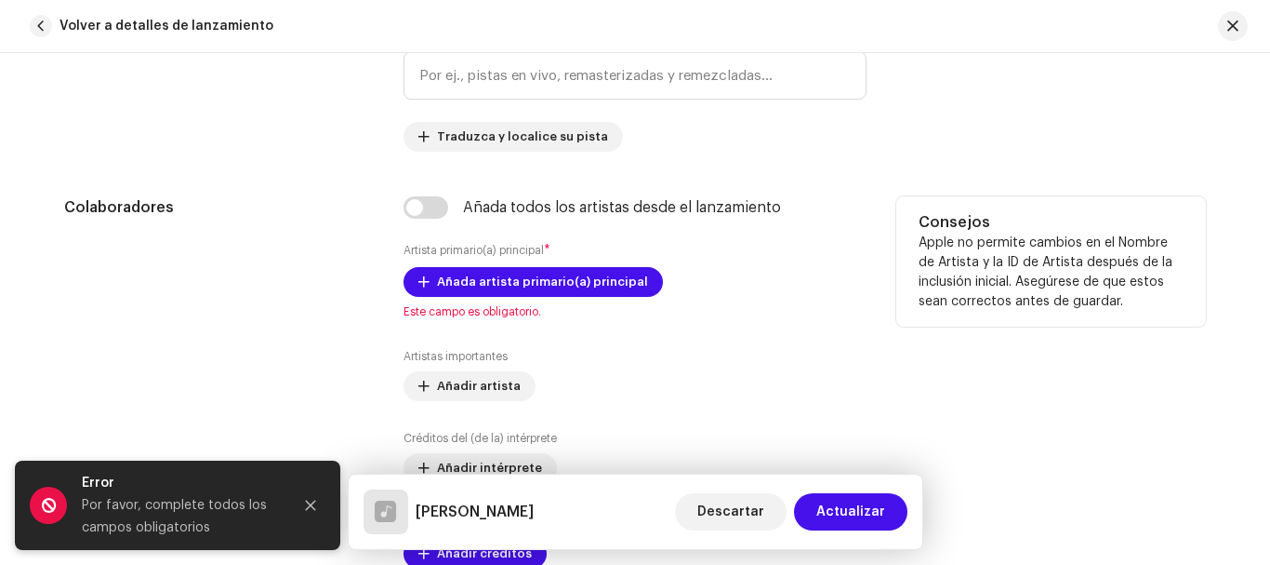
scroll to position [1109, 0]
type input "[PERSON_NAME]"
click at [418, 207] on input "checkbox" at bounding box center [426, 206] width 45 height 22
checkbox input "true"
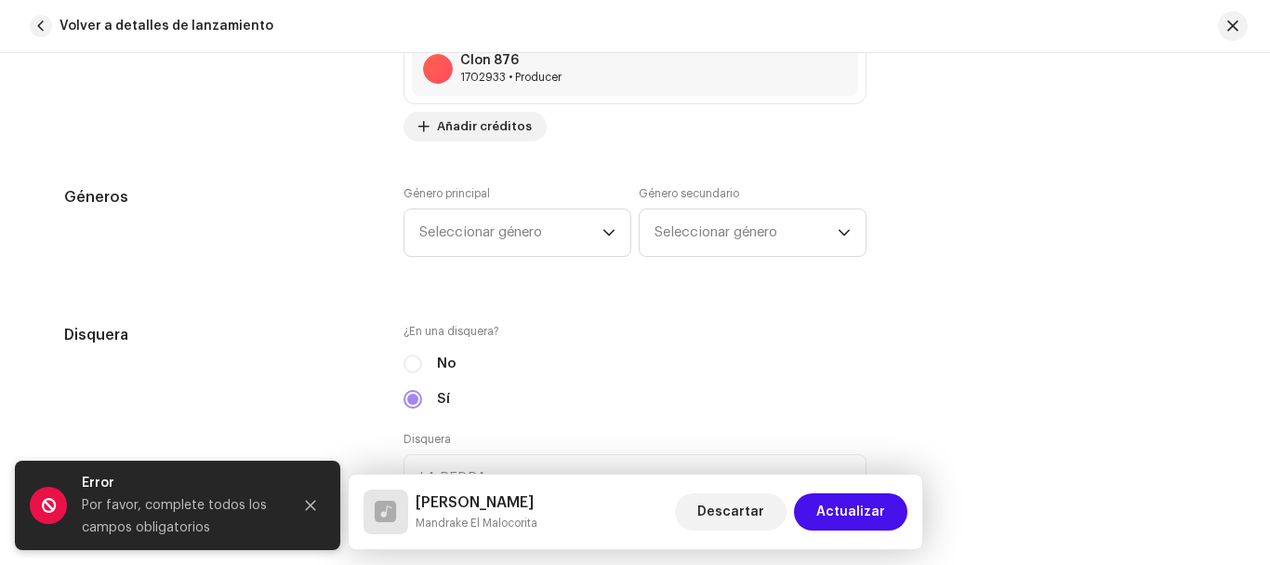
scroll to position [1803, 0]
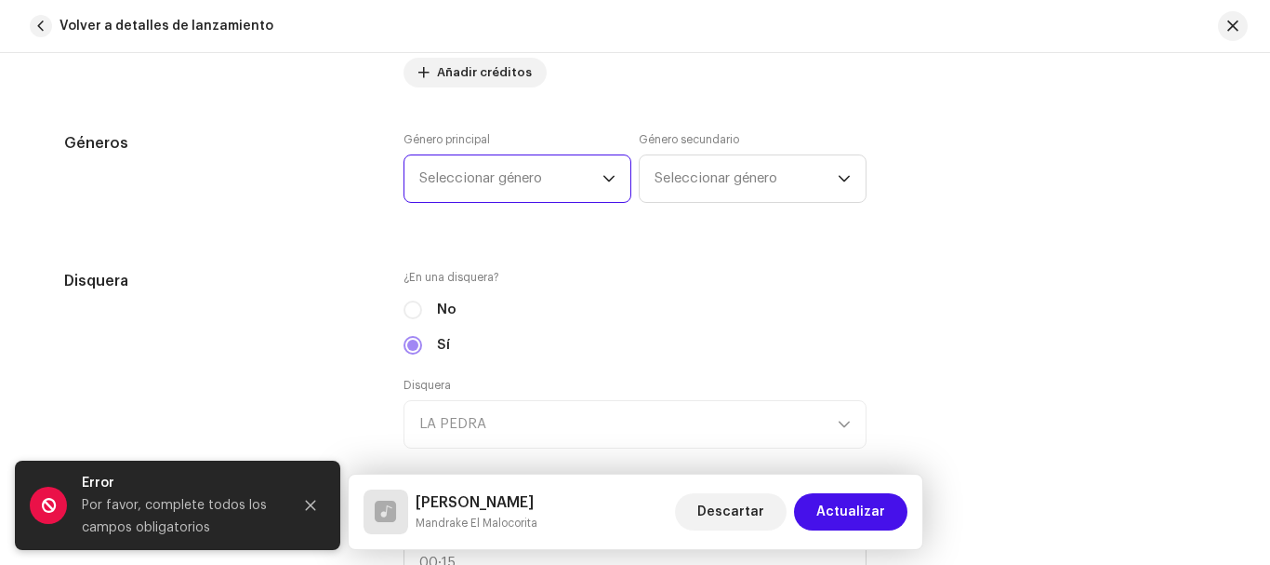
click at [513, 169] on span "Seleccionar género" at bounding box center [510, 178] width 183 height 47
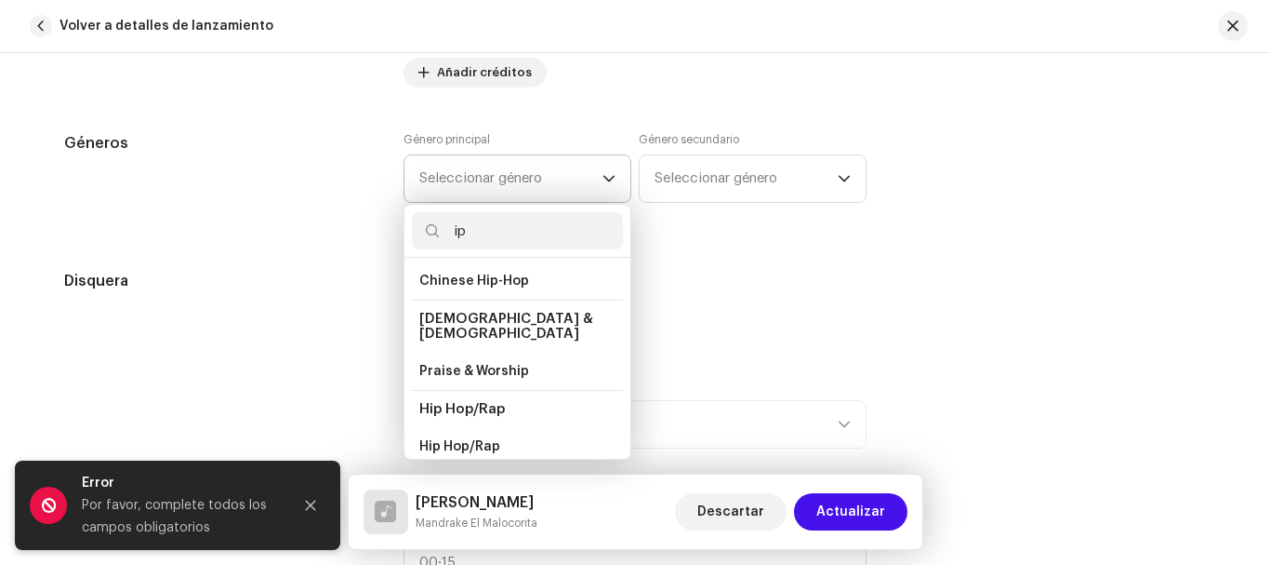
scroll to position [54, 0]
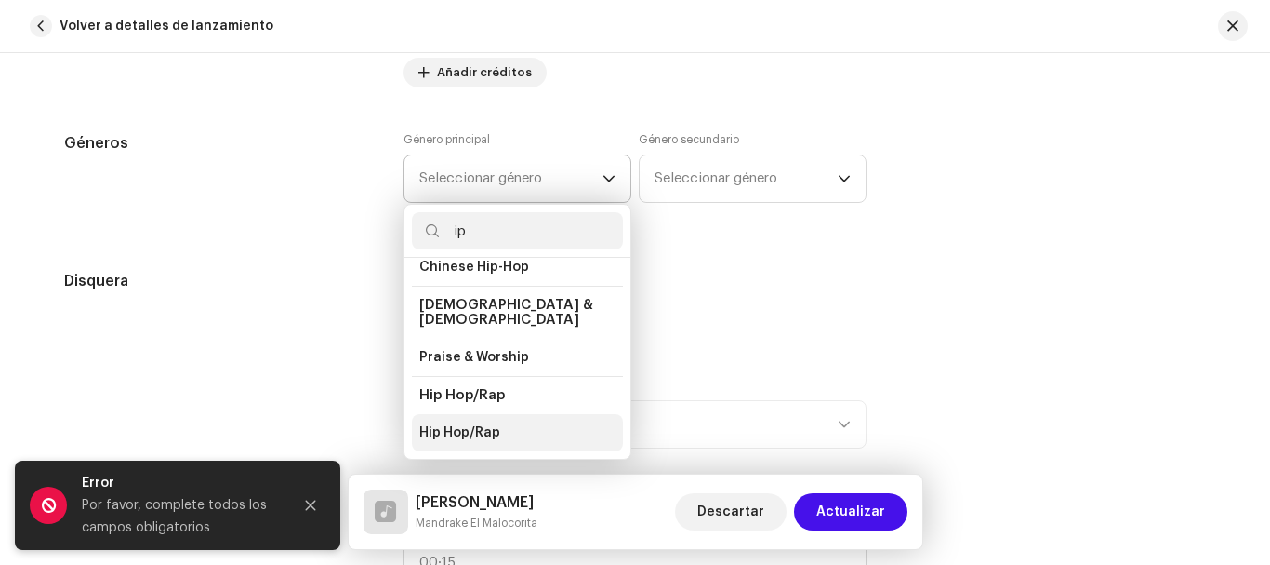
type input "ip"
click at [484, 423] on span "Hip Hop/Rap" at bounding box center [459, 432] width 81 height 19
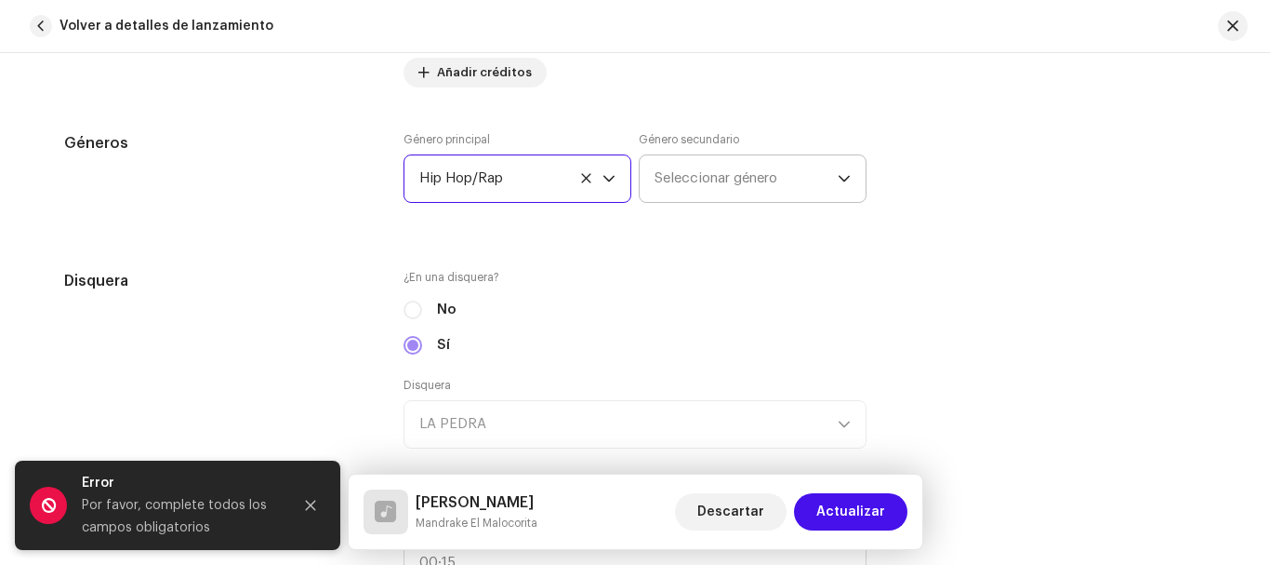
click at [700, 174] on span "Seleccionar género" at bounding box center [746, 178] width 183 height 47
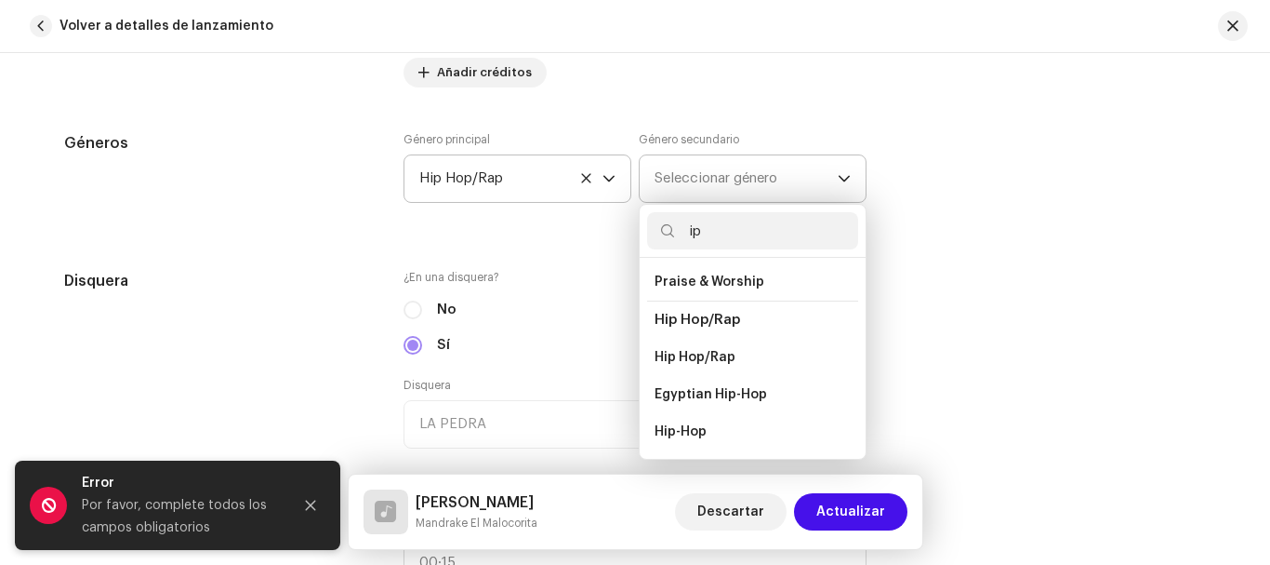
scroll to position [108, 0]
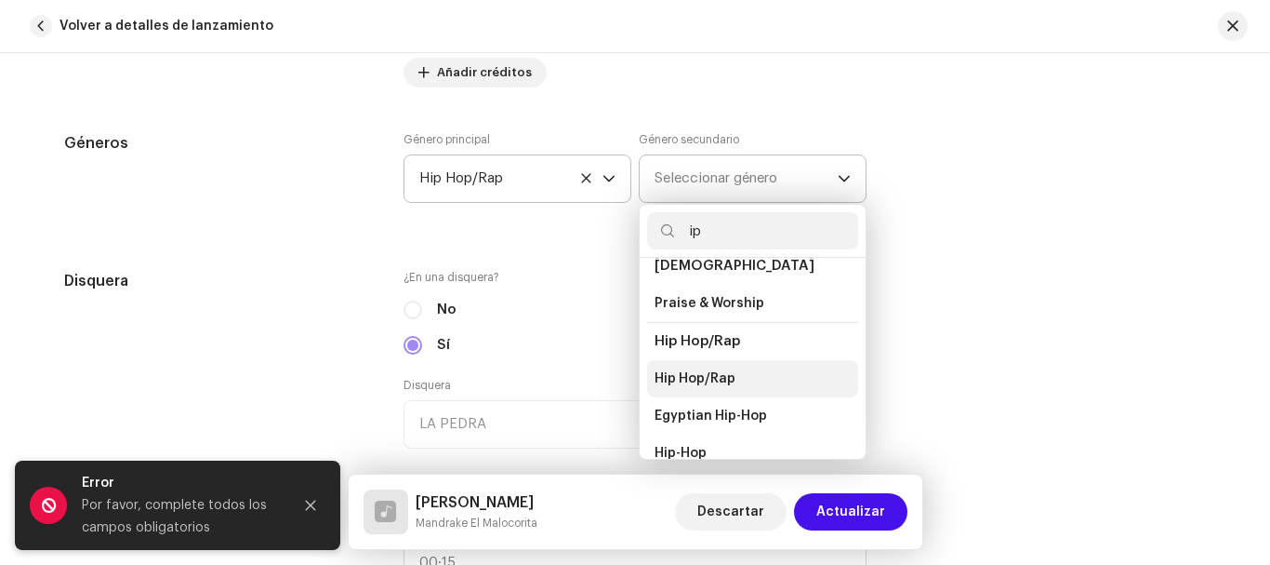
type input "ip"
click at [704, 369] on span "Hip Hop/Rap" at bounding box center [695, 378] width 81 height 19
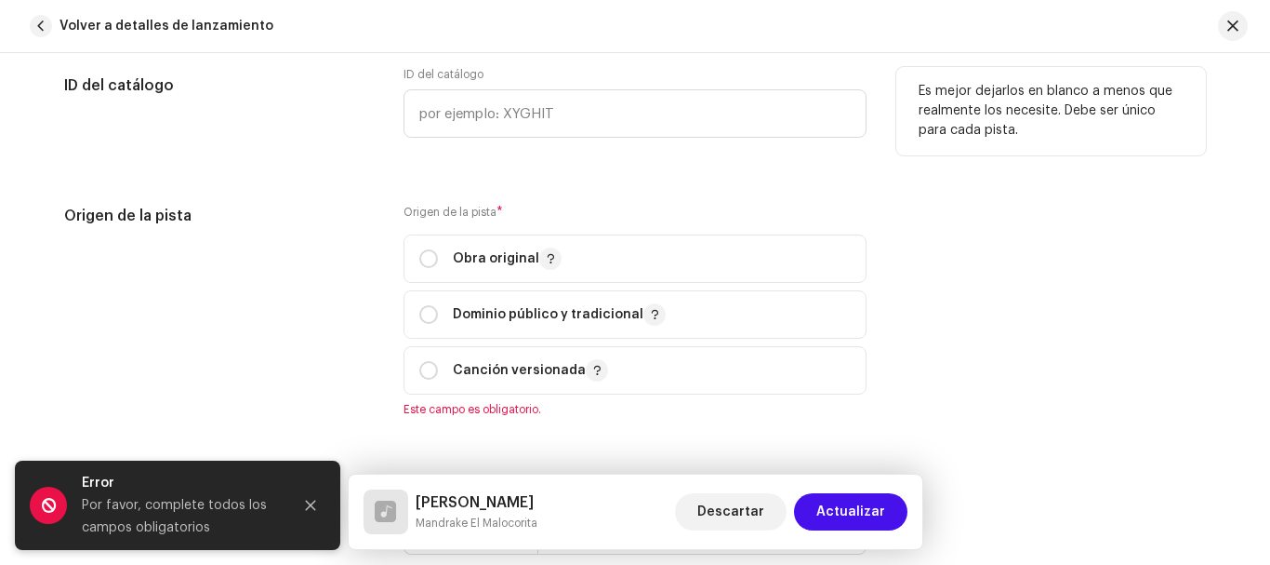
scroll to position [2420, 0]
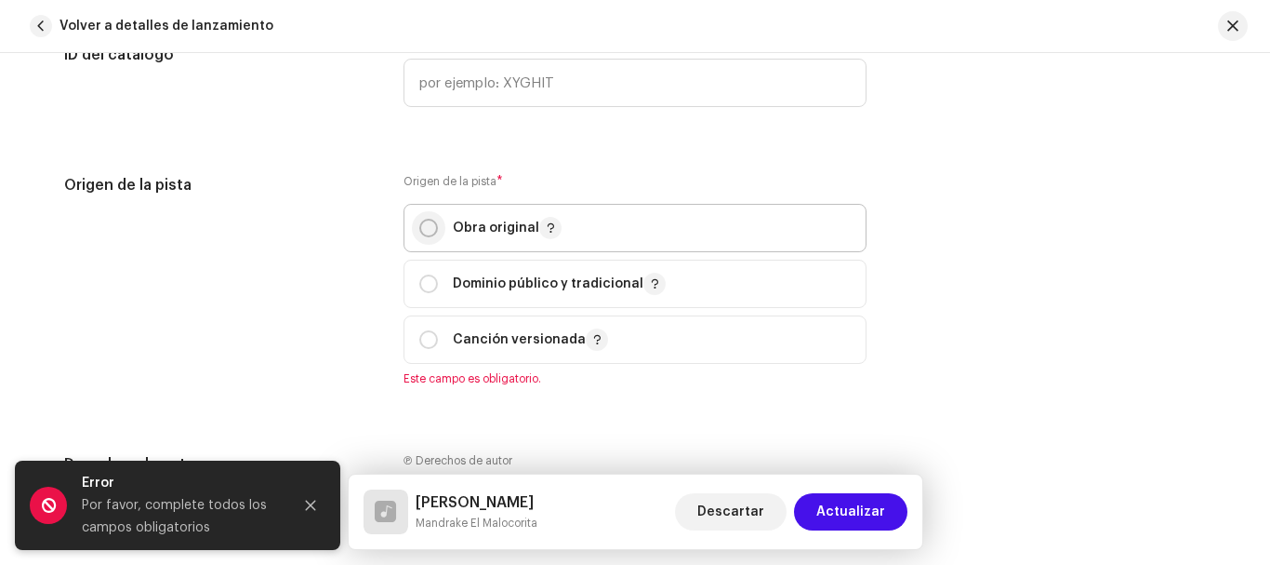
click at [424, 223] on input "radio" at bounding box center [428, 228] width 19 height 19
radio input "true"
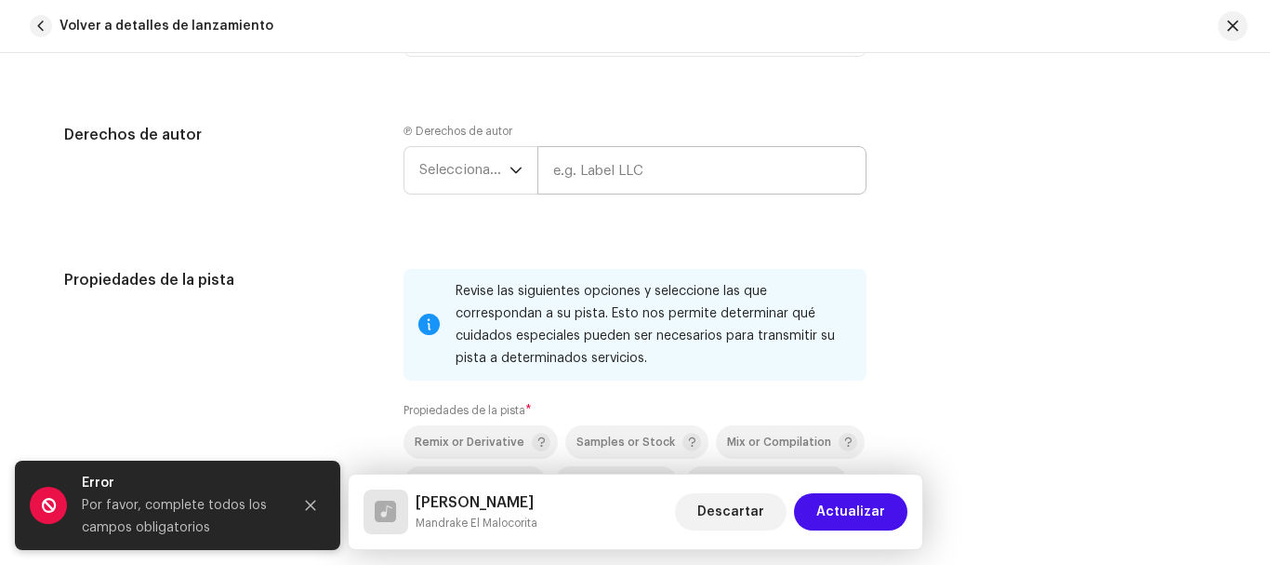
scroll to position [2746, 0]
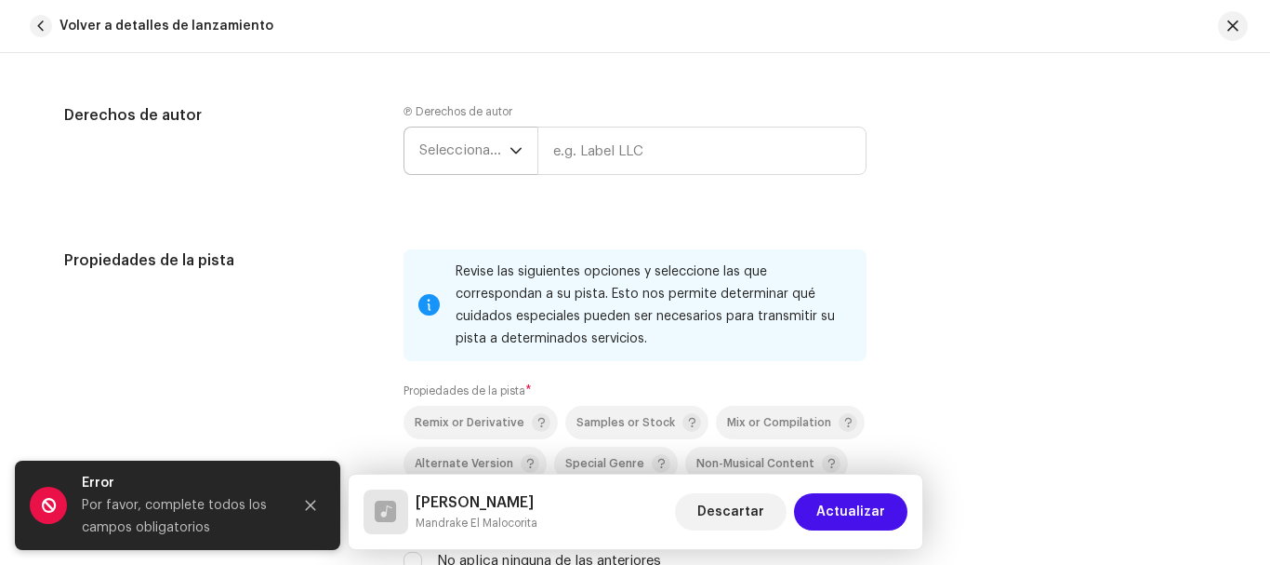
click at [445, 142] on span "Seleccionar año" at bounding box center [464, 150] width 90 height 47
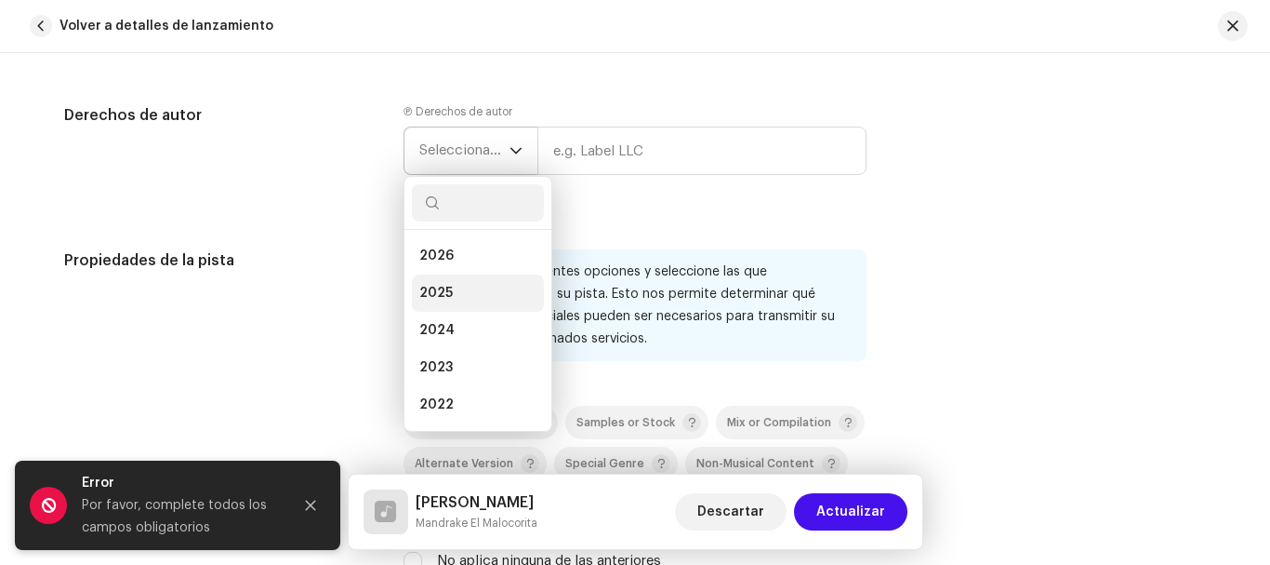
click at [452, 286] on li "2025" at bounding box center [478, 292] width 132 height 37
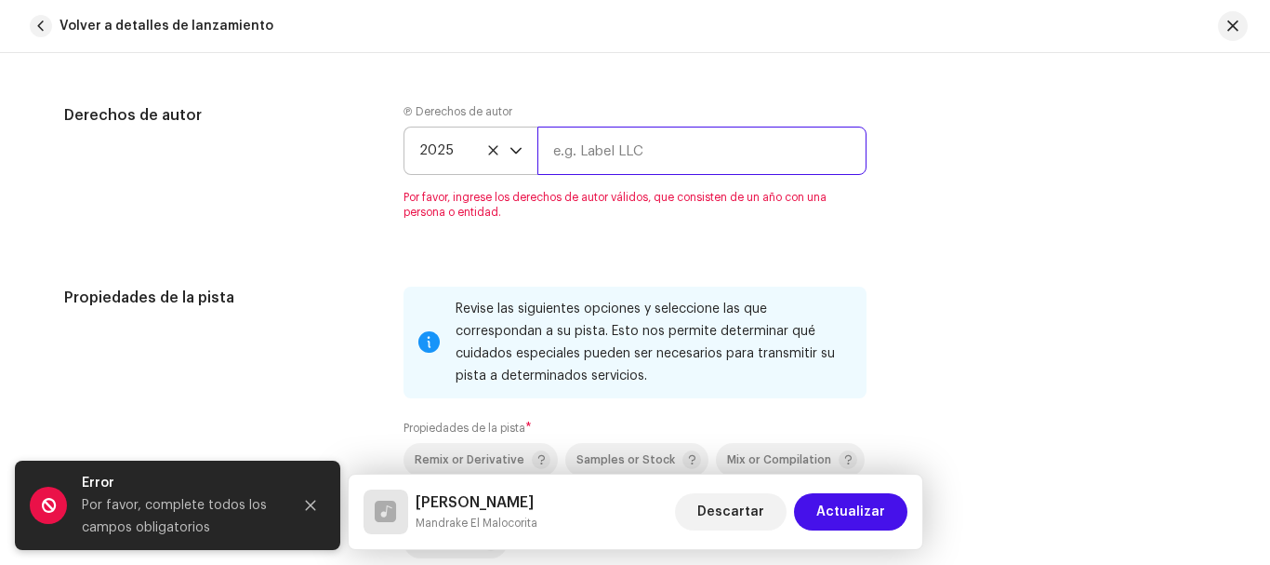
click at [598, 148] on input "text" at bounding box center [702, 150] width 329 height 48
type input "[PERSON_NAME]"
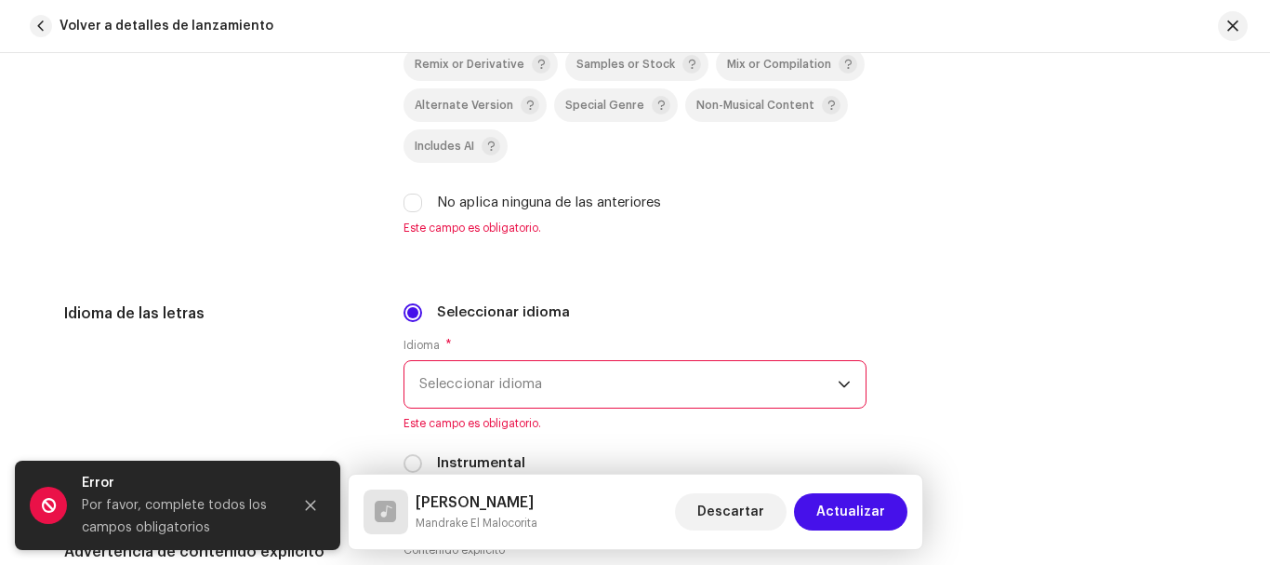
scroll to position [3115, 0]
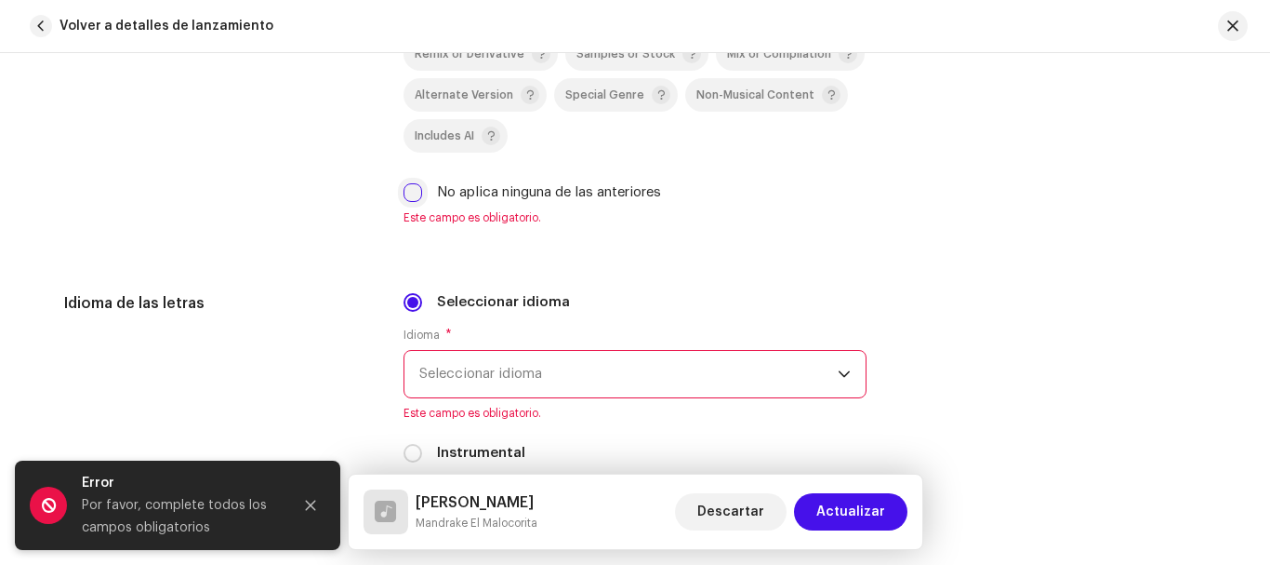
click at [408, 193] on input "No aplica ninguna de las anteriores" at bounding box center [413, 192] width 19 height 19
checkbox input "true"
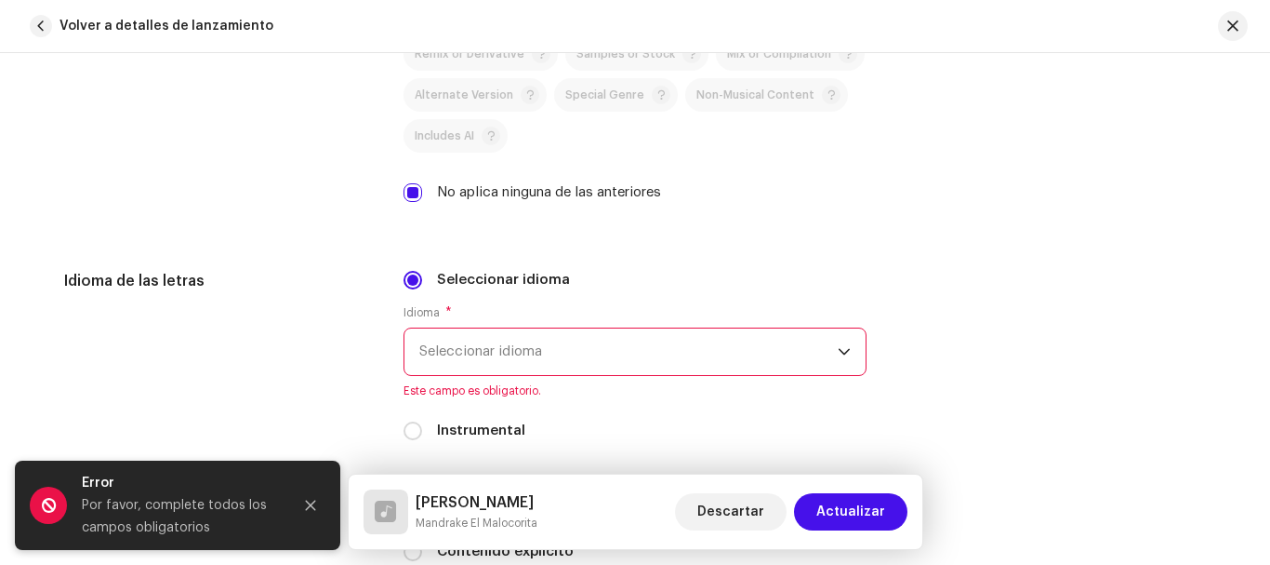
click at [595, 361] on span "Seleccionar idioma" at bounding box center [628, 351] width 419 height 47
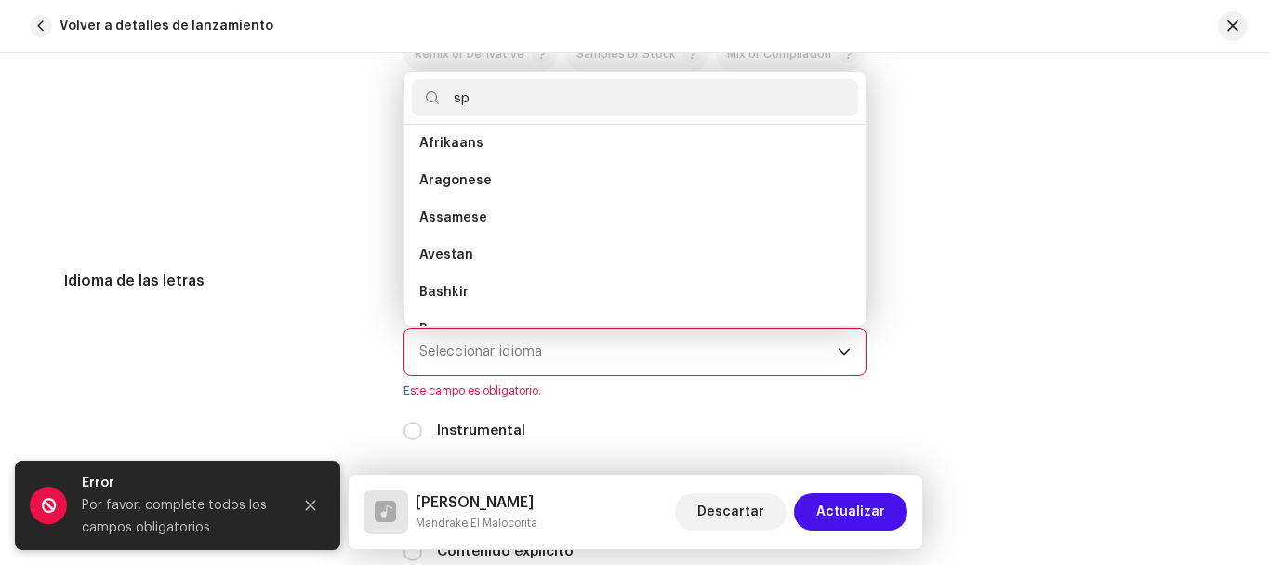
scroll to position [0, 0]
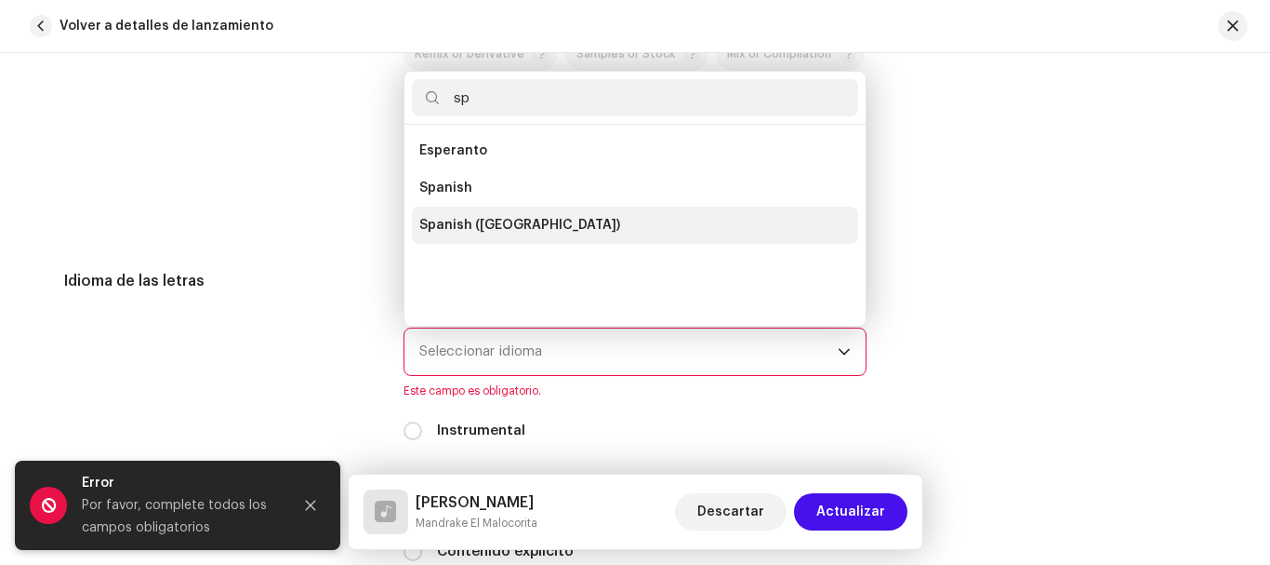
type input "sp"
click at [540, 227] on span "Spanish ([GEOGRAPHIC_DATA])" at bounding box center [519, 225] width 201 height 19
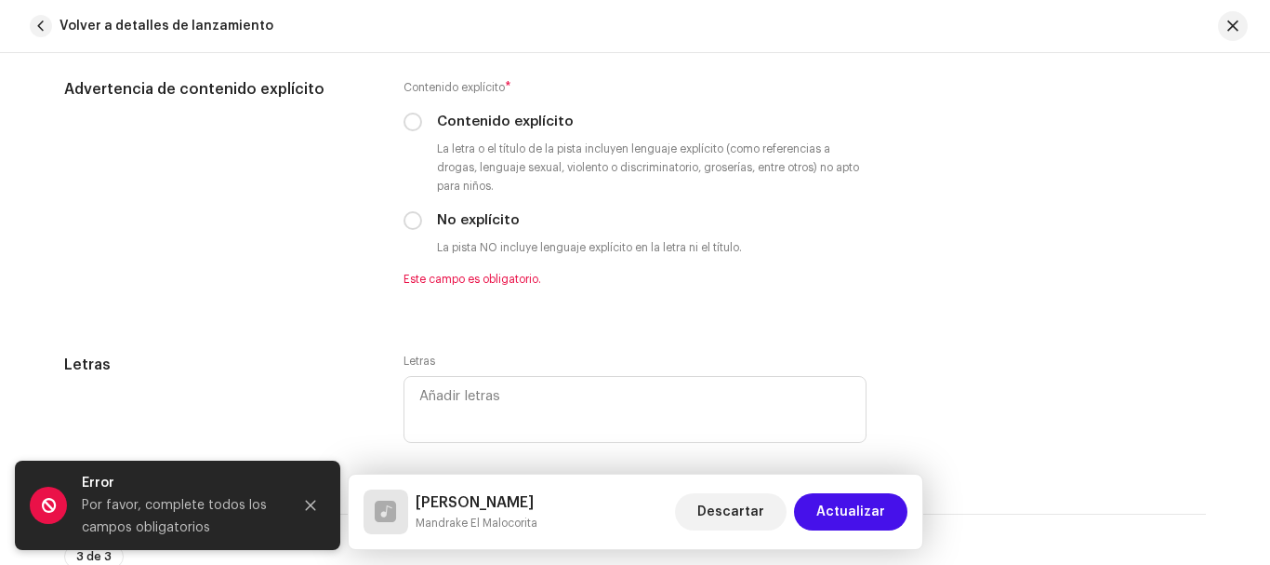
scroll to position [3526, 0]
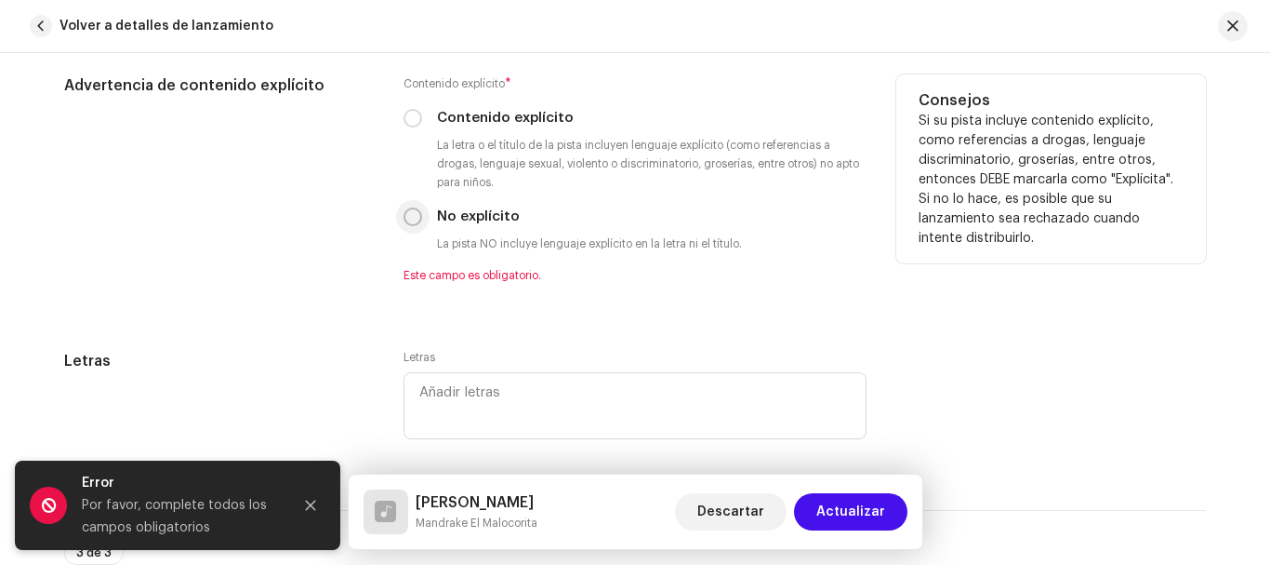
click at [411, 218] on input "No explícito" at bounding box center [413, 216] width 19 height 19
radio input "true"
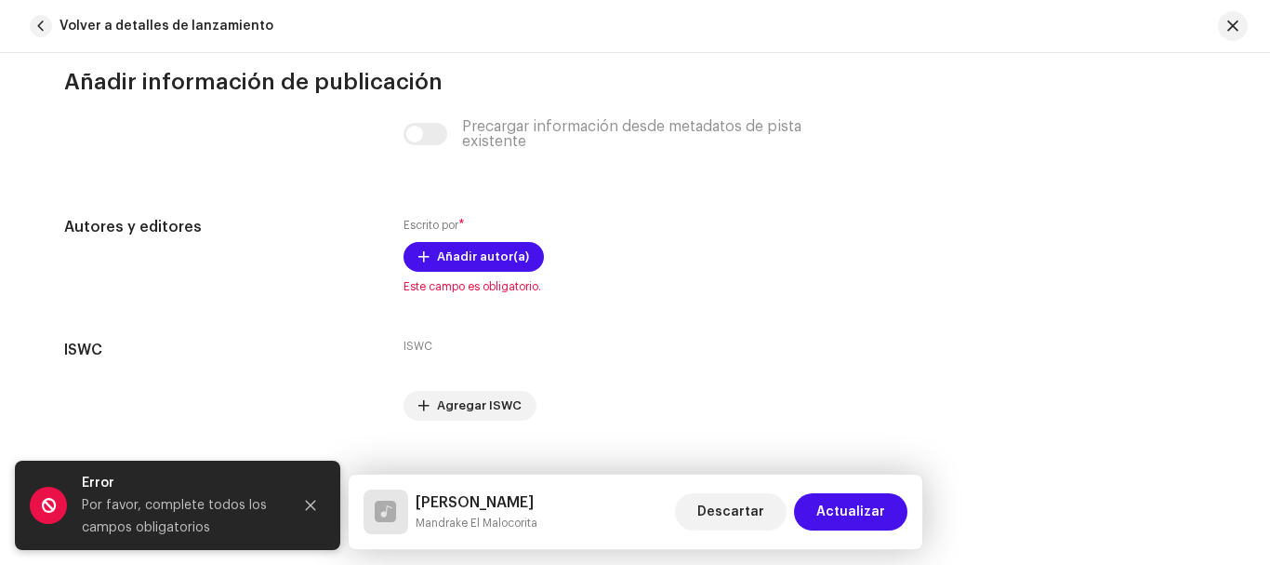
scroll to position [4050, 0]
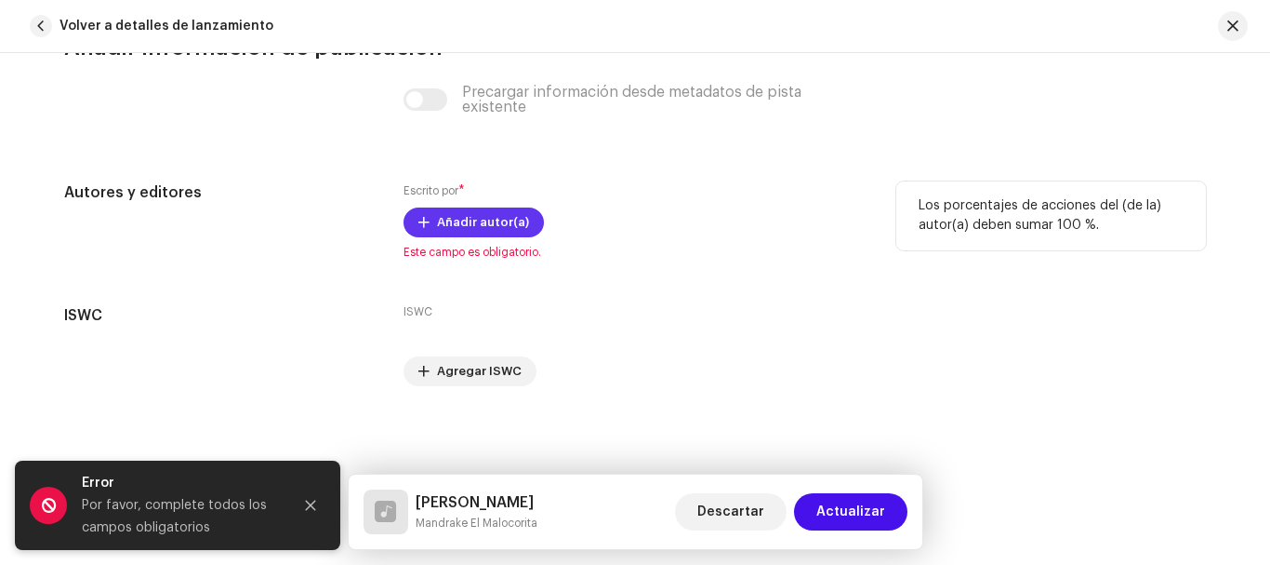
click at [480, 222] on span "Añadir autor(a)" at bounding box center [483, 222] width 92 height 37
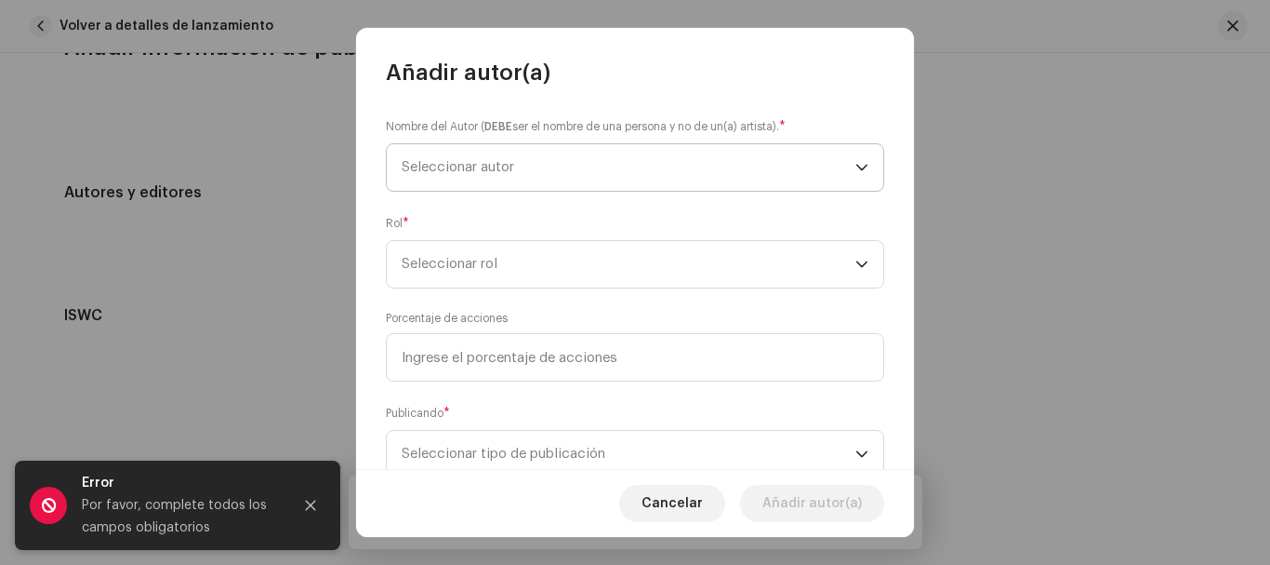
click at [599, 163] on span "Seleccionar autor" at bounding box center [629, 167] width 454 height 47
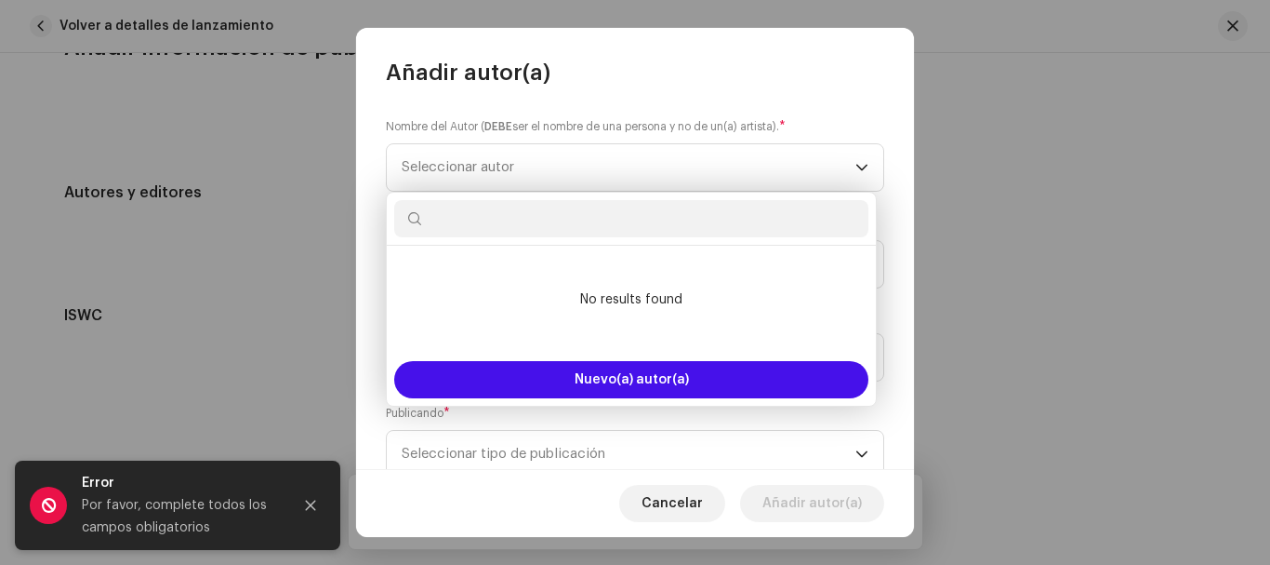
click at [566, 229] on input "text" at bounding box center [631, 218] width 474 height 37
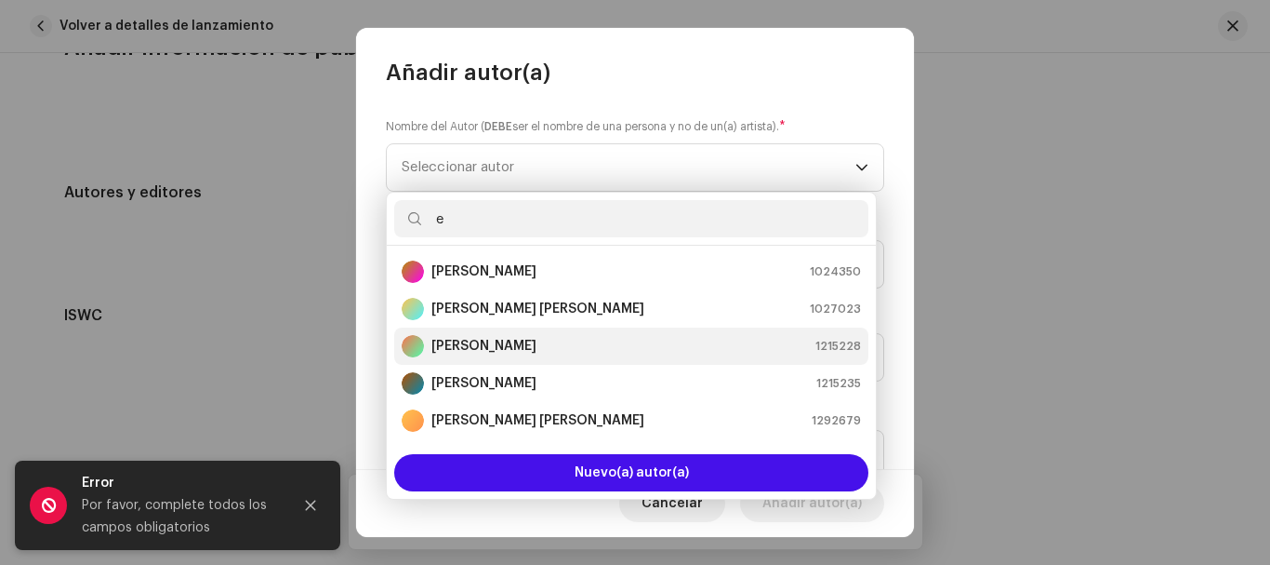
type input "e"
click at [537, 346] on strong "[PERSON_NAME]" at bounding box center [484, 346] width 105 height 19
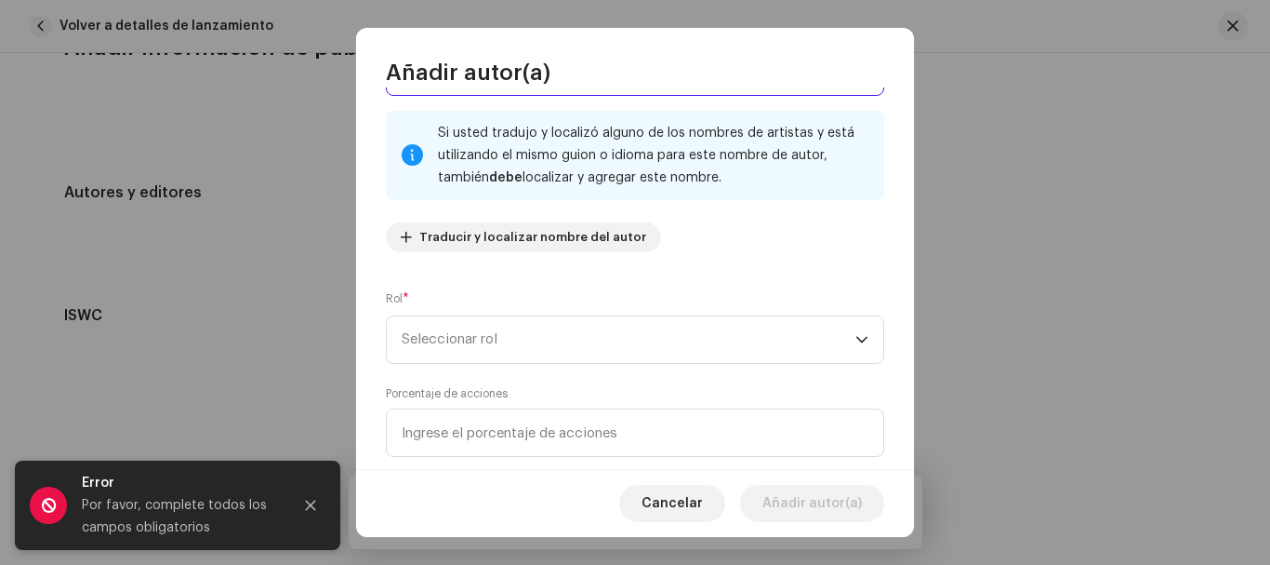
scroll to position [140, 0]
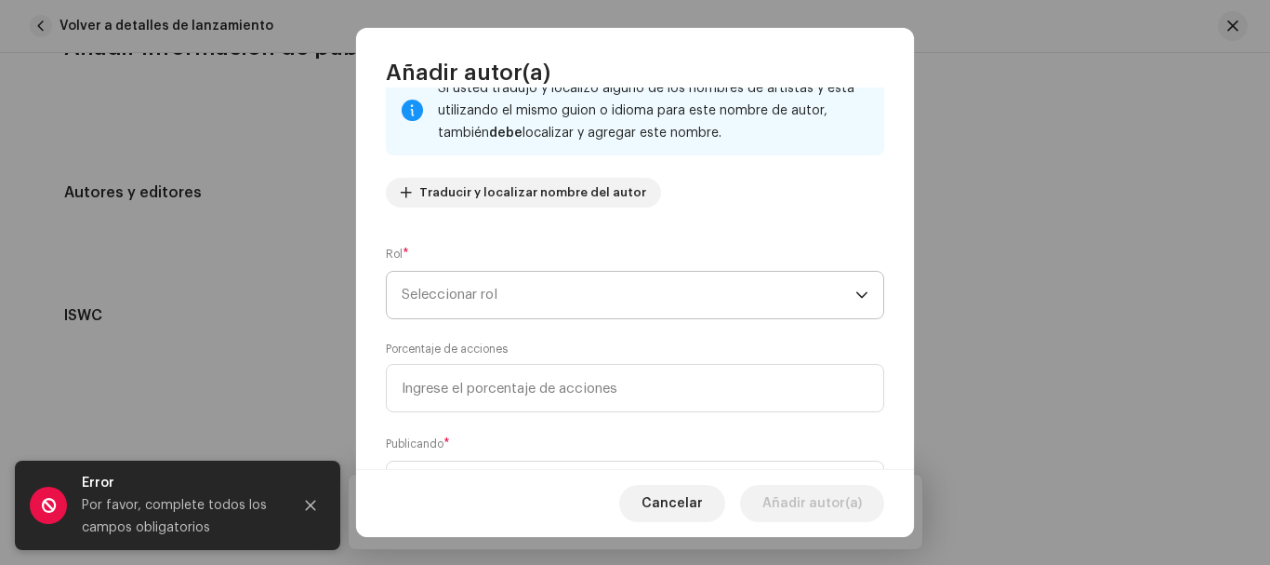
click at [514, 294] on span "Seleccionar rol" at bounding box center [629, 295] width 454 height 47
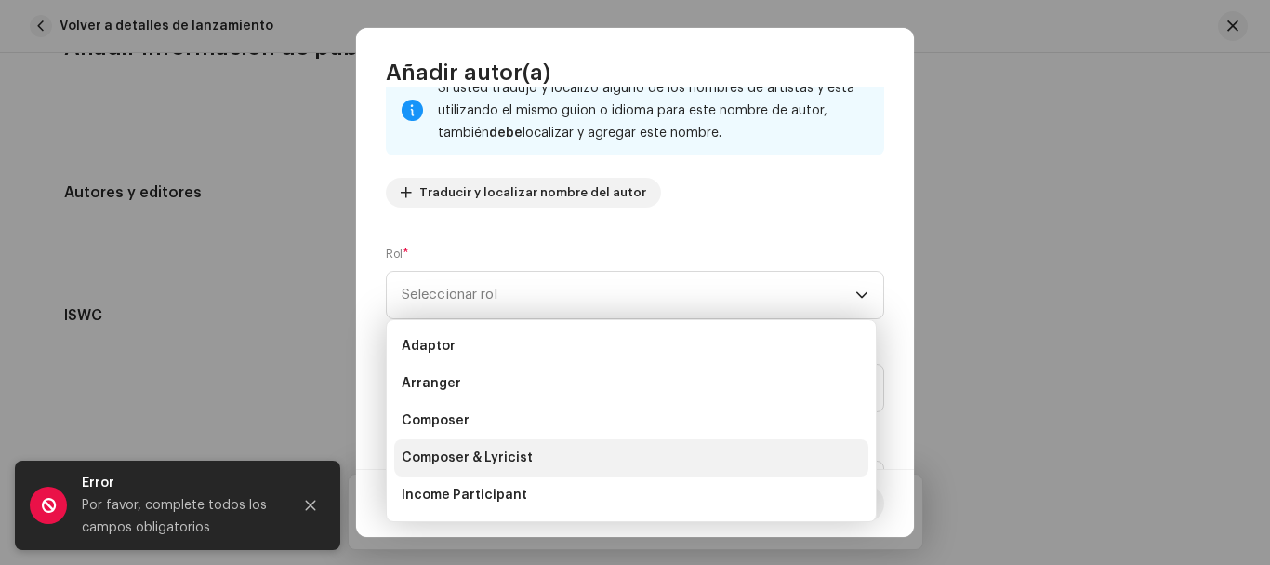
click at [504, 462] on span "Composer & Lyricist" at bounding box center [467, 457] width 131 height 19
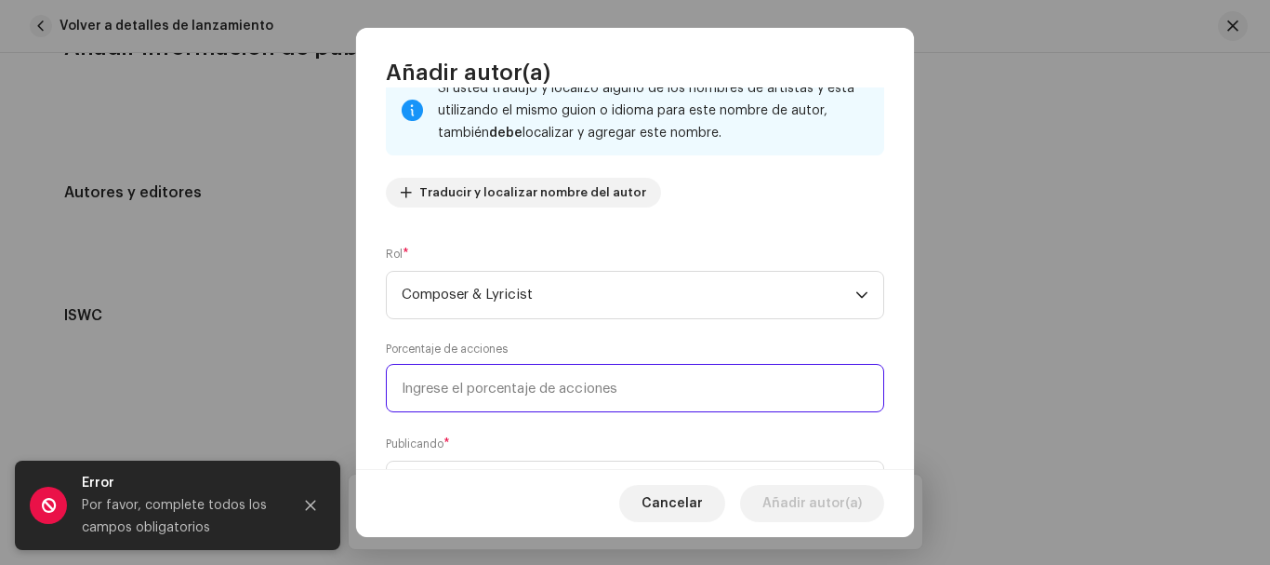
click at [502, 394] on input at bounding box center [635, 388] width 498 height 48
type input "100,00"
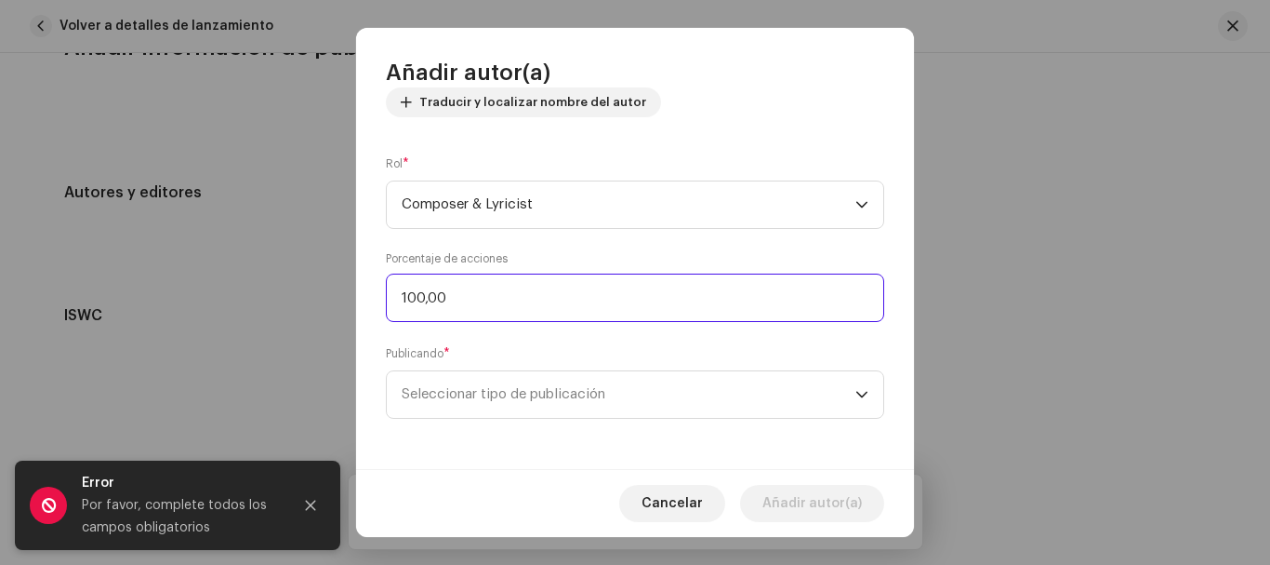
scroll to position [233, 0]
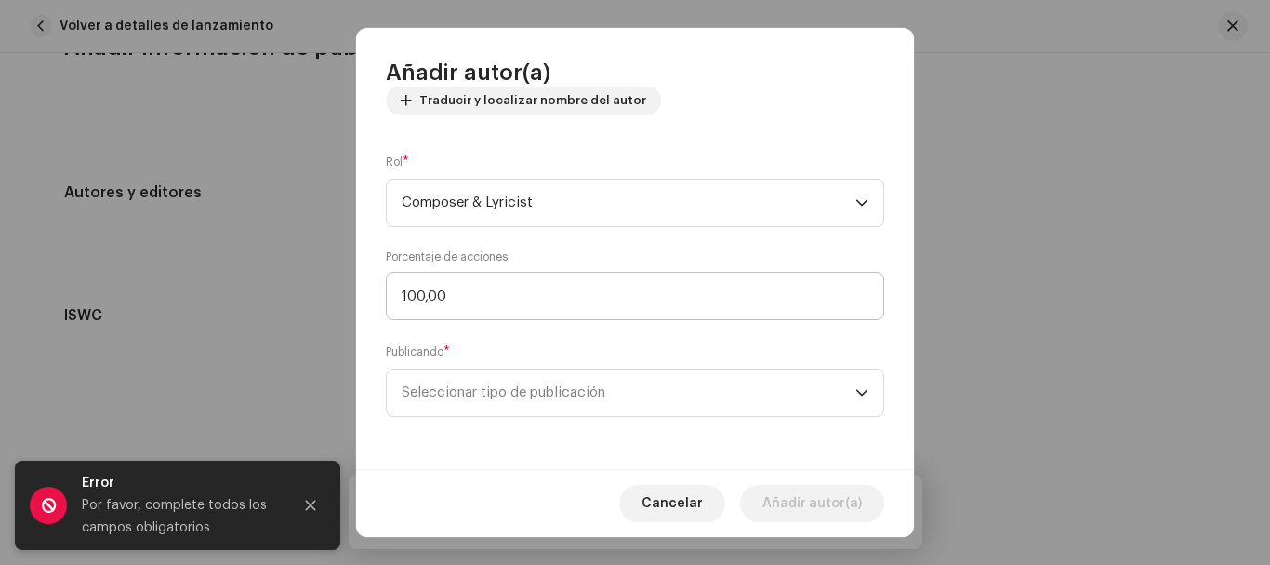
click at [502, 394] on span "Seleccionar tipo de publicación" at bounding box center [629, 392] width 454 height 47
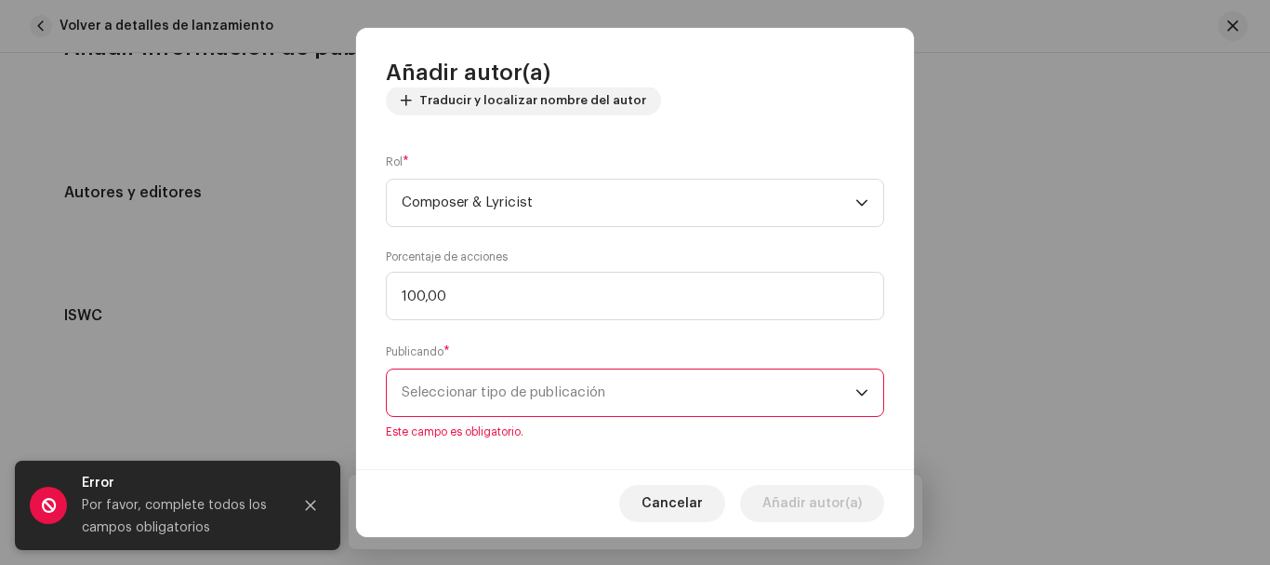
click at [550, 399] on span "Seleccionar tipo de publicación" at bounding box center [629, 392] width 454 height 47
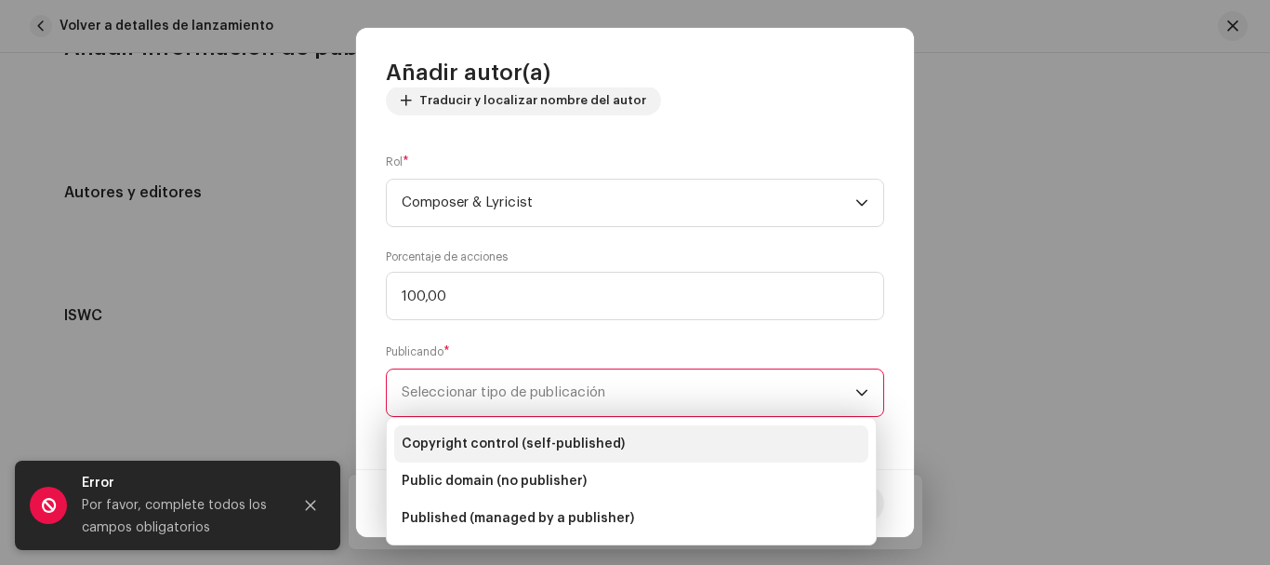
click at [584, 435] on span "Copyright control (self-published)" at bounding box center [513, 443] width 223 height 19
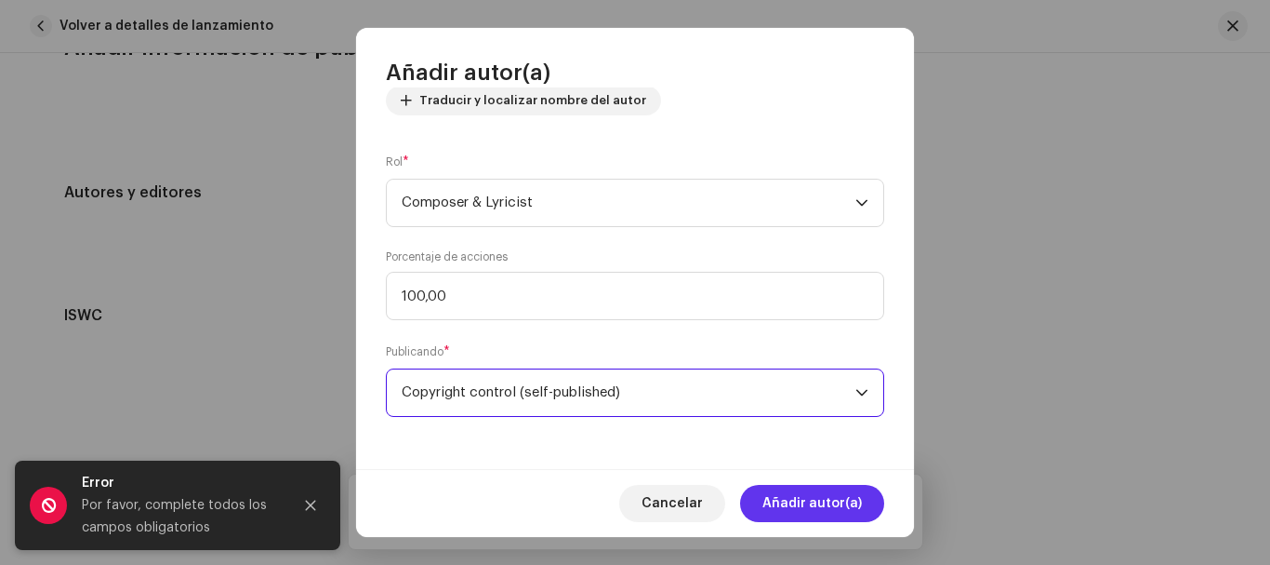
click at [819, 496] on span "Añadir autor(a)" at bounding box center [813, 503] width 100 height 37
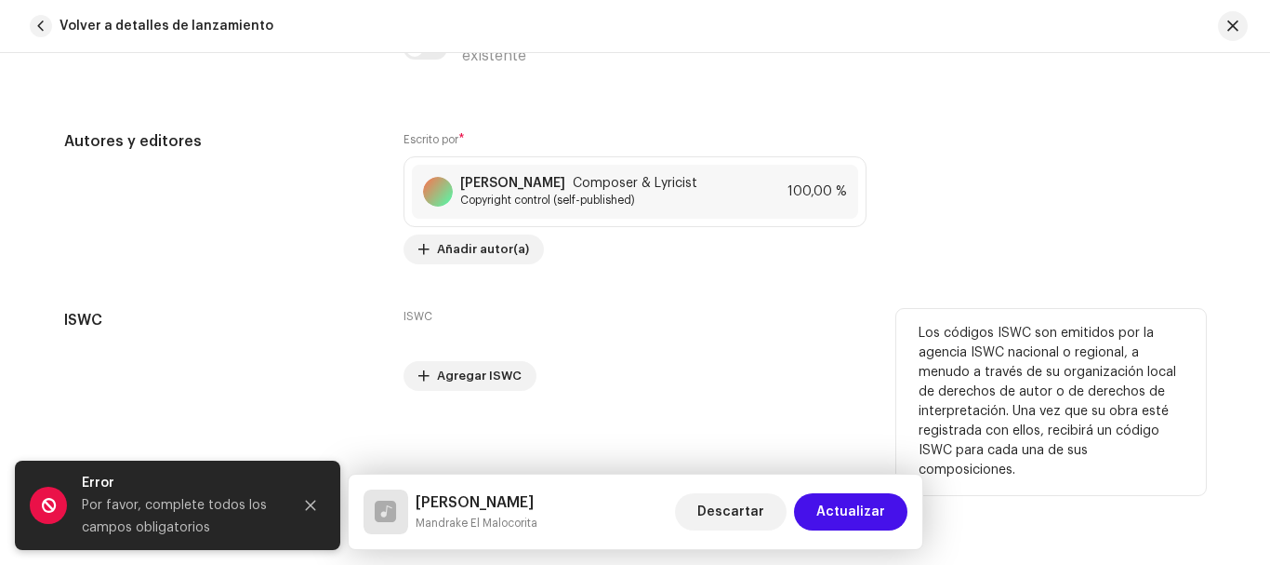
scroll to position [4106, 0]
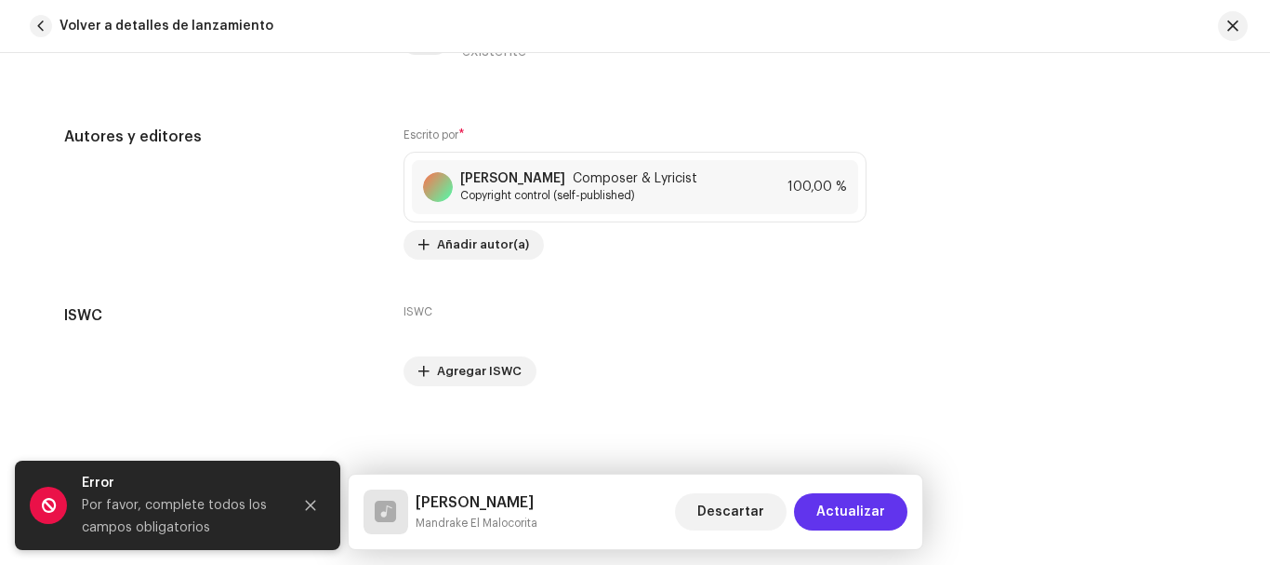
click at [845, 525] on span "Actualizar" at bounding box center [851, 511] width 69 height 37
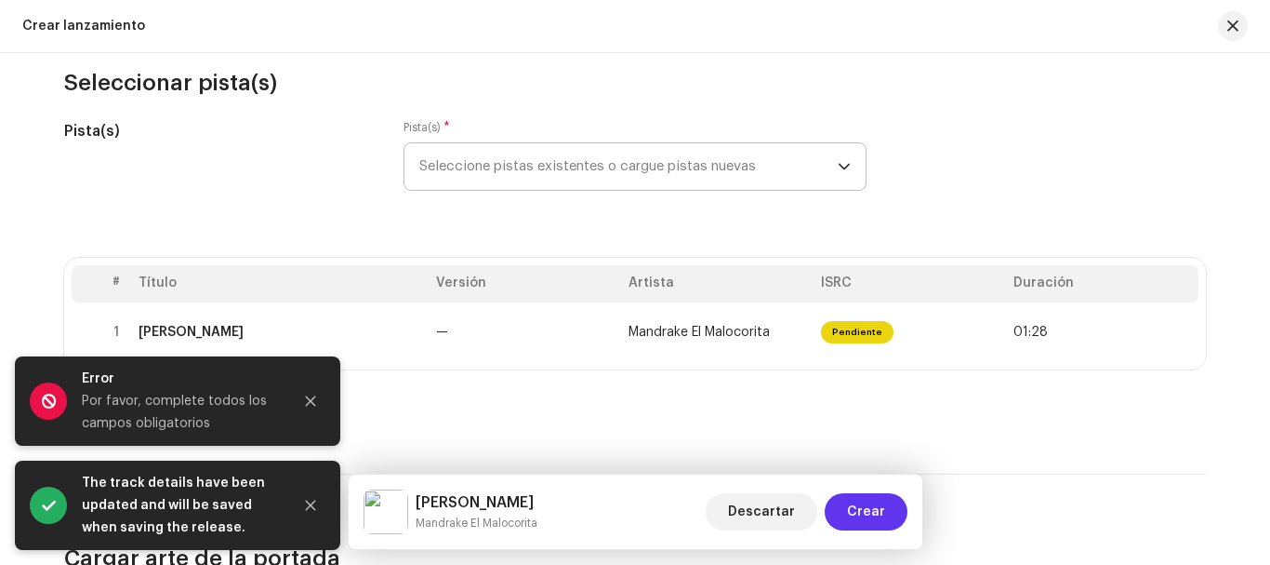
click at [883, 505] on span "Crear" at bounding box center [866, 511] width 38 height 37
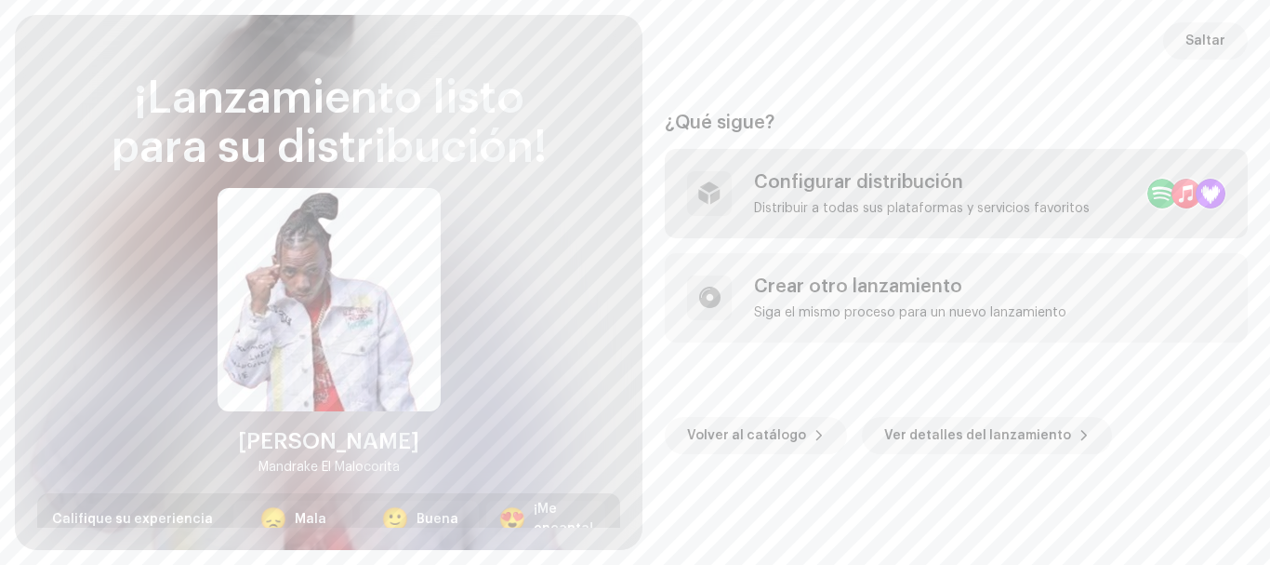
click at [1174, 188] on div at bounding box center [1187, 194] width 30 height 30
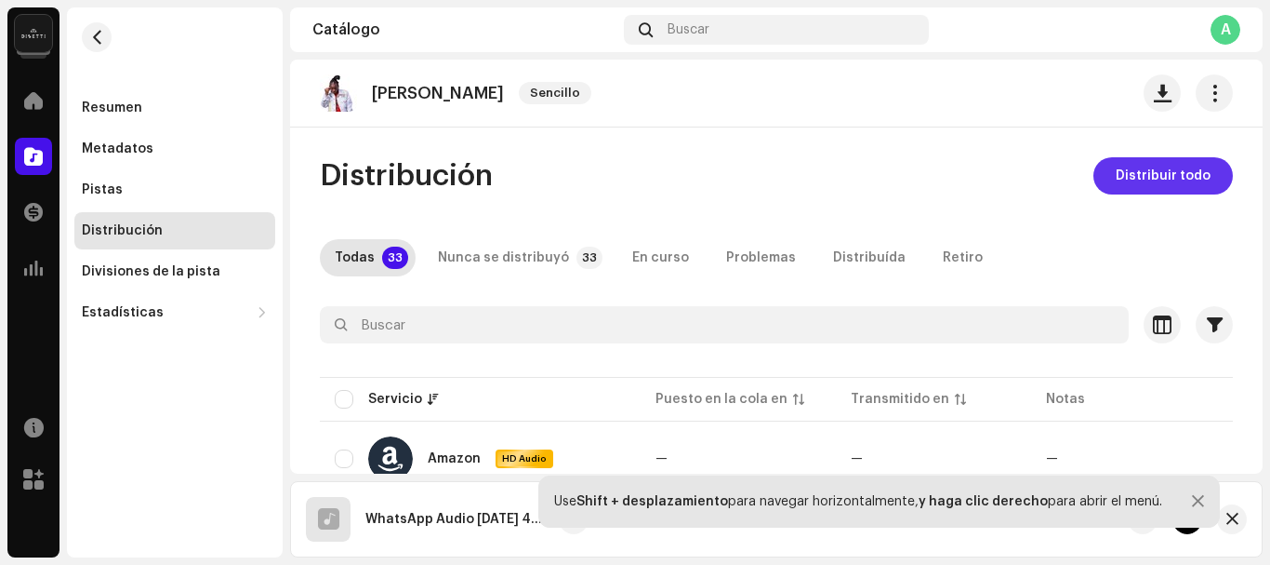
click at [1166, 168] on span "Distribuir todo" at bounding box center [1163, 175] width 95 height 37
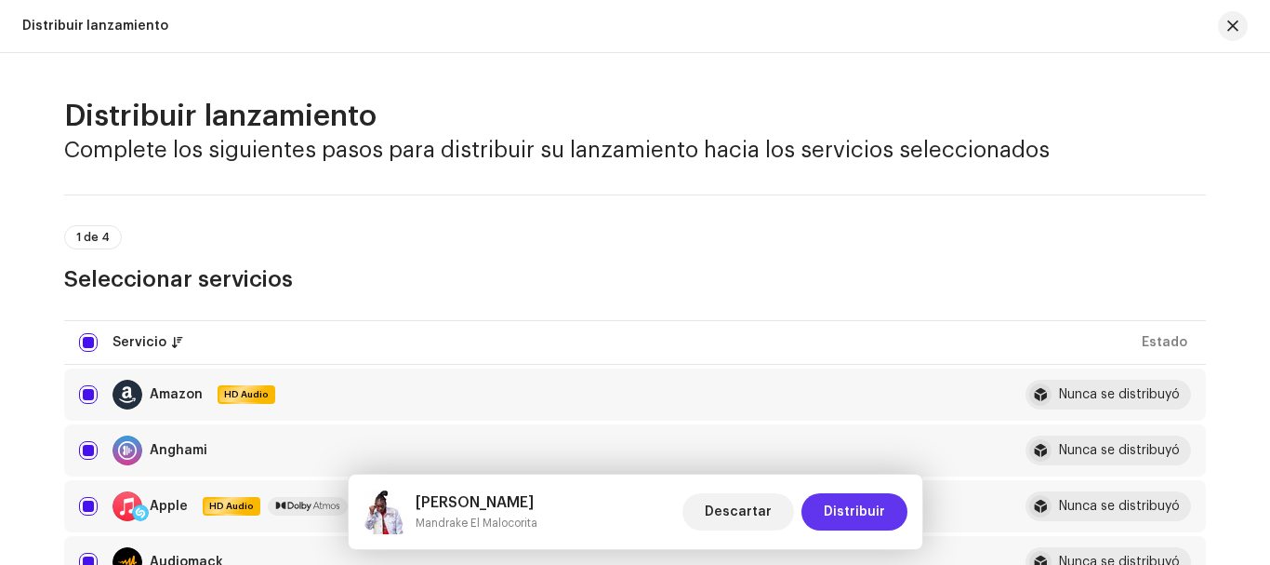
click at [852, 504] on span "Distribuir" at bounding box center [854, 511] width 61 height 37
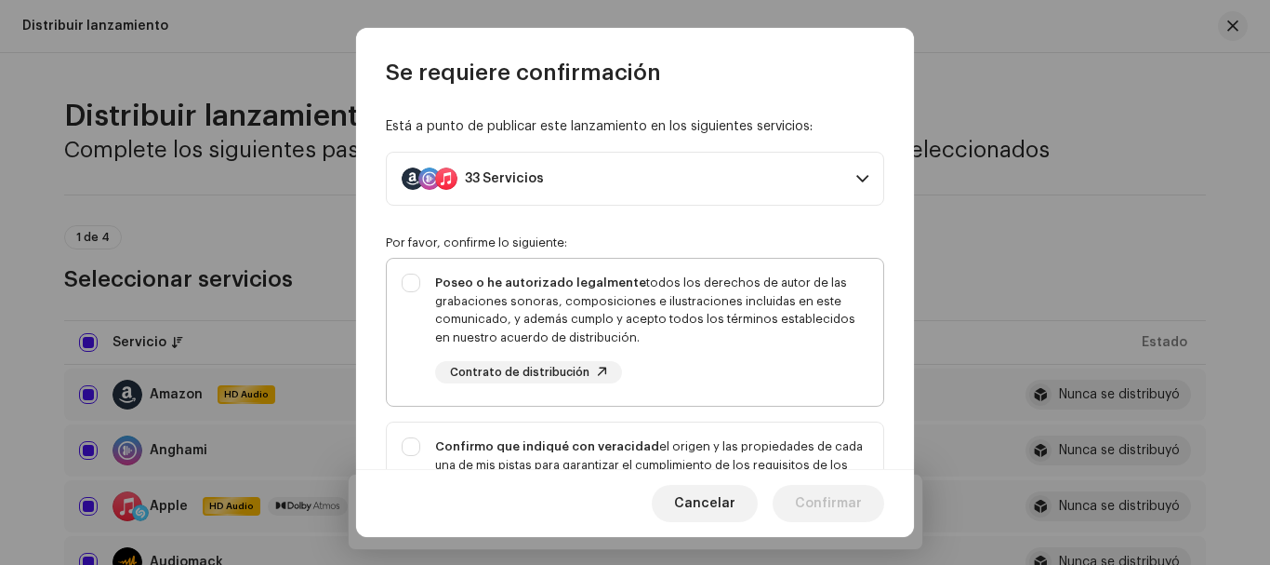
click at [419, 283] on div "Poseo o he autorizado legalmente todos los derechos de autor de las grabaciones…" at bounding box center [635, 329] width 497 height 140
checkbox input "true"
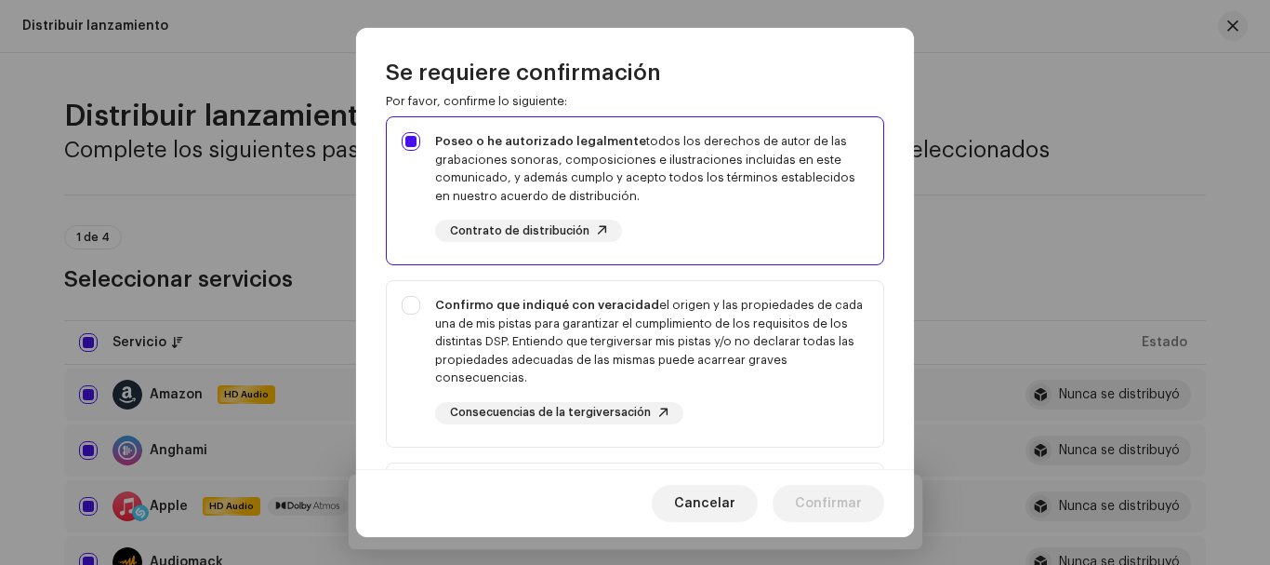
scroll to position [209, 0]
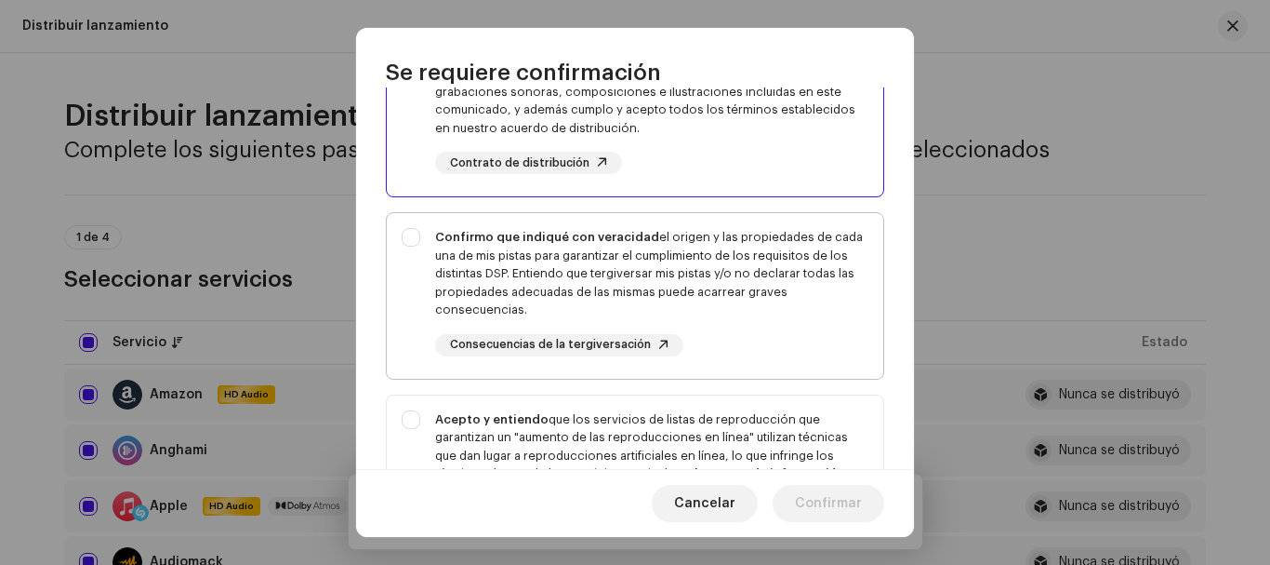
click at [406, 235] on div "Confirmo que indiqué con veracidad el origen y las propiedades de cada una de m…" at bounding box center [635, 292] width 497 height 158
checkbox input "true"
click at [412, 419] on div "Acepto y entiendo que los servicios de listas de reproducción que garantizan un…" at bounding box center [635, 489] width 497 height 188
checkbox input "true"
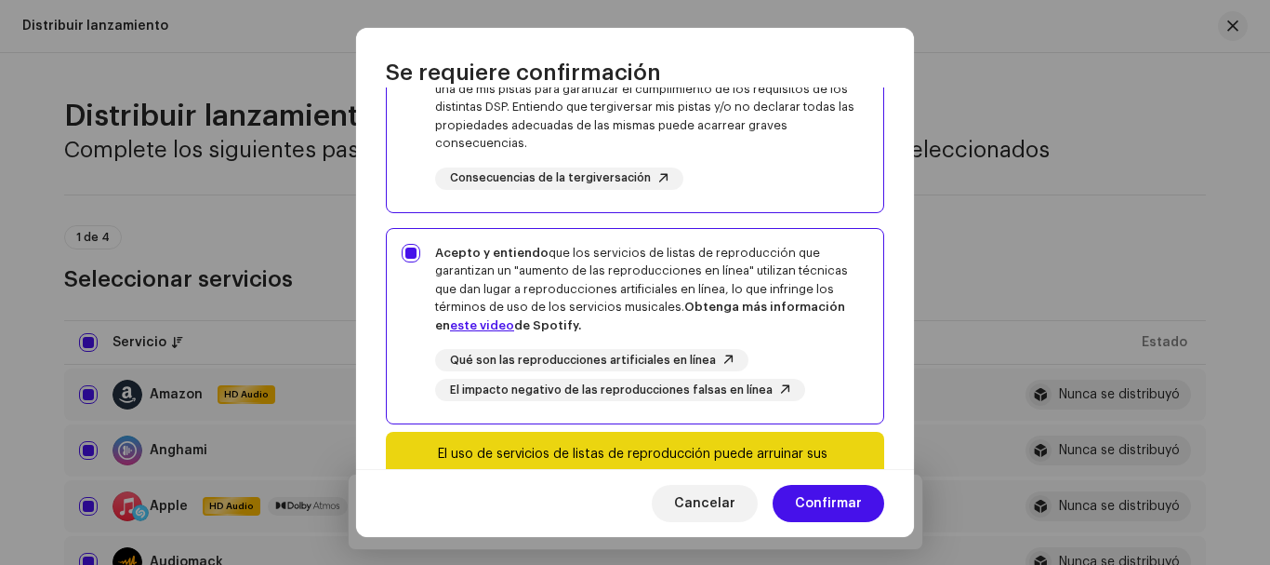
scroll to position [480, 0]
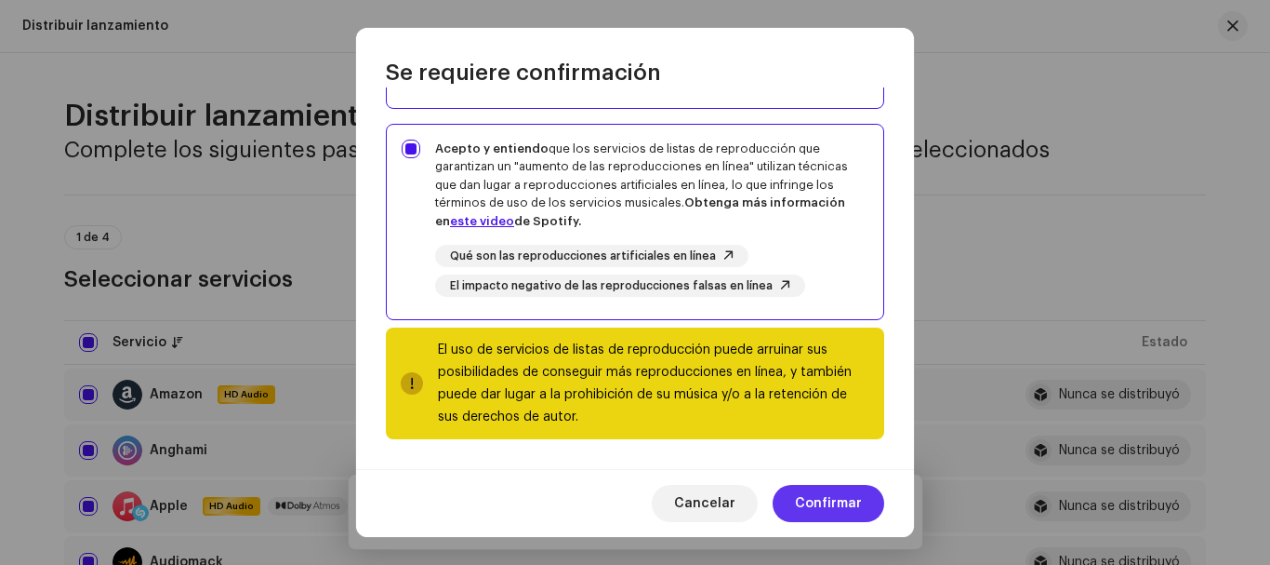
click at [834, 507] on span "Confirmar" at bounding box center [828, 503] width 67 height 37
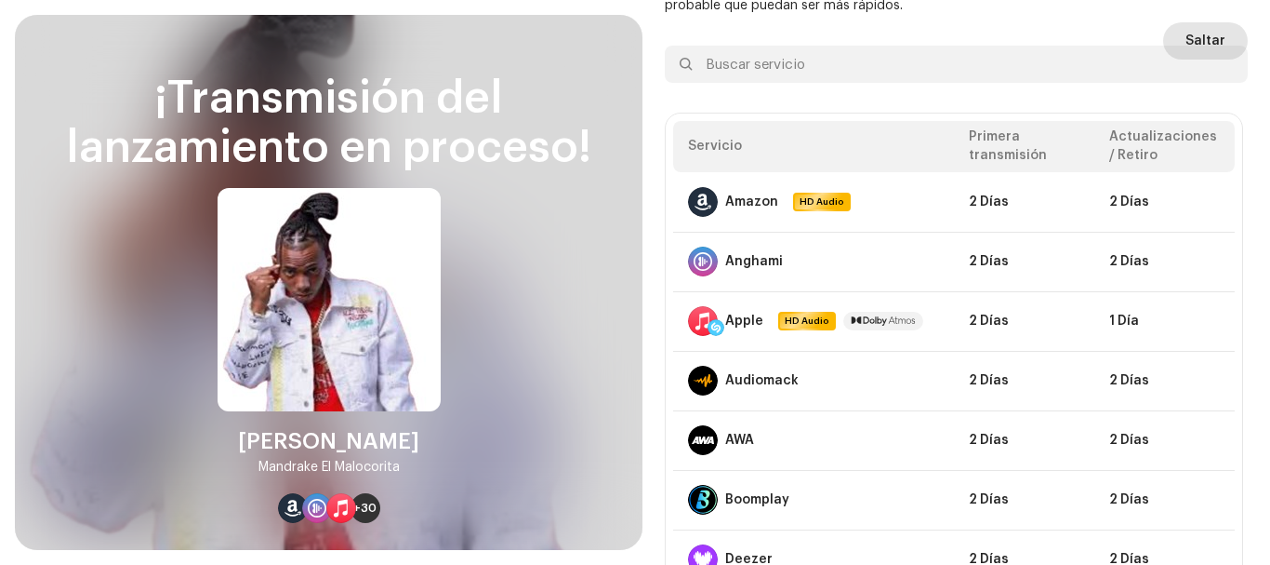
click at [1214, 42] on span "Saltar" at bounding box center [1206, 40] width 40 height 37
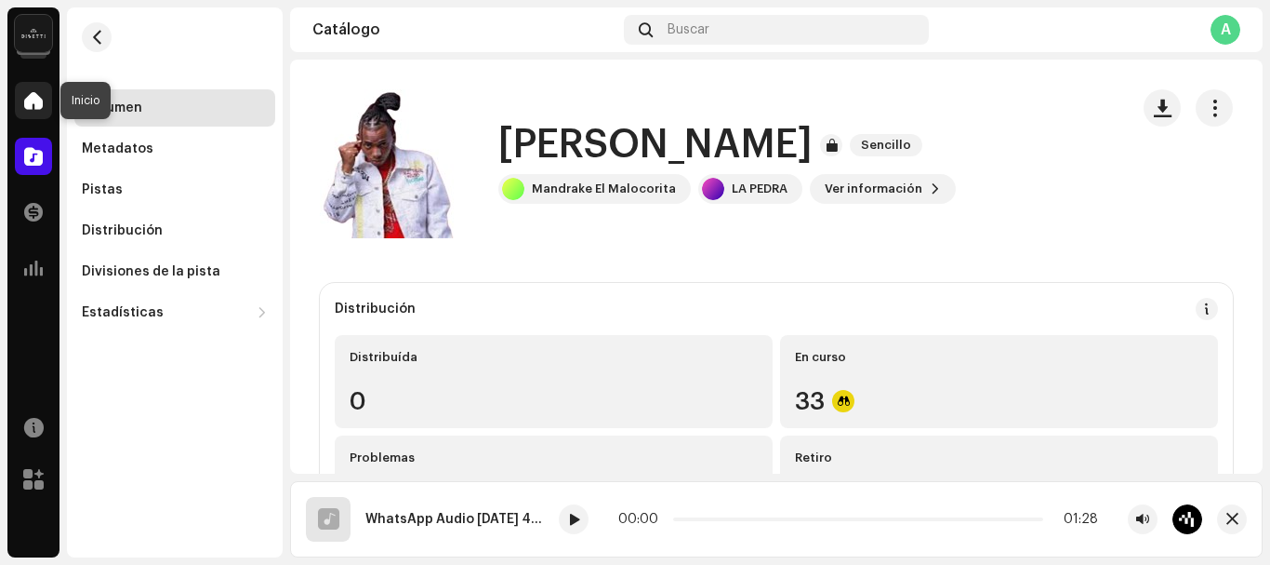
click at [32, 100] on span at bounding box center [33, 100] width 19 height 15
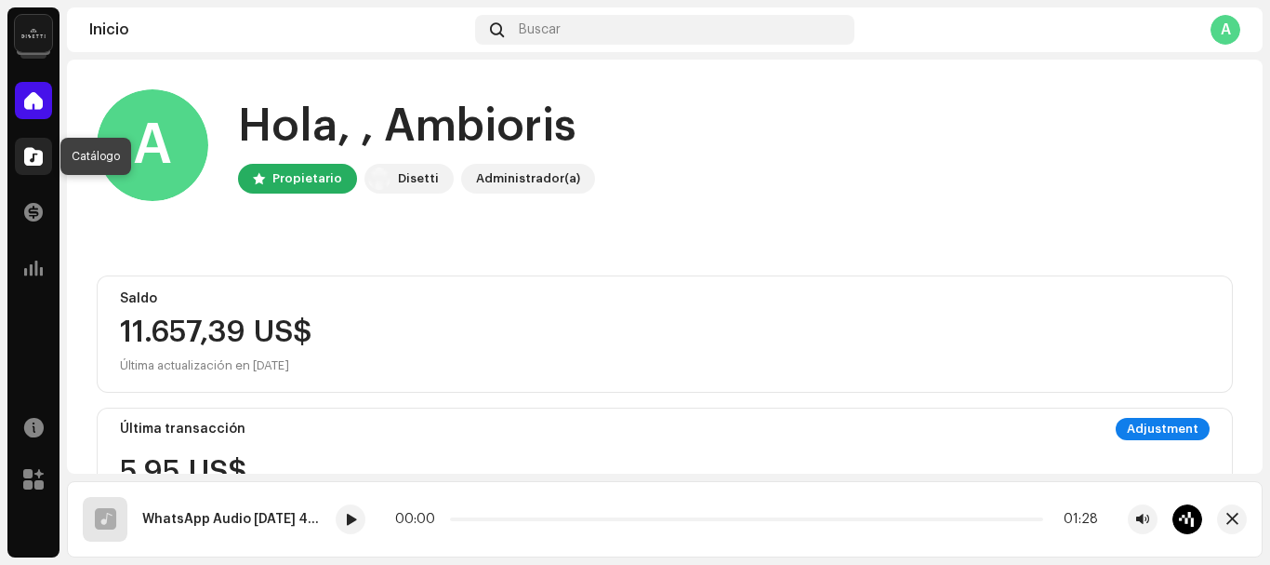
click at [29, 152] on span at bounding box center [33, 156] width 19 height 15
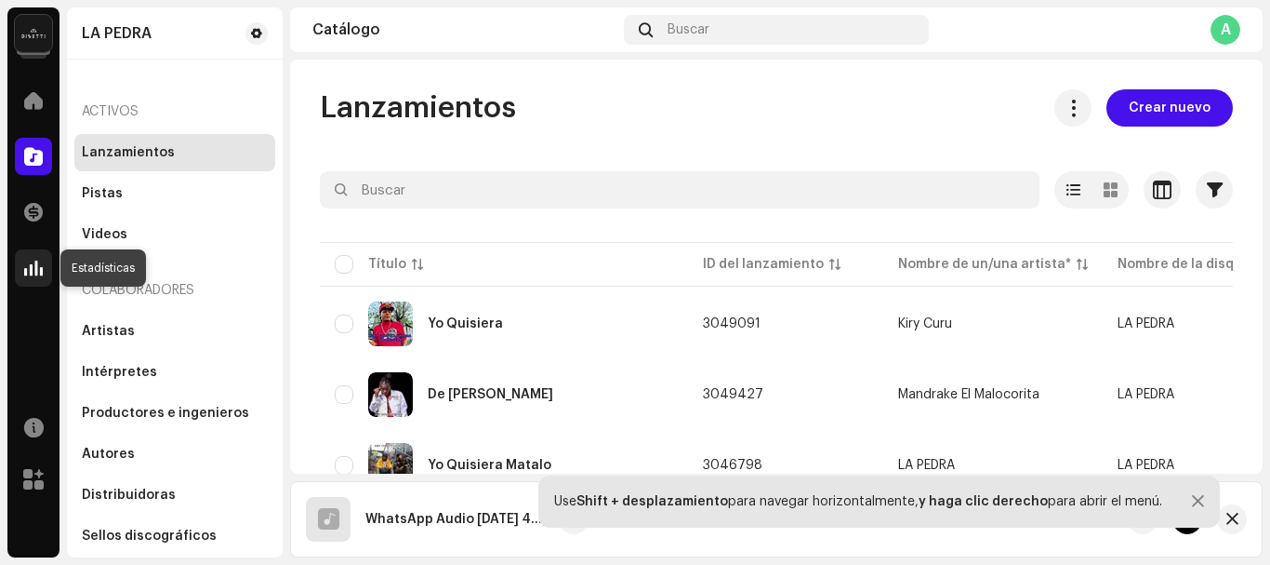
click at [24, 272] on span at bounding box center [33, 267] width 19 height 15
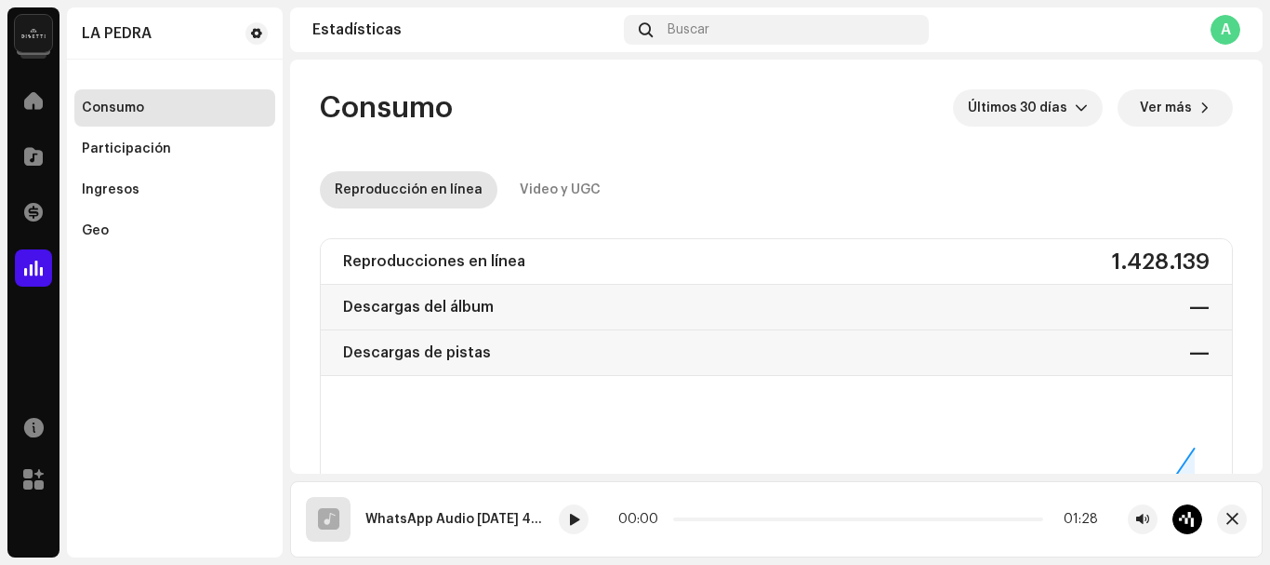
click at [1225, 20] on div "A" at bounding box center [1226, 30] width 30 height 30
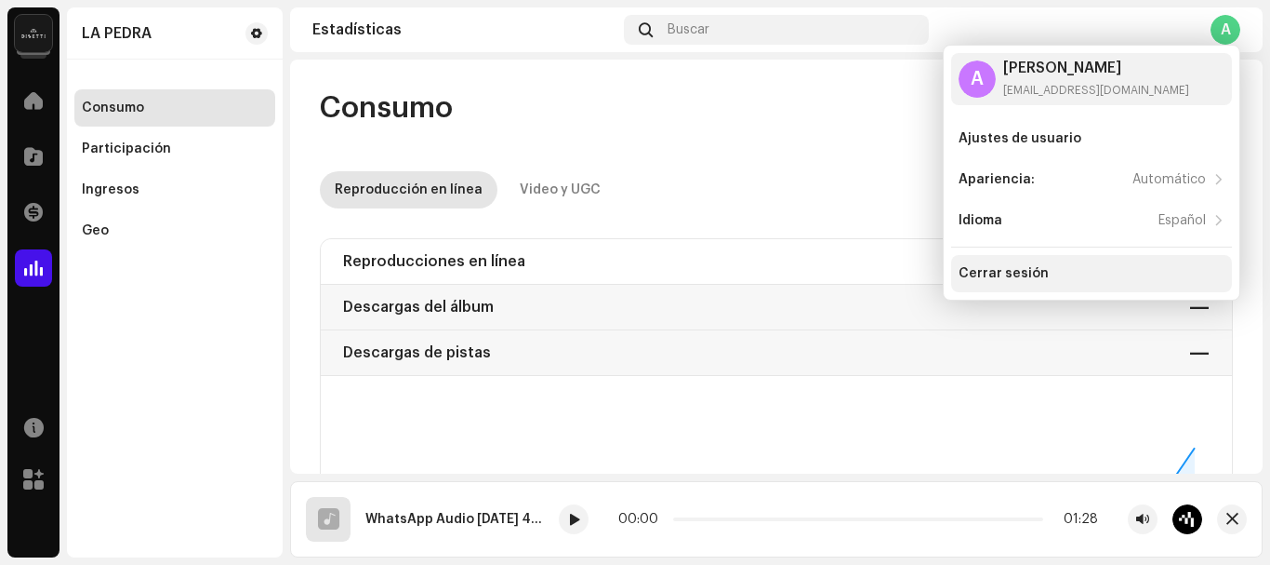
click at [1016, 274] on div "Cerrar sesión" at bounding box center [1004, 273] width 90 height 15
